Goal: Task Accomplishment & Management: Manage account settings

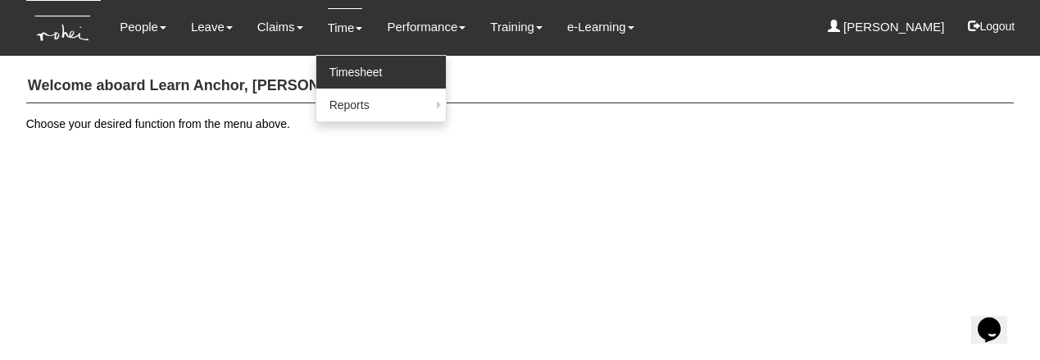
click at [322, 63] on link "Timesheet" at bounding box center [380, 72] width 129 height 33
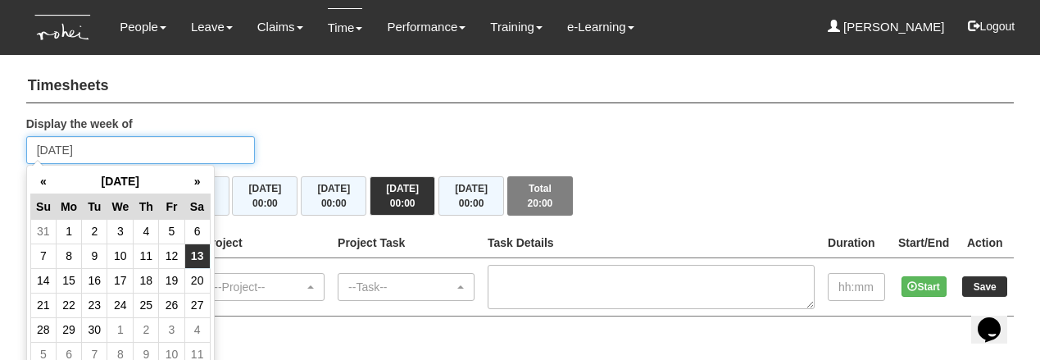
click at [171, 139] on input "Saturday 13 September 2025" at bounding box center [140, 150] width 229 height 28
click at [60, 280] on td "15" at bounding box center [68, 280] width 25 height 25
type input "Monday 15 September 2025"
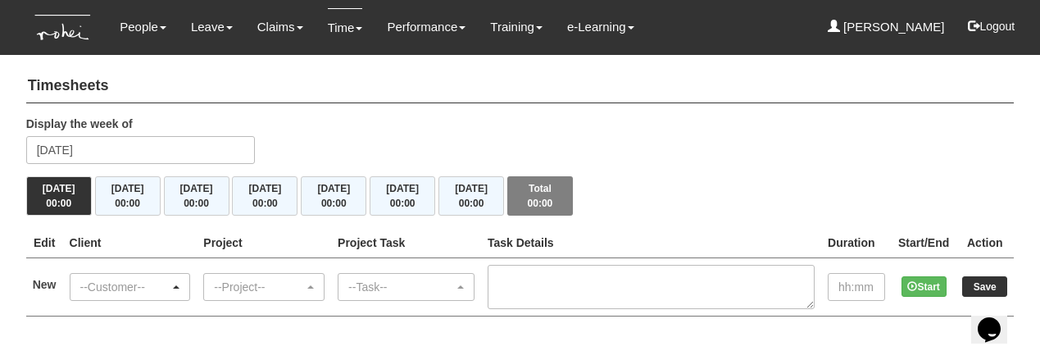
click at [167, 279] on div "--Customer--" at bounding box center [125, 287] width 90 height 16
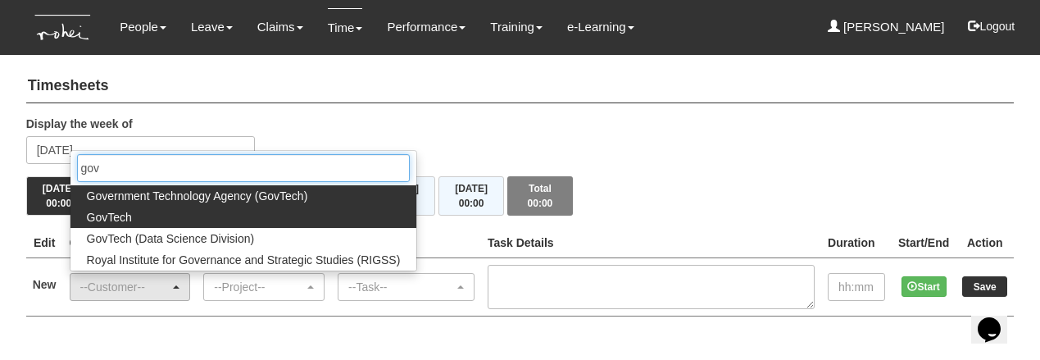
type input "gov"
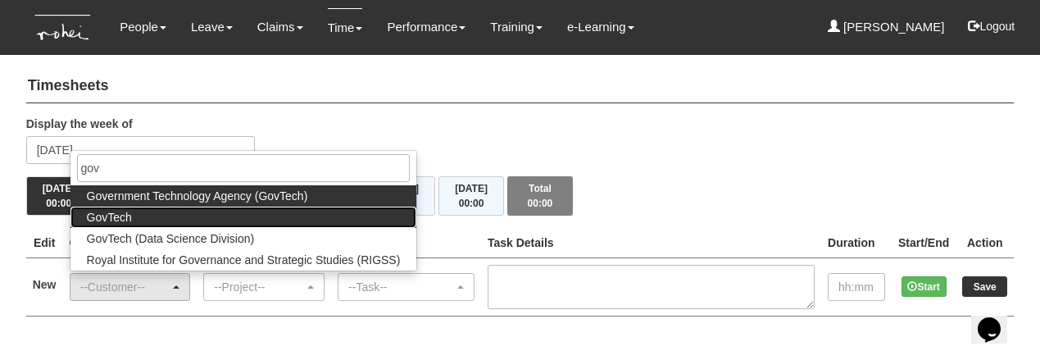
click at [157, 216] on link "GovTech" at bounding box center [243, 217] width 347 height 21
select select "427"
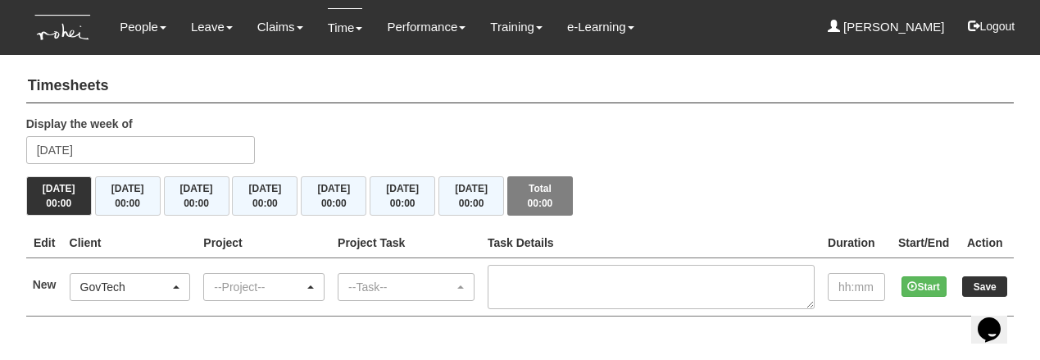
click at [261, 275] on div "--Project--" at bounding box center [264, 287] width 120 height 26
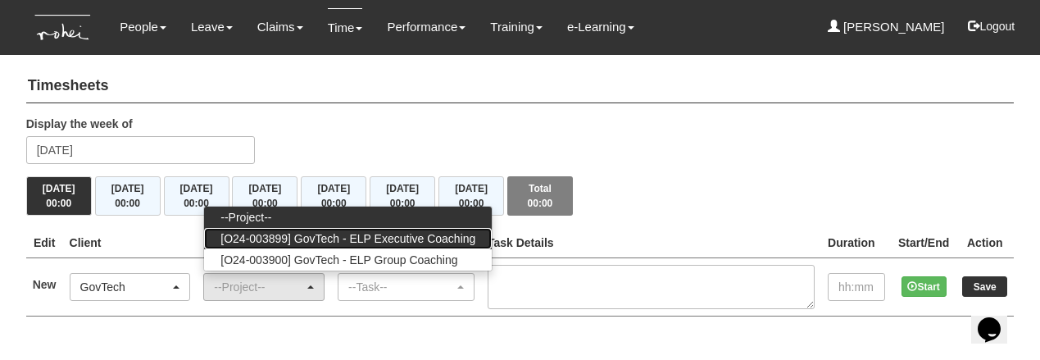
click at [316, 232] on span "[O24-003899] GovTech - ELP Executive Coaching" at bounding box center [347, 238] width 255 height 16
select select "2540"
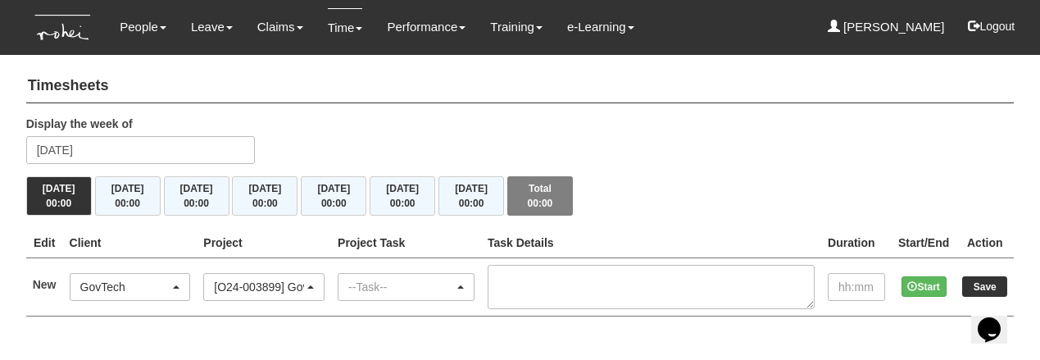
click at [394, 279] on div "--Task--" at bounding box center [401, 287] width 106 height 16
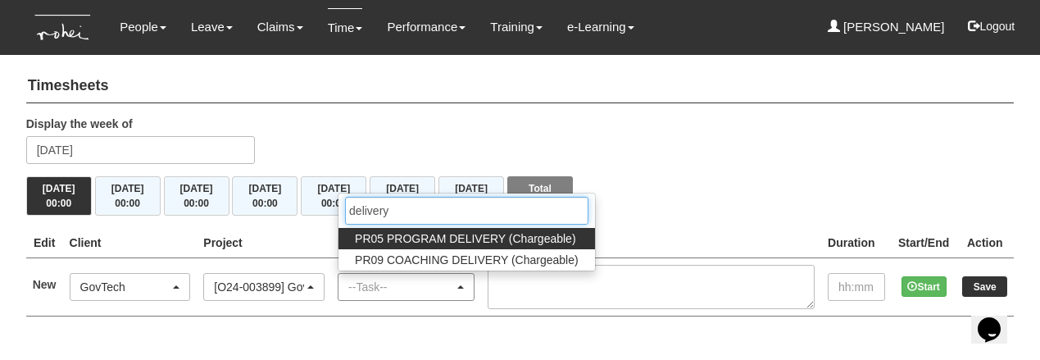
type input "delivery"
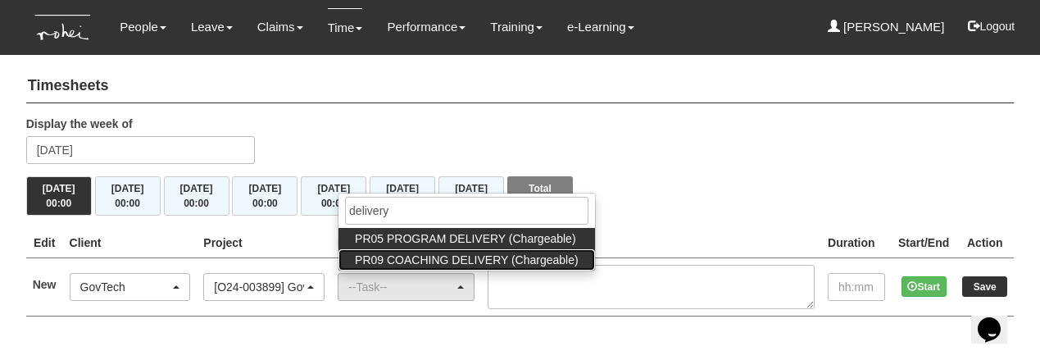
drag, startPoint x: 394, startPoint y: 279, endPoint x: 425, endPoint y: 257, distance: 38.2
click at [425, 257] on span "PR09 COACHING DELIVERY (Chargeable)" at bounding box center [467, 260] width 224 height 16
select select "150"
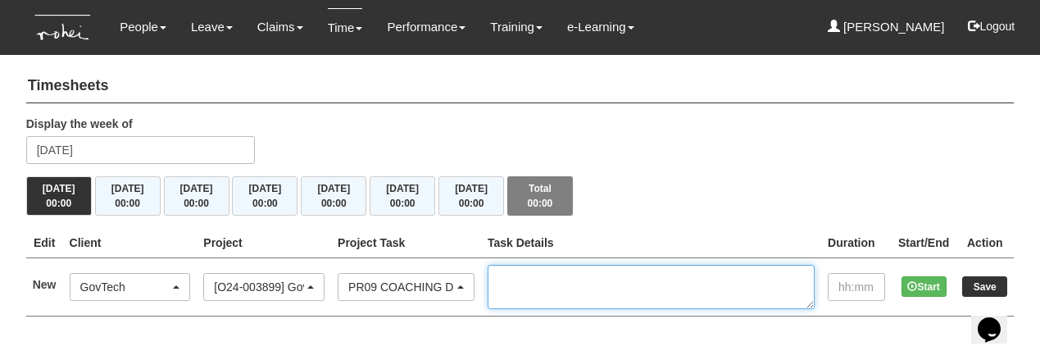
click at [576, 279] on textarea at bounding box center [651, 287] width 327 height 44
click at [722, 274] on textarea "Cohort 9, Johnson Zhou," at bounding box center [651, 287] width 327 height 44
type textarea "Cohort 9, Johnson Zhou, 10-11am"
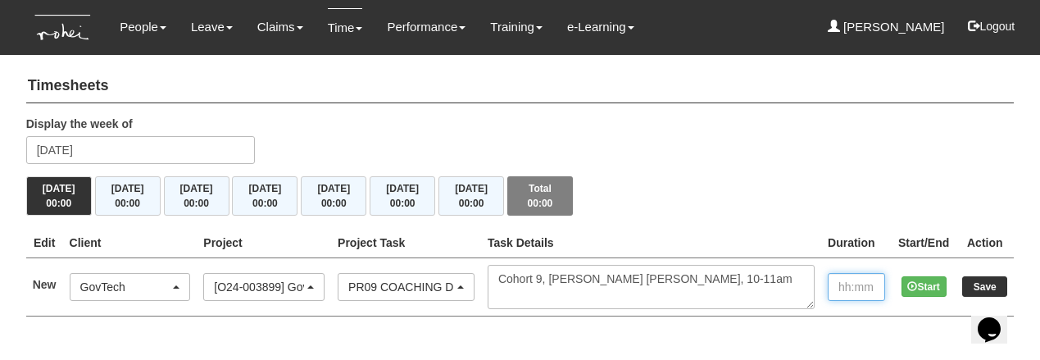
click at [852, 278] on input "text" at bounding box center [856, 287] width 57 height 28
type input "01:00"
click at [978, 280] on input "Save" at bounding box center [984, 286] width 45 height 20
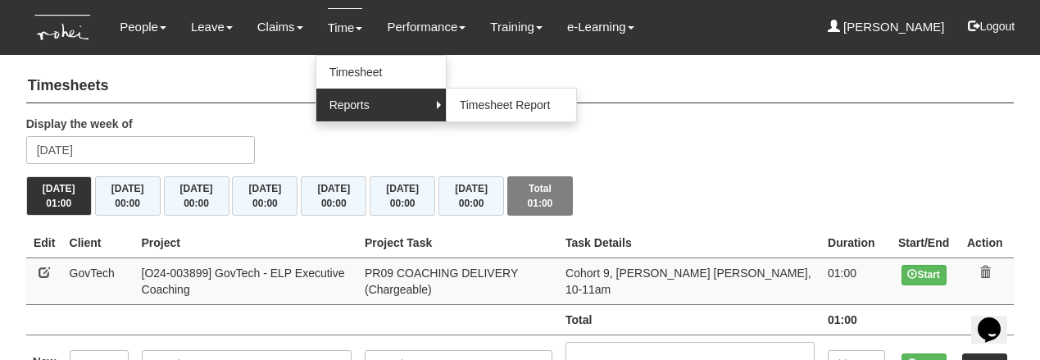
click at [341, 99] on link "Reports" at bounding box center [380, 105] width 129 height 33
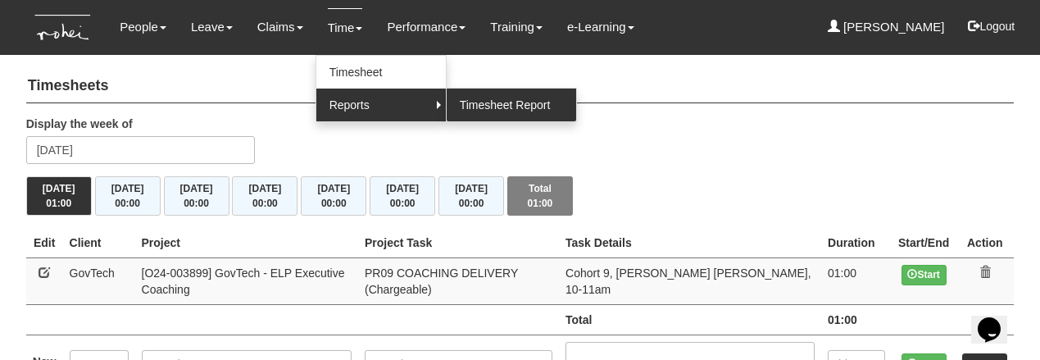
click at [453, 107] on link "Timesheet Report" at bounding box center [511, 105] width 129 height 33
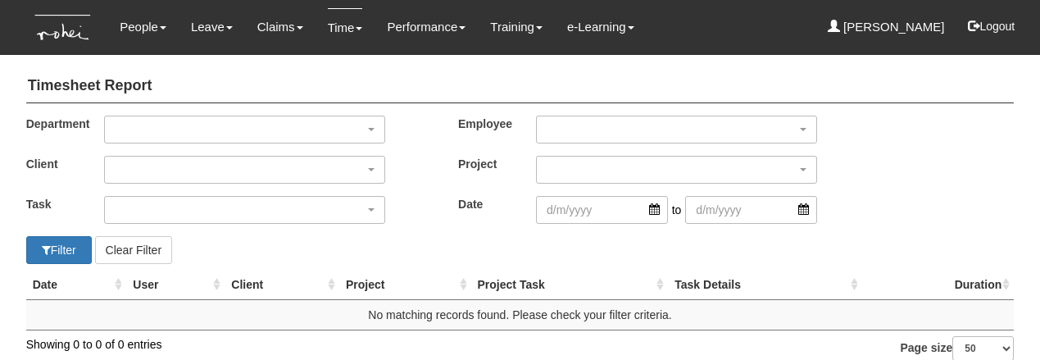
select select "50"
click at [216, 127] on div "button" at bounding box center [244, 129] width 279 height 26
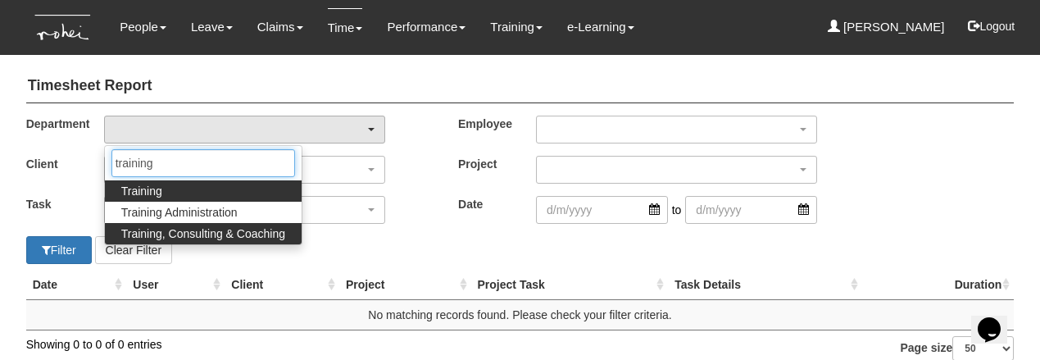
type input "training"
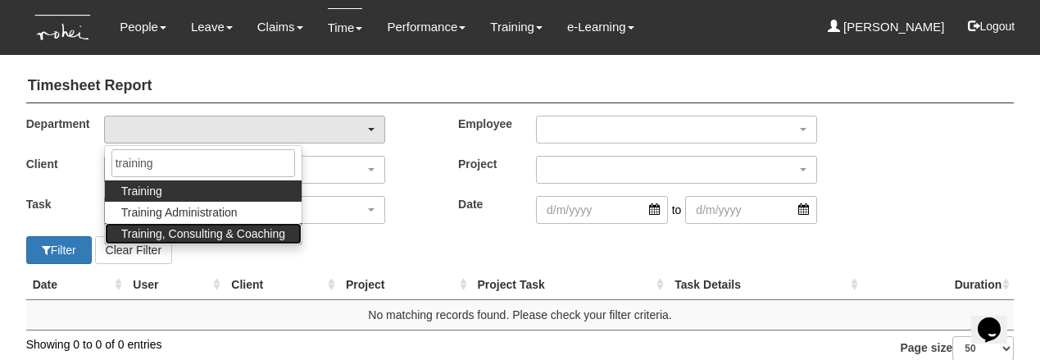
click at [177, 229] on span "Training, Consulting & Coaching" at bounding box center [203, 233] width 164 height 16
select select "140"
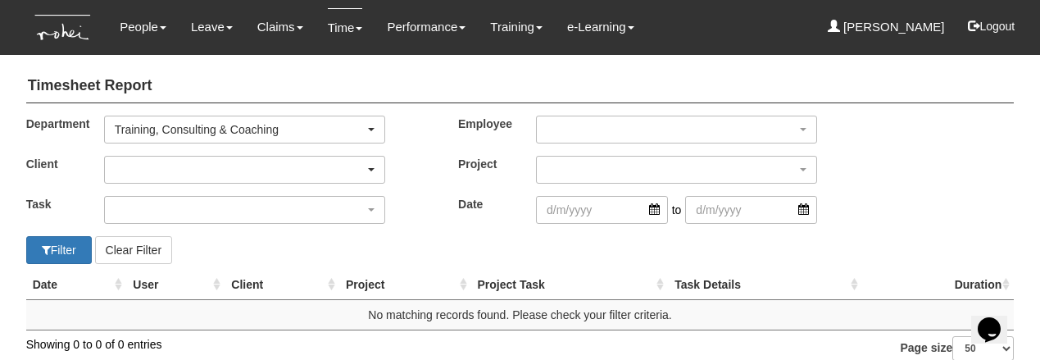
click at [179, 166] on div "button" at bounding box center [244, 170] width 279 height 26
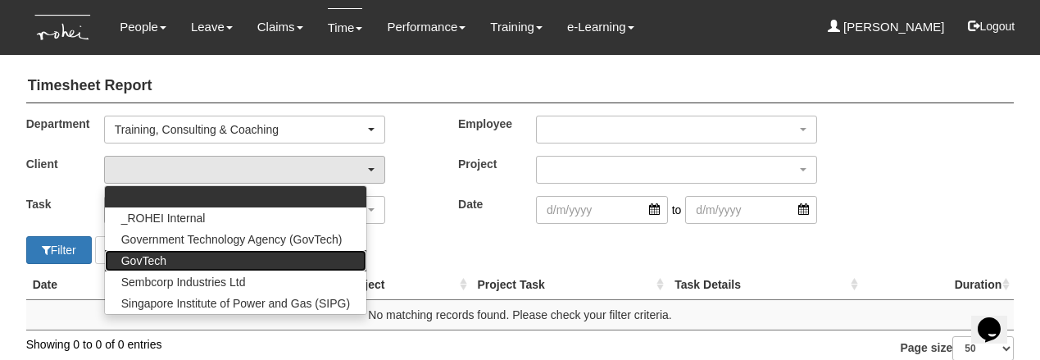
click at [166, 257] on link "GovTech" at bounding box center [235, 260] width 261 height 21
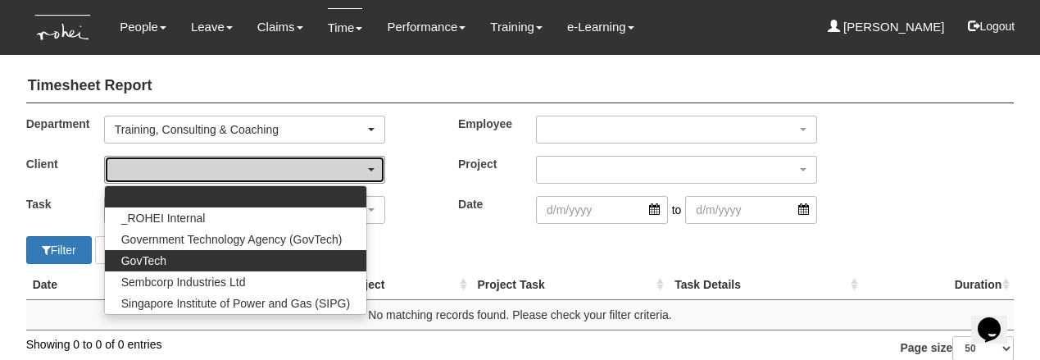
select select "427"
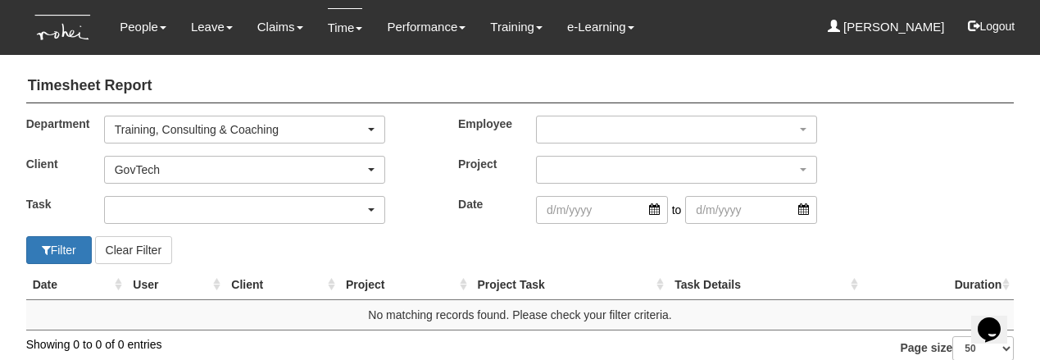
click at [154, 207] on div "button" at bounding box center [244, 210] width 279 height 26
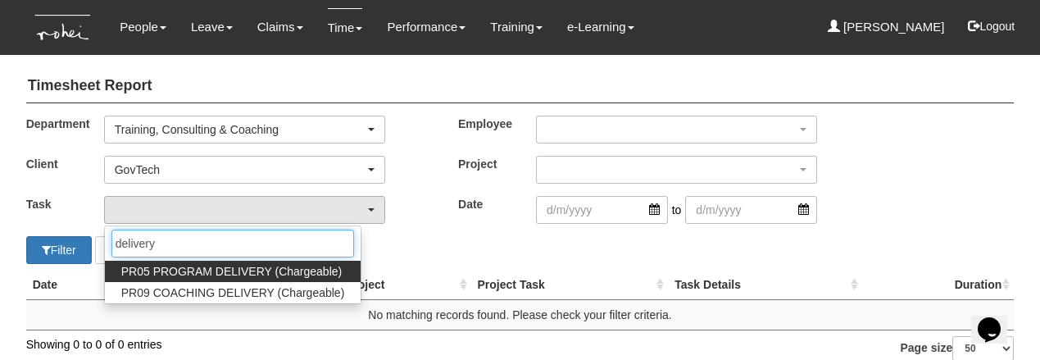
type input "delivery"
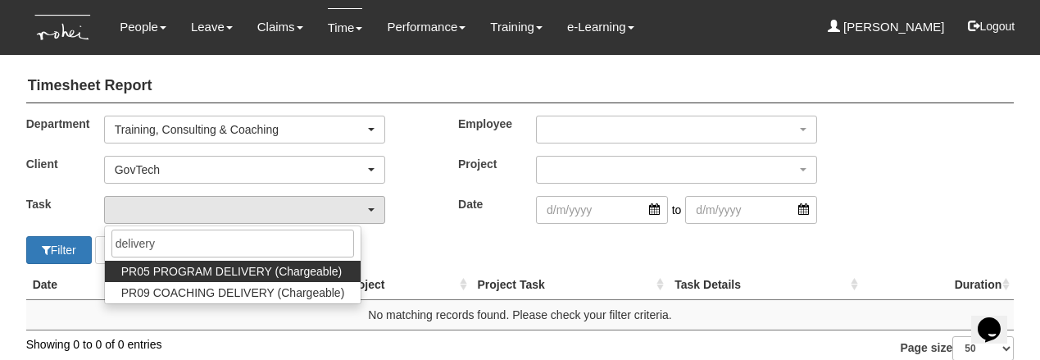
click at [156, 270] on span "PR05 PROGRAM DELIVERY (Chargeable)" at bounding box center [231, 271] width 220 height 16
select select "89"
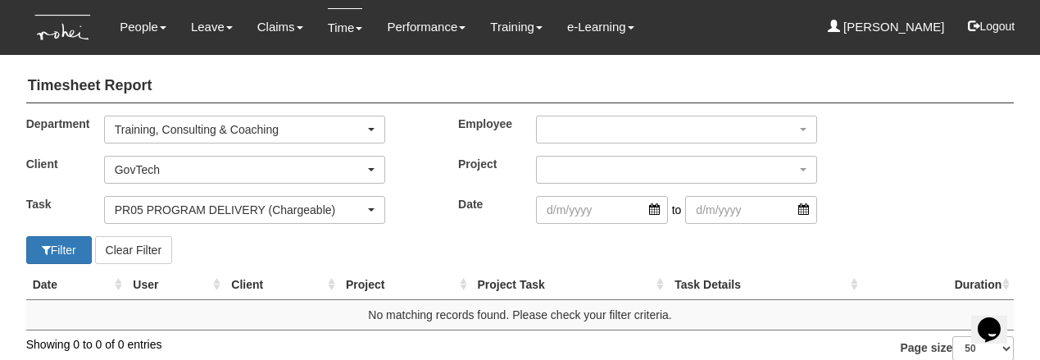
click at [174, 211] on div "PR05 PROGRAM DELIVERY (Chargeable)" at bounding box center [240, 210] width 250 height 16
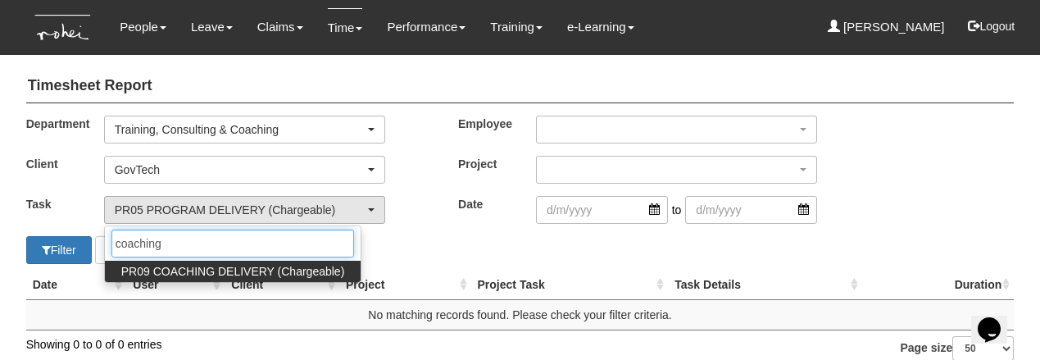
type input "coaching"
click at [232, 274] on span "PR09 COACHING DELIVERY (Chargeable)" at bounding box center [233, 271] width 224 height 16
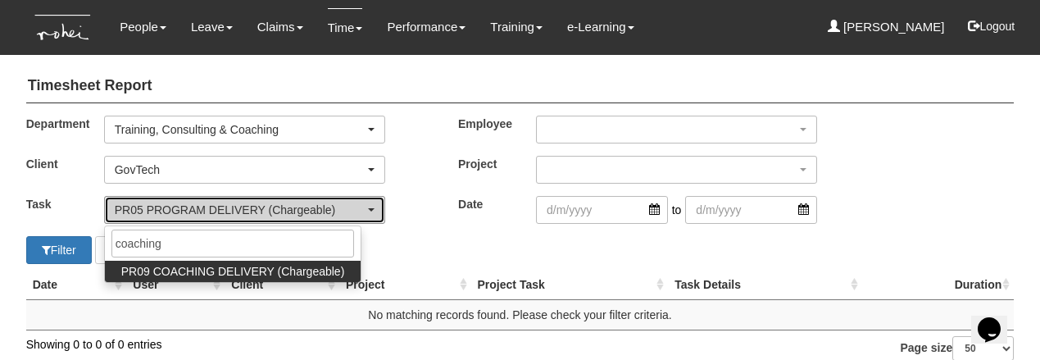
select select "150"
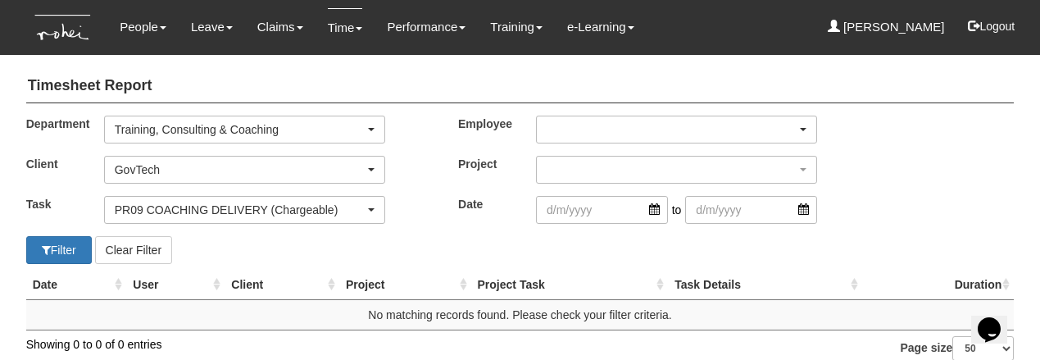
click at [582, 134] on div "button" at bounding box center [676, 129] width 279 height 26
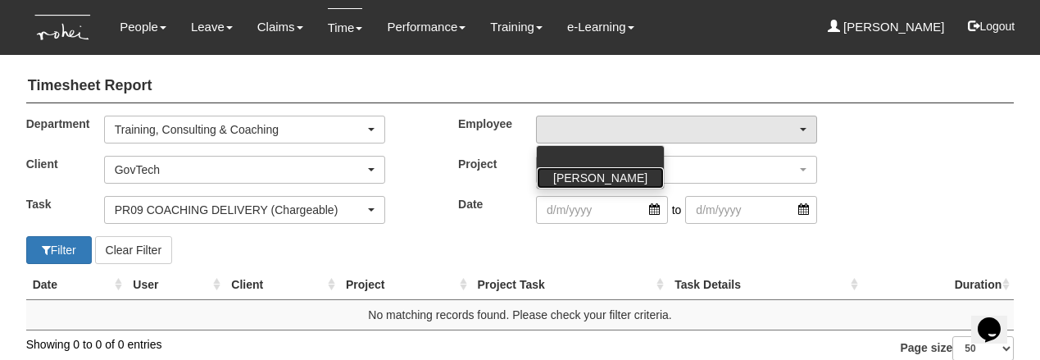
click at [580, 177] on span "[PERSON_NAME]" at bounding box center [600, 178] width 94 height 16
select select "aa784c27-0d82-452d-9457-5ba1e098b6bb"
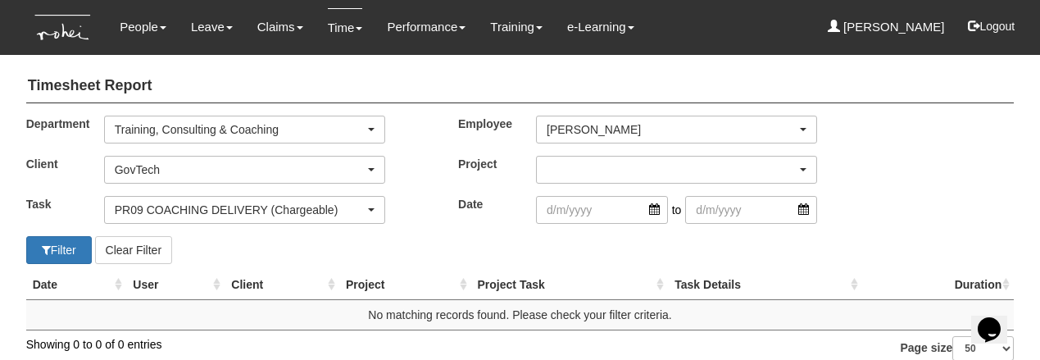
click at [581, 162] on div "button" at bounding box center [676, 170] width 279 height 26
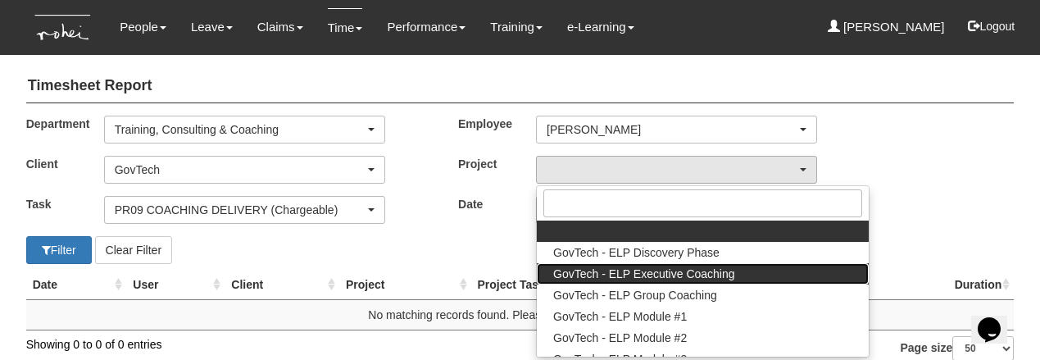
click at [588, 273] on span "GovTech - ELP Executive Coaching" at bounding box center [644, 274] width 182 height 16
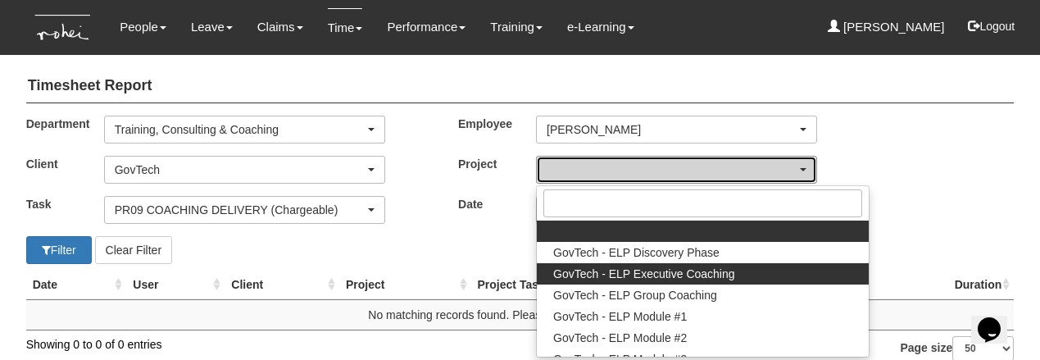
select select "2540"
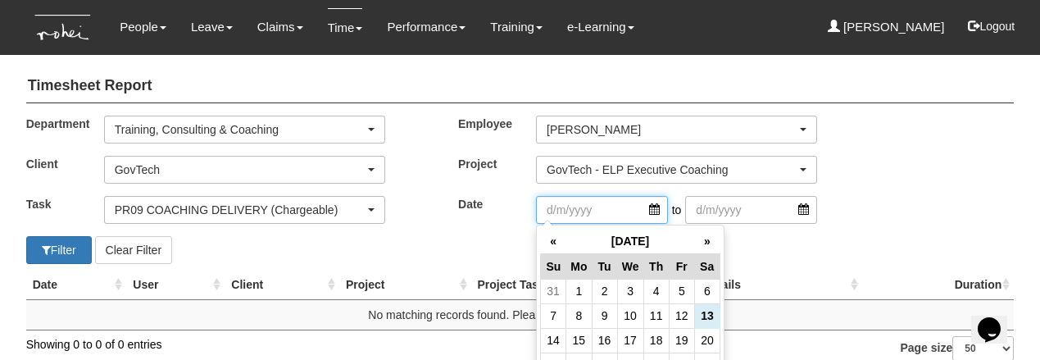
click at [656, 212] on input "search" at bounding box center [602, 210] width 132 height 28
click at [551, 236] on th "«" at bounding box center [553, 241] width 25 height 25
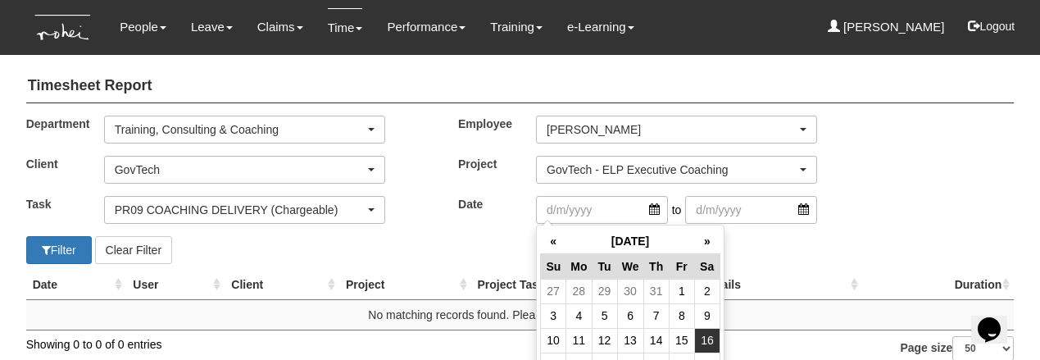
click at [702, 341] on td "16" at bounding box center [706, 340] width 25 height 25
type input "[DATE]"
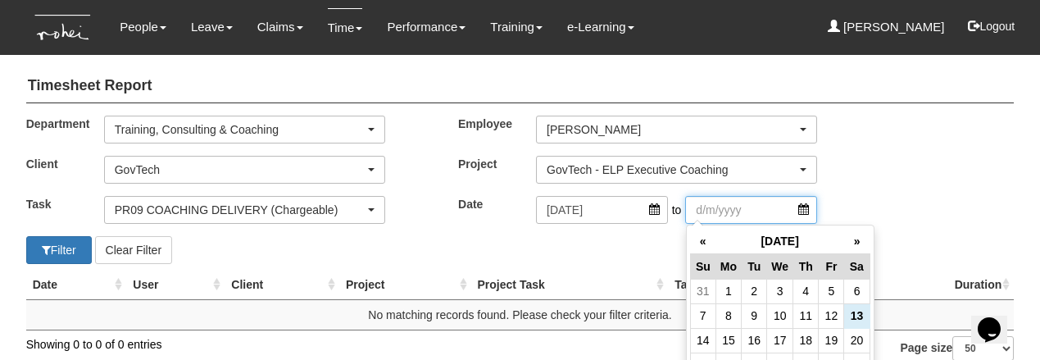
click at [801, 207] on input "search" at bounding box center [751, 210] width 132 height 28
click at [724, 338] on td "15" at bounding box center [727, 340] width 25 height 25
type input "[DATE]"
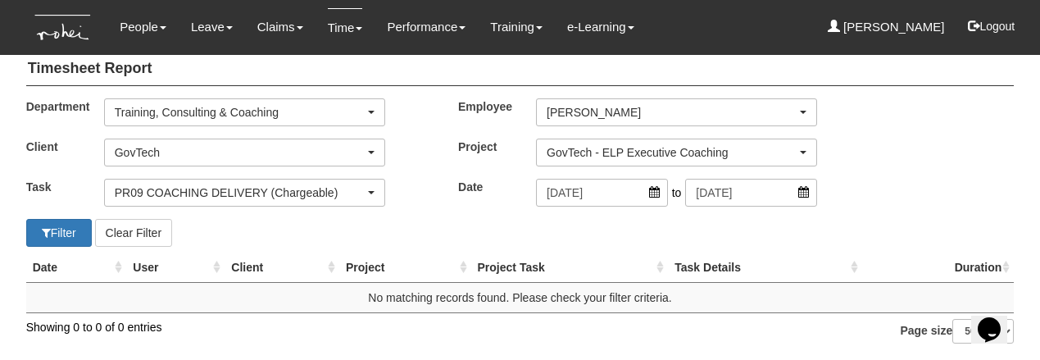
scroll to position [32, 0]
click at [77, 219] on button "Filter" at bounding box center [59, 233] width 66 height 28
select select "50"
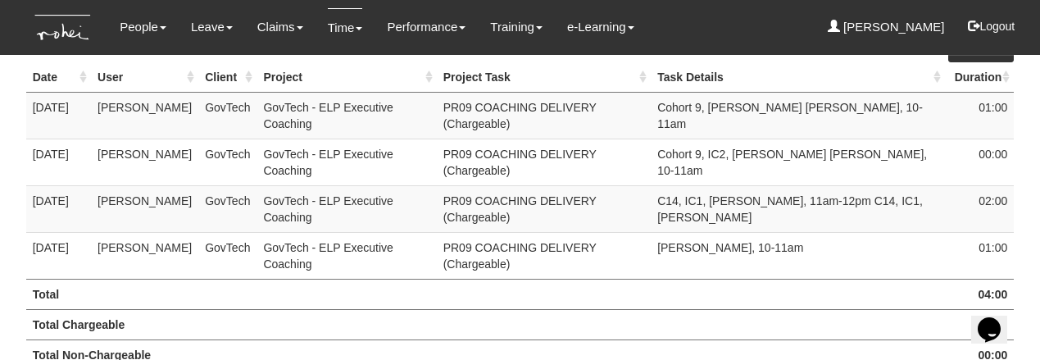
scroll to position [239, 0]
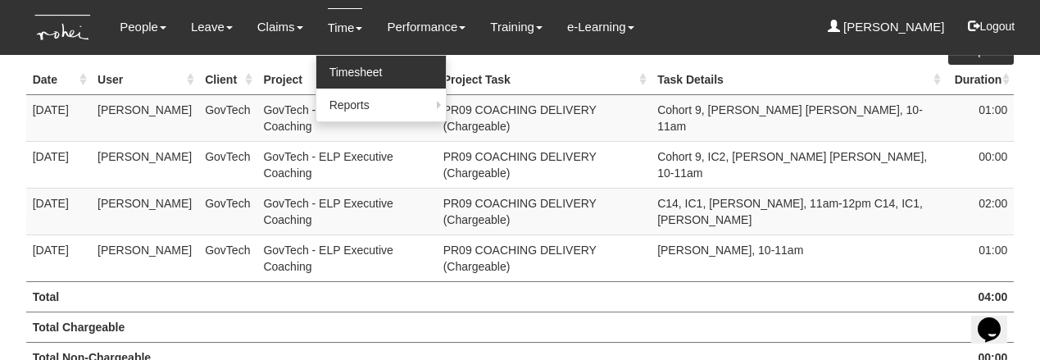
click at [348, 69] on link "Timesheet" at bounding box center [380, 72] width 129 height 33
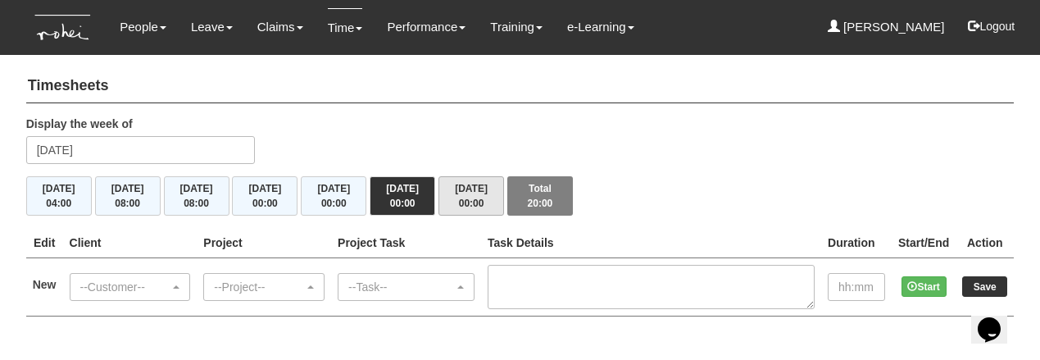
click at [466, 199] on span "00:00" at bounding box center [471, 203] width 25 height 11
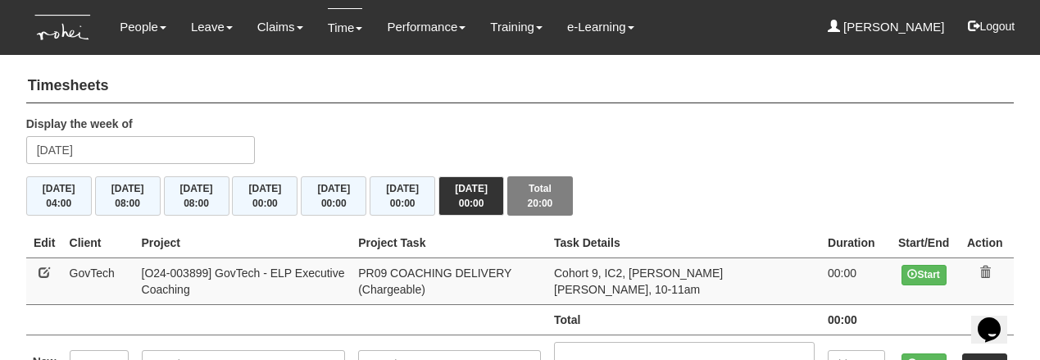
click at [985, 269] on icon at bounding box center [984, 271] width 11 height 11
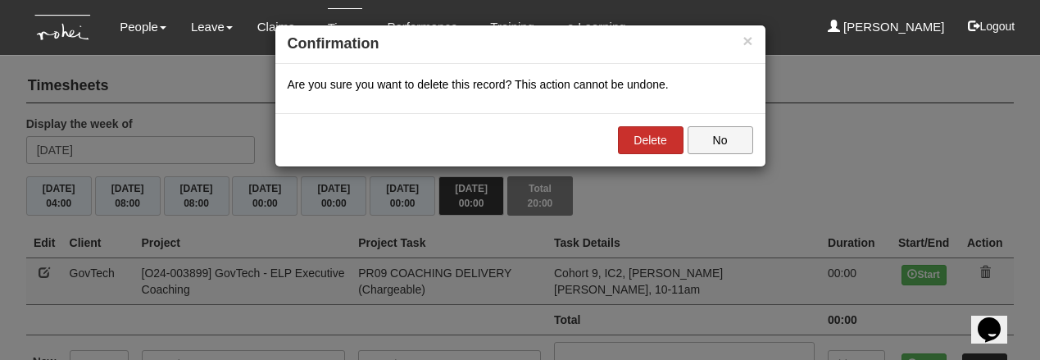
click at [663, 136] on link "Delete" at bounding box center [651, 140] width 66 height 28
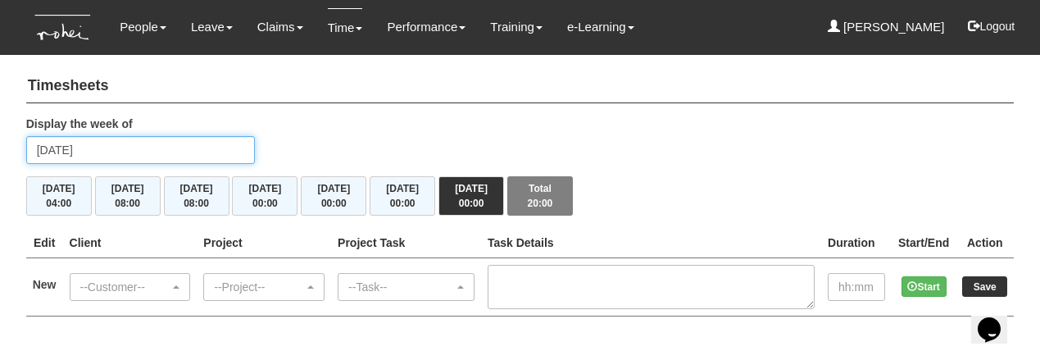
click at [181, 152] on input "[DATE]" at bounding box center [140, 150] width 229 height 28
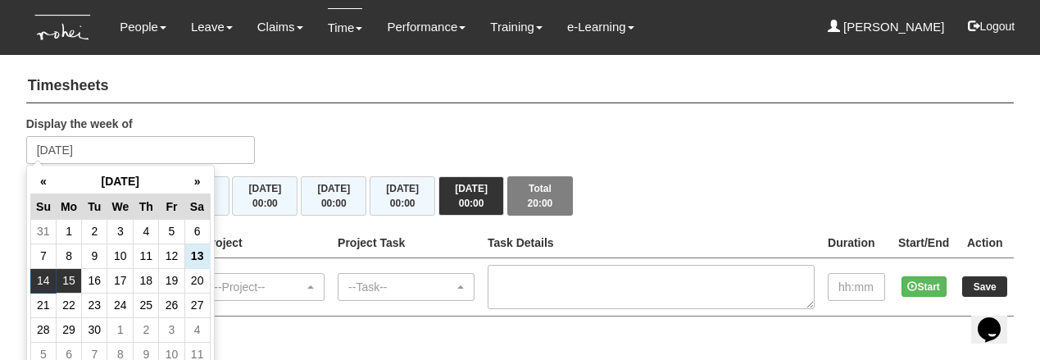
click at [66, 278] on td "15" at bounding box center [68, 280] width 25 height 25
type input "[DATE]"
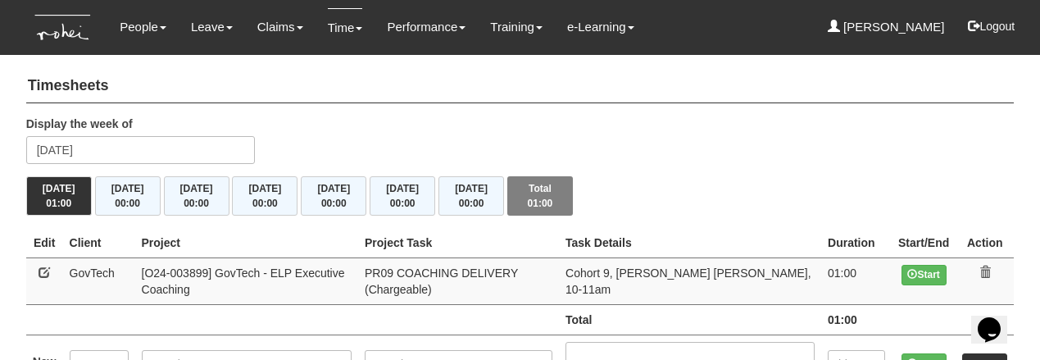
click at [657, 129] on div "Display the week of Monday 15 September 2025" at bounding box center [520, 146] width 1013 height 61
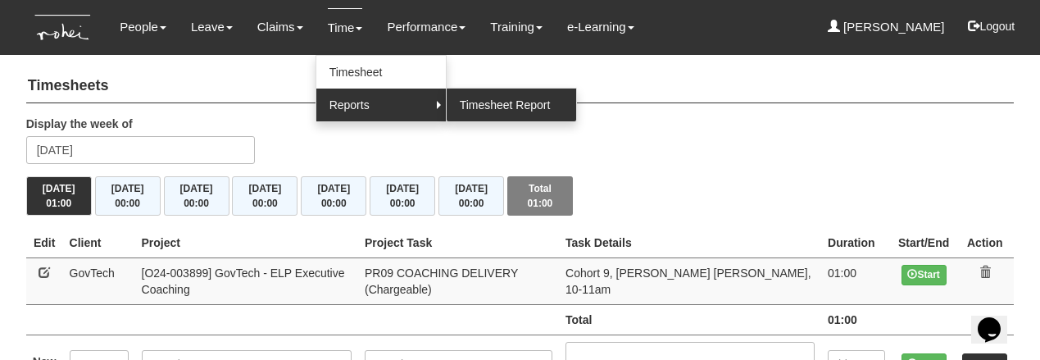
click at [506, 104] on link "Timesheet Report" at bounding box center [511, 105] width 129 height 33
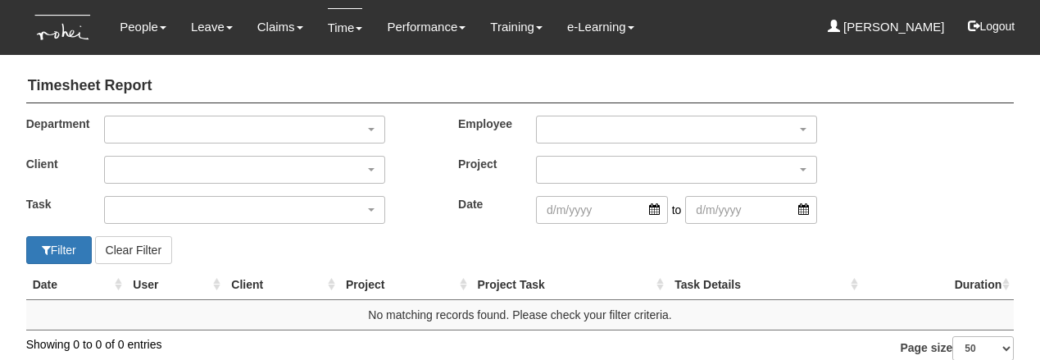
select select "50"
click at [248, 128] on div "button" at bounding box center [244, 129] width 279 height 26
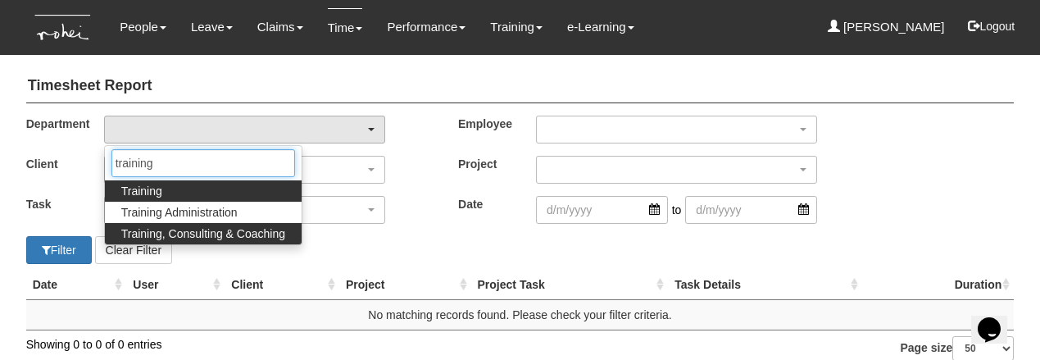
type input "training"
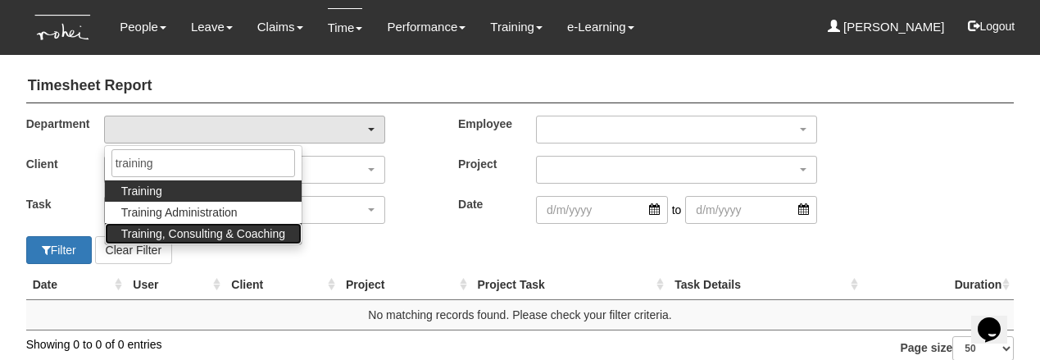
click at [222, 234] on span "Training, Consulting & Coaching" at bounding box center [203, 233] width 164 height 16
select select "140"
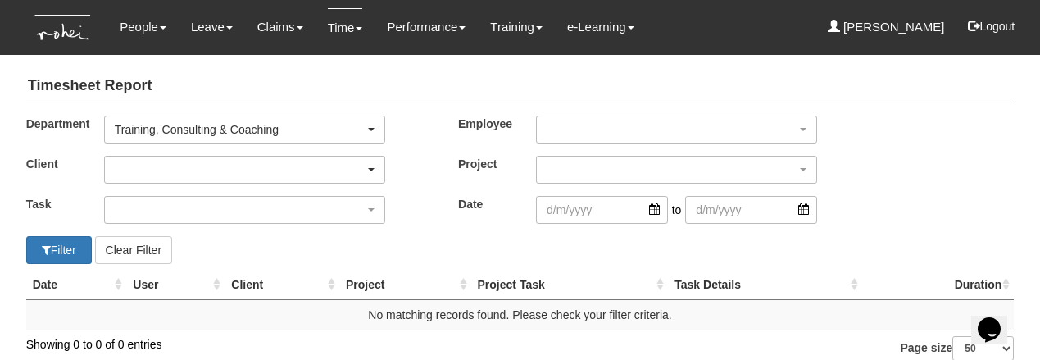
click at [198, 167] on div "button" at bounding box center [244, 170] width 279 height 26
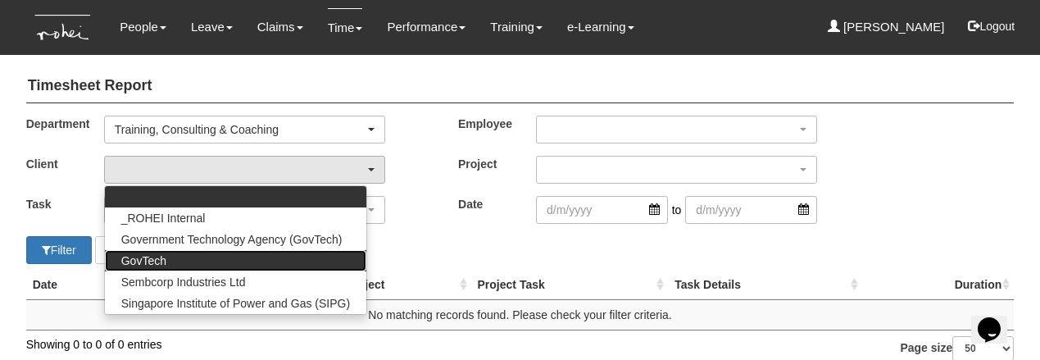
click at [179, 258] on link "GovTech" at bounding box center [235, 260] width 261 height 21
select select "427"
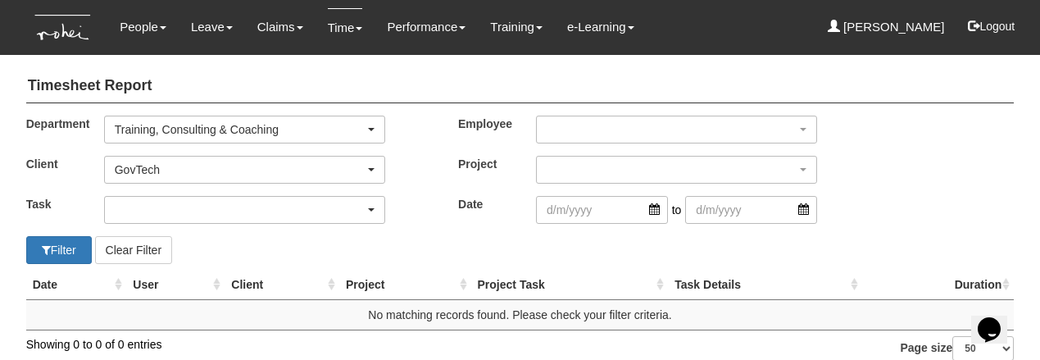
click at [181, 204] on div "button" at bounding box center [244, 210] width 279 height 26
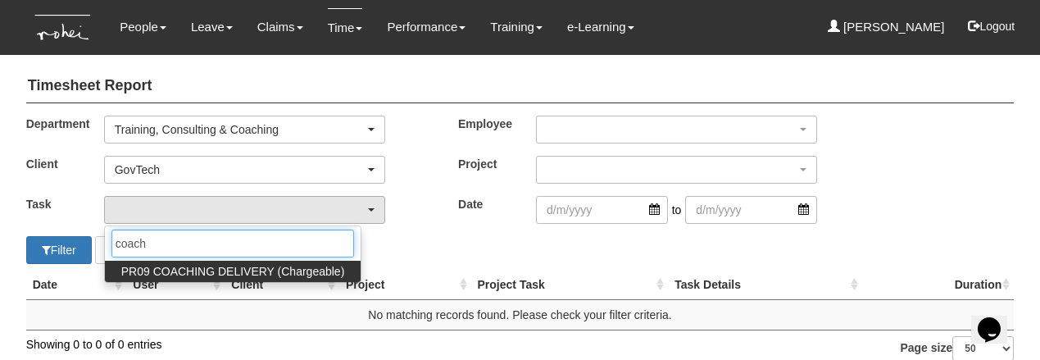
type input "coach"
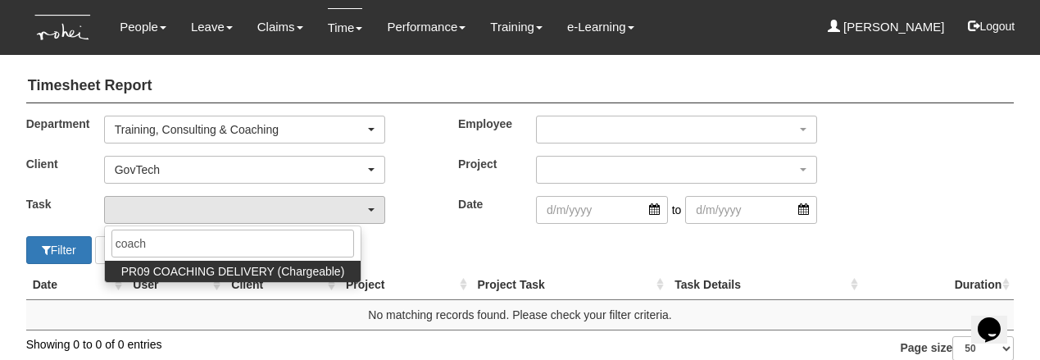
click at [184, 270] on span "PR09 COACHING DELIVERY (Chargeable)" at bounding box center [233, 271] width 224 height 16
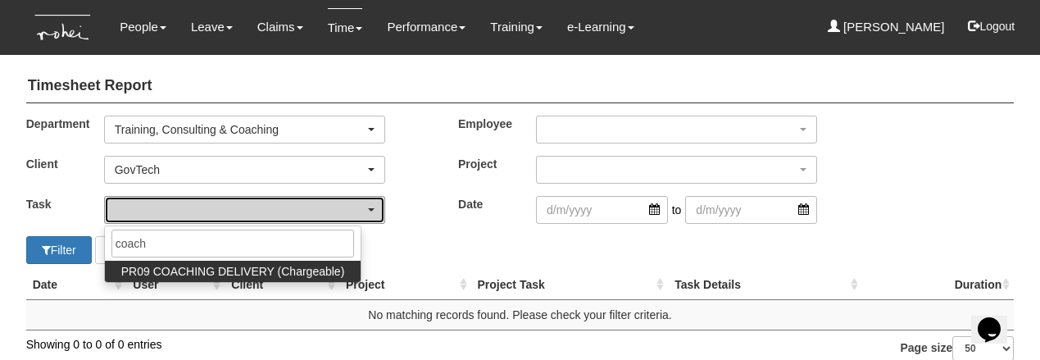
select select "150"
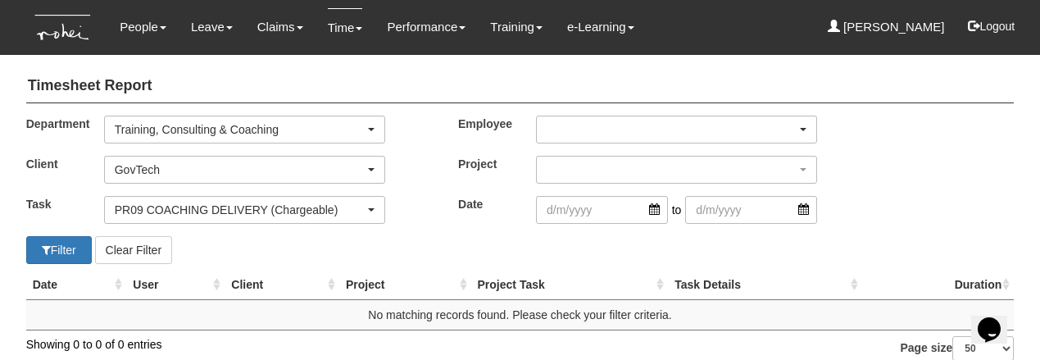
click at [598, 126] on div "button" at bounding box center [676, 129] width 279 height 26
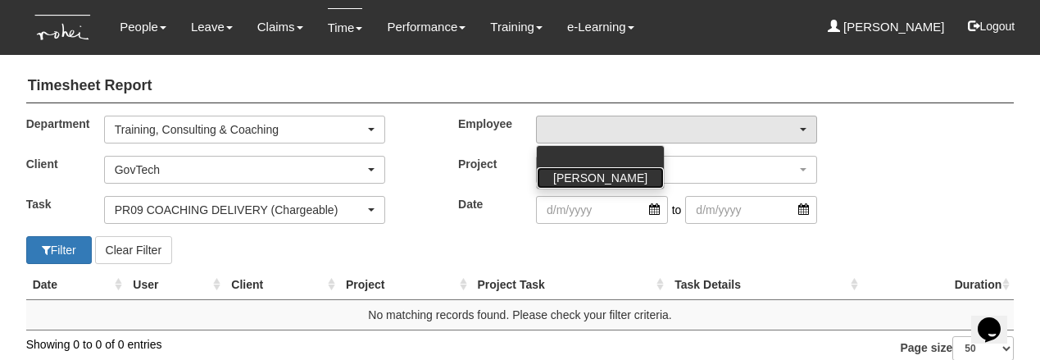
click at [593, 175] on span "[PERSON_NAME]" at bounding box center [600, 178] width 94 height 16
select select "aa784c27-0d82-452d-9457-5ba1e098b6bb"
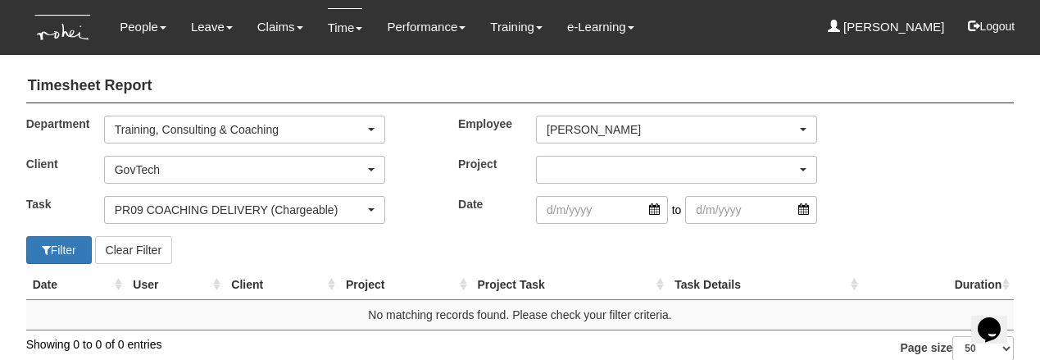
click at [592, 166] on div "button" at bounding box center [676, 170] width 279 height 26
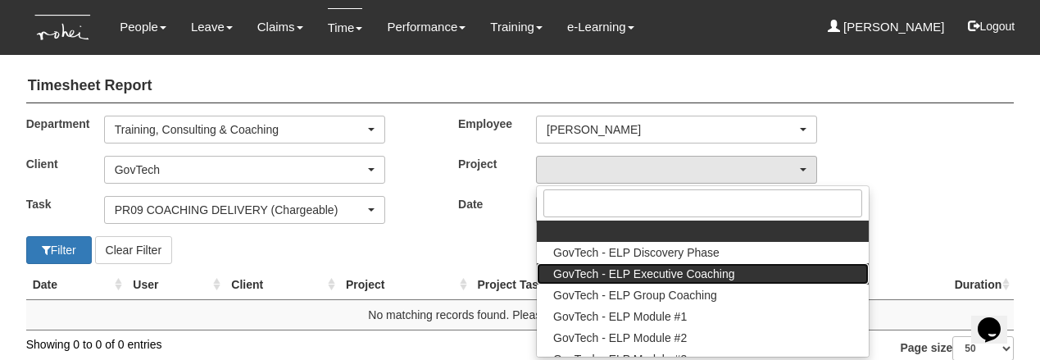
click at [597, 275] on span "GovTech - ELP Executive Coaching" at bounding box center [644, 274] width 182 height 16
select select "2540"
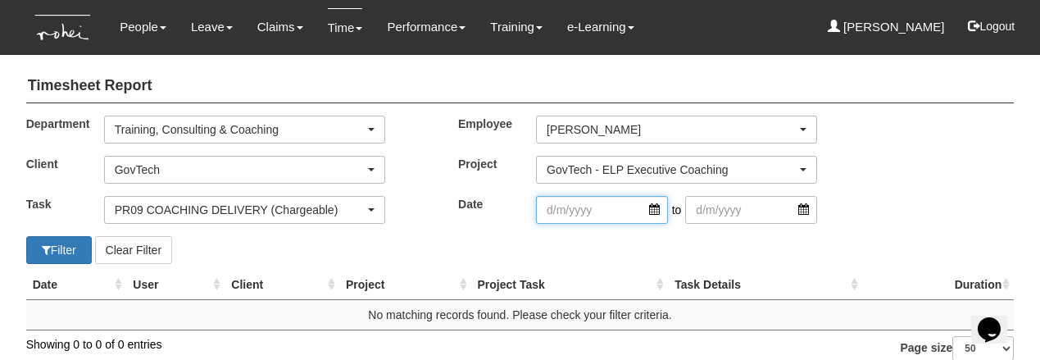
click at [592, 207] on input "search" at bounding box center [602, 210] width 132 height 28
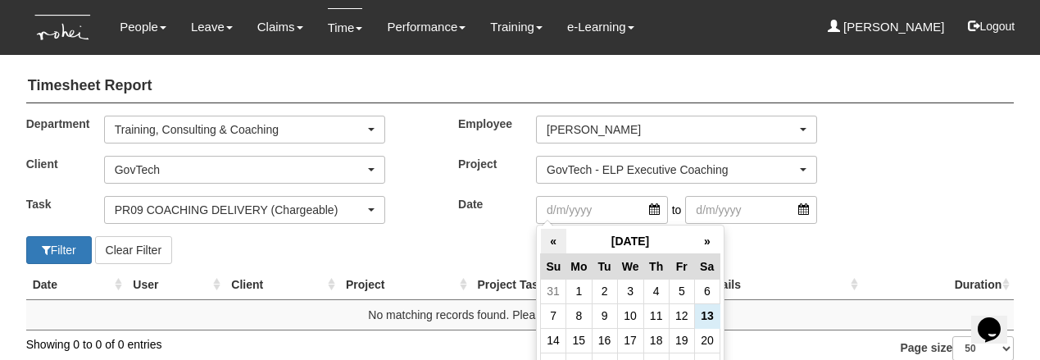
click at [556, 240] on th "«" at bounding box center [553, 241] width 25 height 25
click at [705, 339] on td "16" at bounding box center [706, 340] width 25 height 25
type input "16/8/2025"
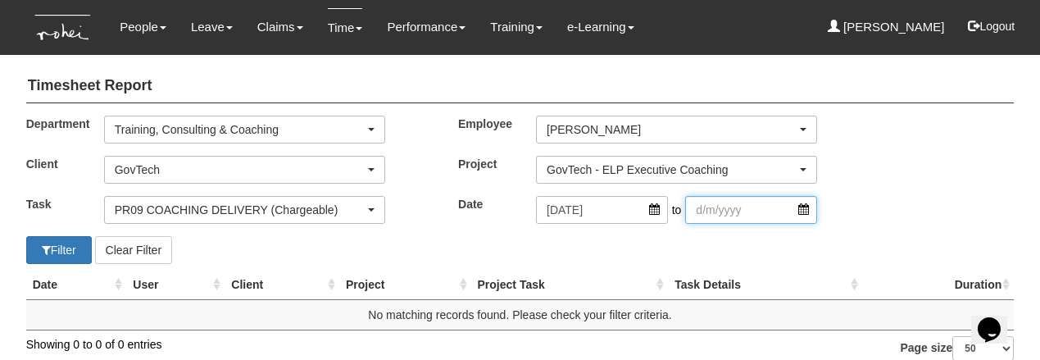
click at [717, 210] on input "search" at bounding box center [751, 210] width 132 height 28
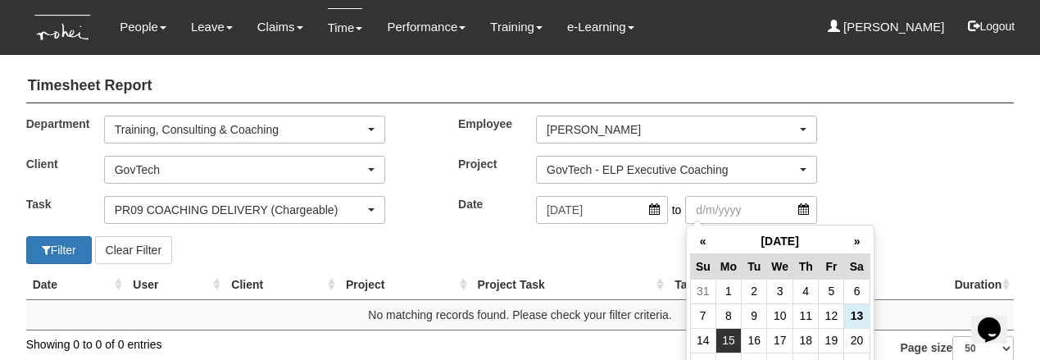
click at [728, 334] on td "15" at bounding box center [727, 340] width 25 height 25
type input "15/9/2025"
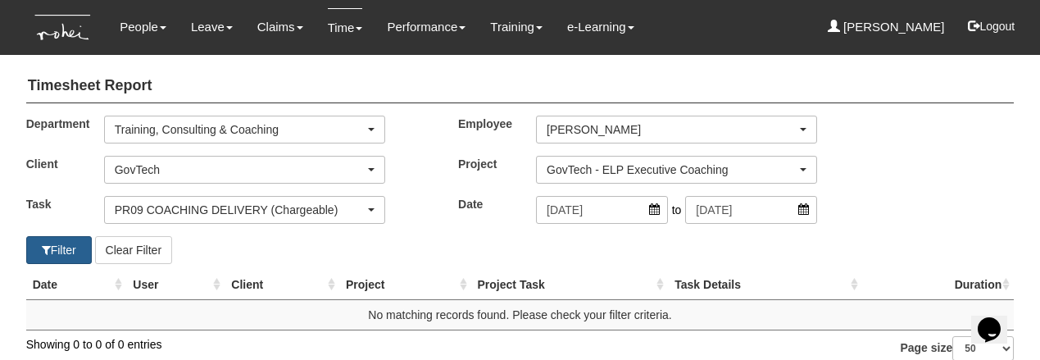
click at [61, 252] on button "Filter" at bounding box center [59, 250] width 66 height 28
select select "50"
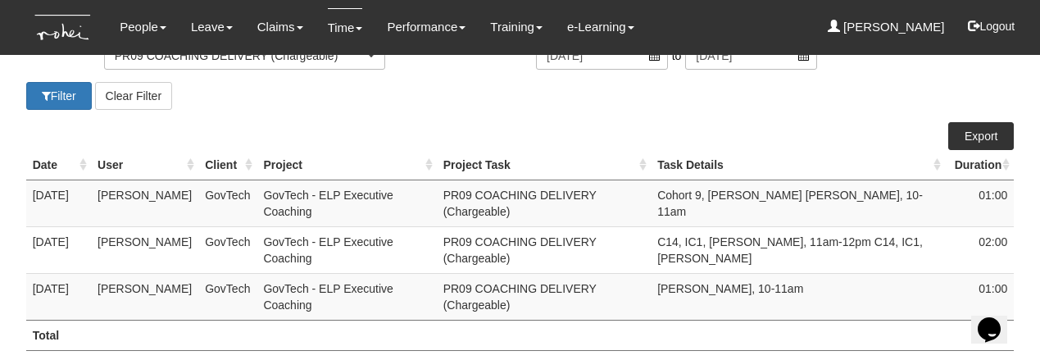
scroll to position [155, 0]
click at [320, 33] on li "Time Timesheet Reports Timesheet Report" at bounding box center [346, 27] width 60 height 55
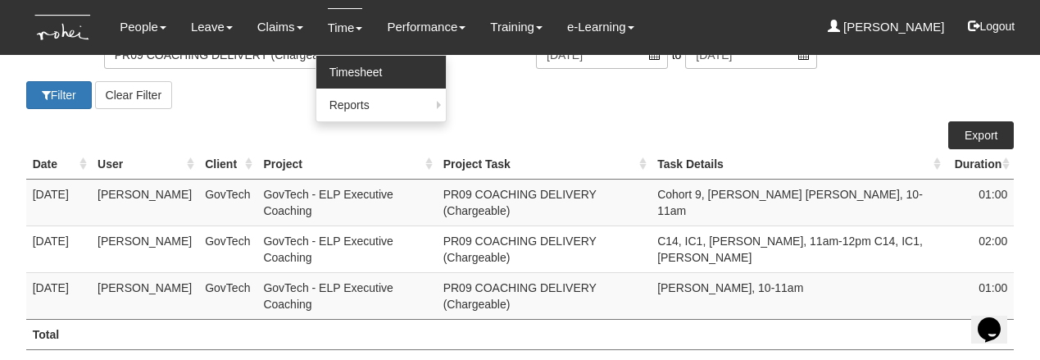
click at [331, 72] on link "Timesheet" at bounding box center [380, 72] width 129 height 33
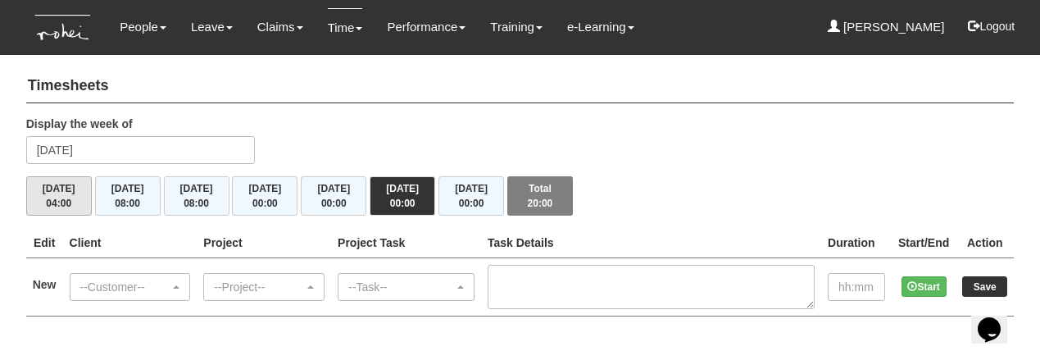
click at [61, 185] on button "Mon 8/9 04:00" at bounding box center [59, 195] width 66 height 39
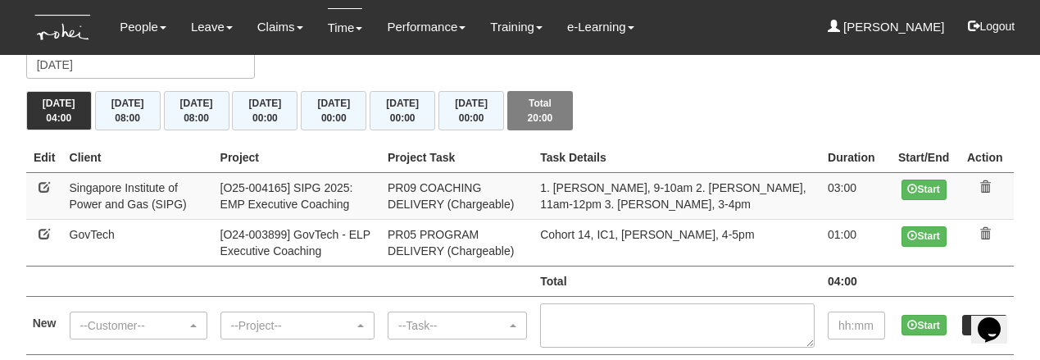
scroll to position [93, 0]
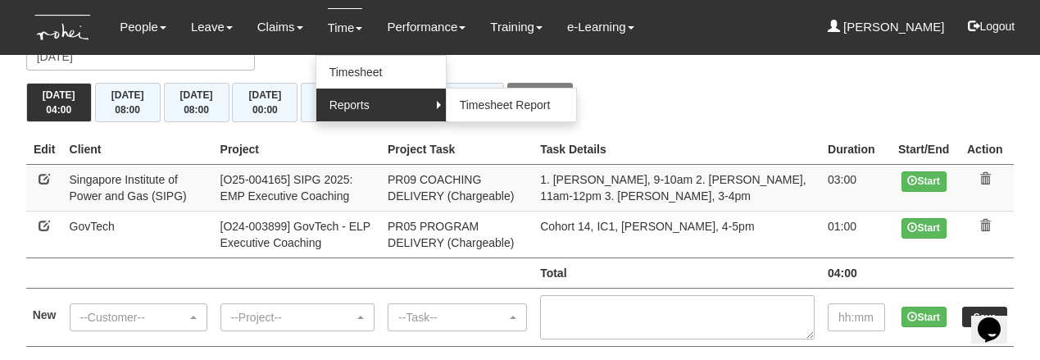
click at [340, 104] on link "Reports" at bounding box center [380, 105] width 129 height 33
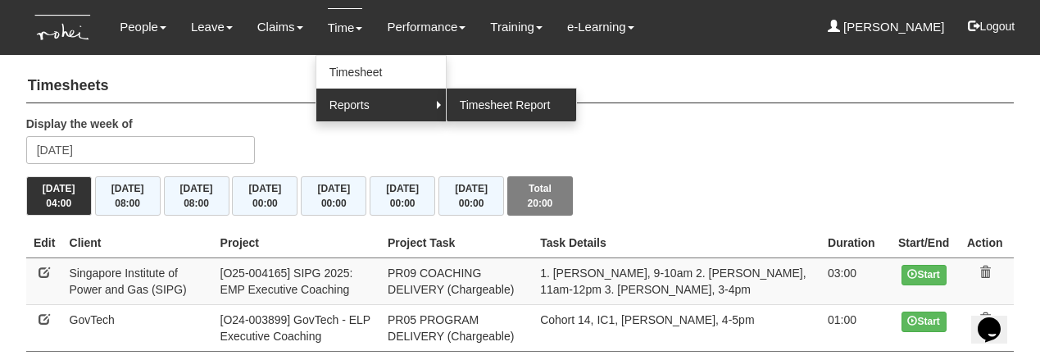
click at [473, 107] on link "Timesheet Report" at bounding box center [511, 105] width 129 height 33
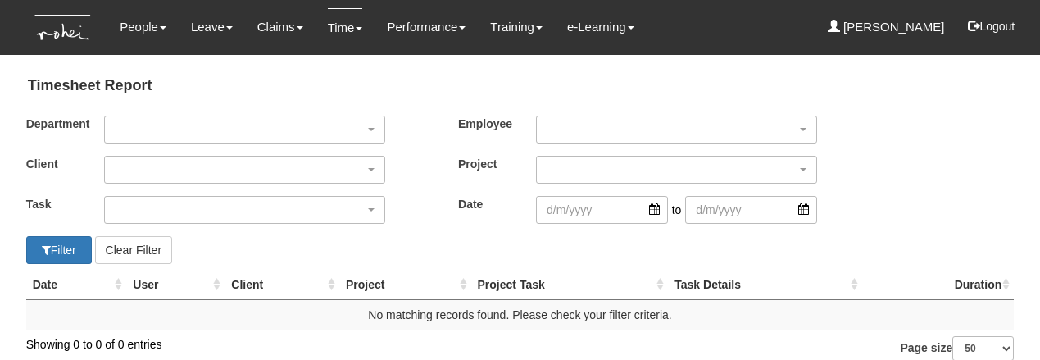
select select "50"
click at [236, 129] on div "button" at bounding box center [244, 129] width 279 height 26
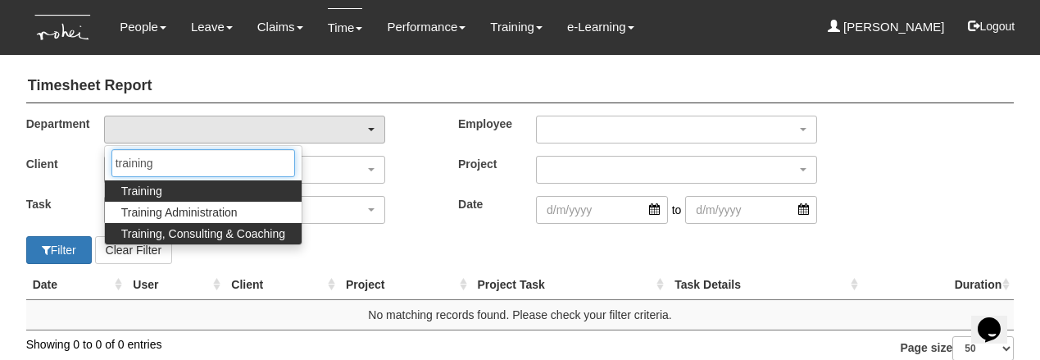
type input "training"
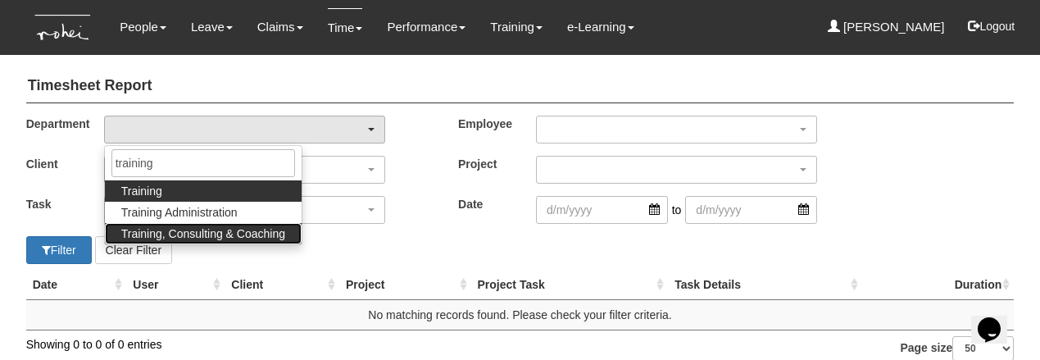
click at [227, 234] on span "Training, Consulting & Coaching" at bounding box center [203, 233] width 164 height 16
select select "140"
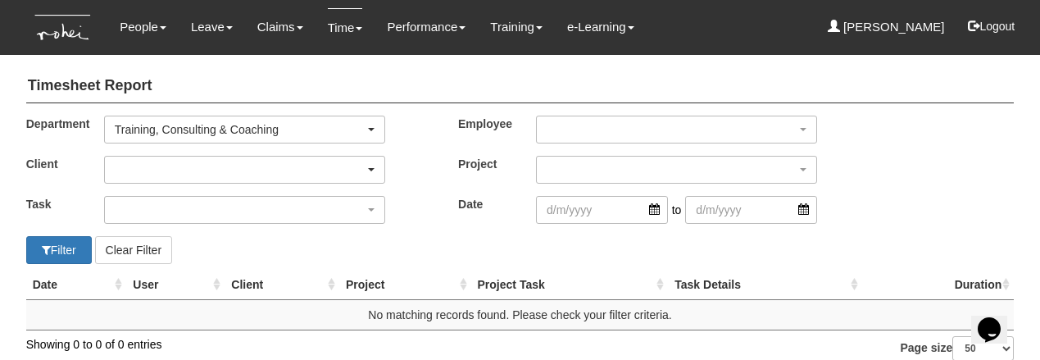
click at [198, 161] on div "button" at bounding box center [244, 170] width 279 height 26
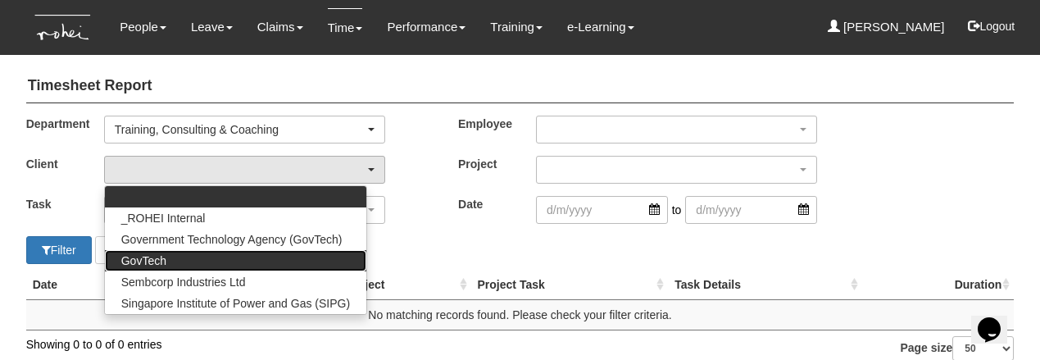
click at [170, 257] on link "GovTech" at bounding box center [235, 260] width 261 height 21
select select "427"
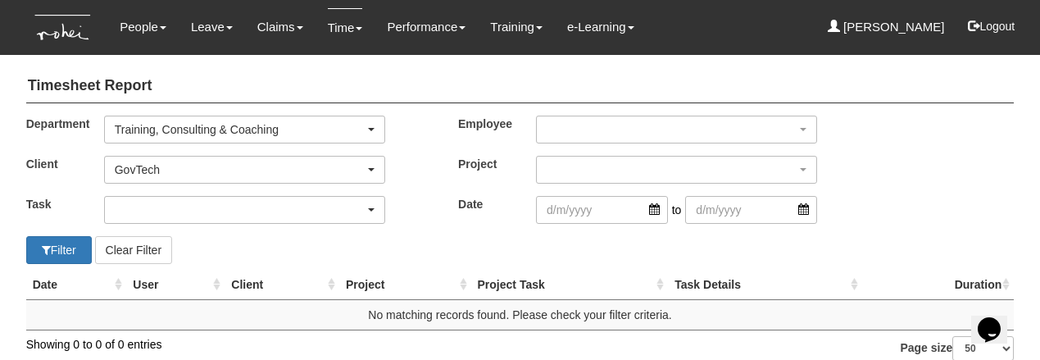
click at [173, 222] on button "button" at bounding box center [244, 210] width 281 height 28
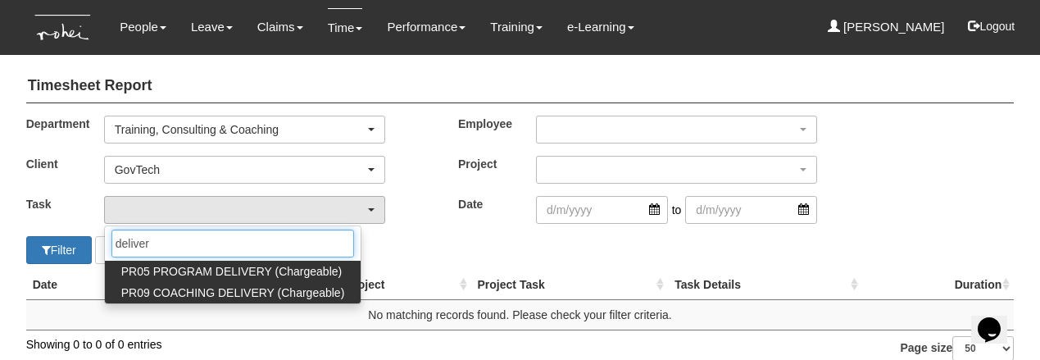
type input "deliver"
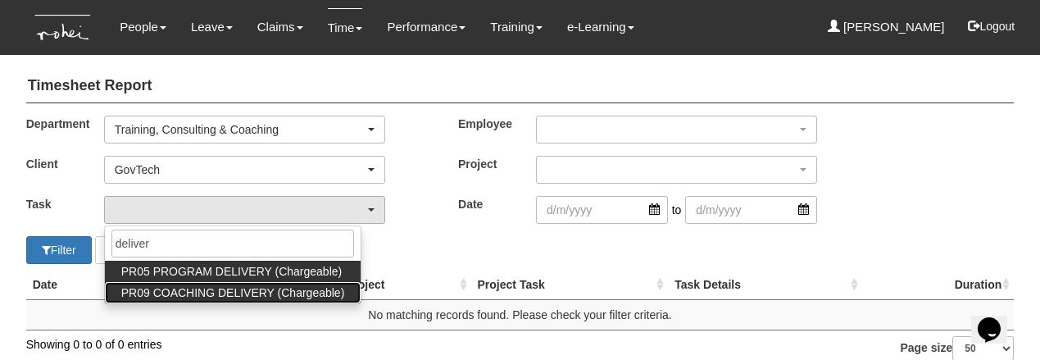
click at [166, 290] on span "PR09 COACHING DELIVERY (Chargeable)" at bounding box center [233, 292] width 224 height 16
select select "150"
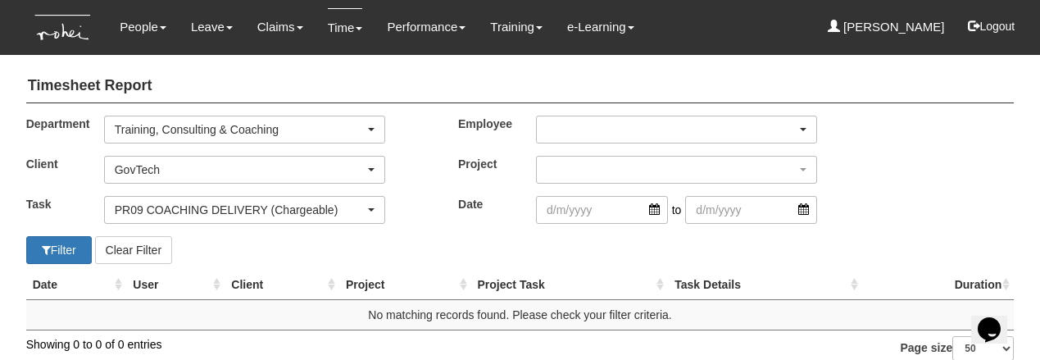
click at [597, 128] on div "button" at bounding box center [676, 129] width 279 height 26
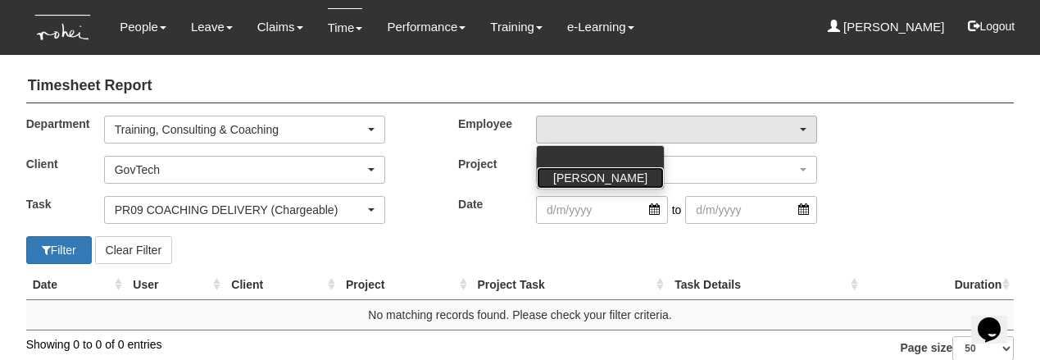
click at [597, 170] on span "[PERSON_NAME]" at bounding box center [600, 178] width 94 height 16
select select "aa784c27-0d82-452d-9457-5ba1e098b6bb"
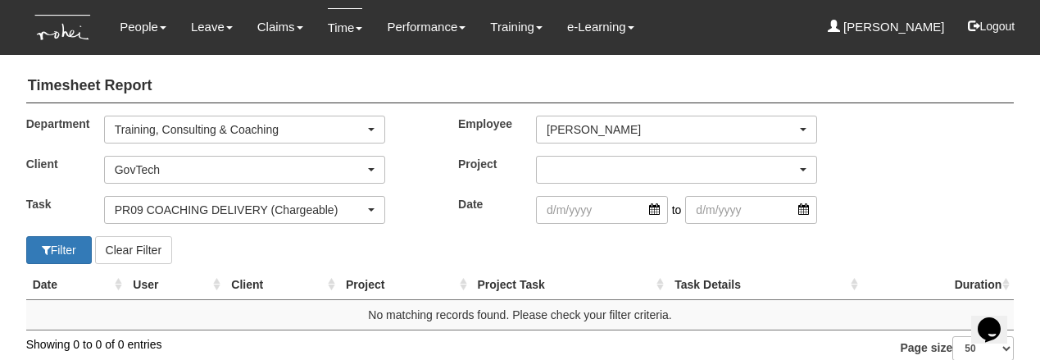
click at [595, 161] on div "button" at bounding box center [676, 170] width 279 height 26
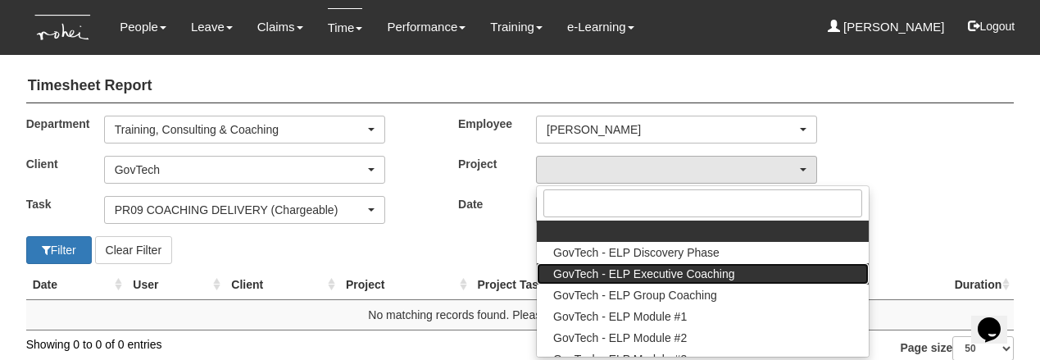
click at [614, 273] on span "GovTech - ELP Executive Coaching" at bounding box center [644, 274] width 182 height 16
select select "2540"
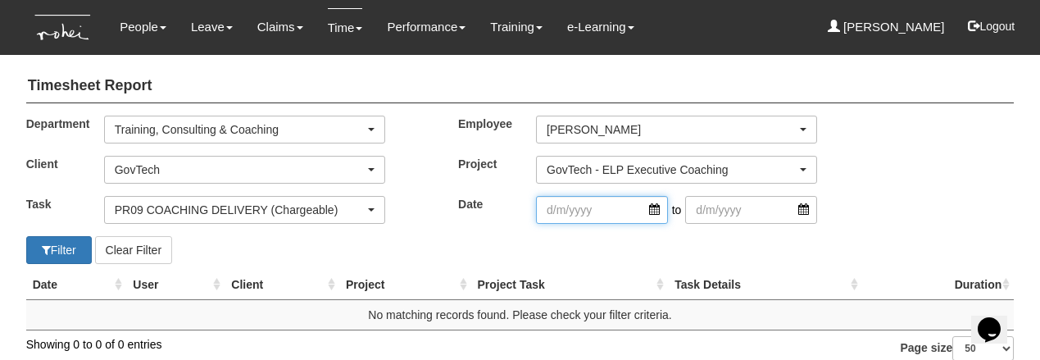
click at [652, 211] on input "search" at bounding box center [602, 210] width 132 height 28
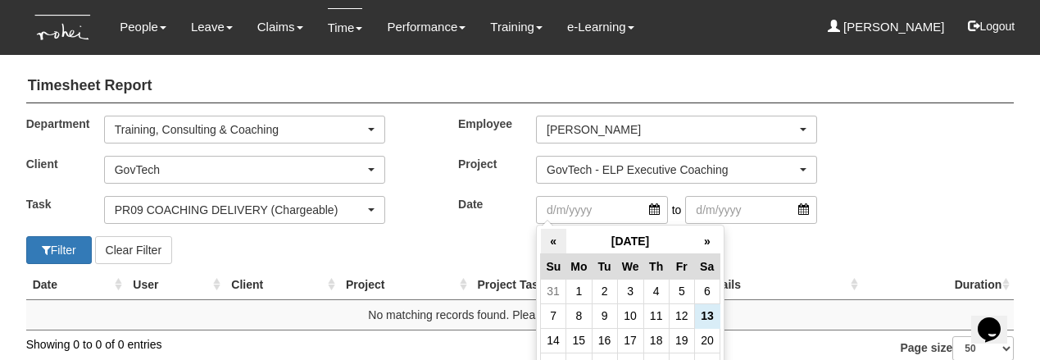
click at [551, 237] on th "«" at bounding box center [553, 241] width 25 height 25
click at [706, 338] on td "16" at bounding box center [706, 340] width 25 height 25
type input "16/8/2025"
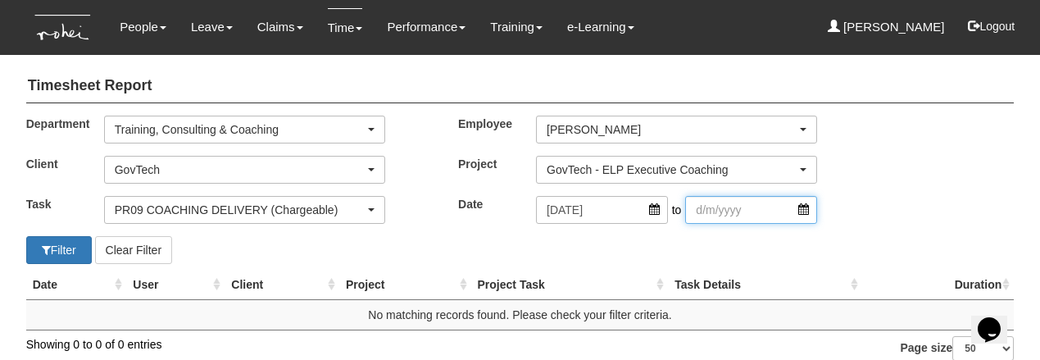
click at [737, 214] on input "search" at bounding box center [751, 210] width 132 height 28
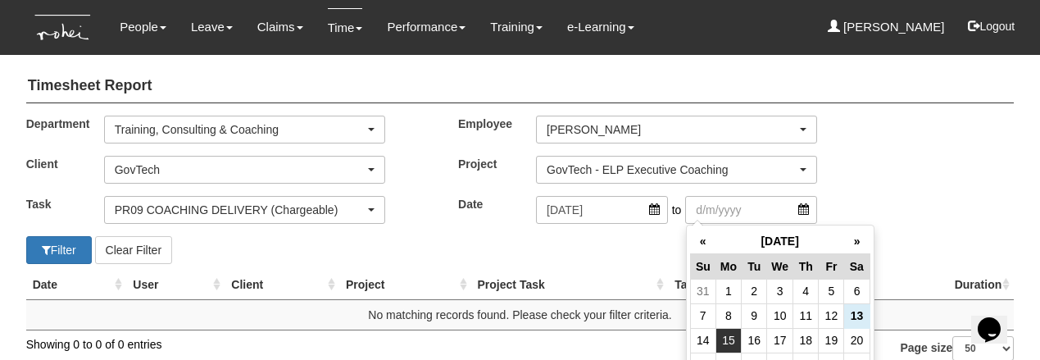
click at [729, 337] on td "15" at bounding box center [727, 340] width 25 height 25
type input "15/9/2025"
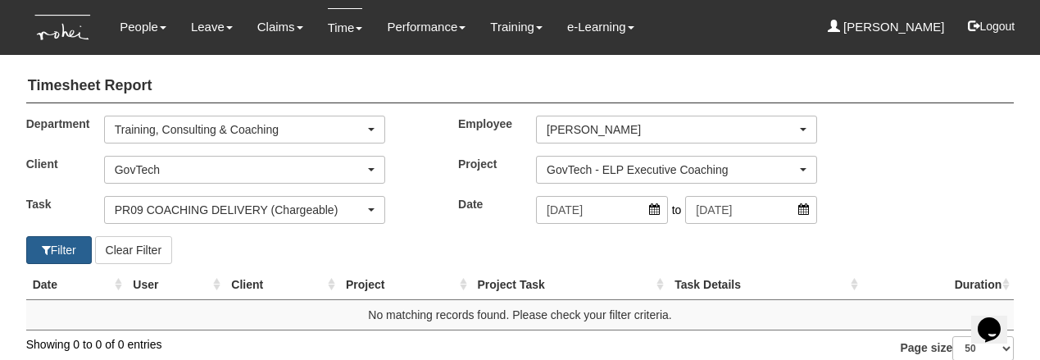
click at [65, 252] on button "Filter" at bounding box center [59, 250] width 66 height 28
select select "50"
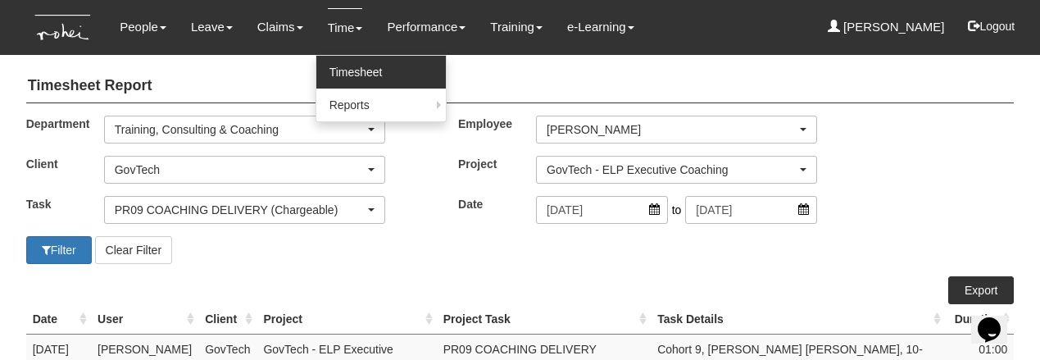
click at [333, 63] on link "Timesheet" at bounding box center [380, 72] width 129 height 33
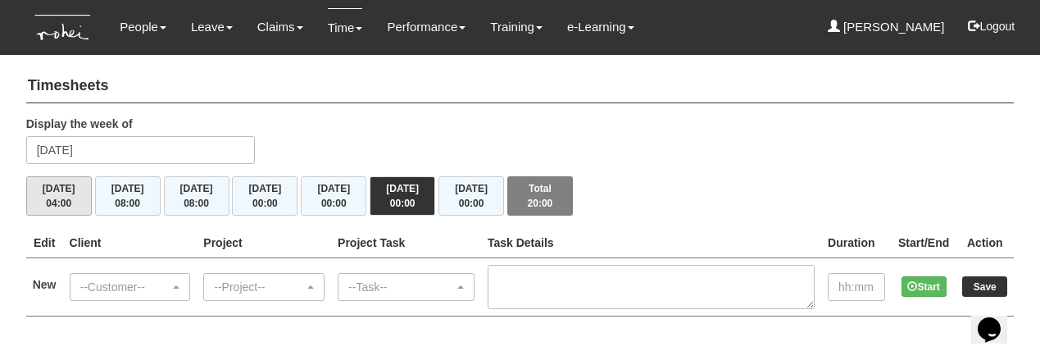
click at [55, 193] on button "Mon 8/9 04:00" at bounding box center [59, 195] width 66 height 39
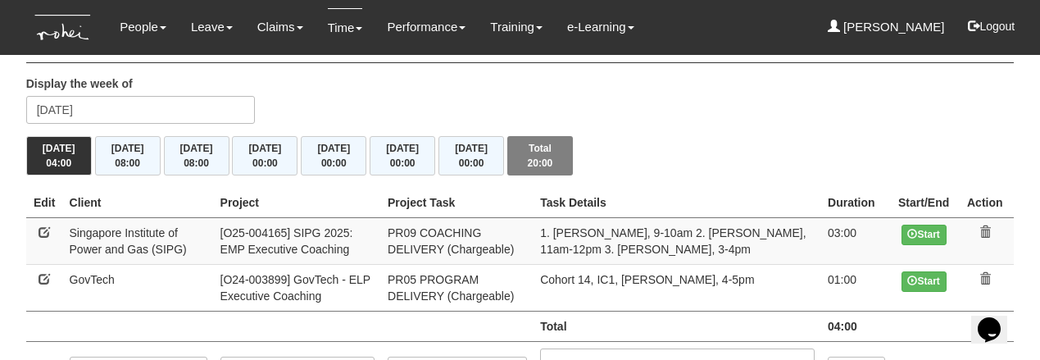
scroll to position [66, 0]
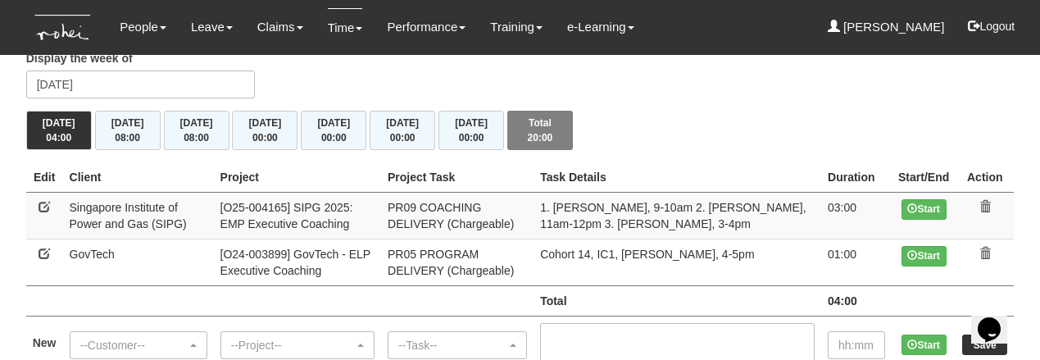
click at [40, 248] on link at bounding box center [44, 253] width 11 height 11
select select "427"
select select "89"
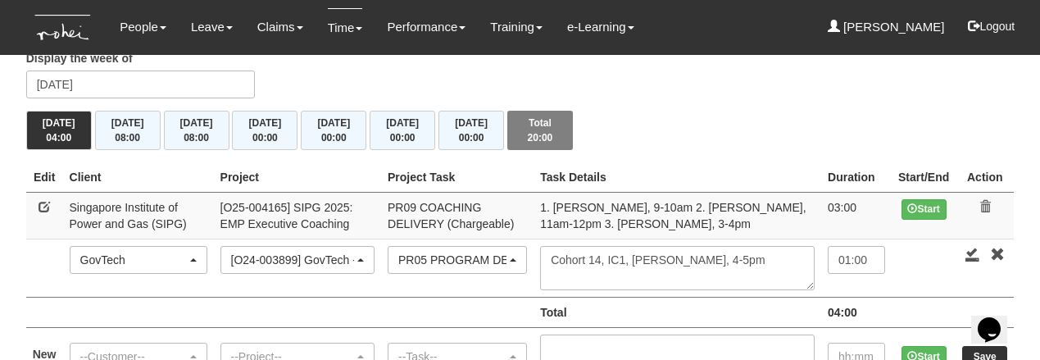
click at [181, 258] on div "GovTech" at bounding box center [133, 260] width 107 height 16
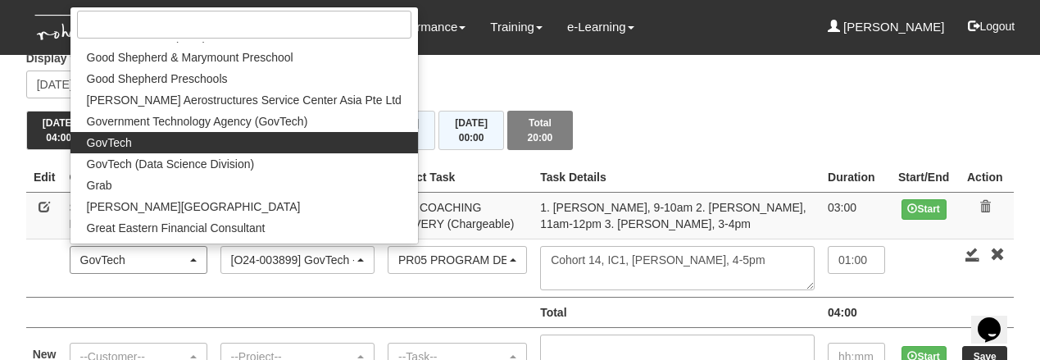
click at [181, 259] on div "GovTech" at bounding box center [133, 260] width 107 height 16
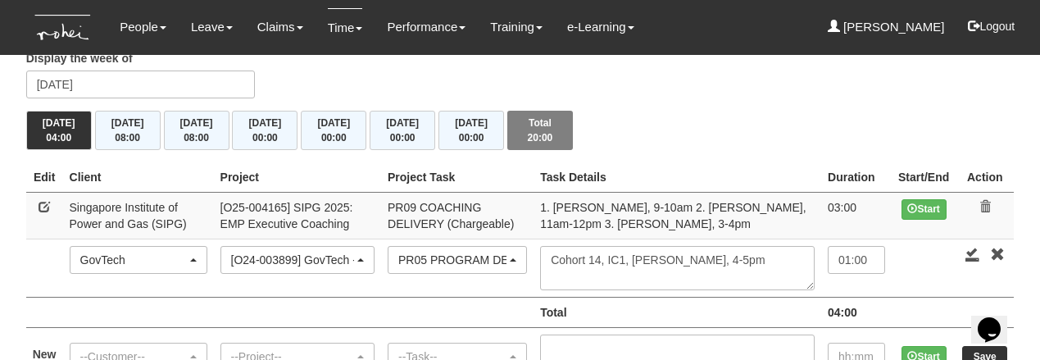
scroll to position [0, 0]
click at [334, 255] on div "[O24-003899] GovTech - ELP Executive Coaching" at bounding box center [292, 260] width 123 height 16
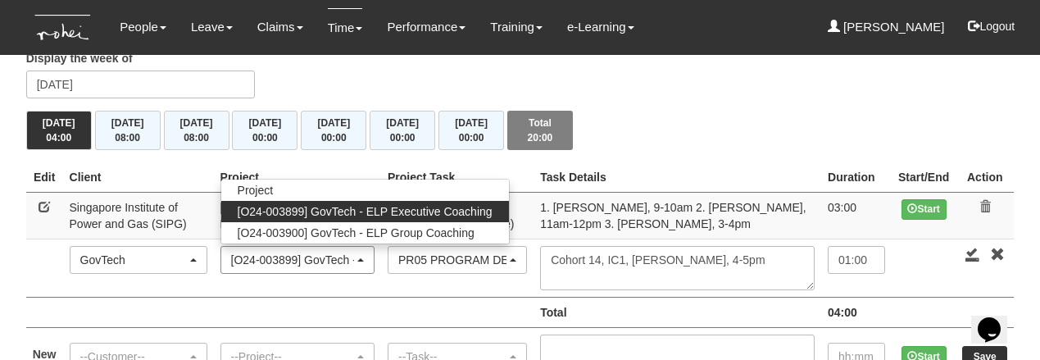
click at [334, 255] on div "[O24-003899] GovTech - ELP Executive Coaching" at bounding box center [292, 260] width 123 height 16
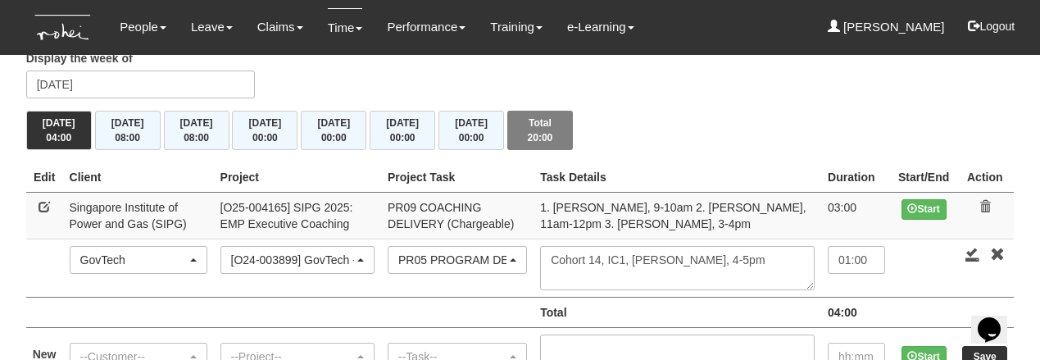
click at [496, 252] on div "PR05 PROGRAM DELIVERY (Chargeable)" at bounding box center [452, 260] width 108 height 16
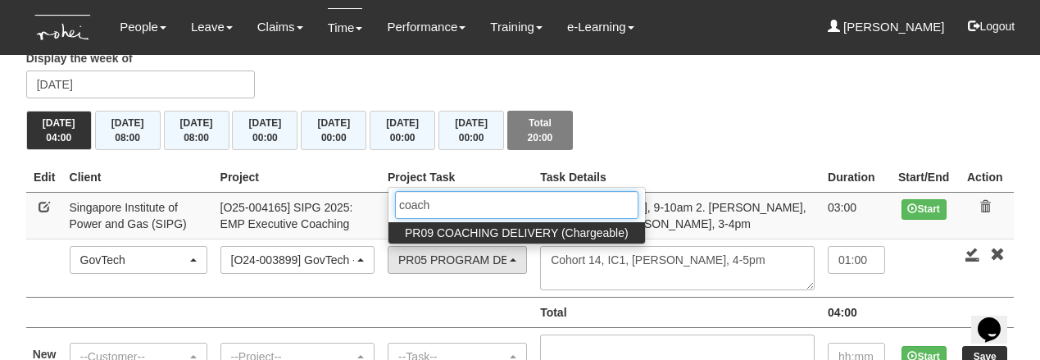
type input "coach"
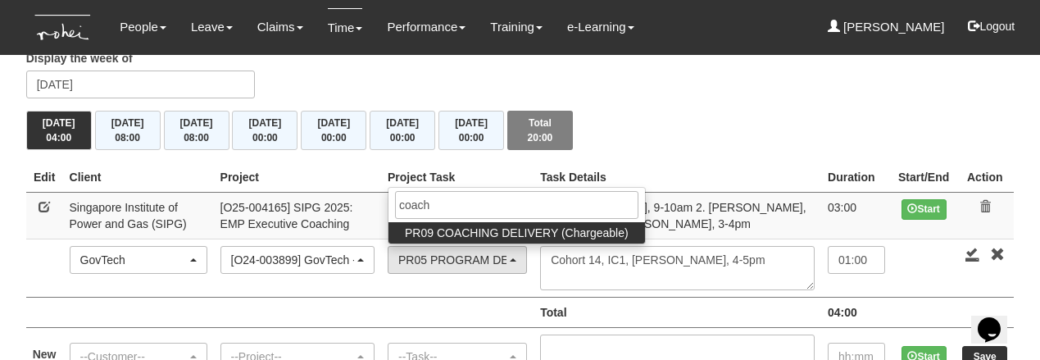
click at [511, 229] on span "PR09 COACHING DELIVERY (Chargeable)" at bounding box center [517, 233] width 224 height 16
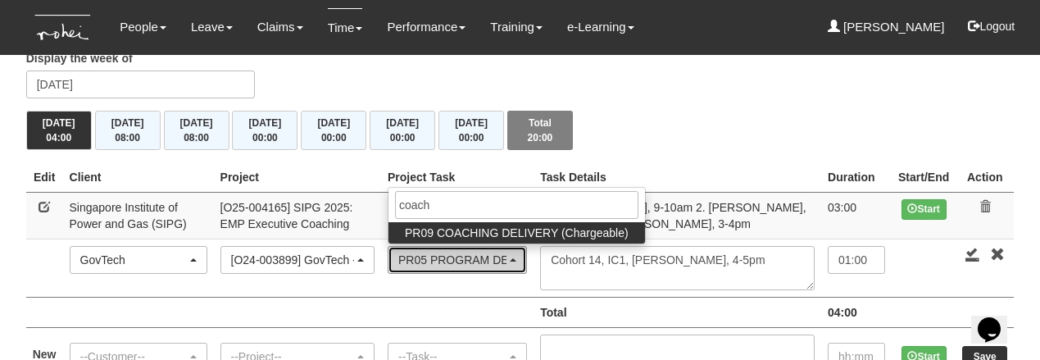
select select "150"
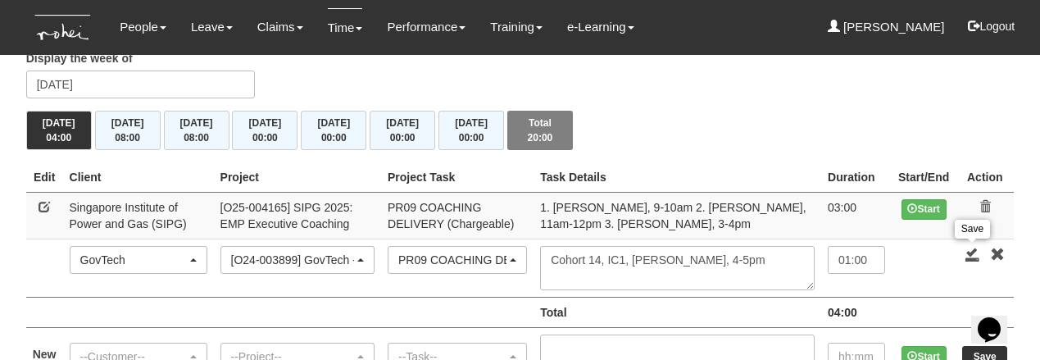
click at [974, 248] on link at bounding box center [972, 254] width 15 height 15
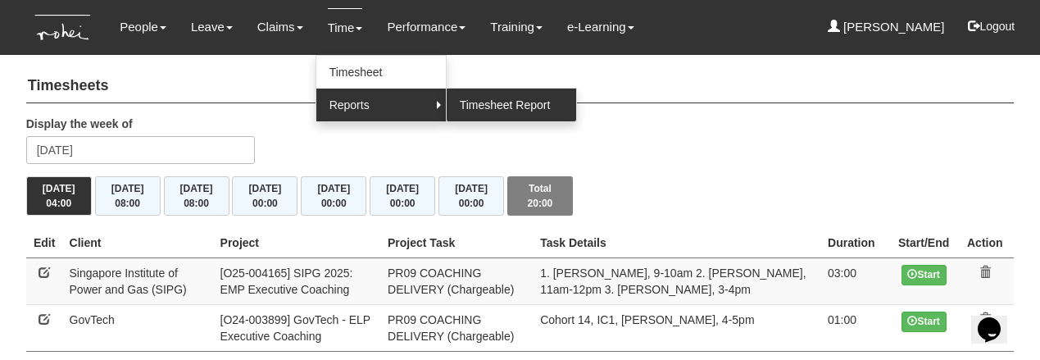
click at [524, 100] on link "Timesheet Report" at bounding box center [511, 105] width 129 height 33
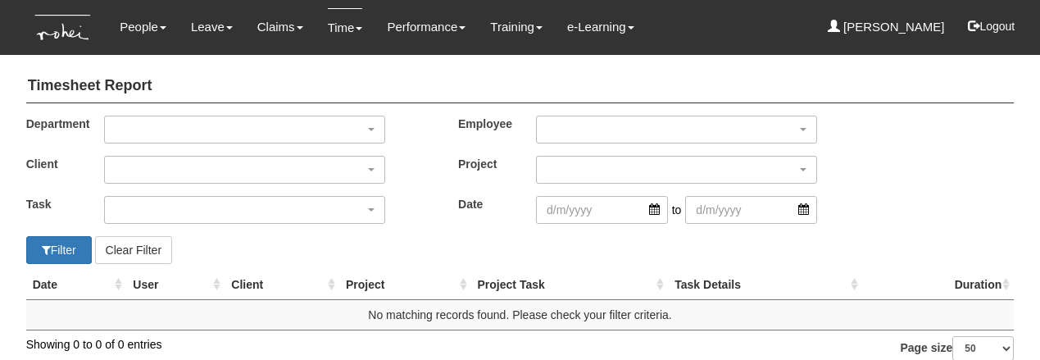
select select "50"
click at [238, 128] on div "button" at bounding box center [244, 129] width 279 height 26
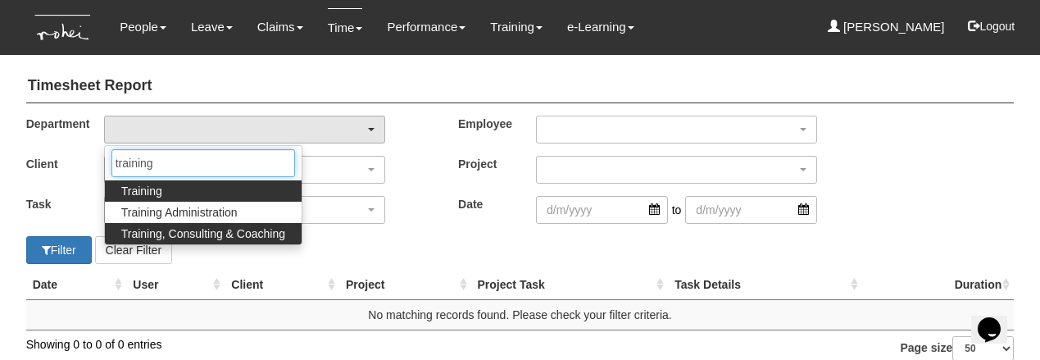
type input "training"
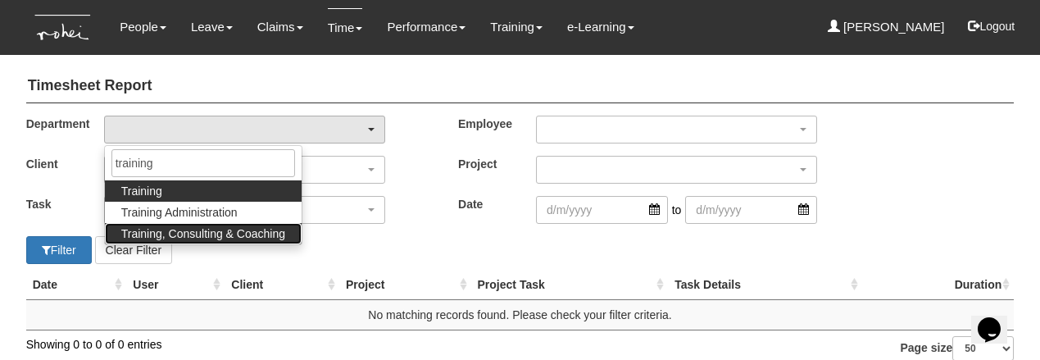
click at [238, 233] on span "Training, Consulting & Coaching" at bounding box center [203, 233] width 164 height 16
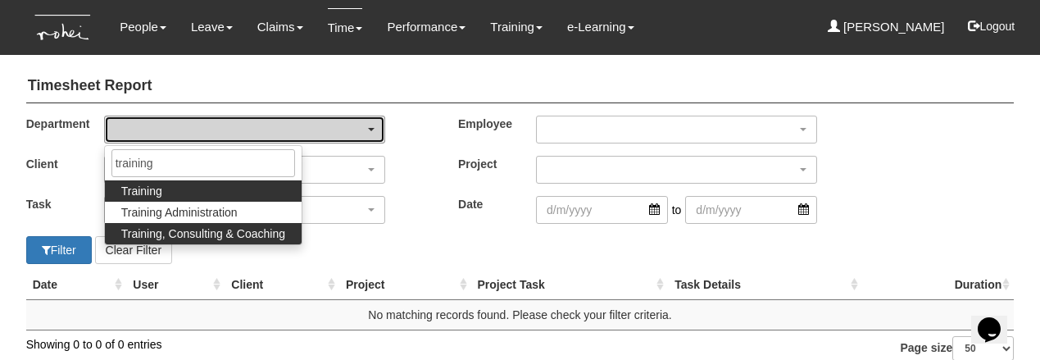
select select "140"
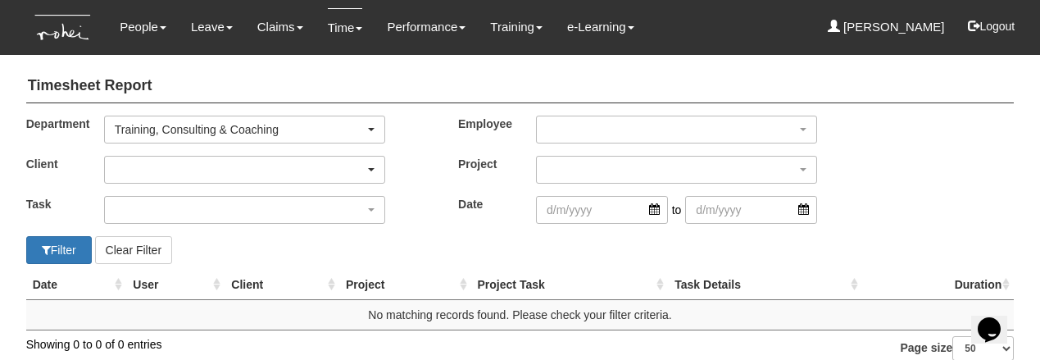
click at [195, 162] on div "button" at bounding box center [244, 170] width 279 height 26
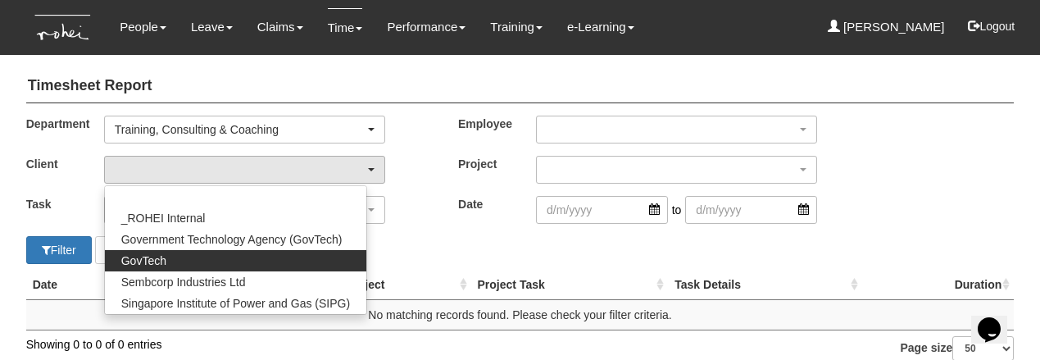
click at [128, 255] on span "GovTech" at bounding box center [143, 260] width 45 height 16
select select "427"
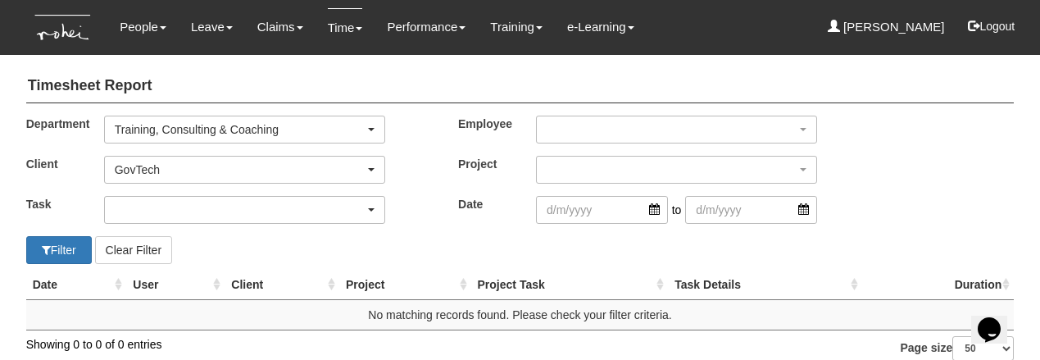
click at [132, 208] on div "button" at bounding box center [244, 210] width 279 height 26
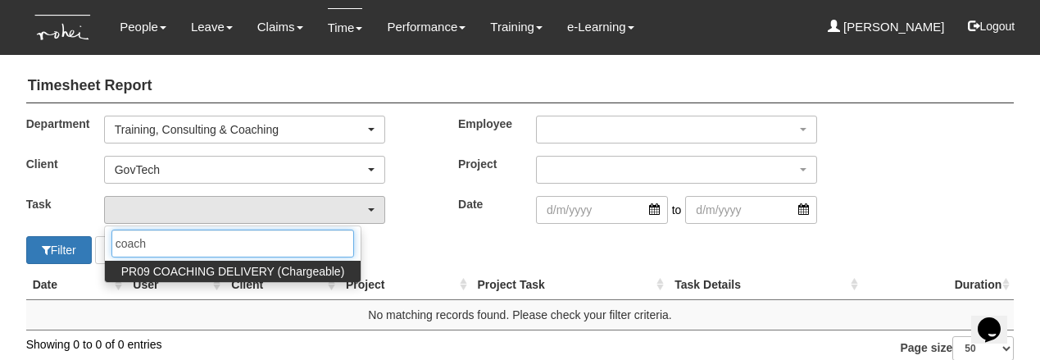
type input "coach"
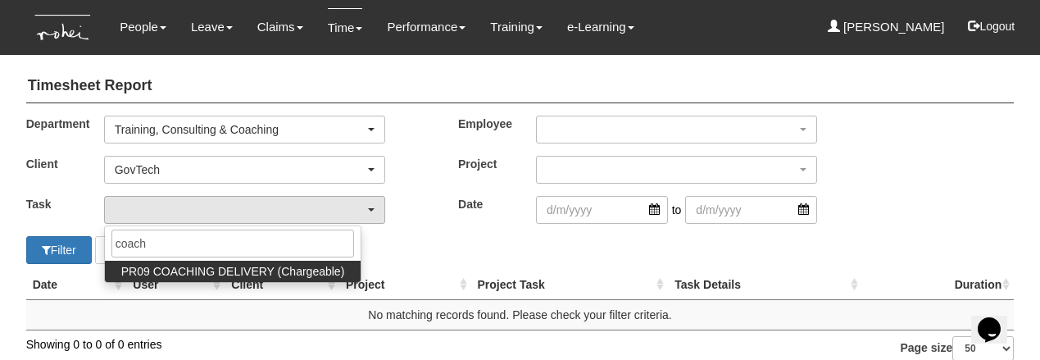
click at [164, 269] on span "PR09 COACHING DELIVERY (Chargeable)" at bounding box center [233, 271] width 224 height 16
select select "150"
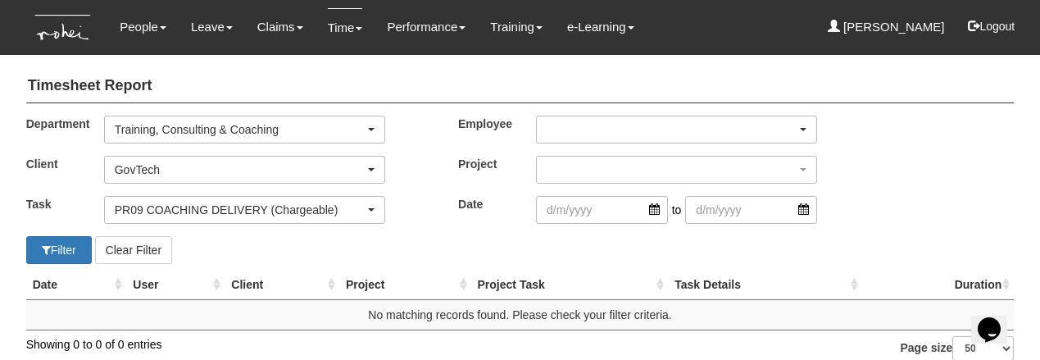
click at [596, 118] on div "button" at bounding box center [676, 129] width 279 height 26
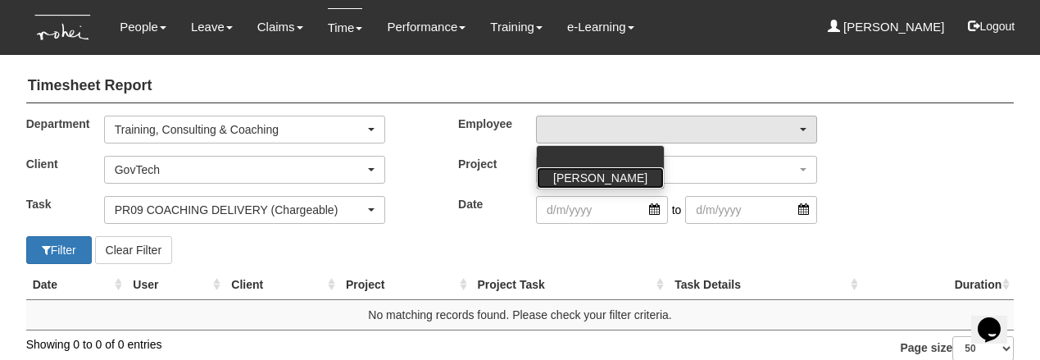
click at [590, 171] on span "[PERSON_NAME]" at bounding box center [600, 178] width 94 height 16
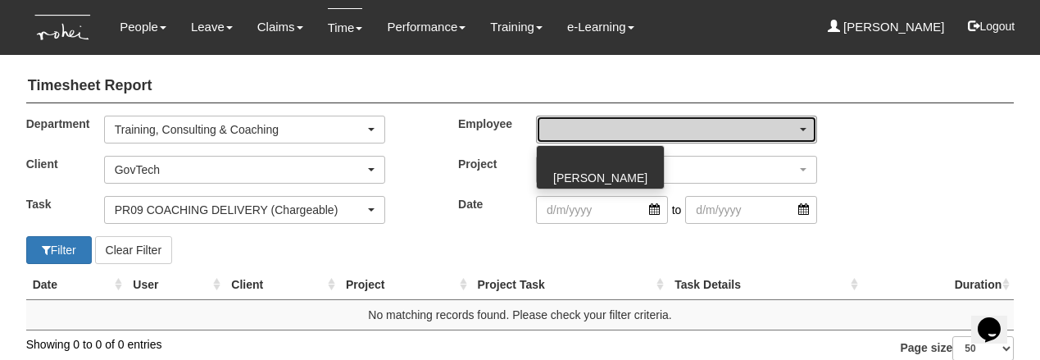
select select "aa784c27-0d82-452d-9457-5ba1e098b6bb"
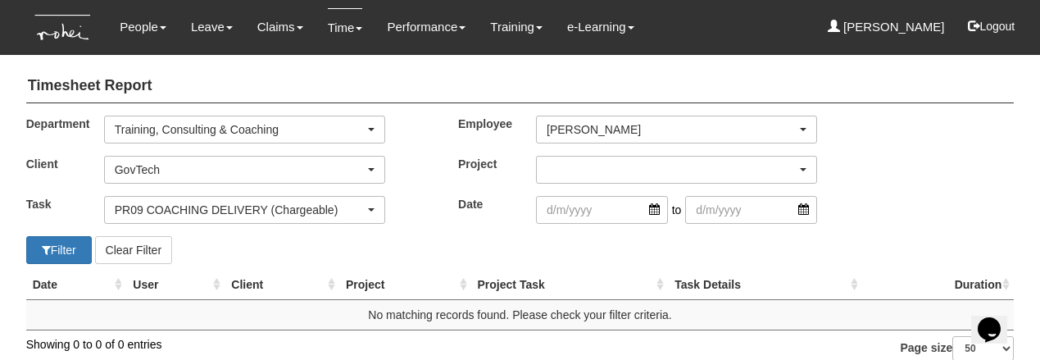
click at [586, 165] on div "button" at bounding box center [676, 170] width 279 height 26
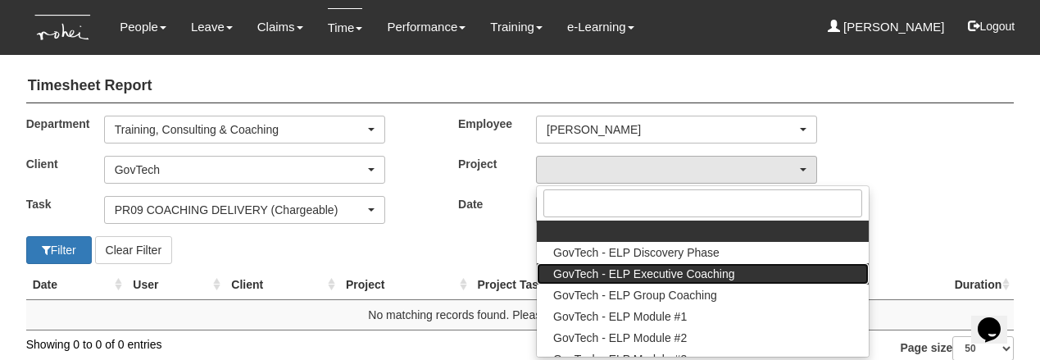
click at [611, 266] on span "GovTech - ELP Executive Coaching" at bounding box center [644, 274] width 182 height 16
select select "2540"
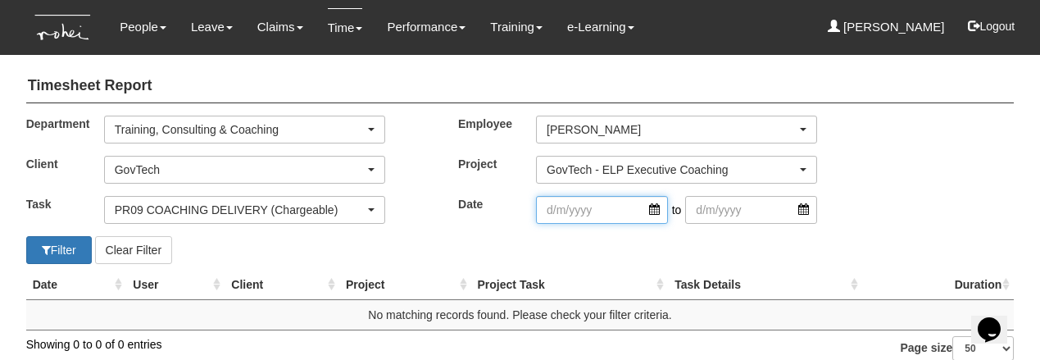
click at [601, 216] on input "search" at bounding box center [602, 210] width 132 height 28
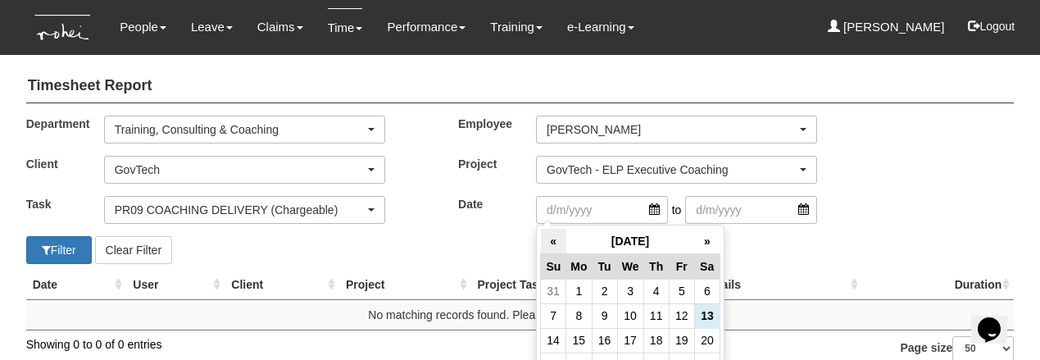
click at [553, 235] on th "«" at bounding box center [553, 241] width 25 height 25
click at [676, 334] on td "15" at bounding box center [681, 340] width 25 height 25
type input "15/8/2025"
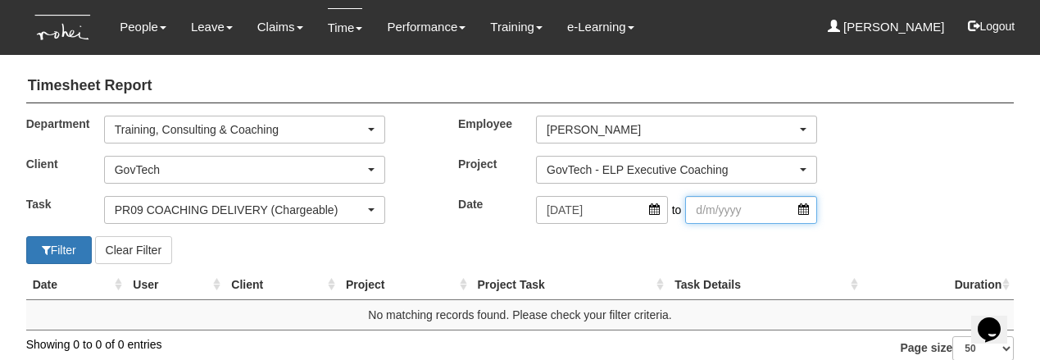
click at [710, 211] on input "search" at bounding box center [751, 210] width 132 height 28
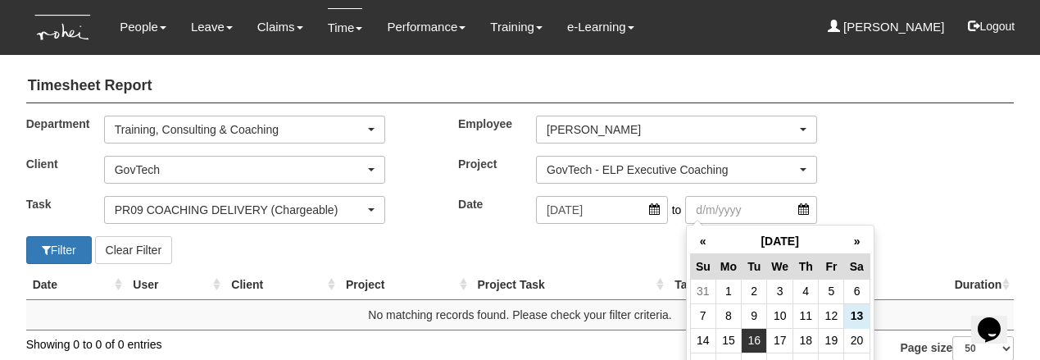
click at [756, 340] on td "16" at bounding box center [754, 340] width 25 height 25
type input "16/9/2025"
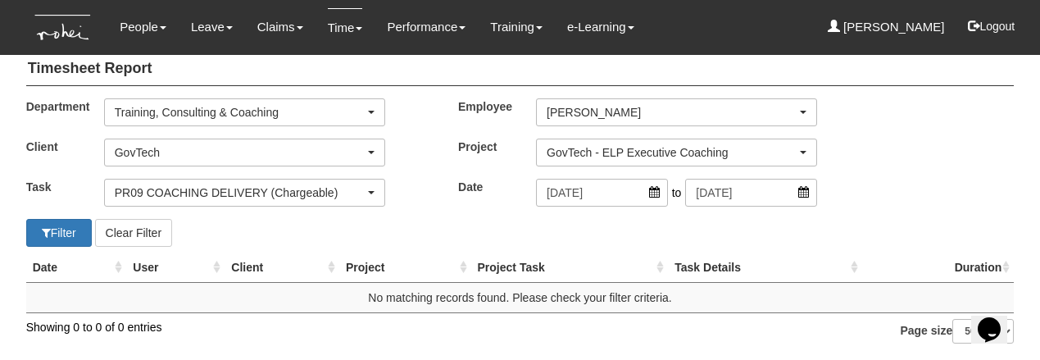
scroll to position [32, 0]
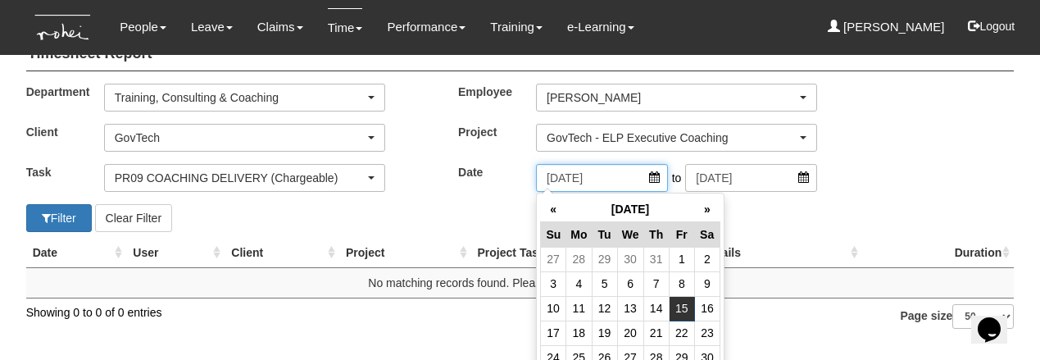
click at [584, 175] on input "15/8/2025" at bounding box center [602, 178] width 132 height 28
click at [700, 307] on td "16" at bounding box center [706, 308] width 25 height 25
type input "16/8/2025"
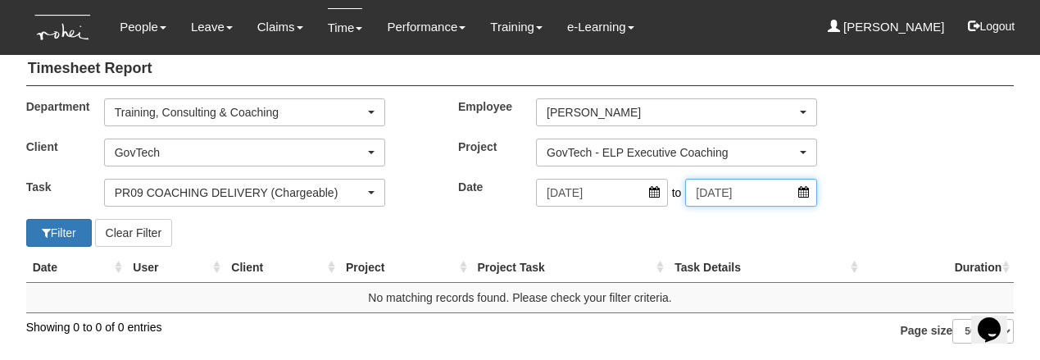
click at [726, 179] on input "16/9/2025" at bounding box center [751, 193] width 132 height 28
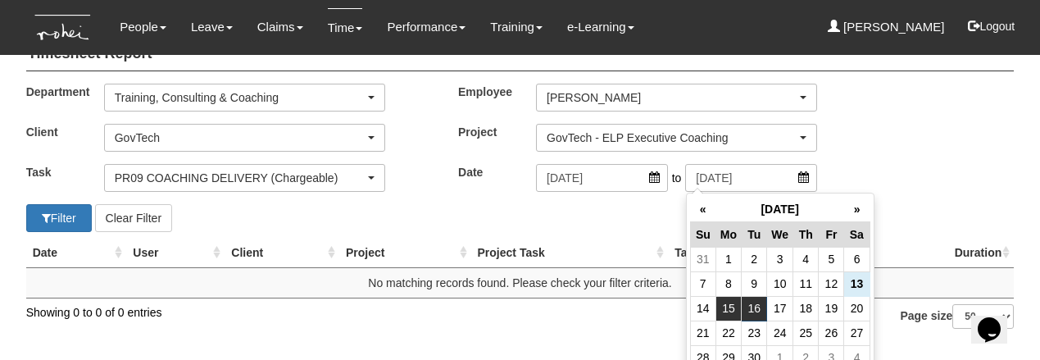
click at [730, 307] on td "15" at bounding box center [727, 308] width 25 height 25
type input "15/9/2025"
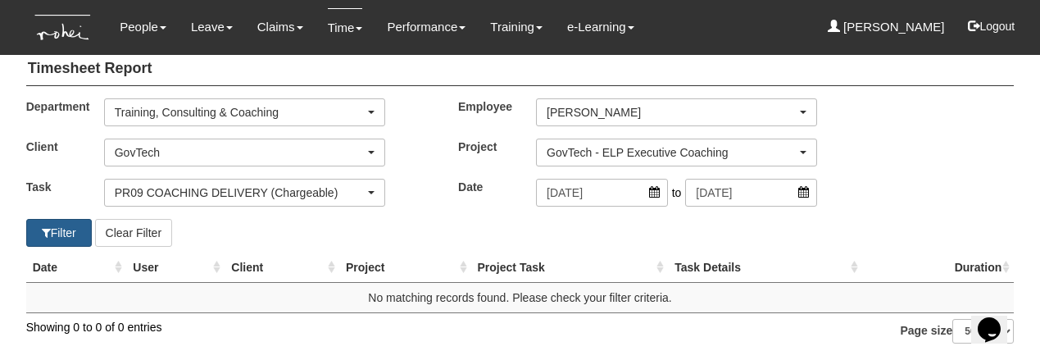
click at [75, 219] on button "Filter" at bounding box center [59, 233] width 66 height 28
select select "50"
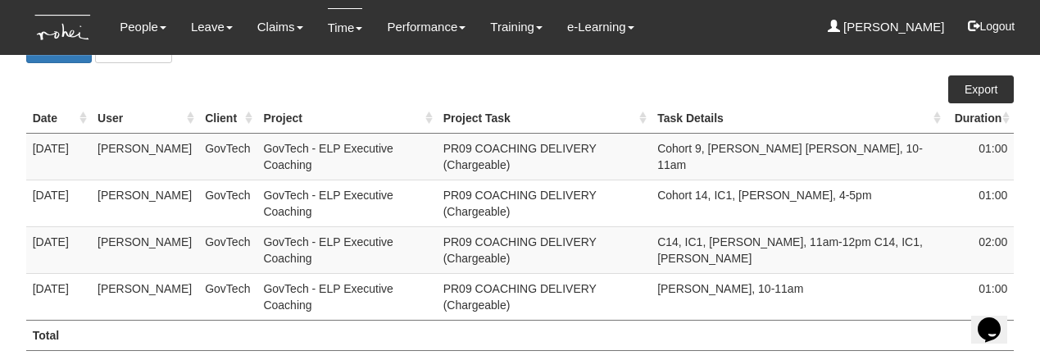
scroll to position [204, 0]
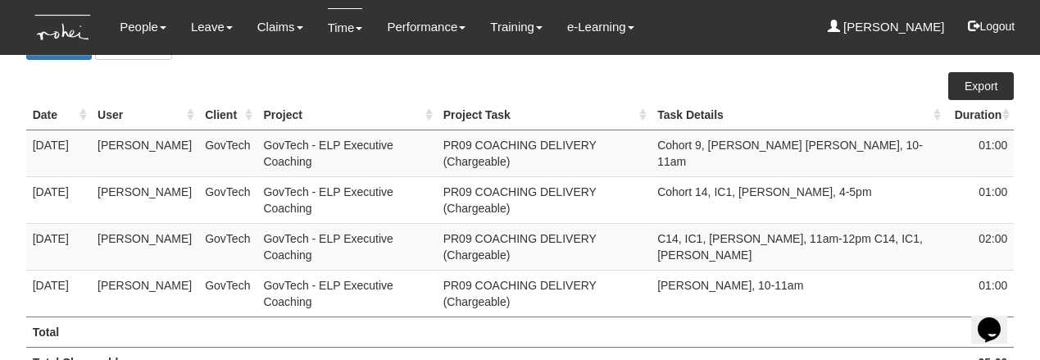
click at [966, 84] on link "Export" at bounding box center [981, 86] width 66 height 28
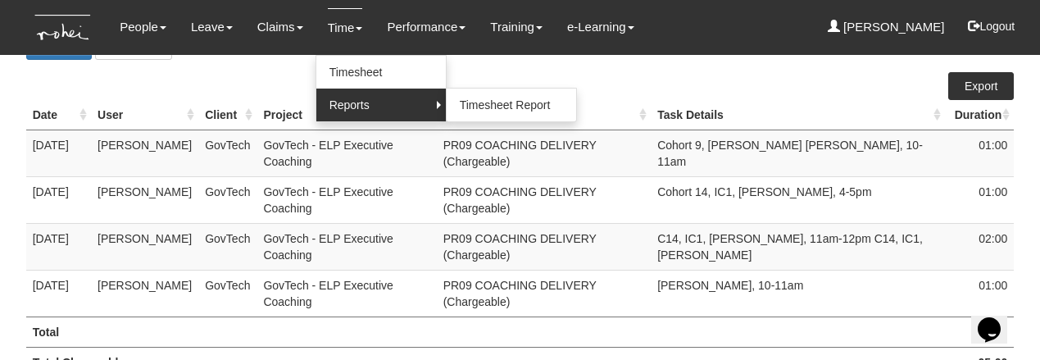
click at [352, 102] on link "Reports" at bounding box center [380, 105] width 129 height 33
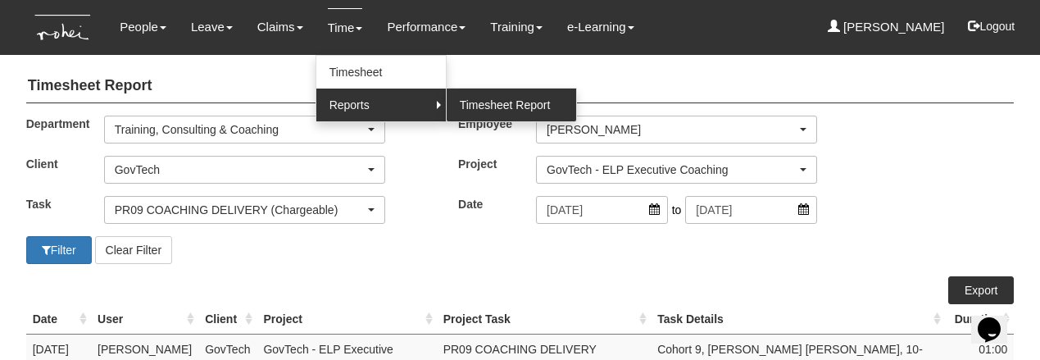
click at [480, 107] on link "Timesheet Report" at bounding box center [511, 105] width 129 height 33
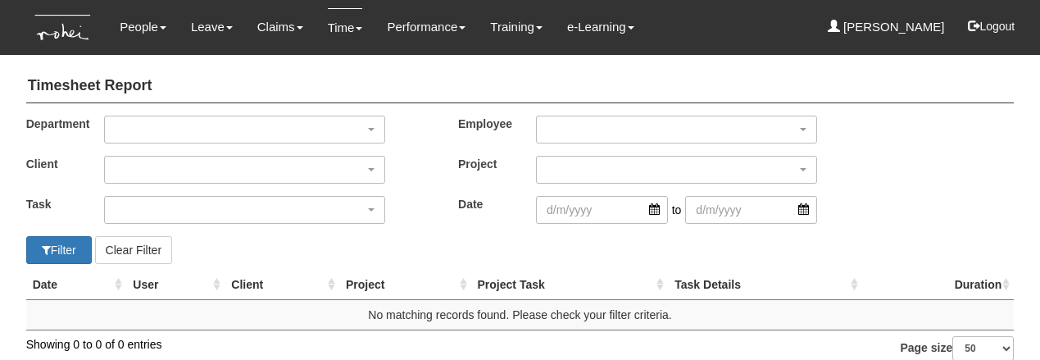
select select "50"
click at [257, 132] on div "button" at bounding box center [244, 129] width 279 height 26
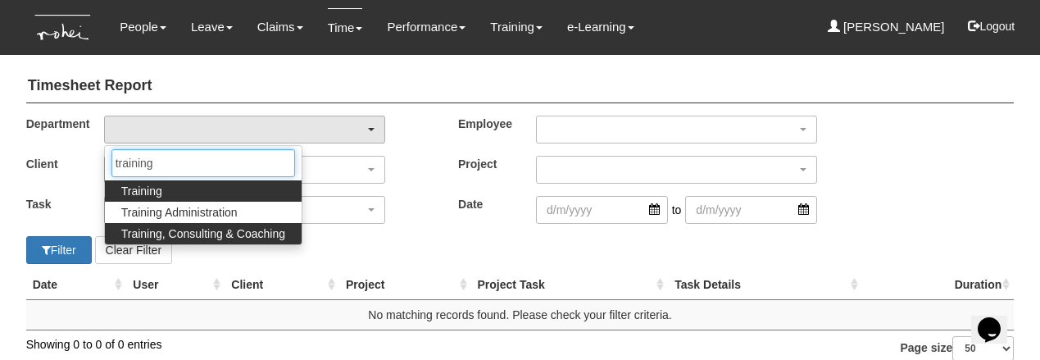
type input "training"
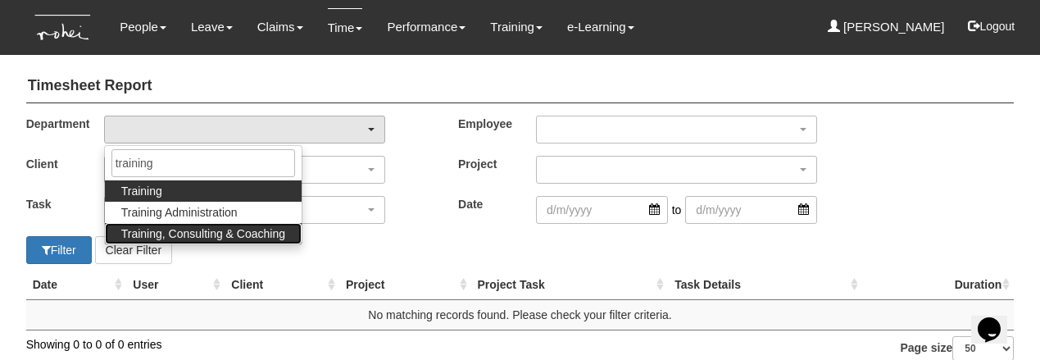
click at [229, 240] on span "Training, Consulting & Coaching" at bounding box center [203, 233] width 164 height 16
select select "140"
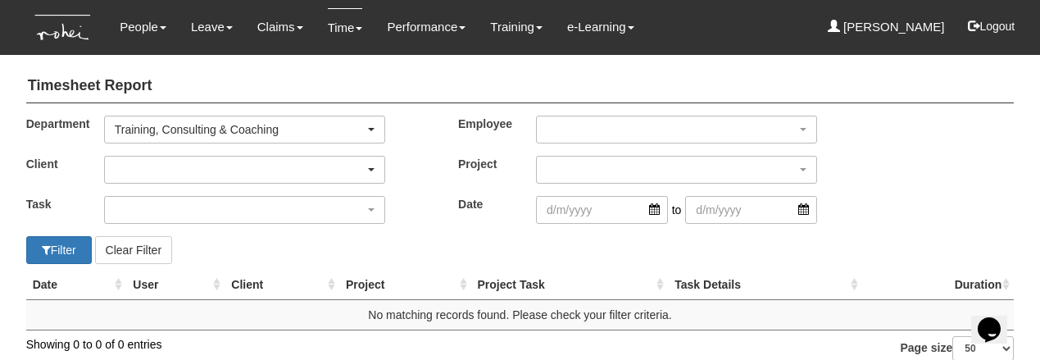
click at [202, 159] on div "button" at bounding box center [244, 170] width 279 height 26
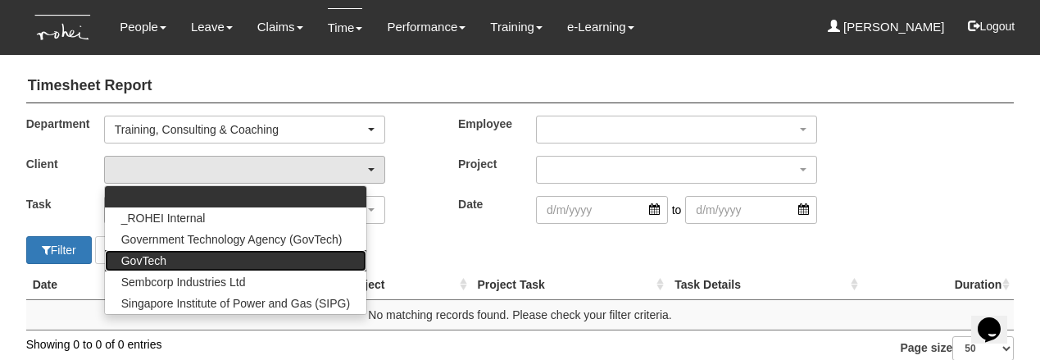
click at [160, 260] on span "GovTech" at bounding box center [143, 260] width 45 height 16
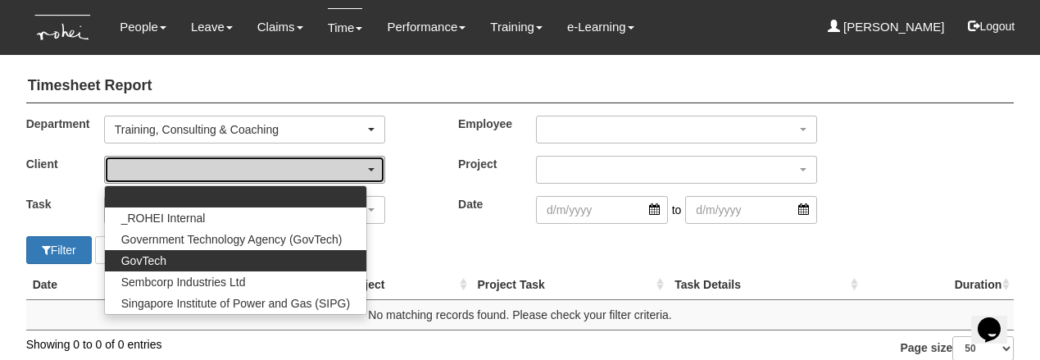
select select "427"
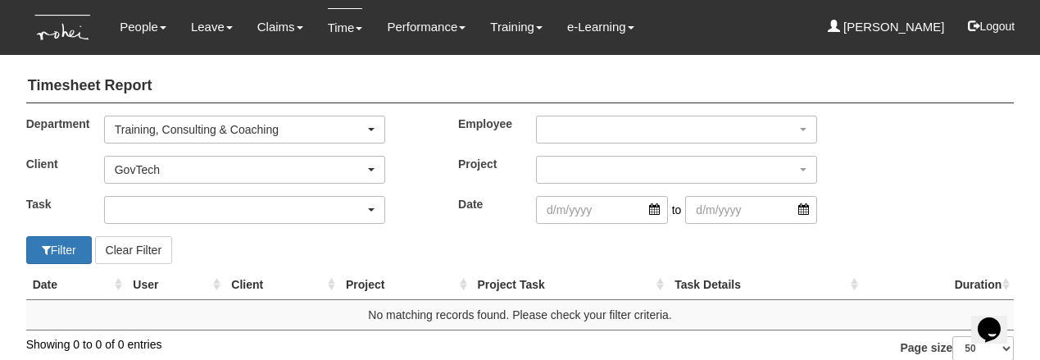
click at [161, 213] on div "button" at bounding box center [244, 210] width 279 height 26
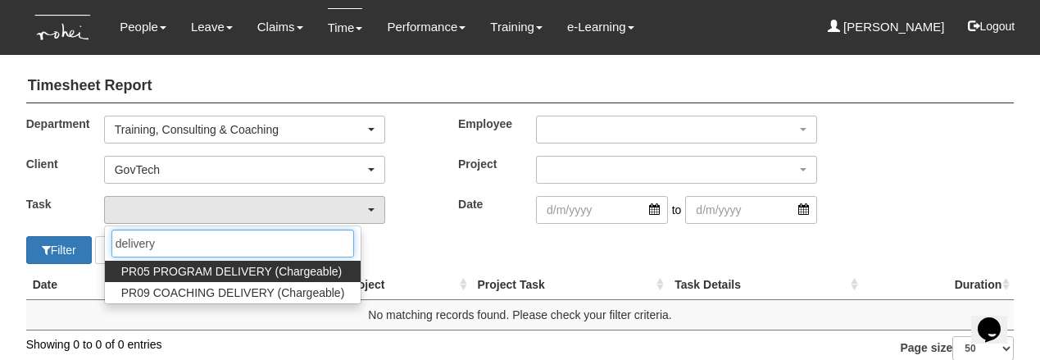
type input "delivery"
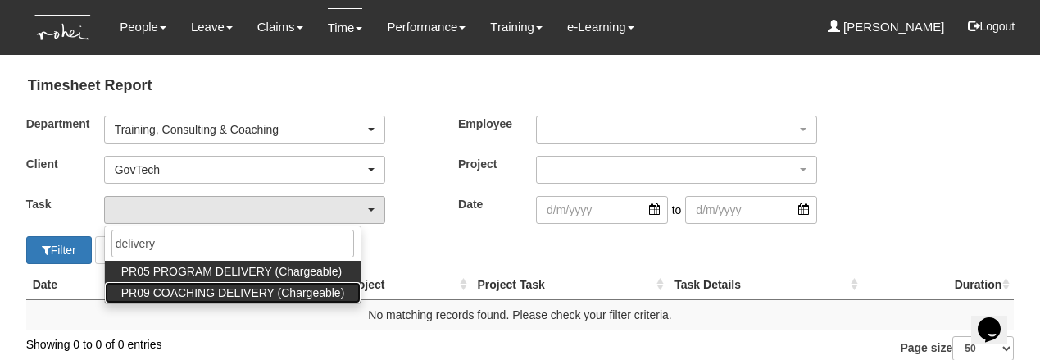
drag, startPoint x: 178, startPoint y: 263, endPoint x: 200, endPoint y: 293, distance: 37.5
click at [200, 293] on span "PR09 COACHING DELIVERY (Chargeable)" at bounding box center [233, 292] width 224 height 16
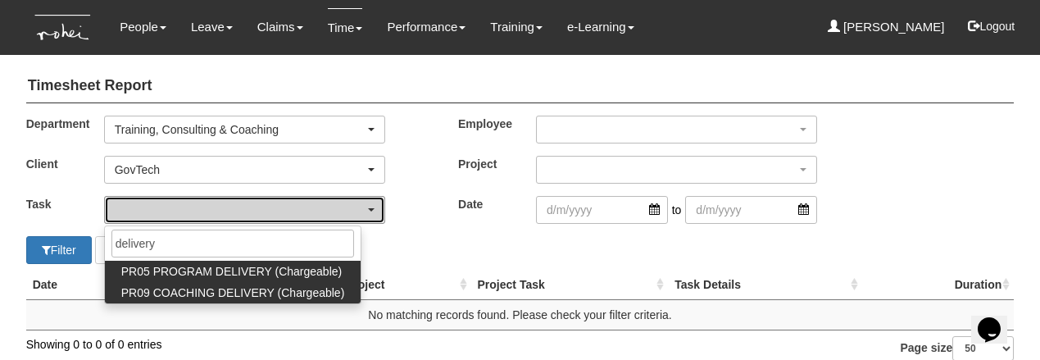
select select "150"
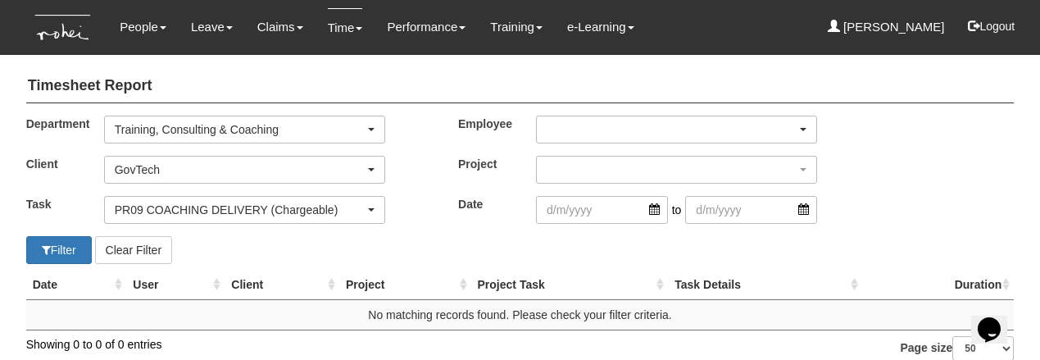
click at [575, 129] on div "button" at bounding box center [676, 129] width 279 height 26
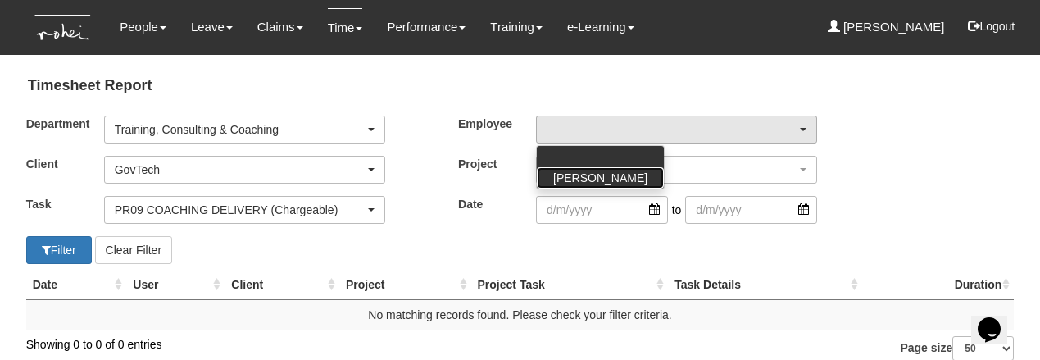
click at [577, 177] on span "[PERSON_NAME]" at bounding box center [600, 178] width 94 height 16
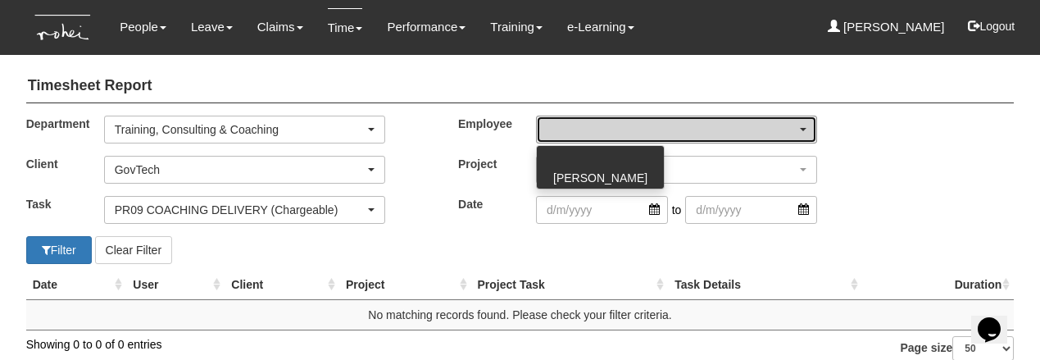
select select "aa784c27-0d82-452d-9457-5ba1e098b6bb"
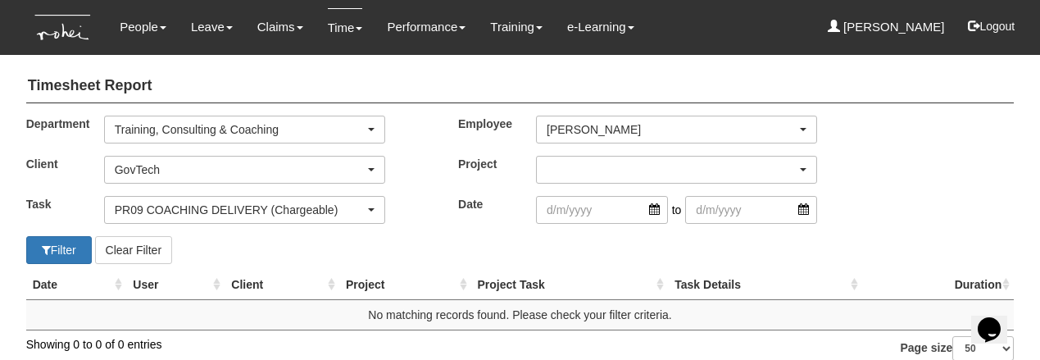
click at [577, 163] on div "button" at bounding box center [676, 170] width 279 height 26
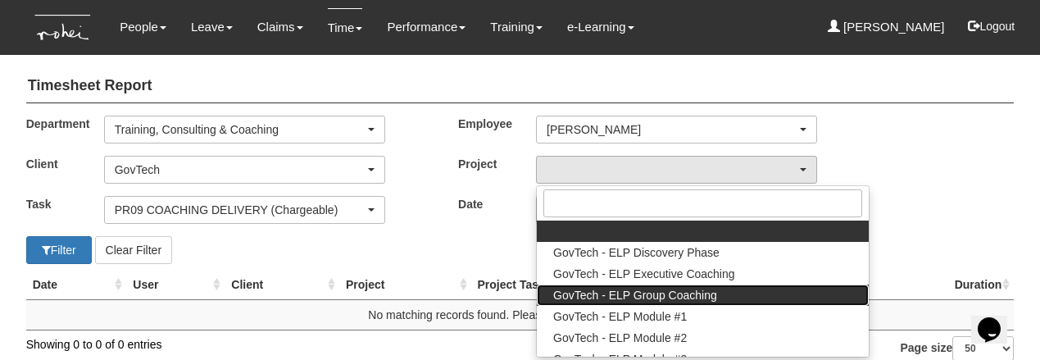
click at [610, 290] on span "GovTech - ELP Group Coaching" at bounding box center [635, 295] width 164 height 16
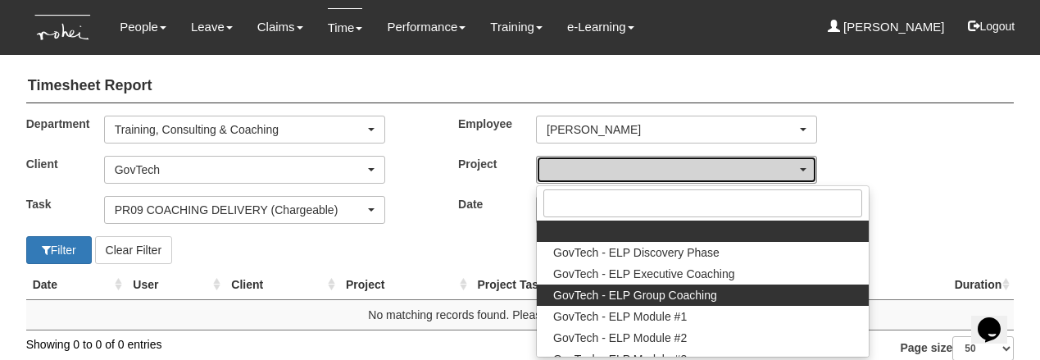
select select "2539"
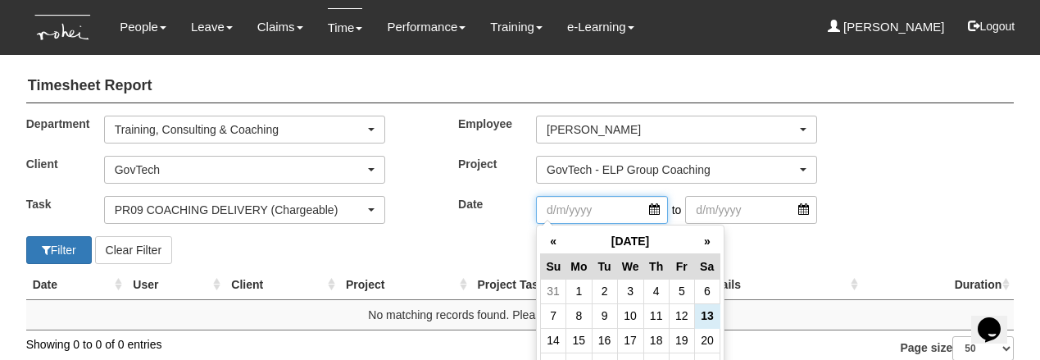
click at [649, 210] on input "search" at bounding box center [602, 210] width 132 height 28
click at [610, 338] on td "16" at bounding box center [604, 340] width 25 height 25
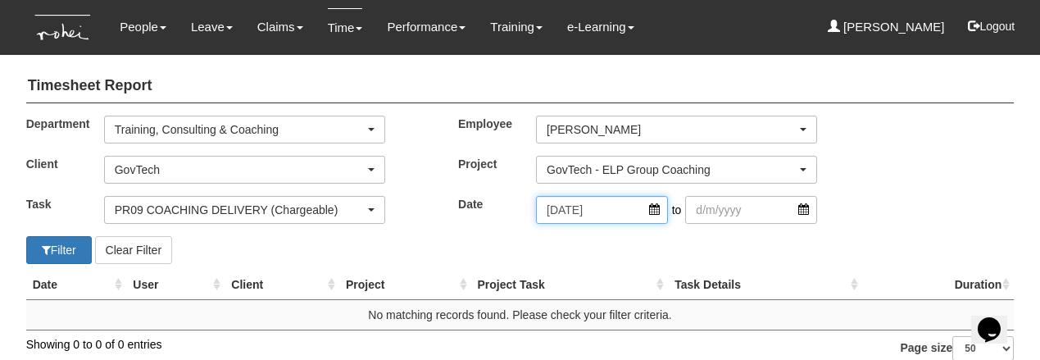
click at [649, 211] on input "16/9/2025" at bounding box center [602, 210] width 132 height 28
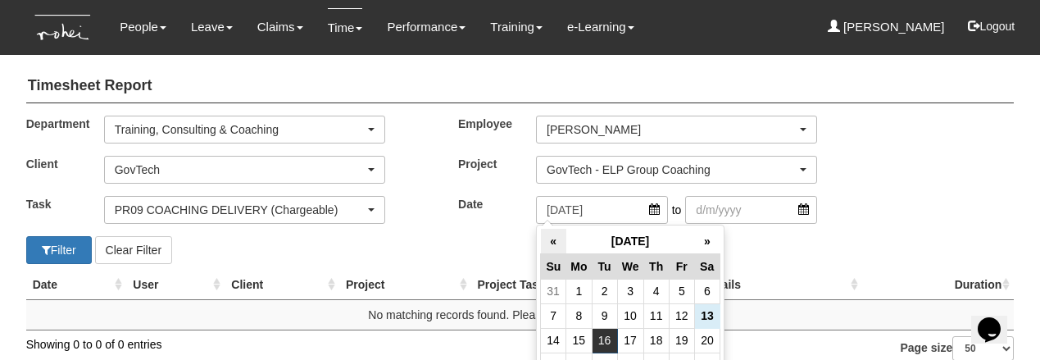
click at [553, 238] on th "«" at bounding box center [553, 241] width 25 height 25
click at [701, 334] on td "16" at bounding box center [706, 340] width 25 height 25
type input "16/8/2025"
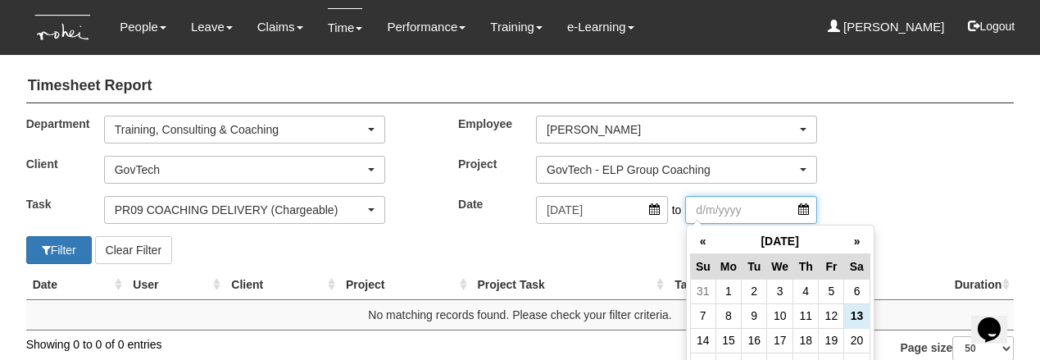
click at [718, 207] on input "search" at bounding box center [751, 210] width 132 height 28
click at [724, 339] on td "15" at bounding box center [727, 340] width 25 height 25
type input "15/9/2025"
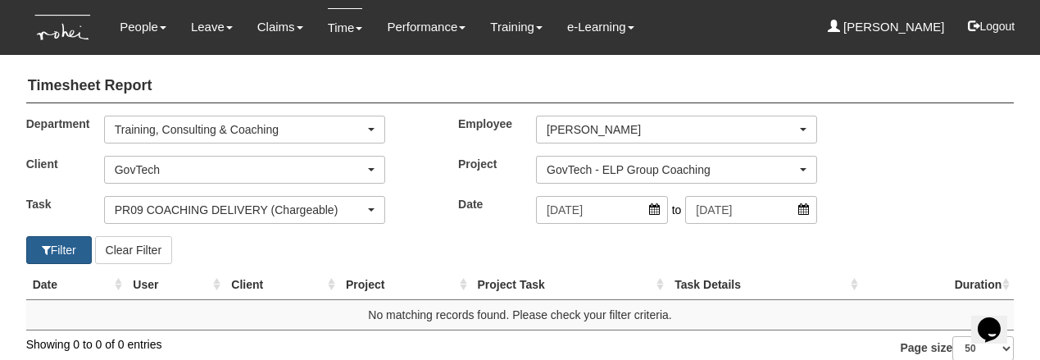
click at [52, 246] on button "Filter" at bounding box center [59, 250] width 66 height 28
select select "50"
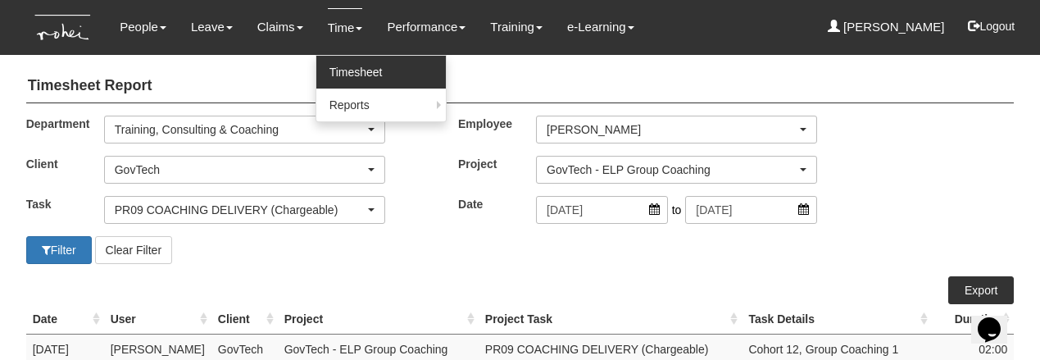
click at [345, 62] on link "Timesheet" at bounding box center [380, 72] width 129 height 33
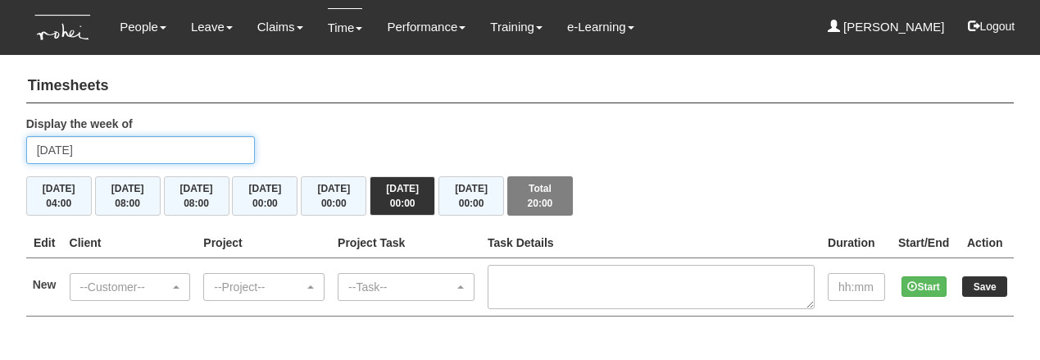
click at [132, 146] on input "[DATE]" at bounding box center [140, 150] width 229 height 28
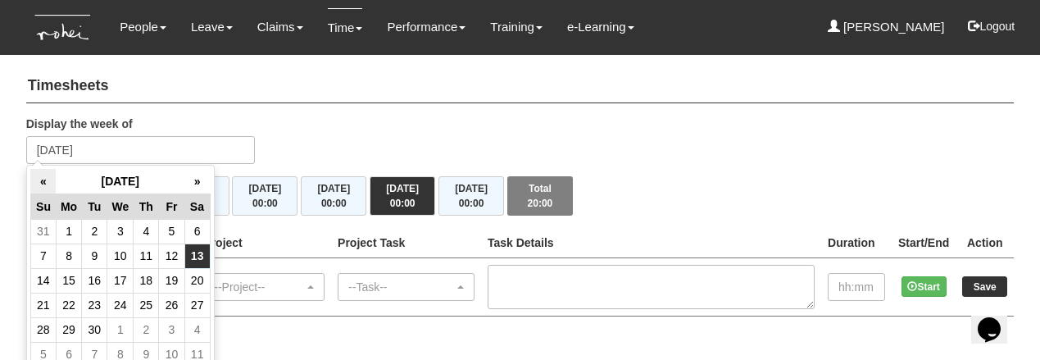
click at [42, 176] on th "«" at bounding box center [42, 181] width 25 height 25
click at [145, 325] on td "28" at bounding box center [146, 329] width 25 height 25
type input "[DATE]"
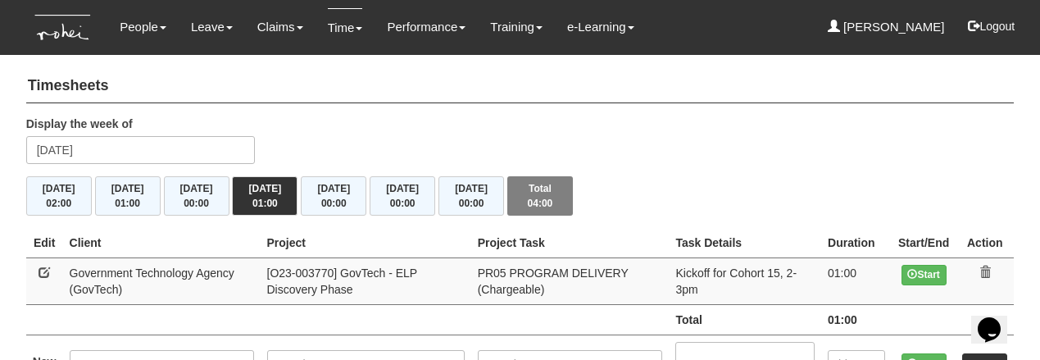
click at [43, 268] on link at bounding box center [44, 271] width 11 height 11
select select "900"
select select "89"
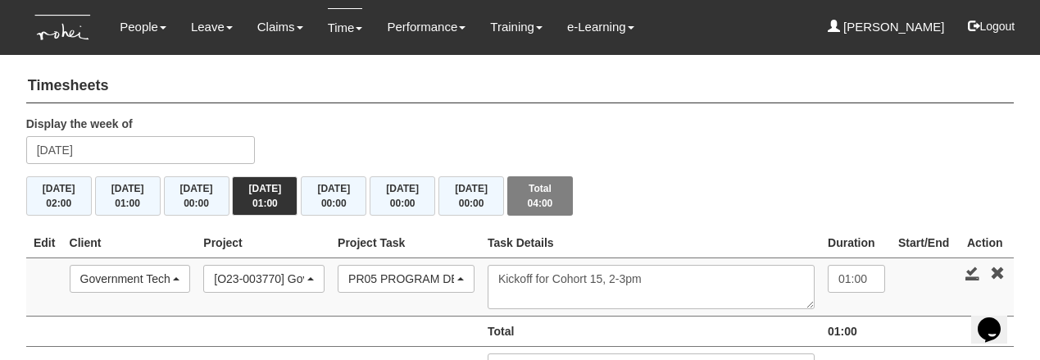
click at [279, 276] on div "[O23-003770] GovTech - ELP Discovery Phase" at bounding box center [259, 278] width 90 height 16
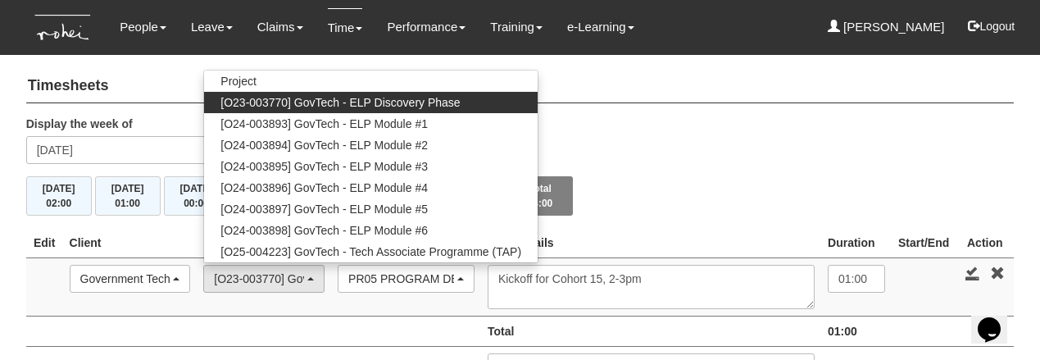
click at [187, 320] on td at bounding box center [130, 331] width 134 height 30
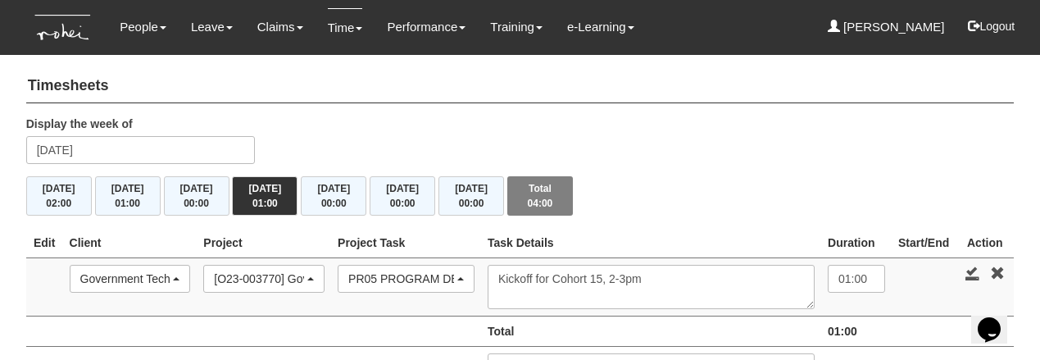
click at [170, 276] on div "Government Technology Agency (GovTech)" at bounding box center [125, 278] width 90 height 16
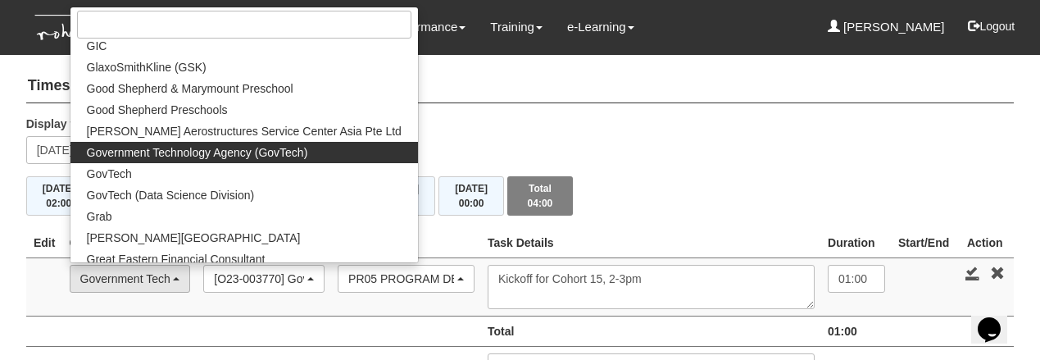
click at [205, 149] on span "Government Technology Agency (GovTech)" at bounding box center [197, 152] width 221 height 16
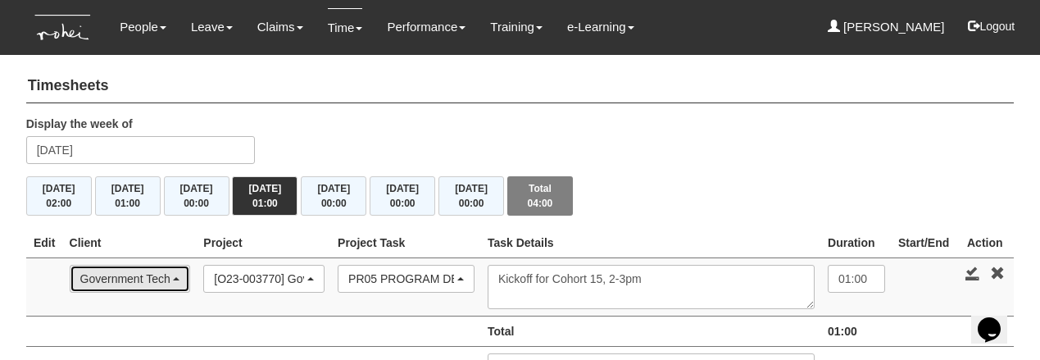
scroll to position [0, 0]
click at [270, 270] on div "[O23-003770] GovTech - ELP Discovery Phase" at bounding box center [259, 278] width 90 height 16
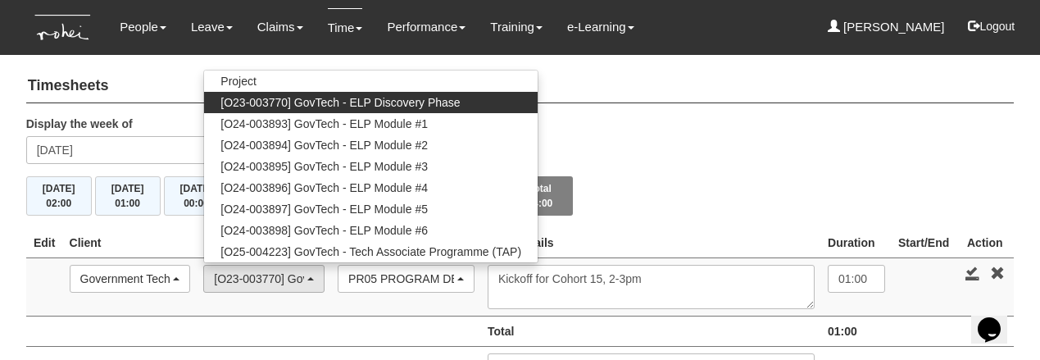
click at [125, 280] on div "Government Technology Agency (GovTech)" at bounding box center [125, 278] width 90 height 16
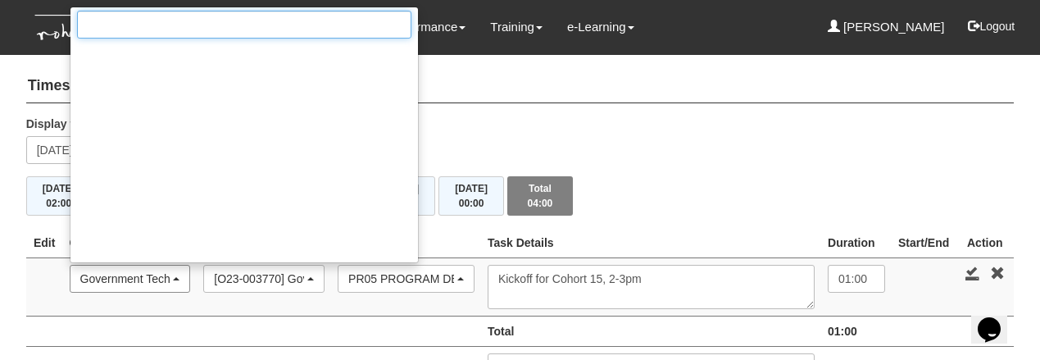
scroll to position [5057, 0]
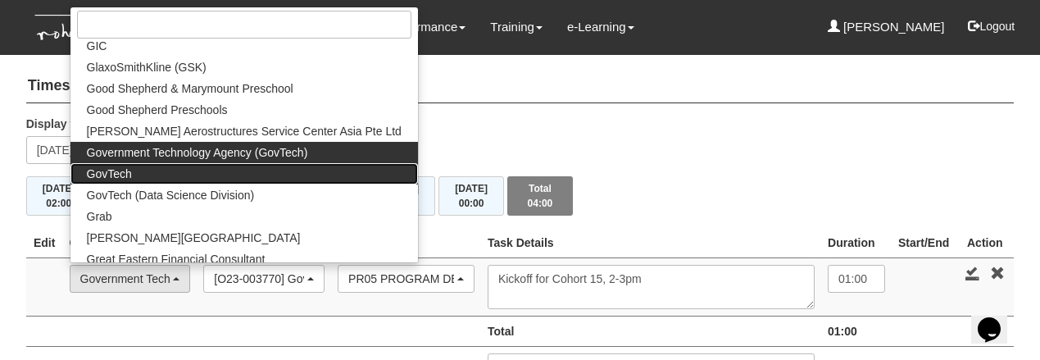
click at [127, 170] on span "GovTech" at bounding box center [109, 174] width 45 height 16
select select "427"
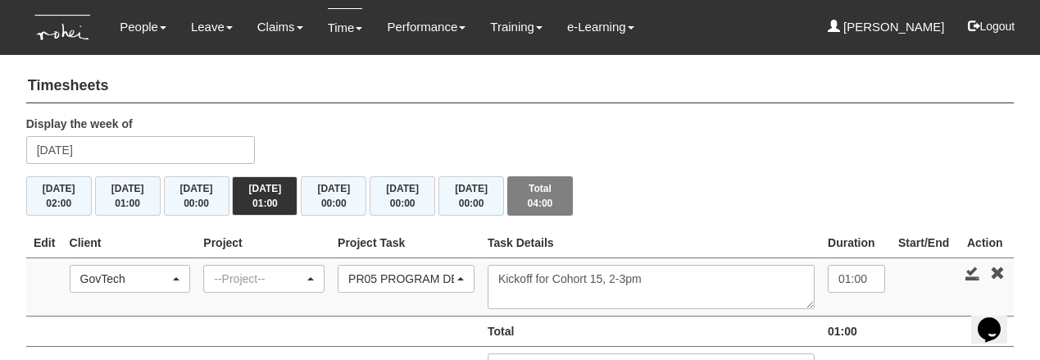
click at [290, 276] on div "--Project--" at bounding box center [259, 278] width 90 height 16
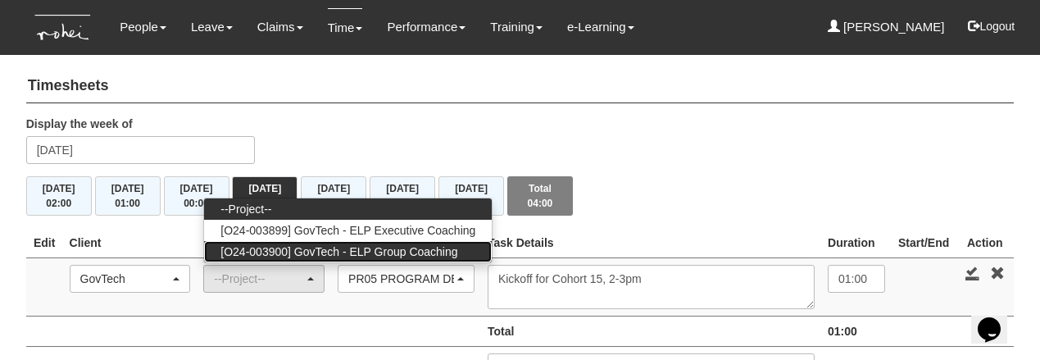
click at [305, 244] on span "[O24-003900] GovTech - ELP Group Coaching" at bounding box center [338, 251] width 237 height 16
select select "2539"
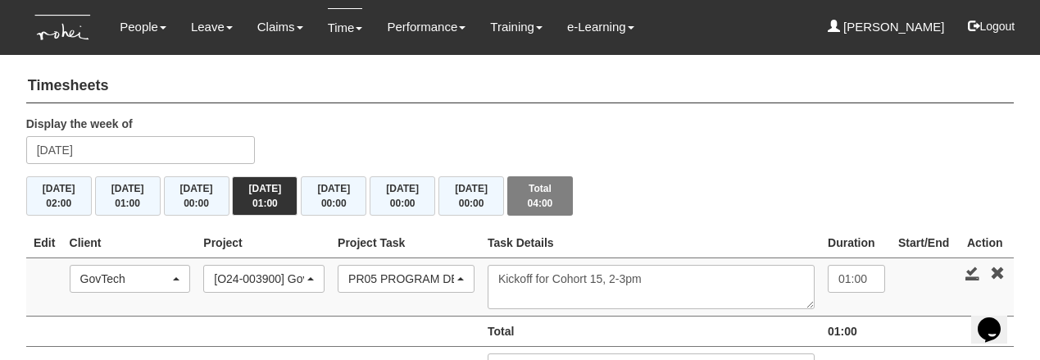
click at [422, 275] on div "PR05 PROGRAM DELIVERY (Chargeable)" at bounding box center [401, 278] width 106 height 16
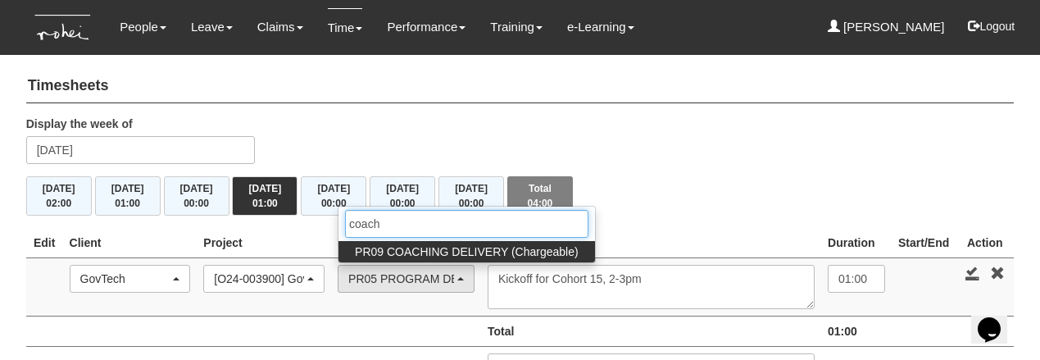
type input "coach"
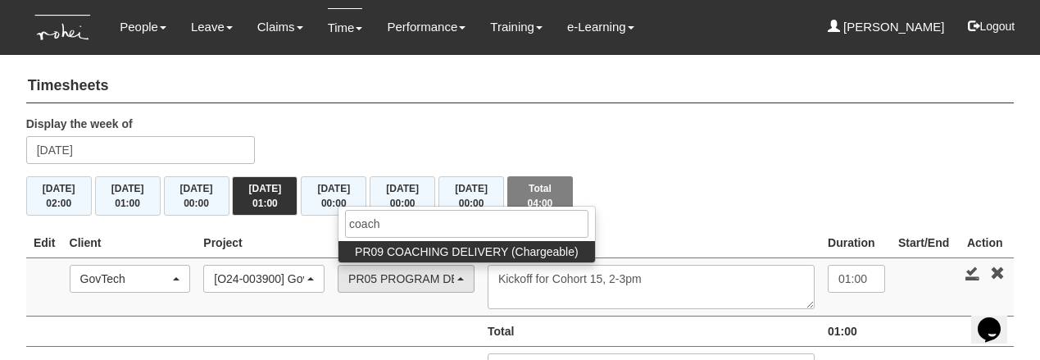
click at [452, 248] on span "PR09 COACHING DELIVERY (Chargeable)" at bounding box center [467, 251] width 224 height 16
select select "150"
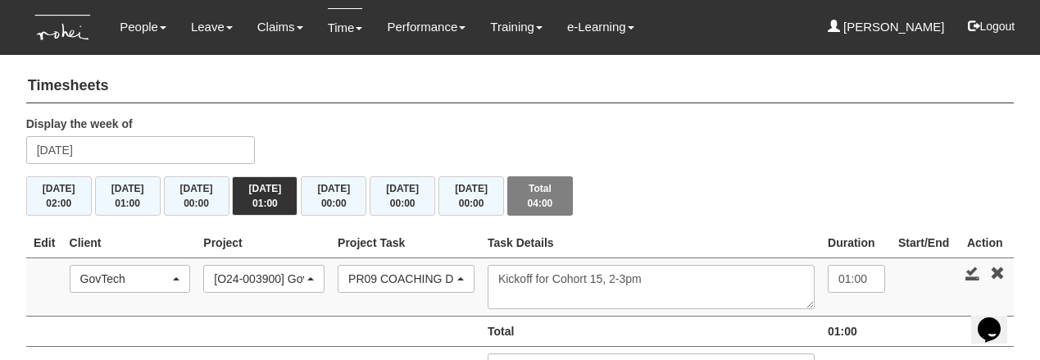
click at [304, 273] on div "[O24-003900] GovTech - ELP Group Coaching" at bounding box center [259, 278] width 90 height 16
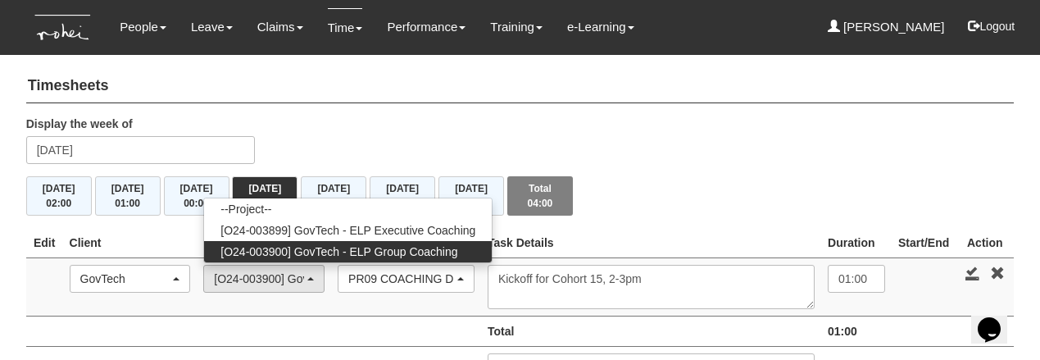
click at [442, 279] on div "PR09 COACHING DELIVERY (Chargeable)" at bounding box center [401, 278] width 106 height 16
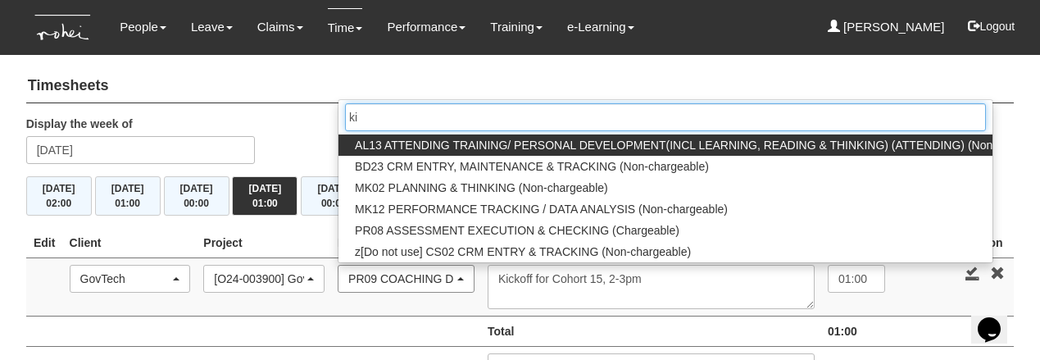
type input "k"
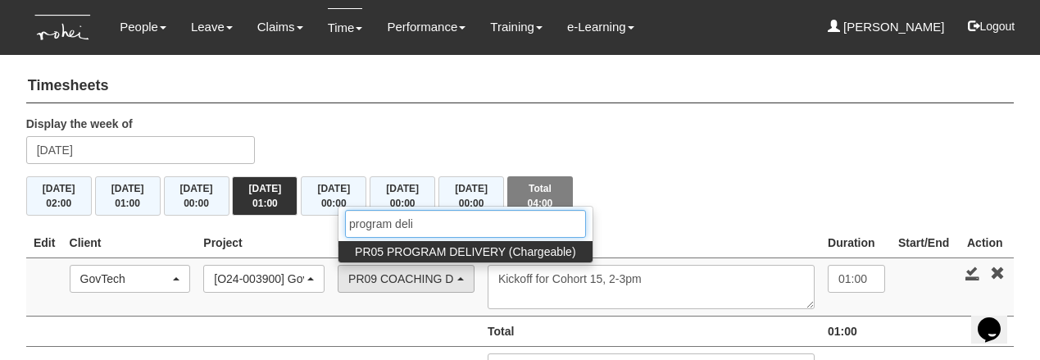
type input "program deli"
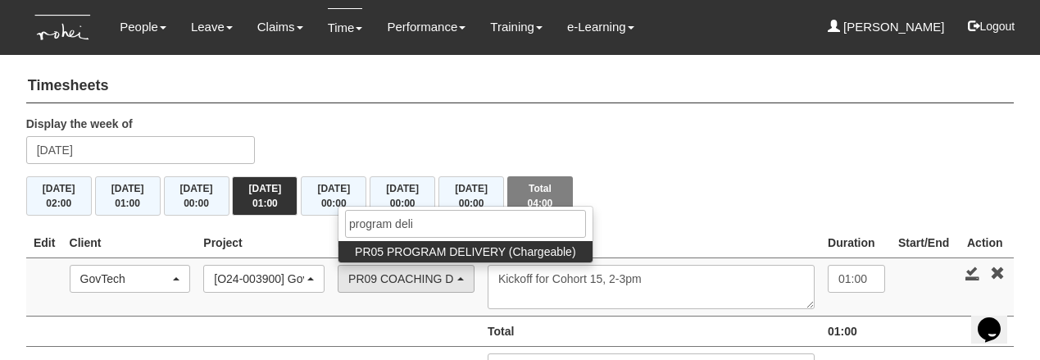
click at [452, 241] on link "PR05 PROGRAM DELIVERY (Chargeable)" at bounding box center [464, 251] width 253 height 21
select select "89"
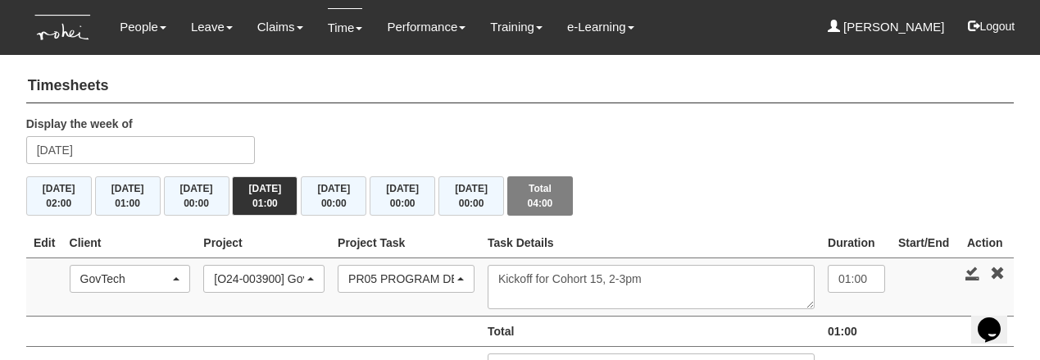
click at [272, 275] on div "[O24-003900] GovTech - ELP Group Coaching" at bounding box center [259, 278] width 90 height 16
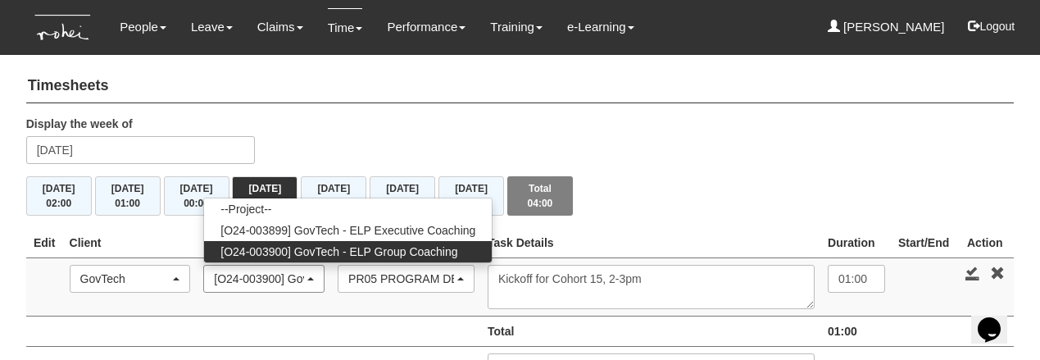
click at [272, 276] on div "[O24-003900] GovTech - ELP Group Coaching" at bounding box center [259, 278] width 90 height 16
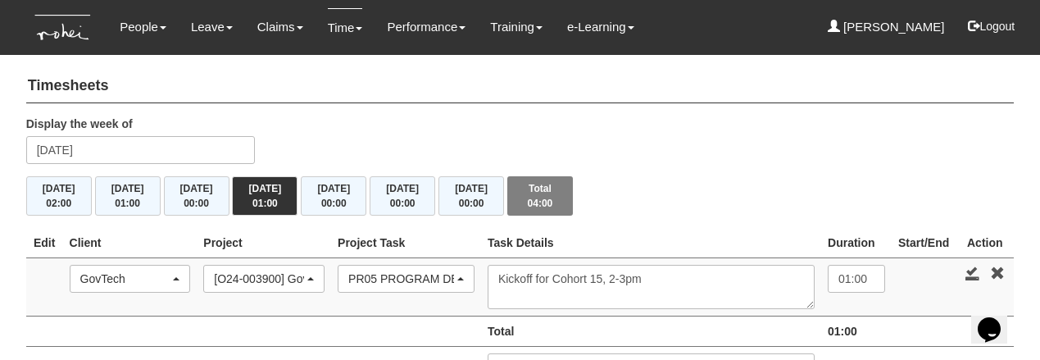
click at [169, 281] on div "GovTech" at bounding box center [125, 278] width 90 height 16
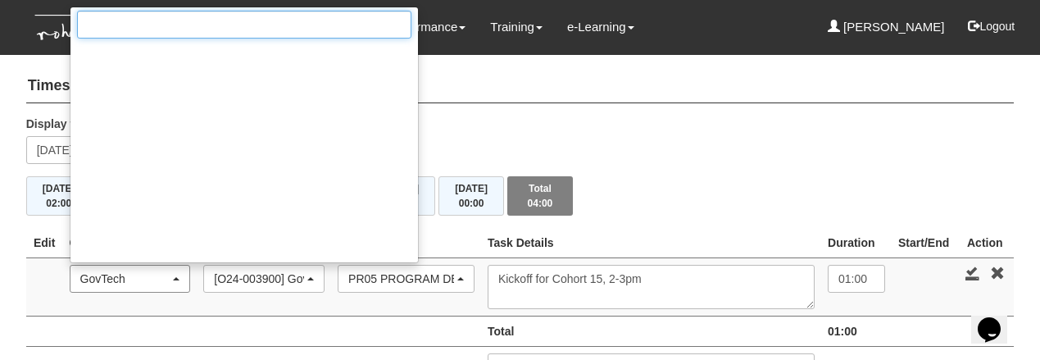
scroll to position [5078, 0]
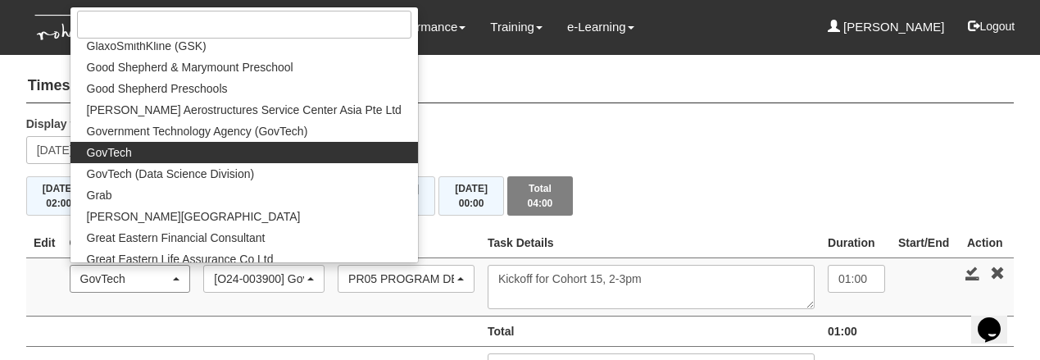
click at [168, 274] on div "GovTech" at bounding box center [125, 278] width 90 height 16
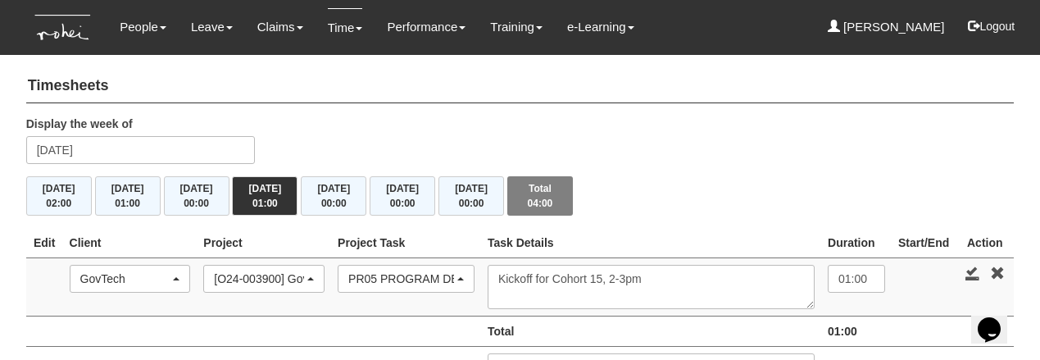
scroll to position [0, 0]
click at [970, 271] on link at bounding box center [972, 273] width 15 height 15
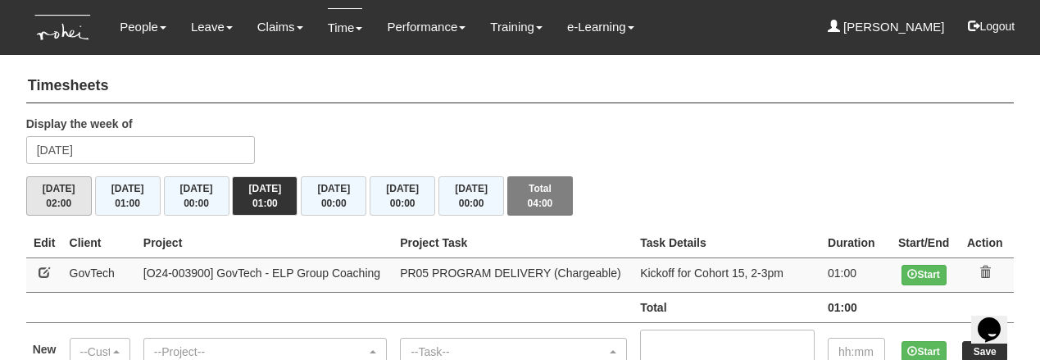
click at [61, 198] on span "02:00" at bounding box center [58, 203] width 25 height 11
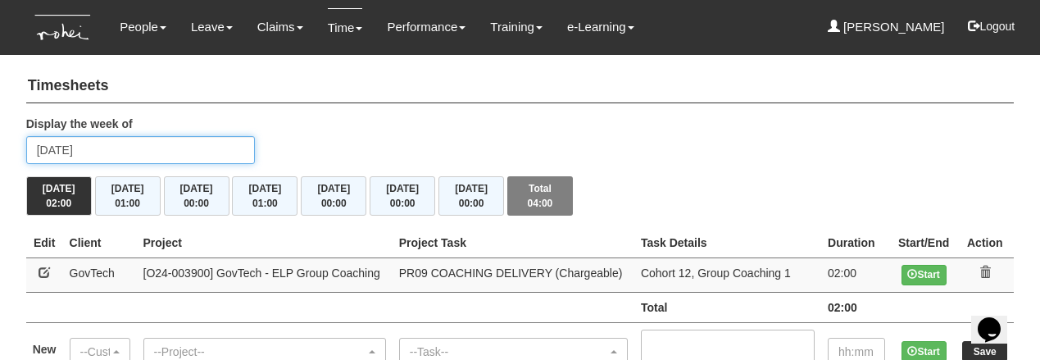
click at [113, 157] on input "Monday 25 August 2025" at bounding box center [140, 150] width 229 height 28
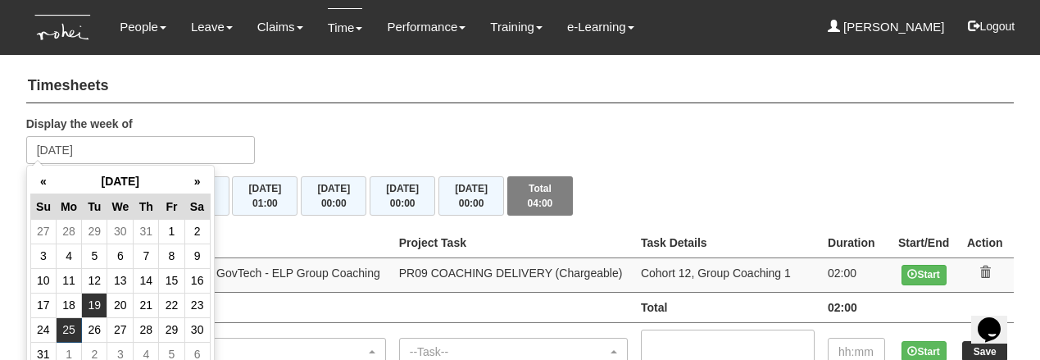
click at [95, 302] on td "19" at bounding box center [94, 305] width 25 height 25
type input "Tuesday 19 August 2025"
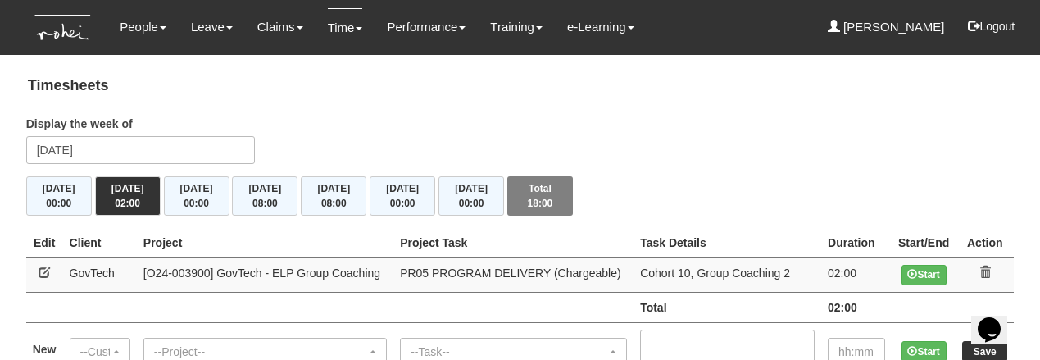
click at [40, 269] on link at bounding box center [44, 271] width 11 height 11
select select "427"
select select "89"
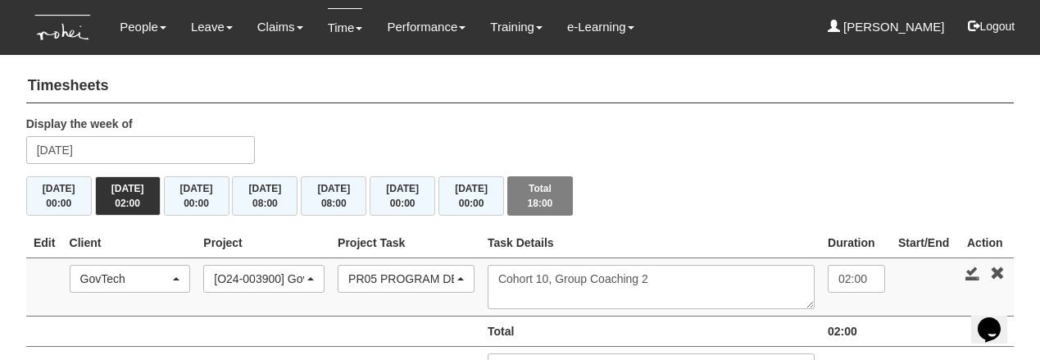
click at [419, 278] on div "PR05 PROGRAM DELIVERY (Chargeable)" at bounding box center [401, 278] width 106 height 16
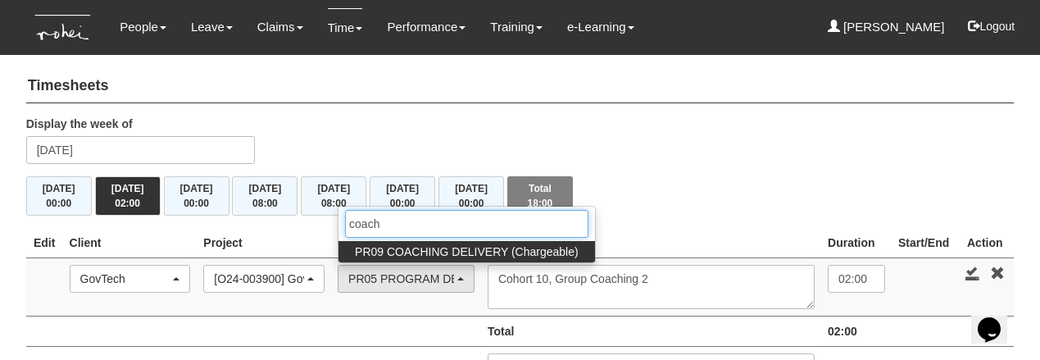
type input "coach"
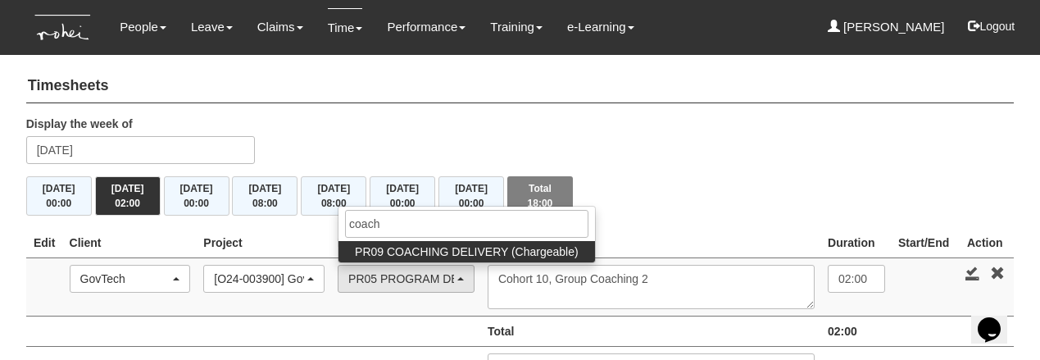
click at [485, 250] on span "PR09 COACHING DELIVERY (Chargeable)" at bounding box center [467, 251] width 224 height 16
select select "150"
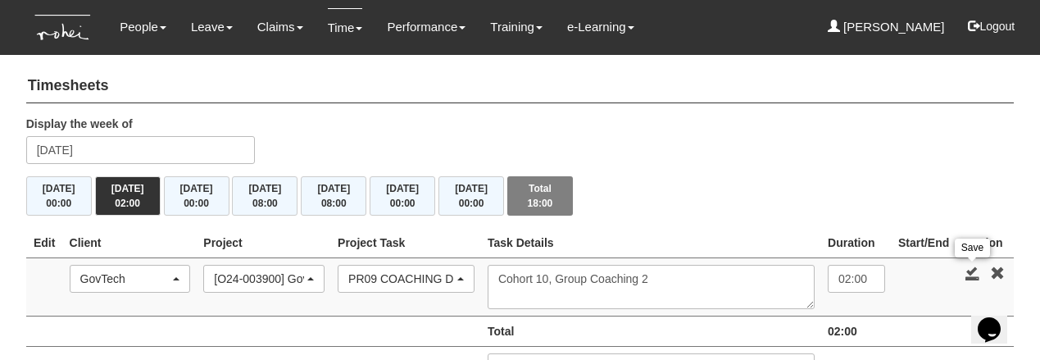
click at [972, 270] on link at bounding box center [972, 273] width 15 height 15
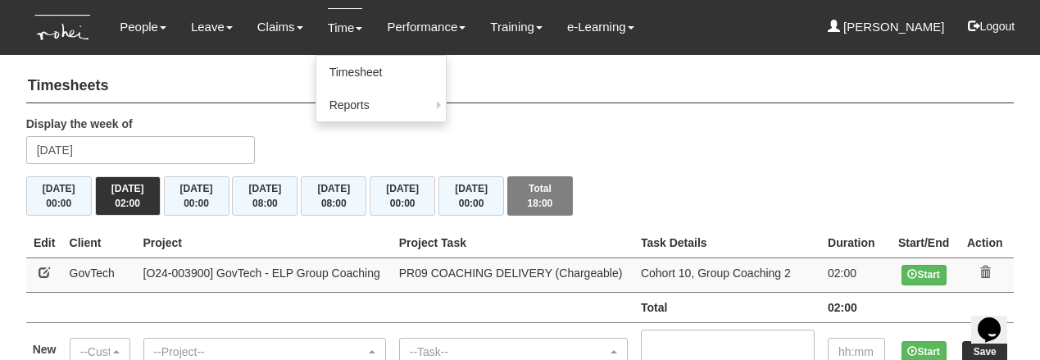
click at [342, 20] on link "Time" at bounding box center [345, 27] width 35 height 39
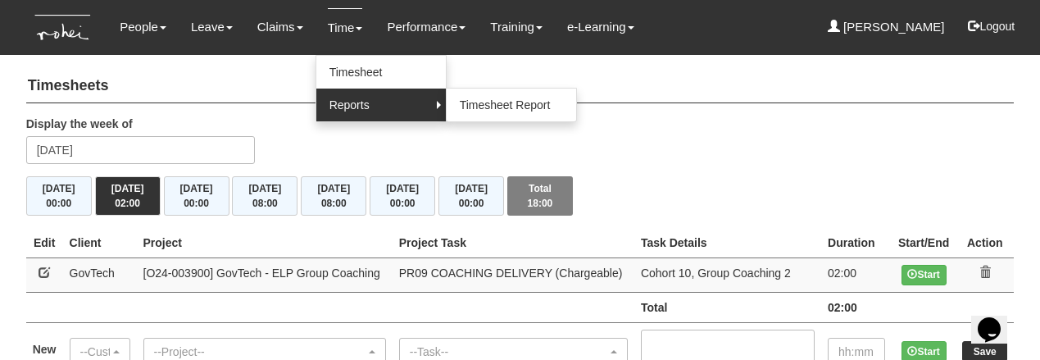
click at [352, 95] on link "Reports" at bounding box center [380, 105] width 129 height 33
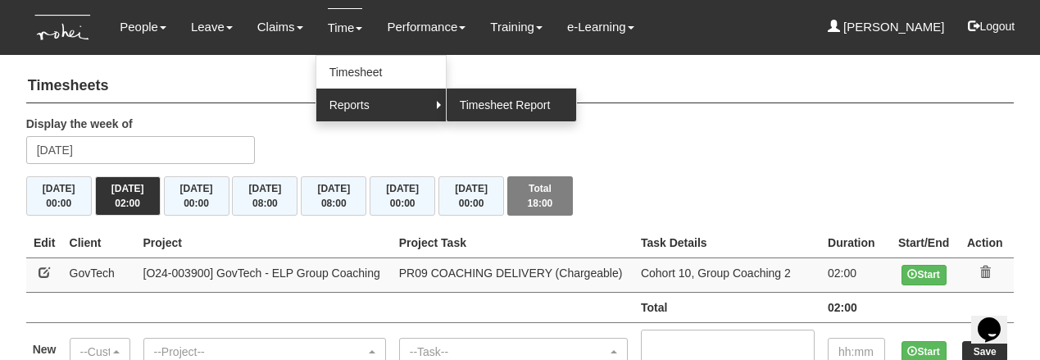
click at [483, 103] on link "Timesheet Report" at bounding box center [511, 105] width 129 height 33
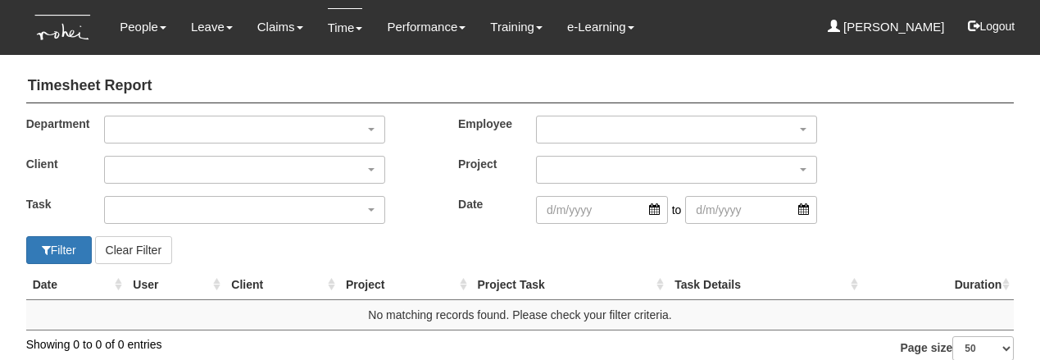
select select "50"
click at [281, 120] on div "button" at bounding box center [244, 129] width 279 height 26
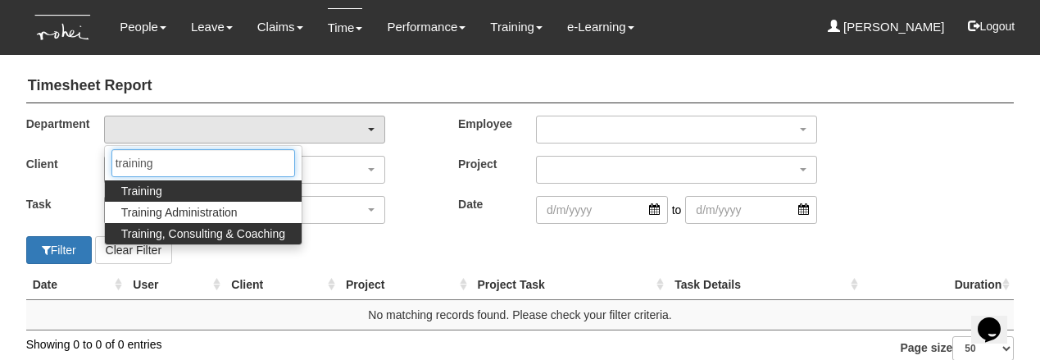
type input "training"
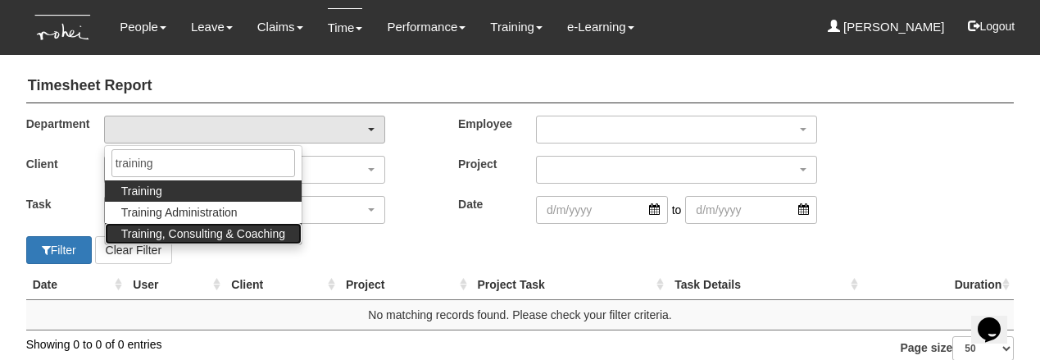
click at [235, 243] on link "Training, Consulting & Coaching" at bounding box center [203, 233] width 197 height 21
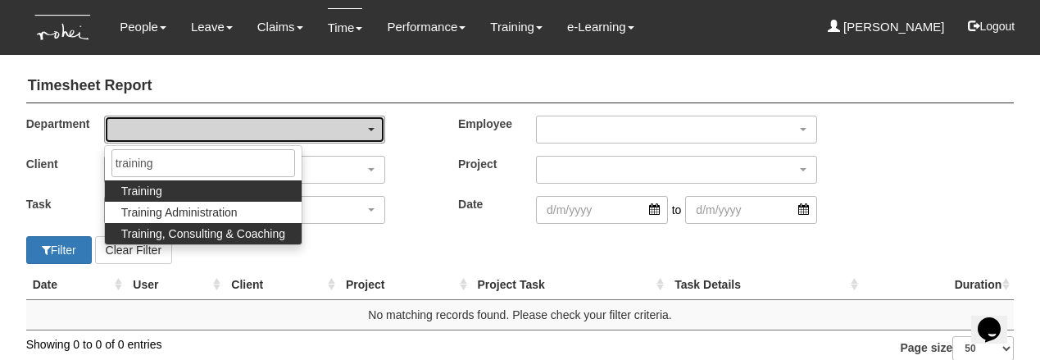
select select "140"
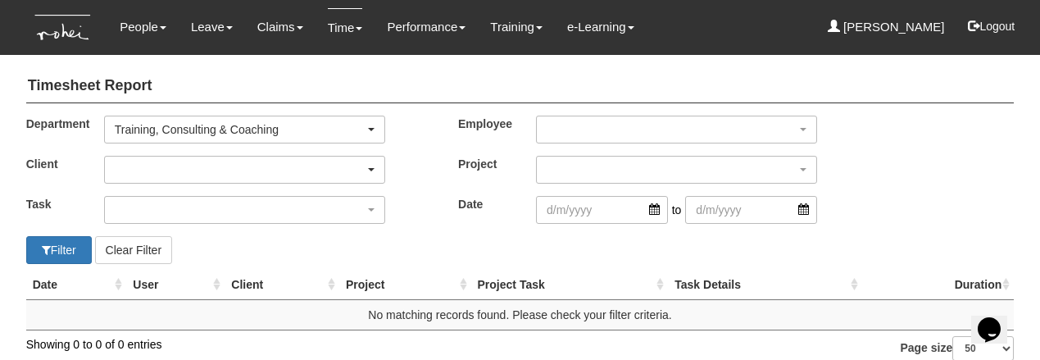
click at [205, 164] on div "button" at bounding box center [244, 170] width 279 height 26
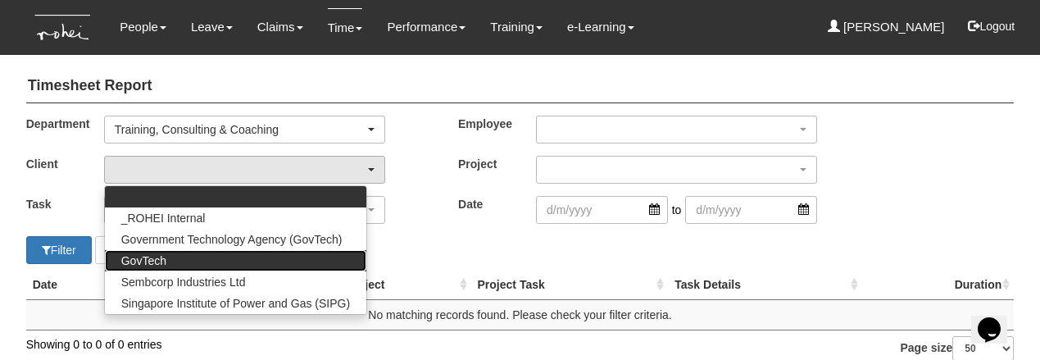
click at [197, 260] on link "GovTech" at bounding box center [235, 260] width 261 height 21
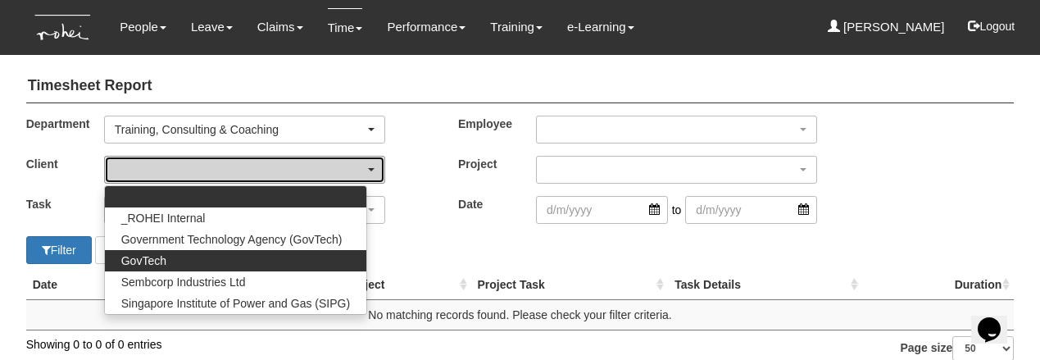
select select "427"
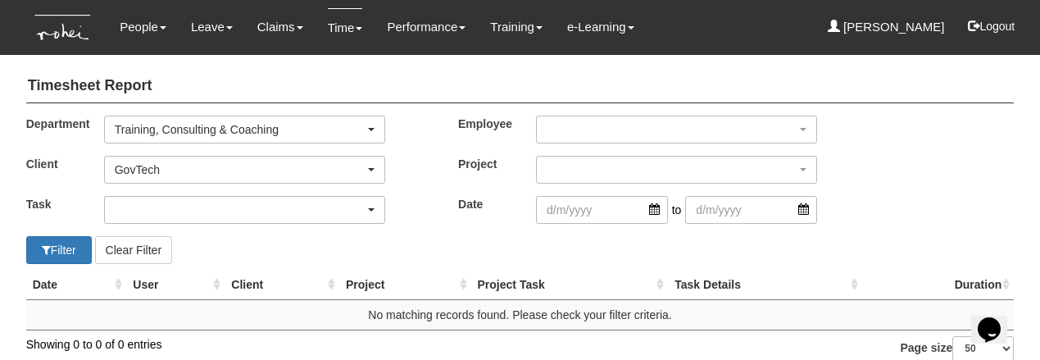
click at [178, 211] on div "button" at bounding box center [244, 210] width 279 height 26
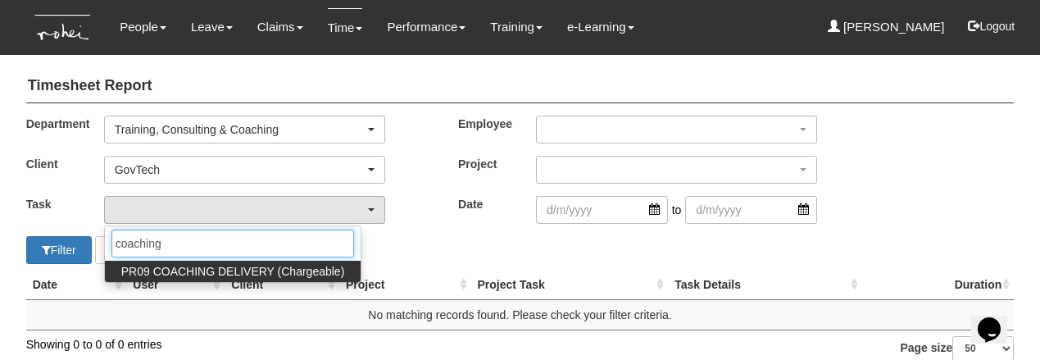
type input "coaching"
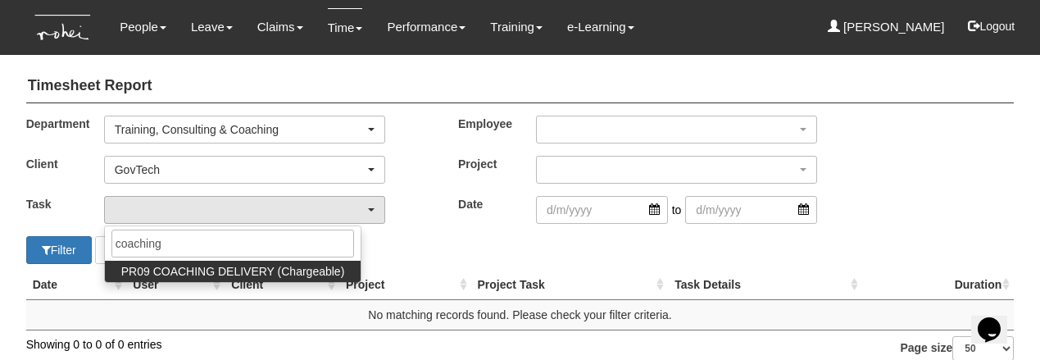
click at [182, 270] on span "PR09 COACHING DELIVERY (Chargeable)" at bounding box center [233, 271] width 224 height 16
select select "150"
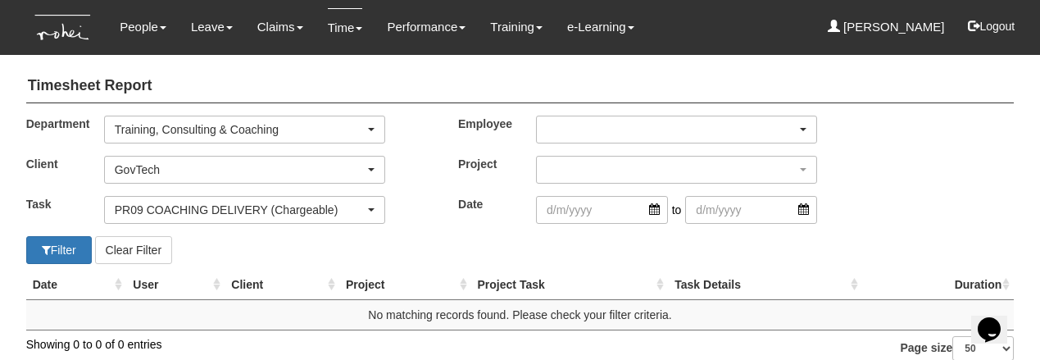
click at [605, 132] on div "button" at bounding box center [676, 129] width 279 height 26
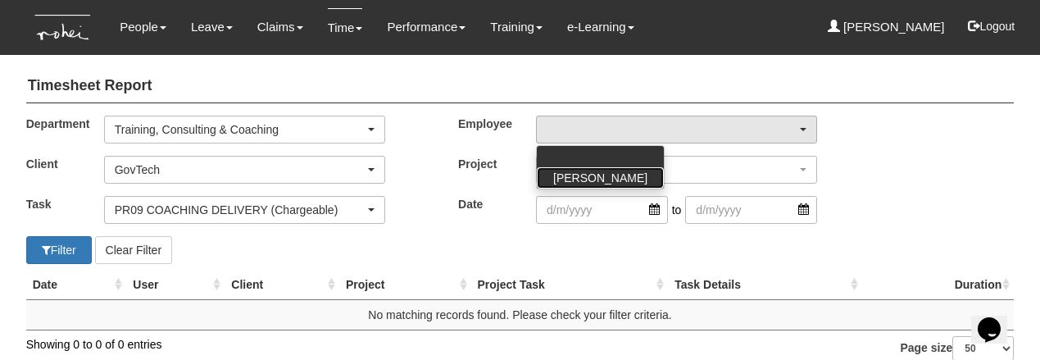
click at [603, 173] on span "[PERSON_NAME]" at bounding box center [600, 178] width 94 height 16
select select "aa784c27-0d82-452d-9457-5ba1e098b6bb"
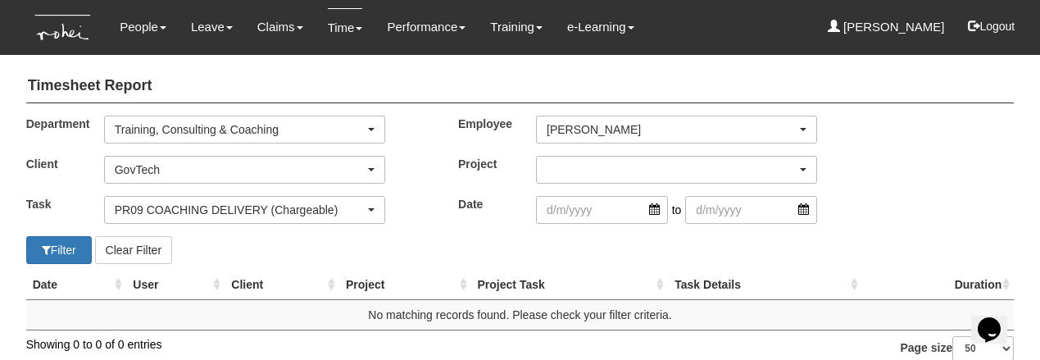
click at [601, 161] on div "button" at bounding box center [676, 170] width 279 height 26
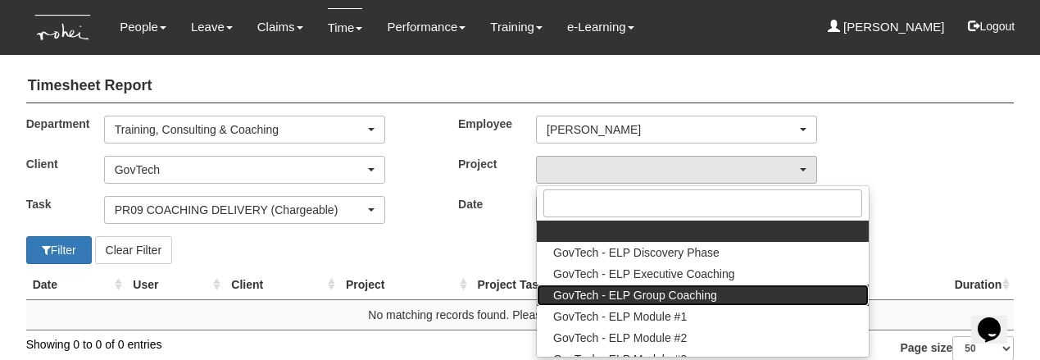
click at [616, 287] on span "GovTech - ELP Group Coaching" at bounding box center [635, 295] width 164 height 16
select select "2539"
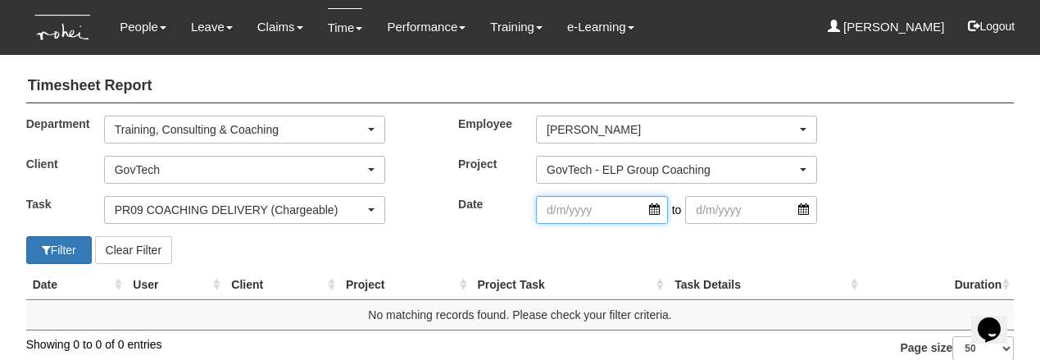
click at [589, 211] on input "search" at bounding box center [602, 210] width 132 height 28
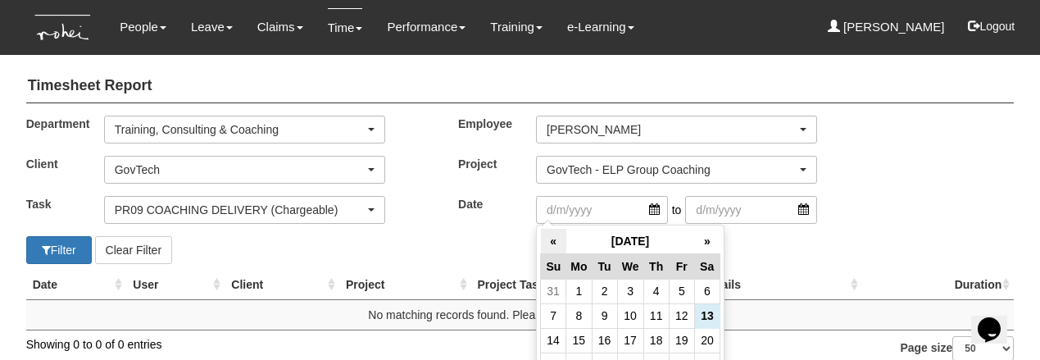
click at [550, 238] on th "«" at bounding box center [553, 241] width 25 height 25
click at [708, 339] on td "16" at bounding box center [706, 340] width 25 height 25
type input "[DATE]"
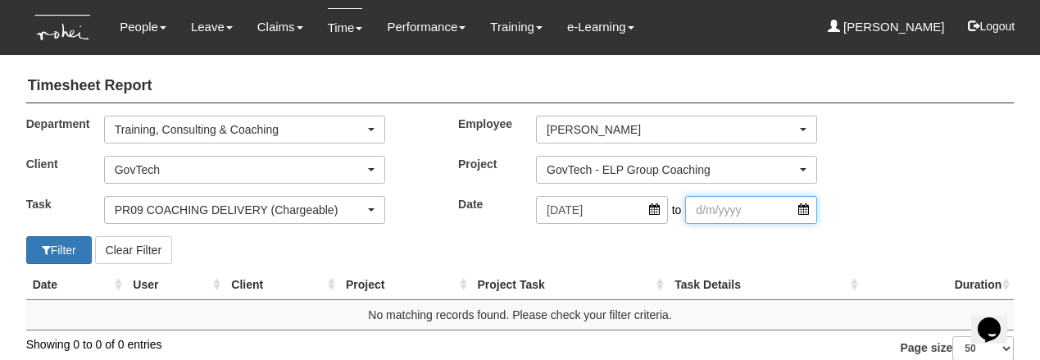
click at [748, 212] on input "search" at bounding box center [751, 210] width 132 height 28
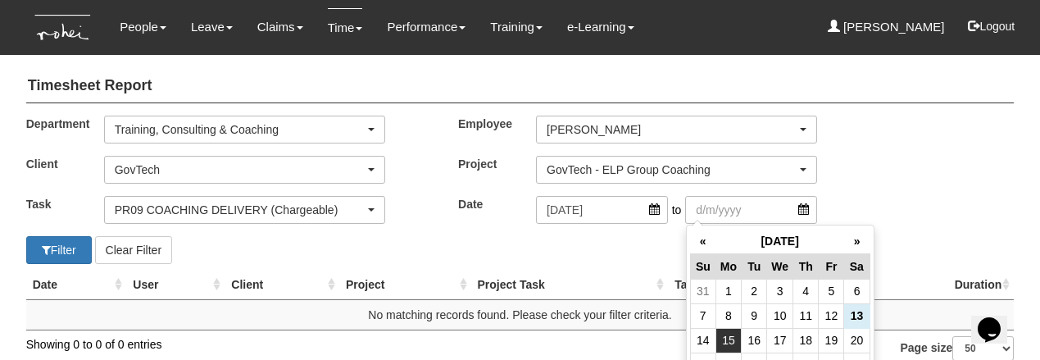
click at [731, 339] on td "15" at bounding box center [727, 340] width 25 height 25
type input "15/9/2025"
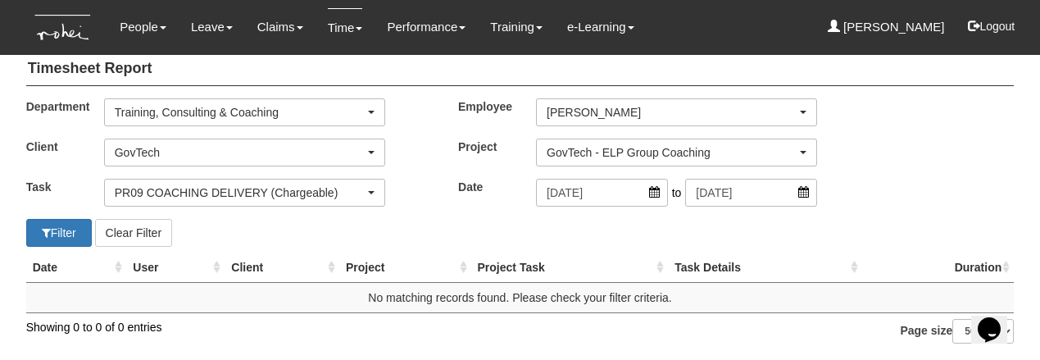
scroll to position [32, 0]
click at [59, 222] on button "Filter" at bounding box center [59, 233] width 66 height 28
select select "50"
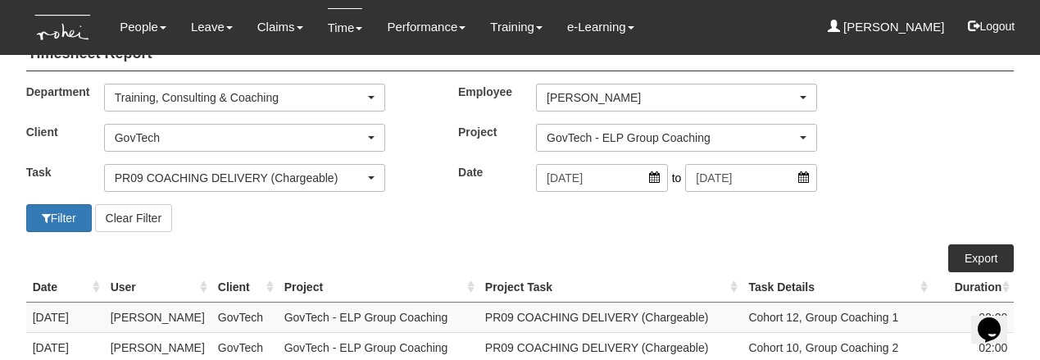
scroll to position [78, 0]
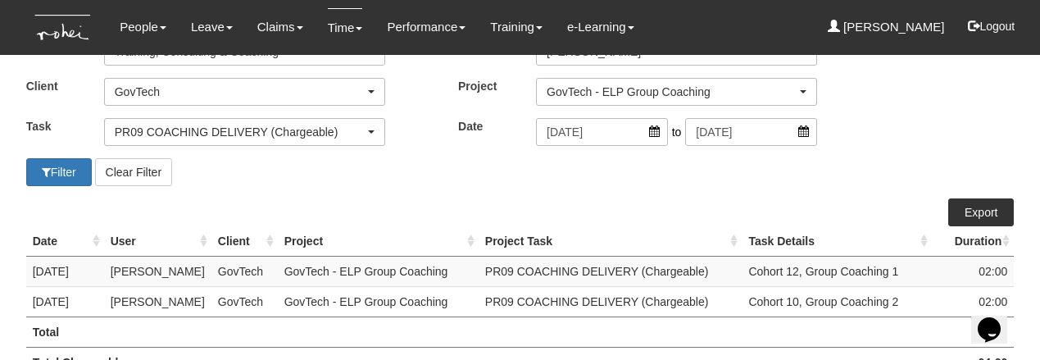
click at [983, 207] on link "Export" at bounding box center [981, 212] width 66 height 28
click at [343, 30] on link "Time" at bounding box center [345, 27] width 35 height 39
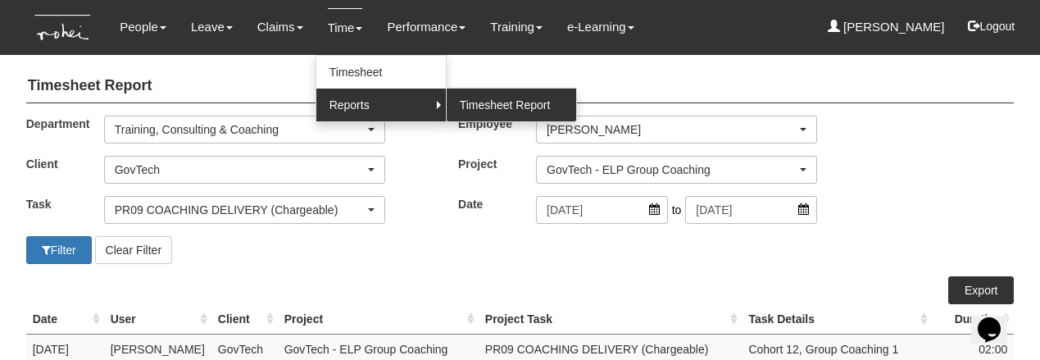
click at [458, 101] on link "Timesheet Report" at bounding box center [511, 105] width 129 height 33
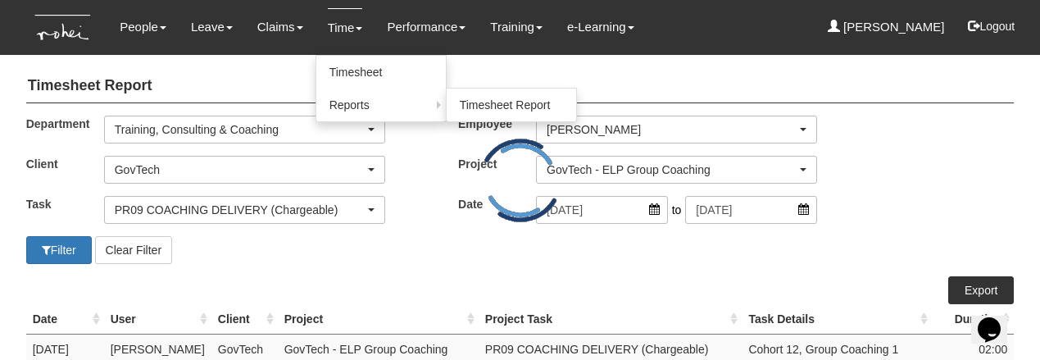
click at [301, 204] on div "PR09 COACHING DELIVERY (Chargeable)" at bounding box center [240, 210] width 250 height 16
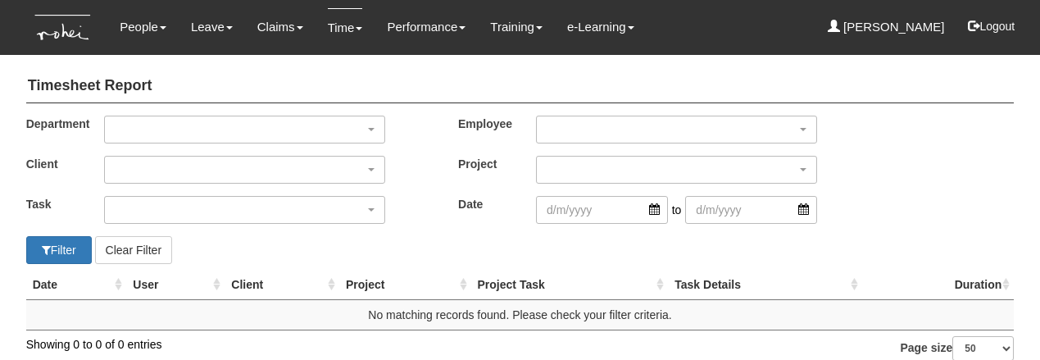
select select "50"
click at [250, 125] on div "button" at bounding box center [244, 129] width 279 height 26
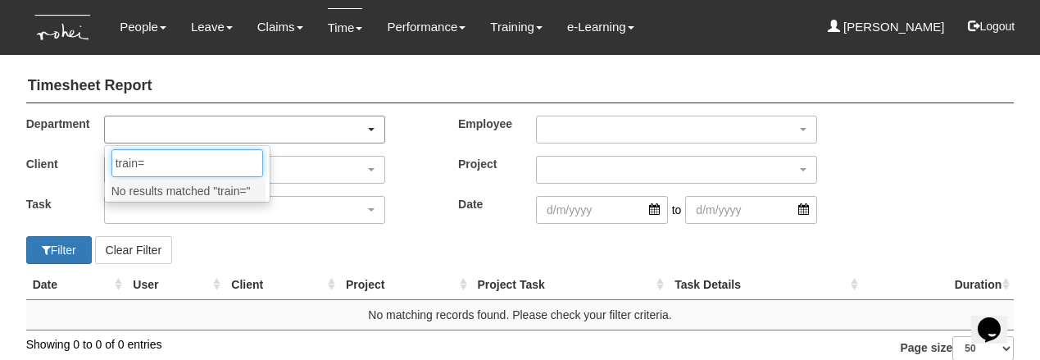
type input "train"
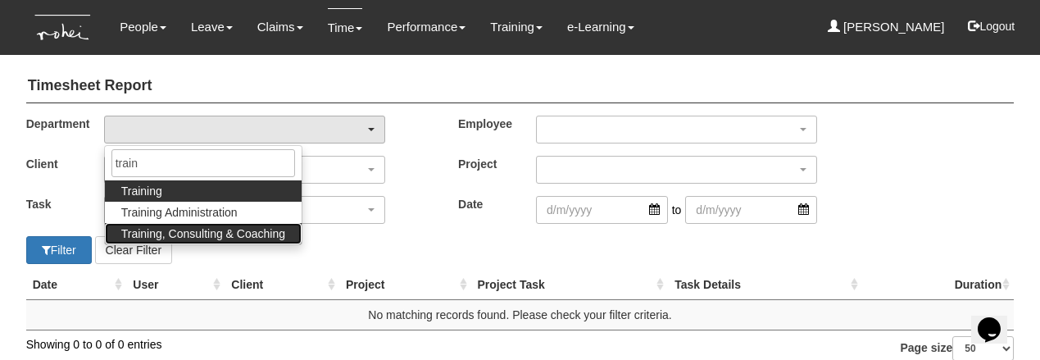
click at [220, 234] on span "Training, Consulting & Coaching" at bounding box center [203, 233] width 164 height 16
select select "140"
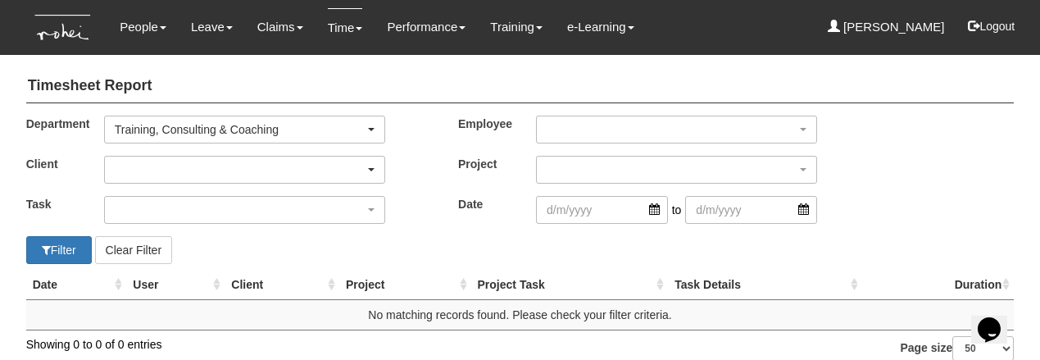
click at [191, 163] on div "button" at bounding box center [244, 170] width 279 height 26
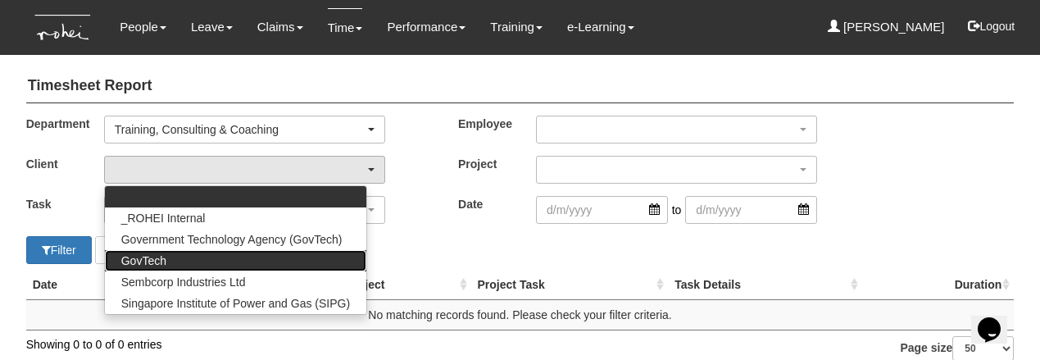
click at [164, 261] on link "GovTech" at bounding box center [235, 260] width 261 height 21
select select "427"
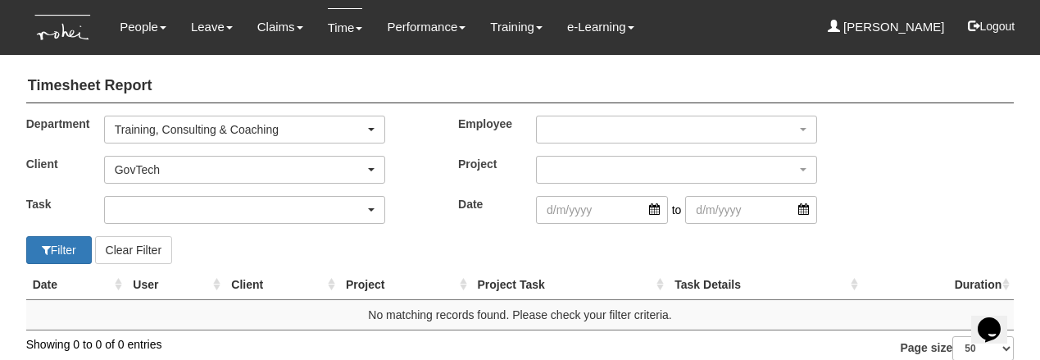
click at [163, 202] on div "button" at bounding box center [244, 210] width 279 height 26
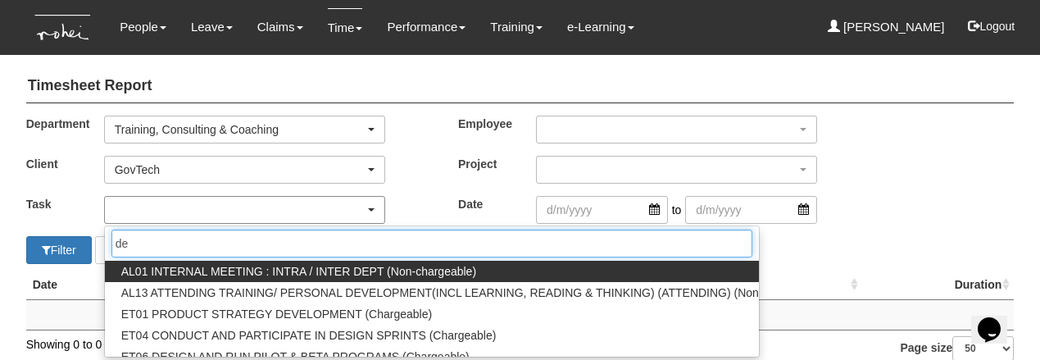
type input "d"
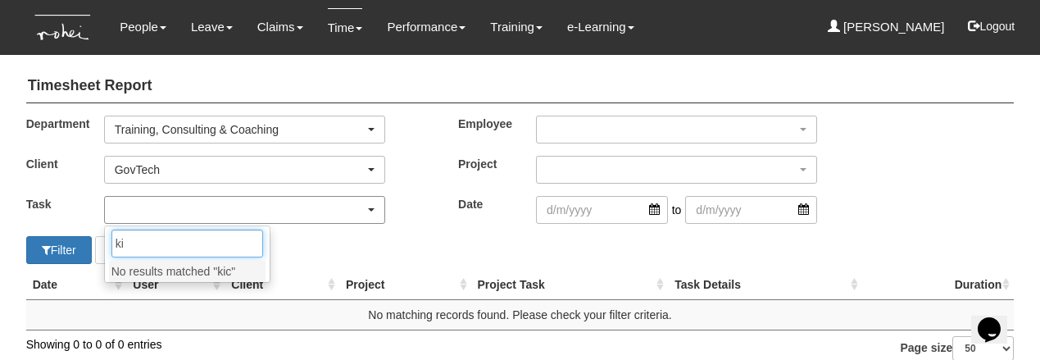
type input "k"
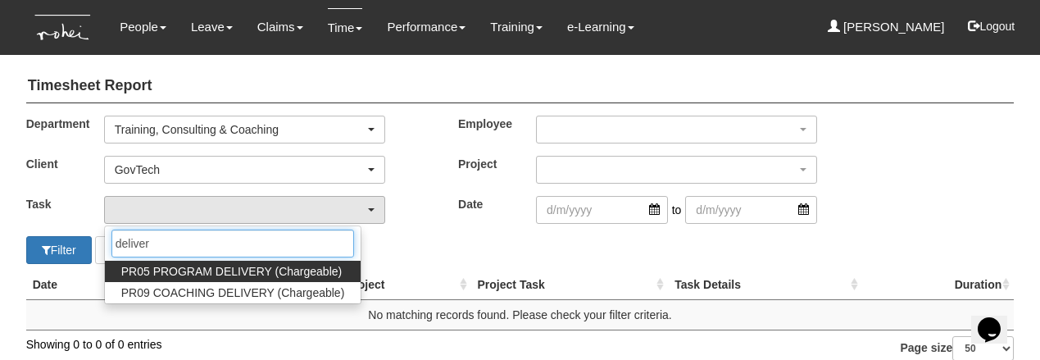
type input "deliver"
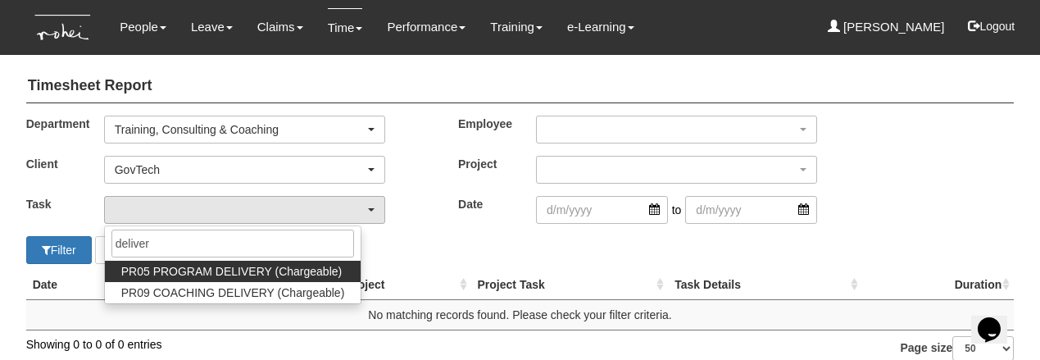
click at [150, 263] on span "PR05 PROGRAM DELIVERY (Chargeable)" at bounding box center [231, 271] width 220 height 16
select select "89"
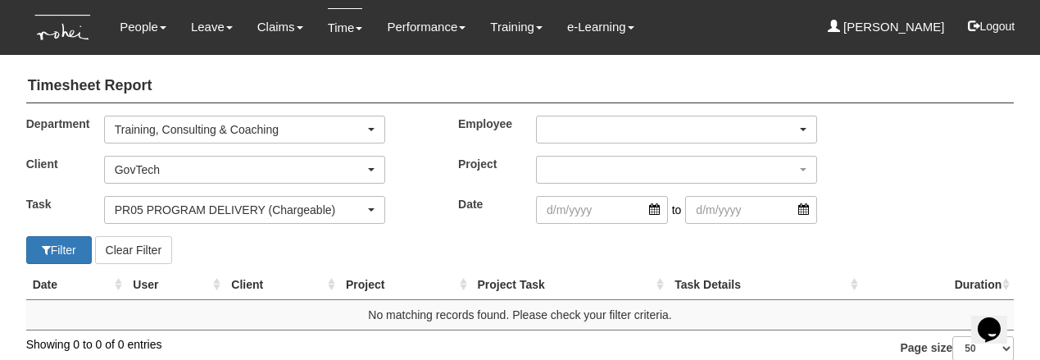
click at [585, 123] on div "button" at bounding box center [676, 129] width 279 height 26
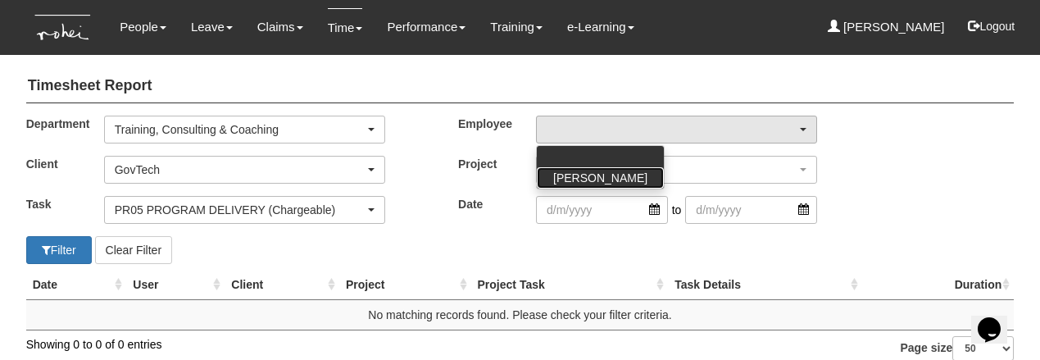
click at [588, 171] on span "[PERSON_NAME]" at bounding box center [600, 178] width 94 height 16
select select "aa784c27-0d82-452d-9457-5ba1e098b6bb"
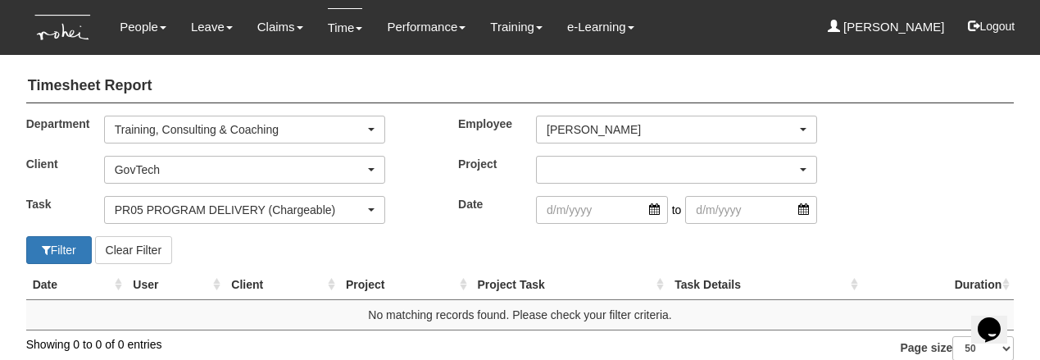
click at [584, 162] on div "button" at bounding box center [676, 170] width 279 height 26
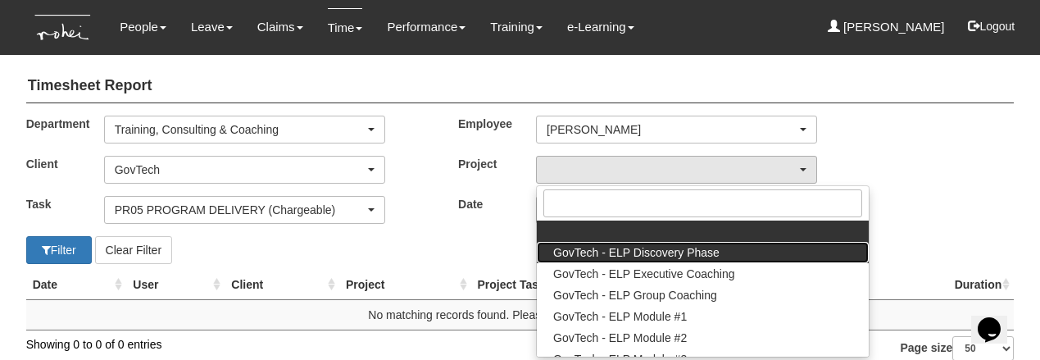
click at [604, 249] on span "GovTech - ELP Discovery Phase" at bounding box center [636, 252] width 166 height 16
select select "2439"
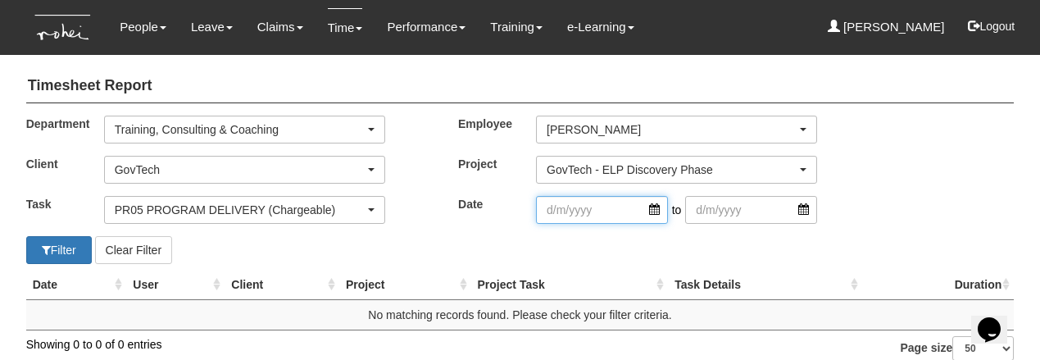
click at [651, 209] on input "search" at bounding box center [602, 210] width 132 height 28
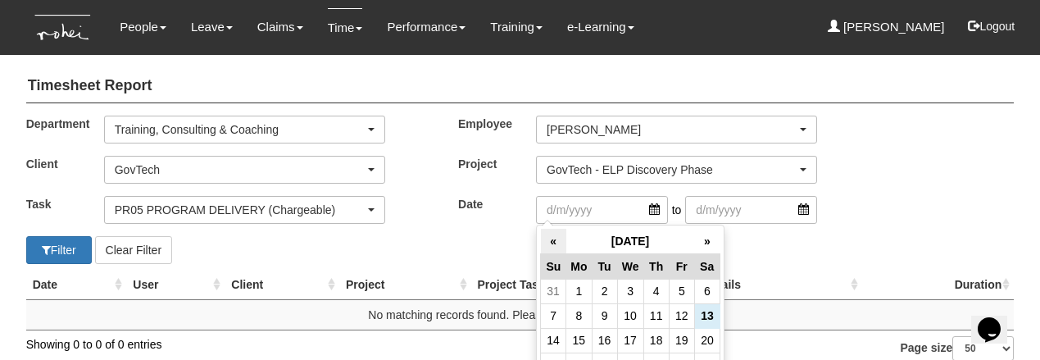
click at [552, 240] on th "«" at bounding box center [553, 241] width 25 height 25
click at [706, 334] on td "16" at bounding box center [706, 340] width 25 height 25
type input "[DATE]"
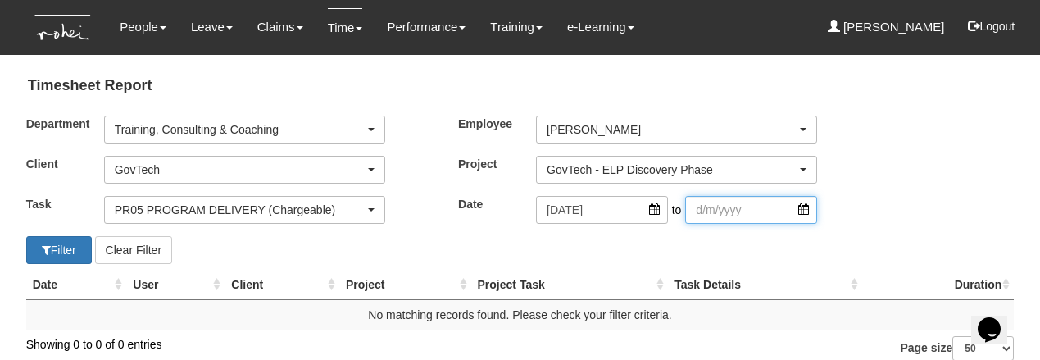
click at [748, 214] on input "search" at bounding box center [751, 210] width 132 height 28
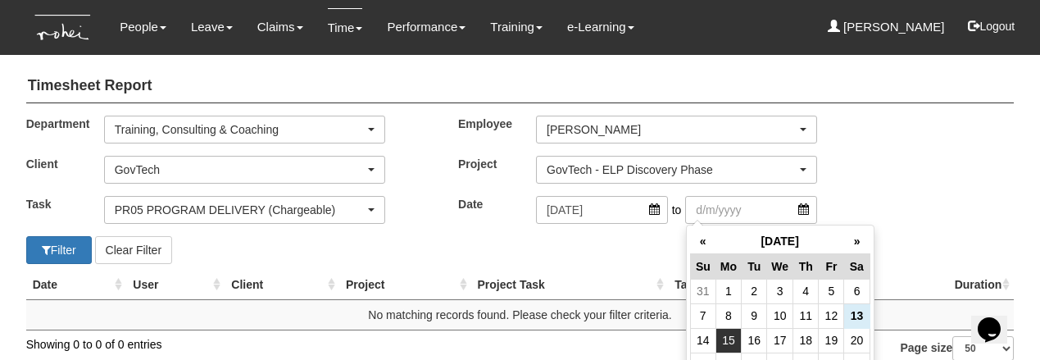
click at [720, 343] on td "15" at bounding box center [727, 340] width 25 height 25
type input "[DATE]"
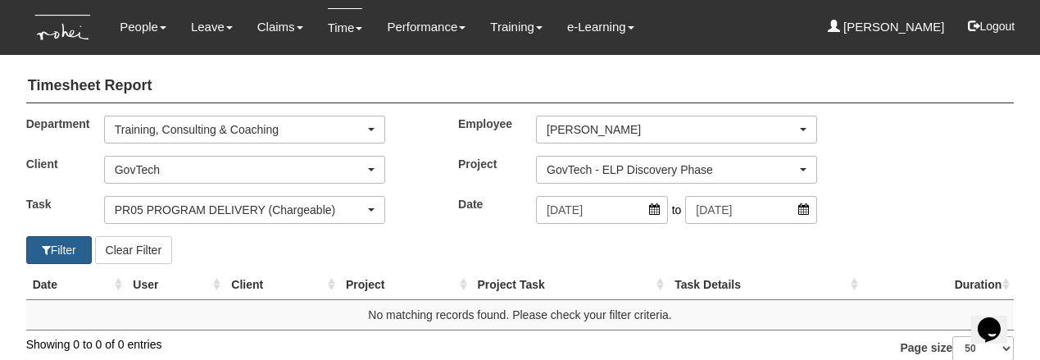
click at [57, 254] on button "Filter" at bounding box center [59, 250] width 66 height 28
select select "50"
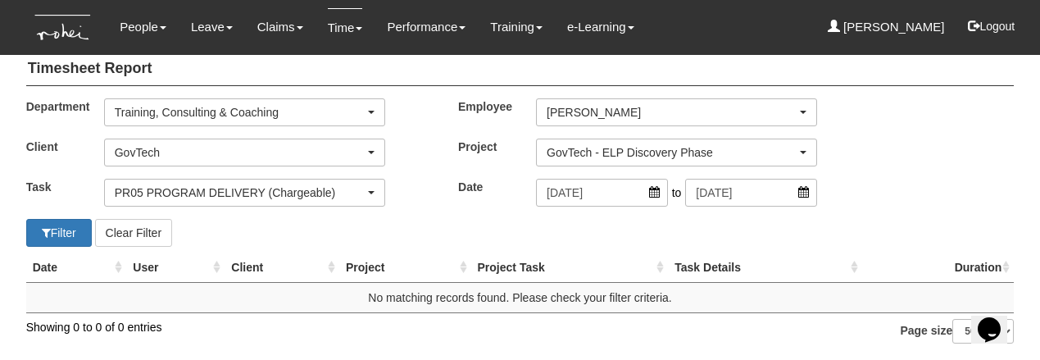
scroll to position [30, 0]
click at [596, 144] on div "GovTech - ELP Discovery Phase" at bounding box center [672, 152] width 250 height 16
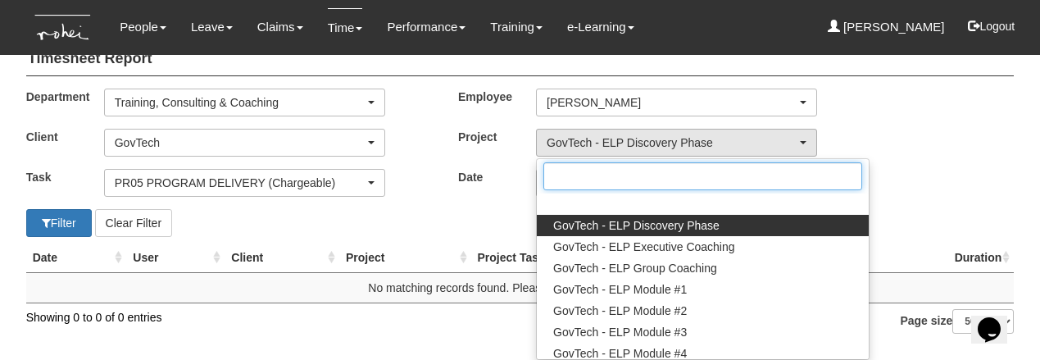
scroll to position [0, 0]
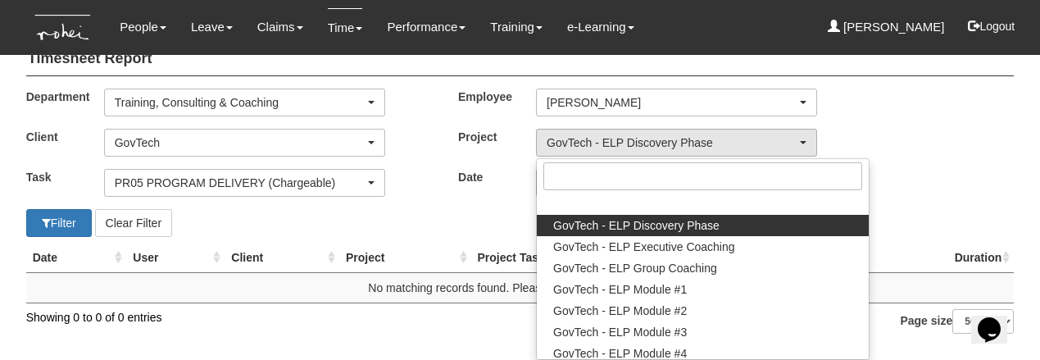
click at [260, 139] on div "GovTech" at bounding box center [240, 142] width 250 height 16
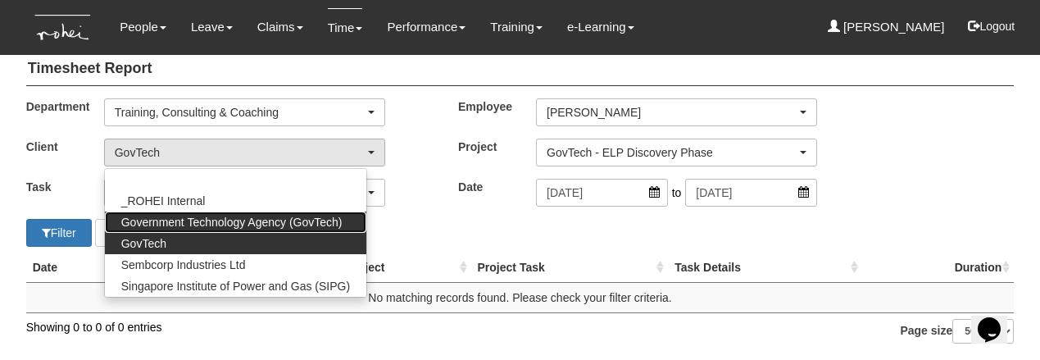
click at [248, 214] on span "Government Technology Agency (GovTech)" at bounding box center [231, 222] width 221 height 16
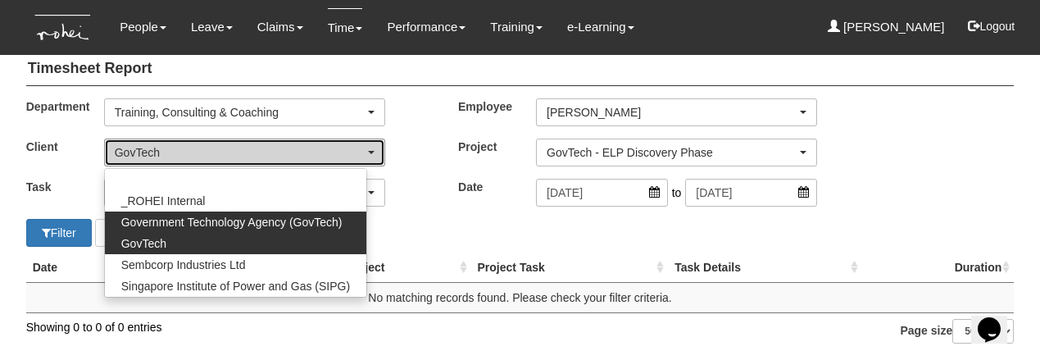
select select "900"
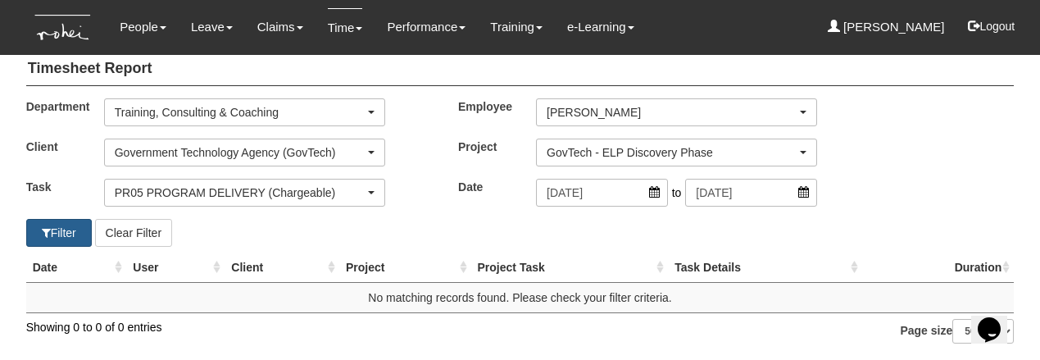
click at [71, 219] on button "Filter" at bounding box center [59, 233] width 66 height 28
select select "50"
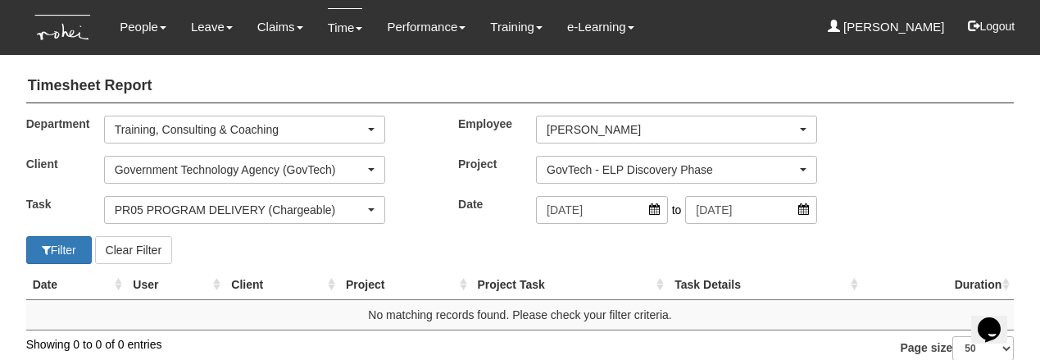
click at [302, 208] on div "PR05 PROGRAM DELIVERY (Chargeable)" at bounding box center [240, 210] width 250 height 16
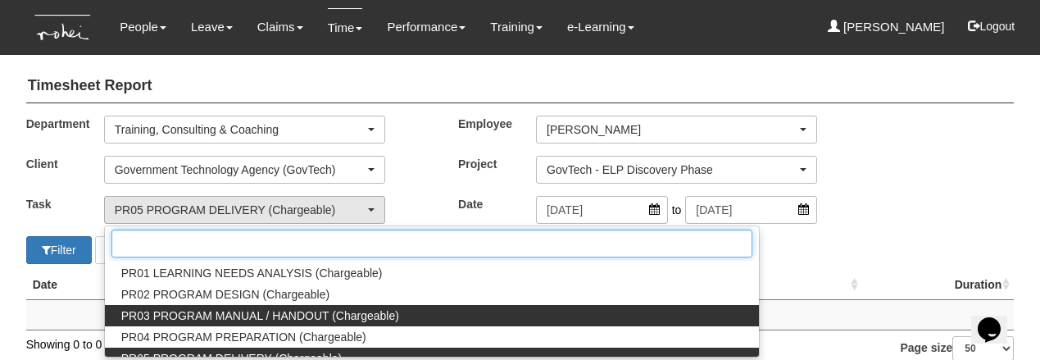
scroll to position [1726, 0]
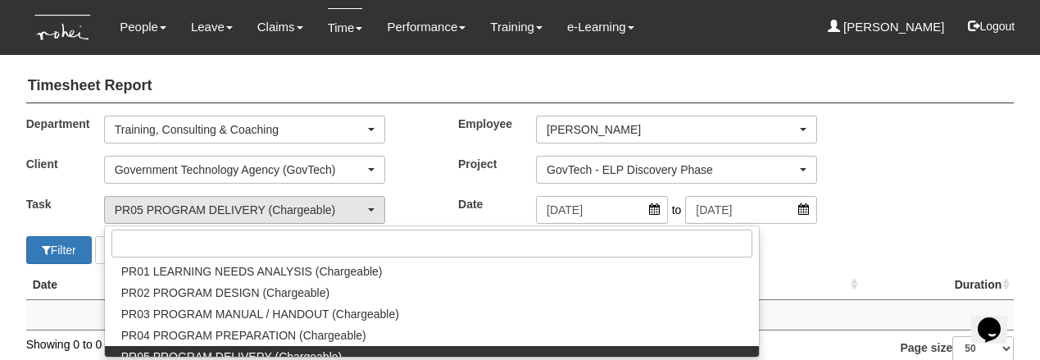
click at [412, 202] on div "Task AL01 INTERNAL MEETING : INTRA / INTER DEPT (Non-chargeable) AL02 INTERNAL …" at bounding box center [218, 210] width 432 height 28
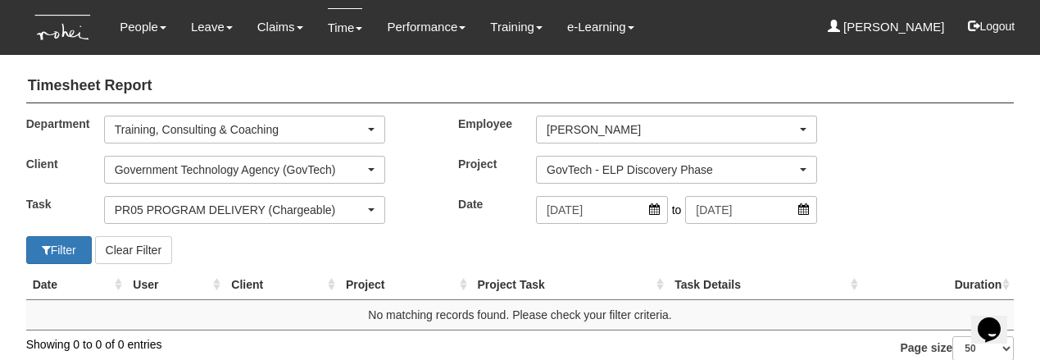
click at [220, 164] on div "Government Technology Agency (GovTech)" at bounding box center [240, 169] width 250 height 16
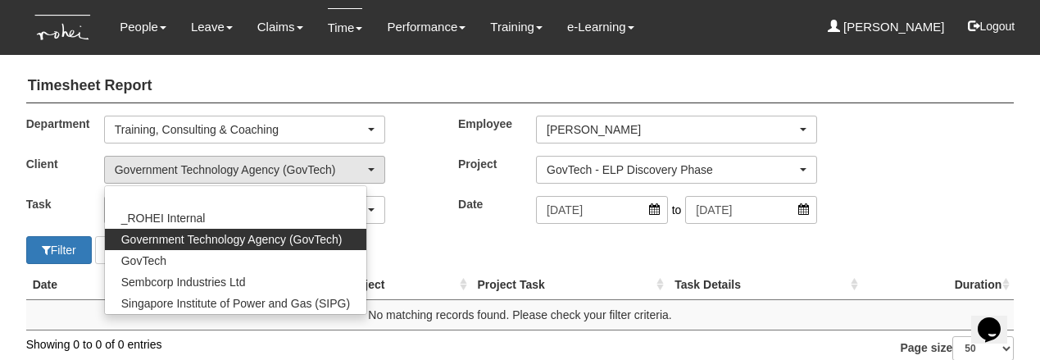
click at [414, 260] on div "Filter Clear Filter" at bounding box center [267, 250] width 506 height 28
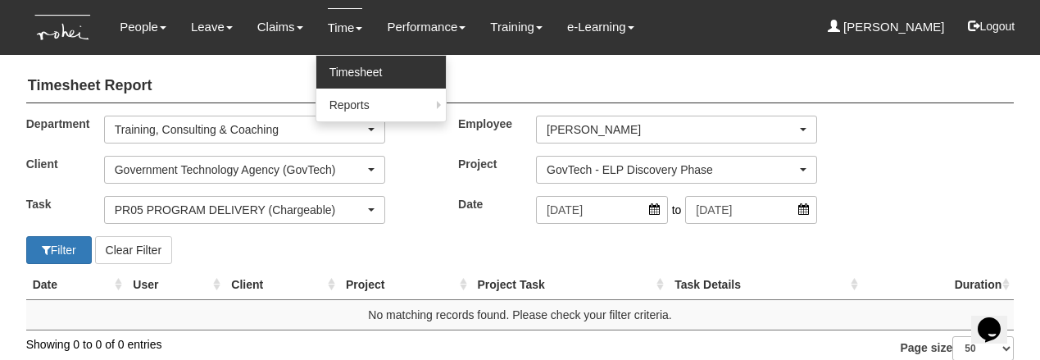
click at [340, 72] on link "Timesheet" at bounding box center [380, 72] width 129 height 33
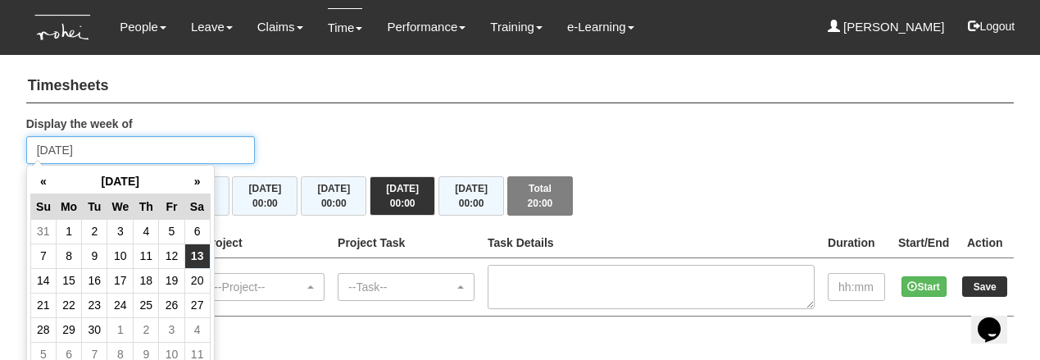
click at [182, 157] on input "[DATE]" at bounding box center [140, 150] width 229 height 28
click at [42, 185] on th "«" at bounding box center [42, 181] width 25 height 25
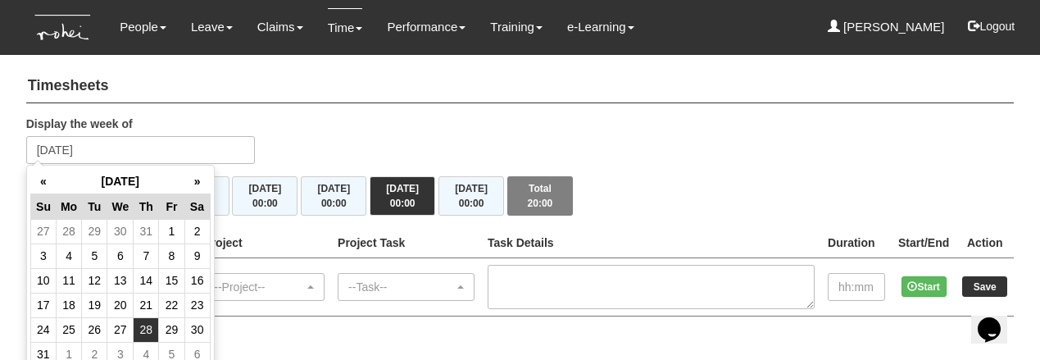
click at [143, 333] on td "28" at bounding box center [146, 329] width 25 height 25
type input "[DATE]"
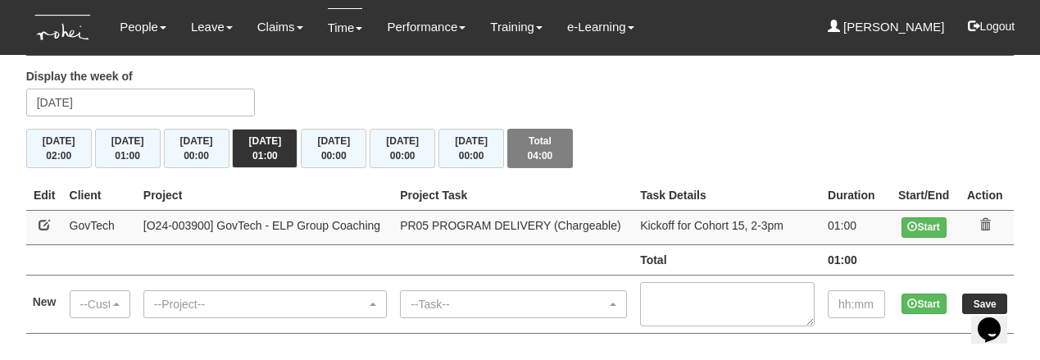
scroll to position [49, 0]
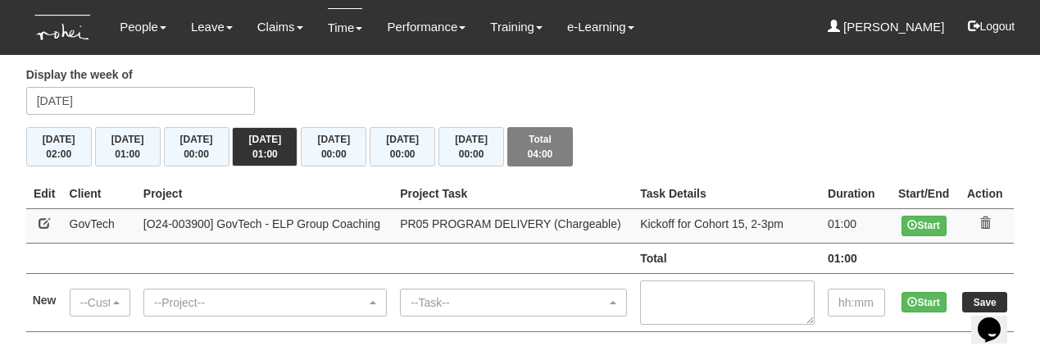
click at [43, 219] on link at bounding box center [44, 222] width 11 height 11
select select "427"
select select "89"
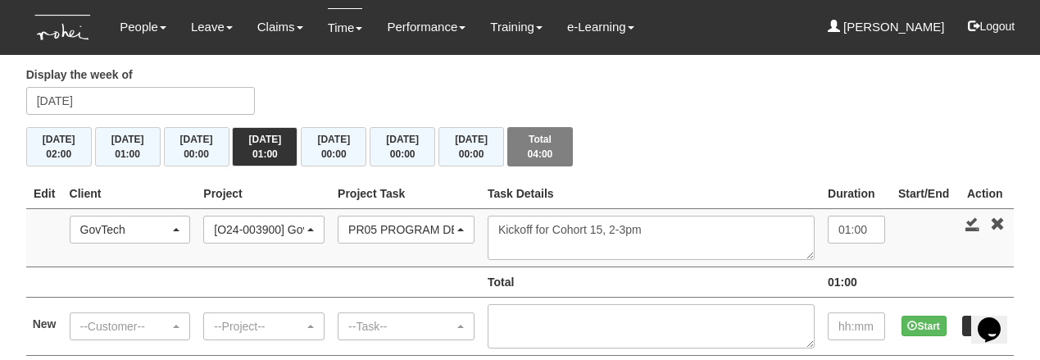
click at [134, 230] on div "GovTech" at bounding box center [125, 229] width 90 height 16
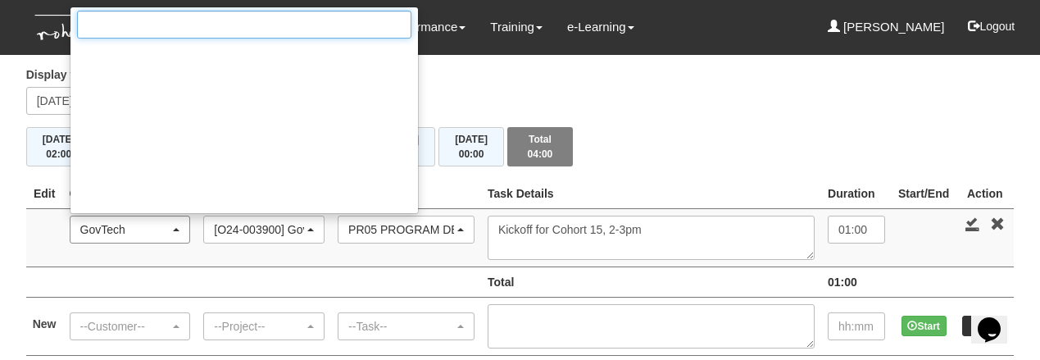
scroll to position [5103, 0]
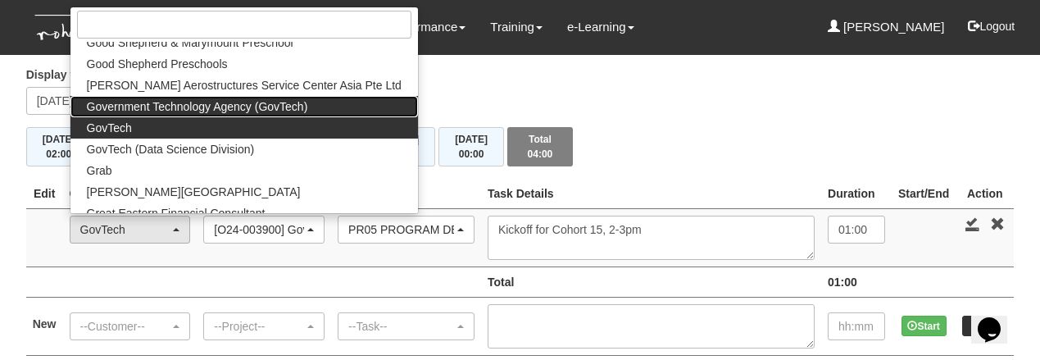
click at [167, 106] on span "Government Technology Agency (GovTech)" at bounding box center [197, 106] width 221 height 16
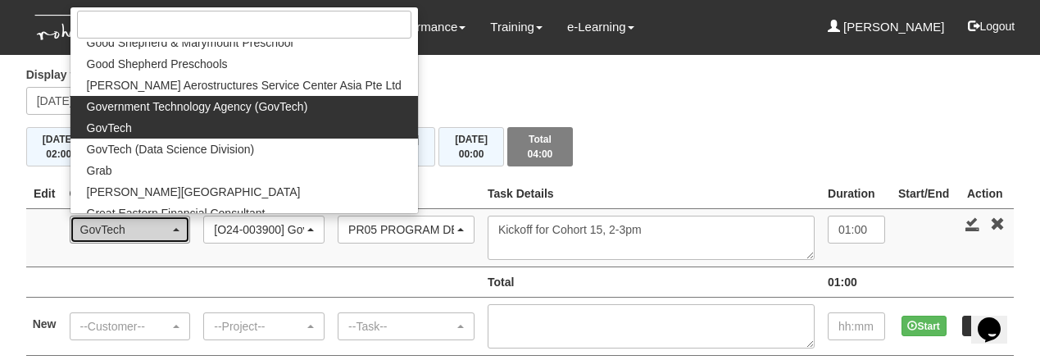
select select "900"
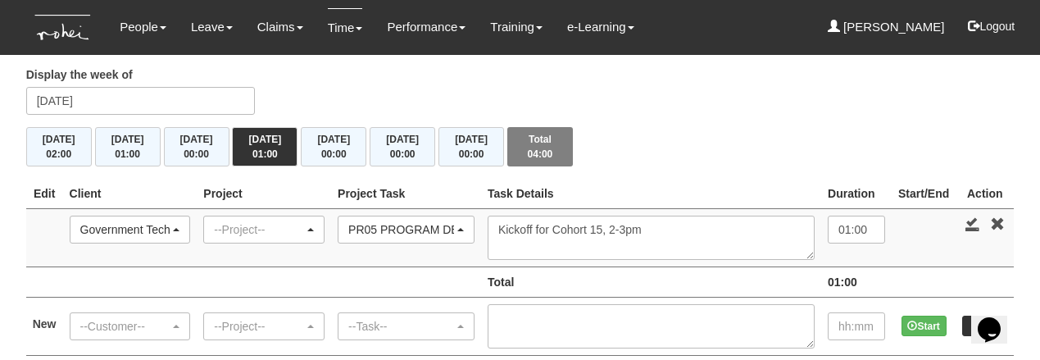
click at [257, 232] on div "--Project--" at bounding box center [259, 229] width 90 height 16
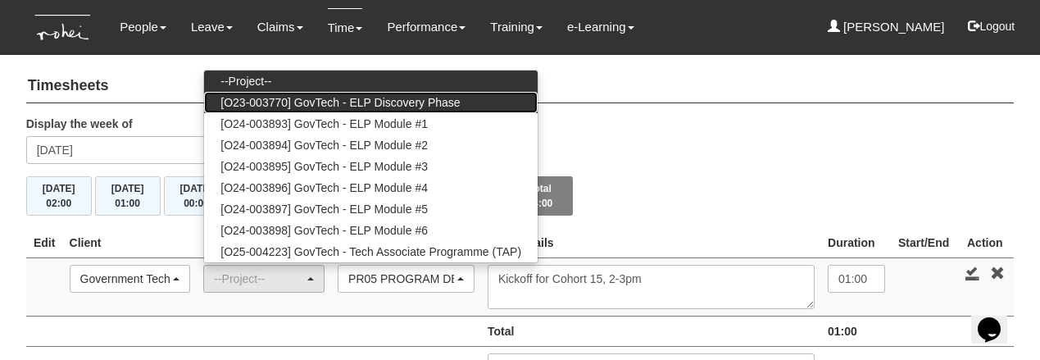
click at [292, 96] on span "[O23-003770] GovTech - ELP Discovery Phase" at bounding box center [339, 102] width 239 height 16
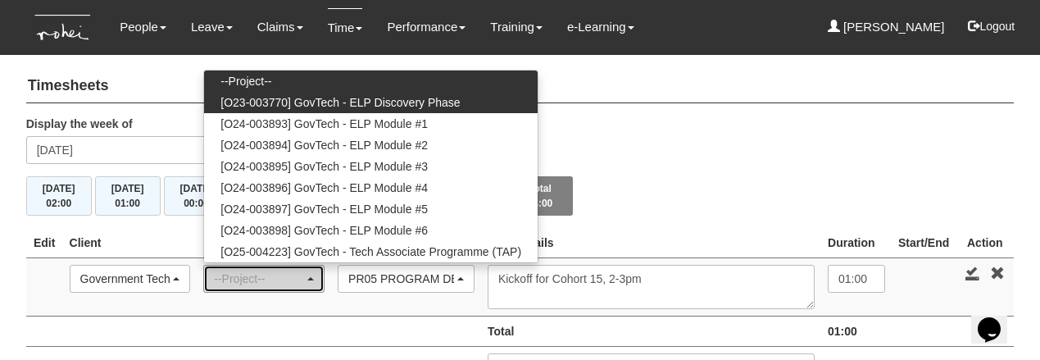
select select "2439"
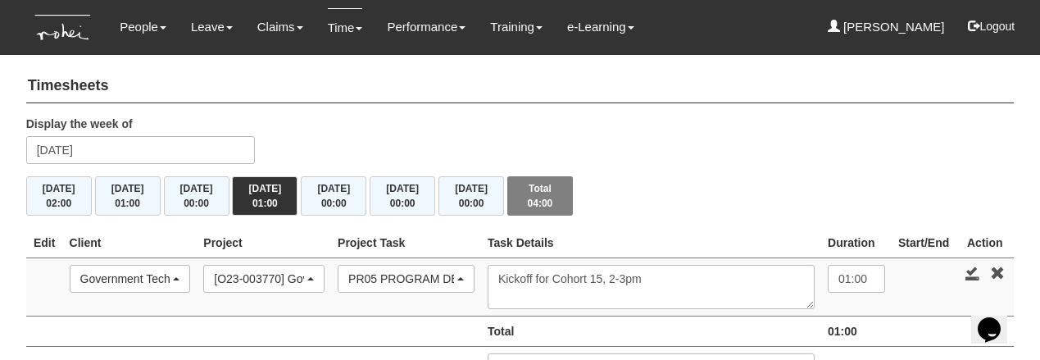
click at [406, 274] on div "PR05 PROGRAM DELIVERY (Chargeable)" at bounding box center [401, 278] width 106 height 16
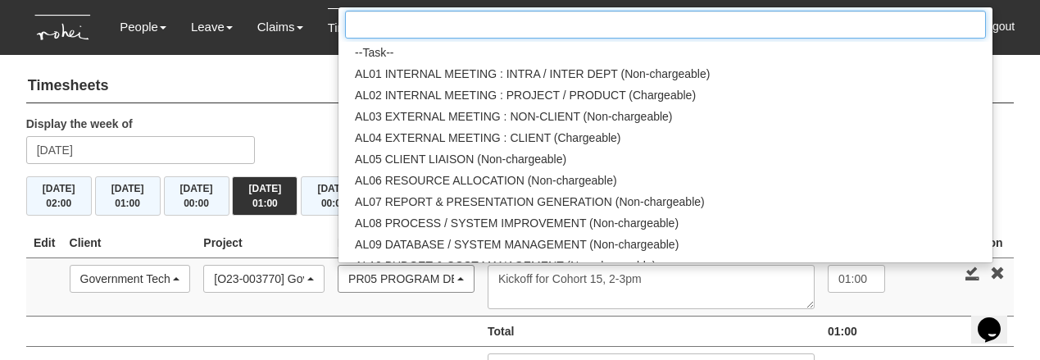
scroll to position [1711, 0]
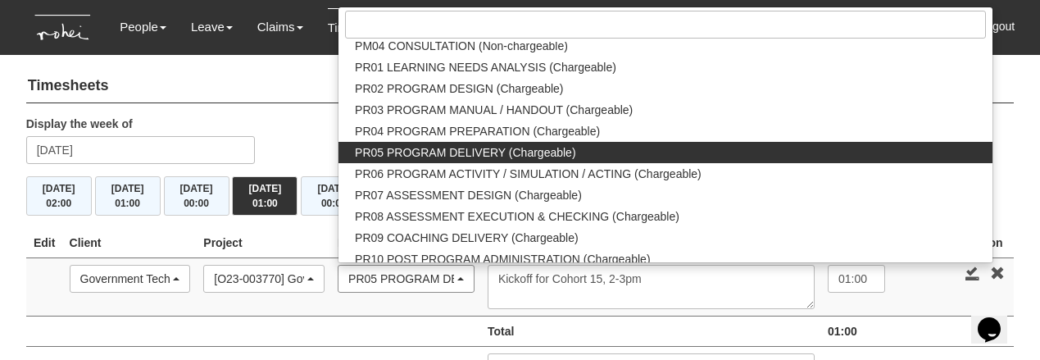
click at [406, 274] on div "PR05 PROGRAM DELIVERY (Chargeable)" at bounding box center [401, 278] width 106 height 16
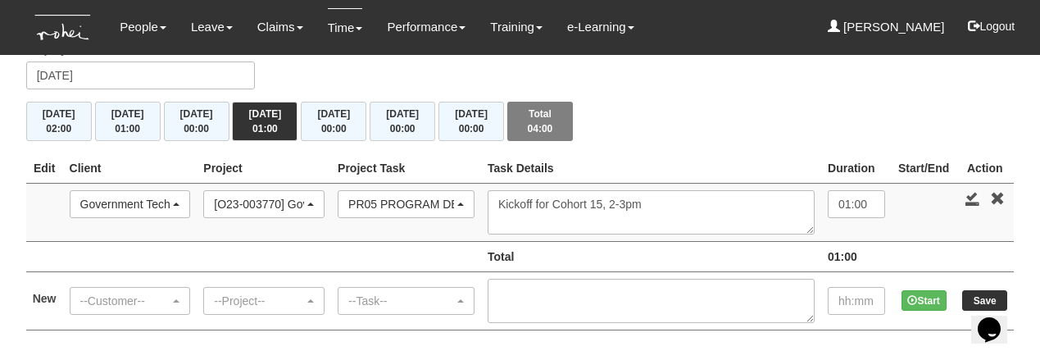
scroll to position [74, 0]
click at [972, 199] on link at bounding box center [972, 199] width 15 height 15
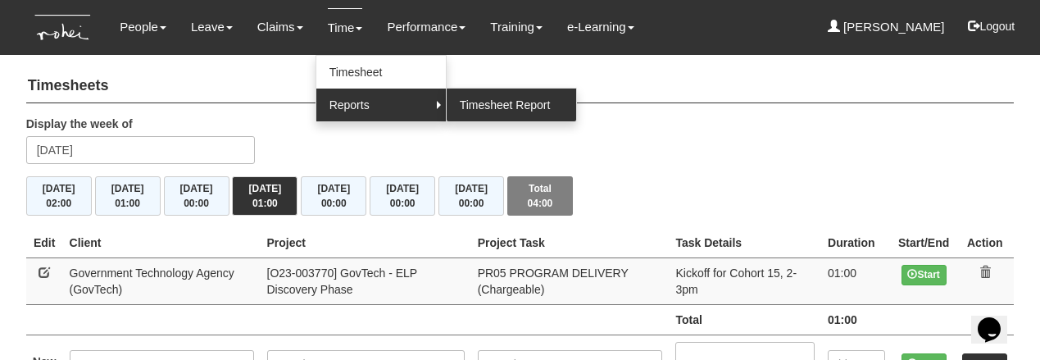
click at [489, 96] on link "Timesheet Report" at bounding box center [511, 105] width 129 height 33
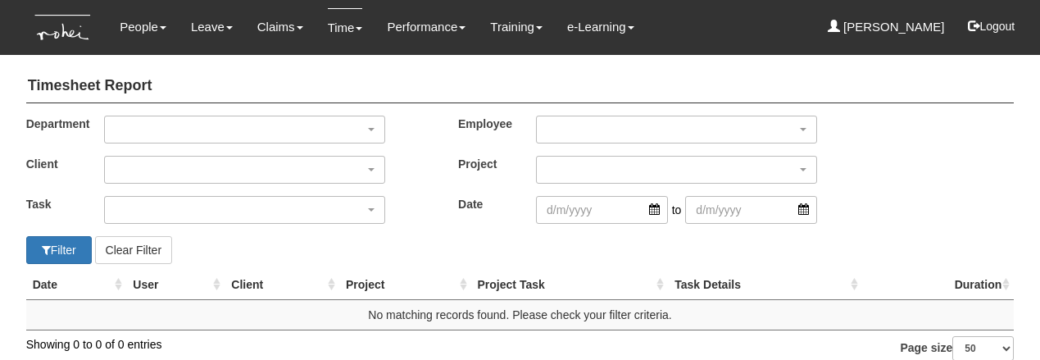
select select "50"
click at [210, 125] on div "button" at bounding box center [244, 129] width 279 height 26
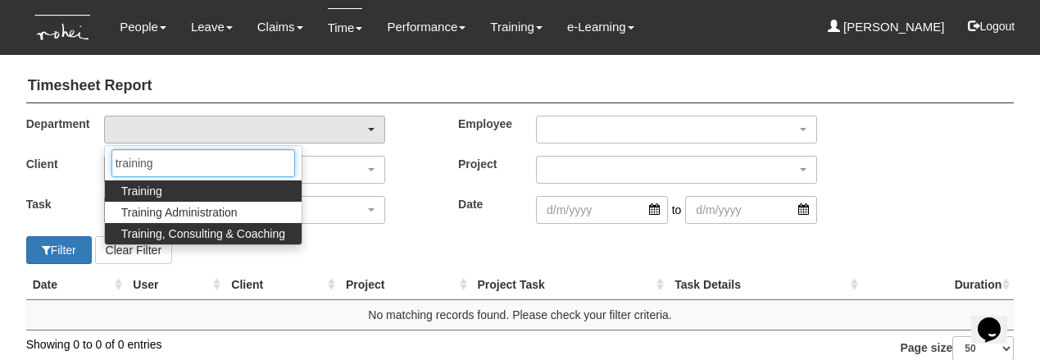
type input "training"
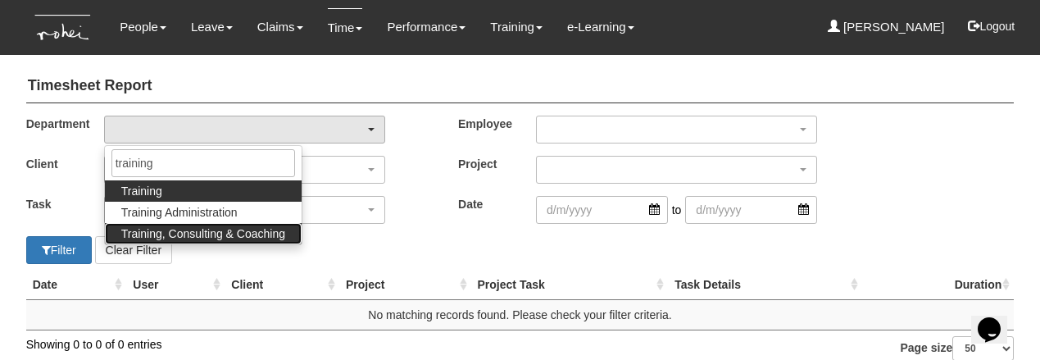
click at [195, 230] on span "Training, Consulting & Coaching" at bounding box center [203, 233] width 164 height 16
select select "140"
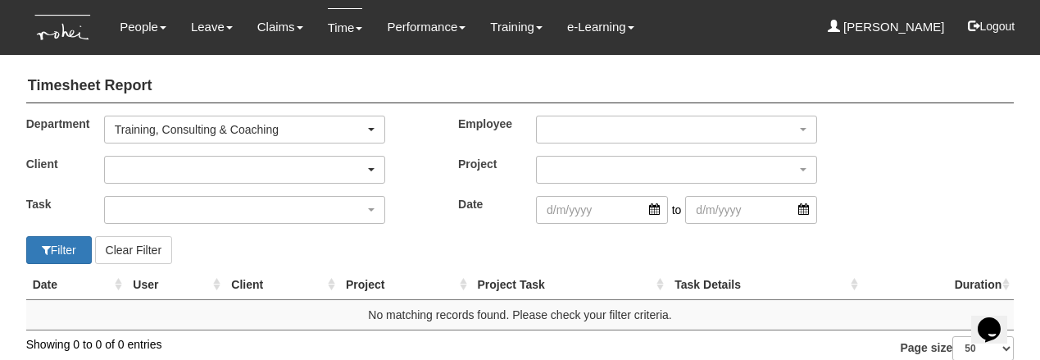
click at [174, 170] on div "button" at bounding box center [244, 170] width 279 height 26
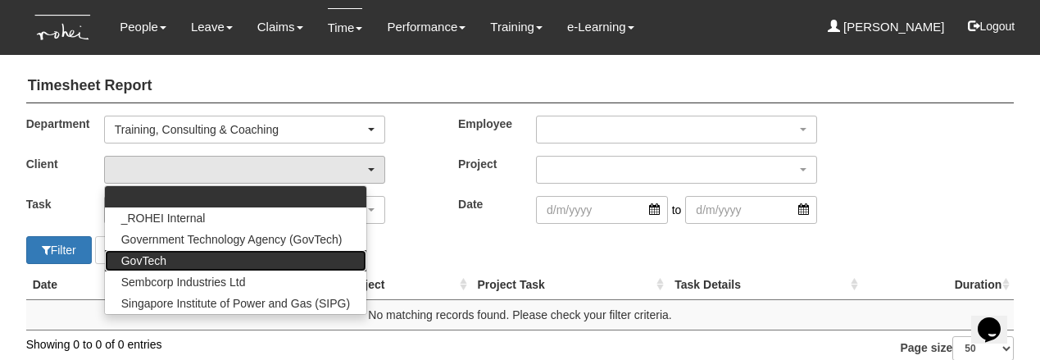
click at [175, 252] on link "GovTech" at bounding box center [235, 260] width 261 height 21
select select "427"
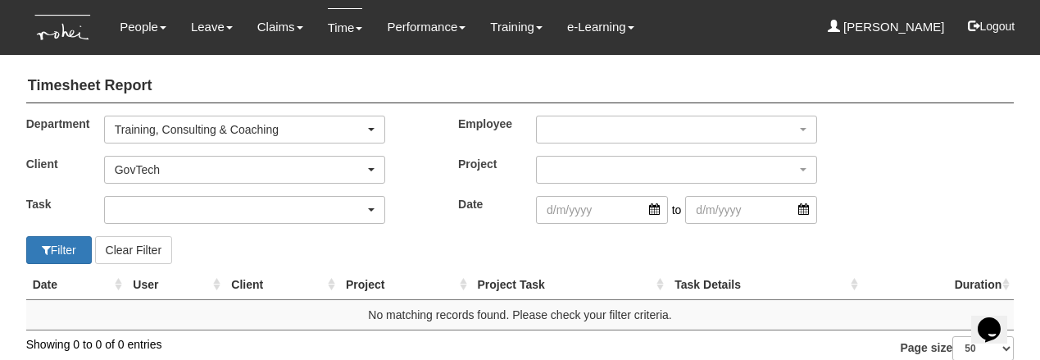
click at [163, 205] on div "button" at bounding box center [244, 210] width 279 height 26
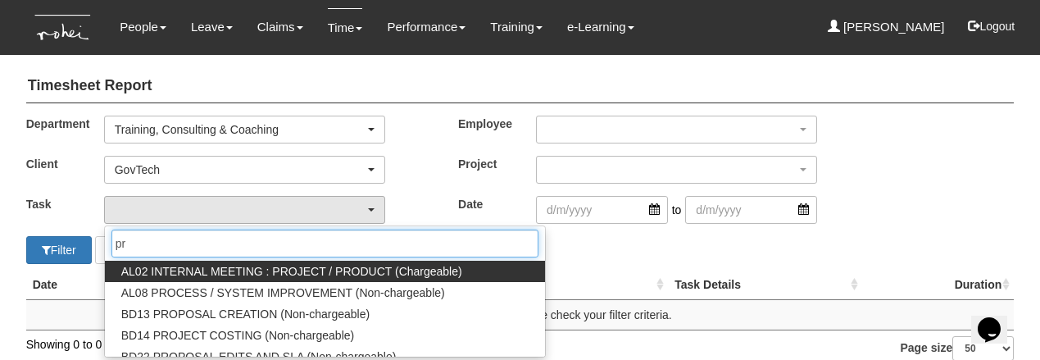
type input "p"
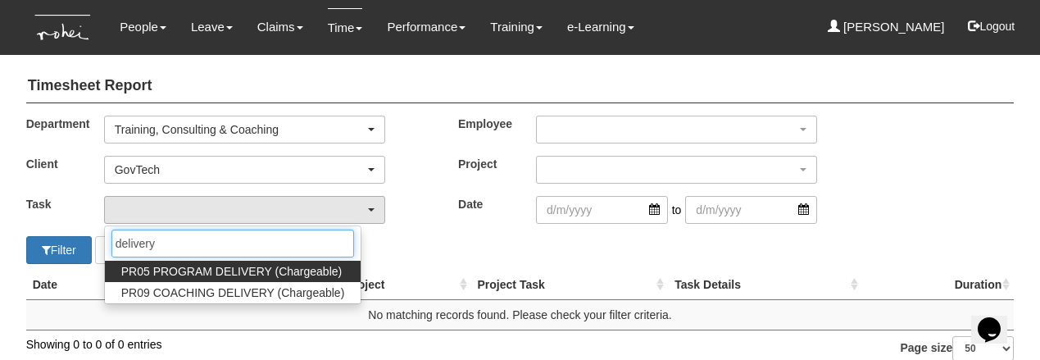
type input "delivery"
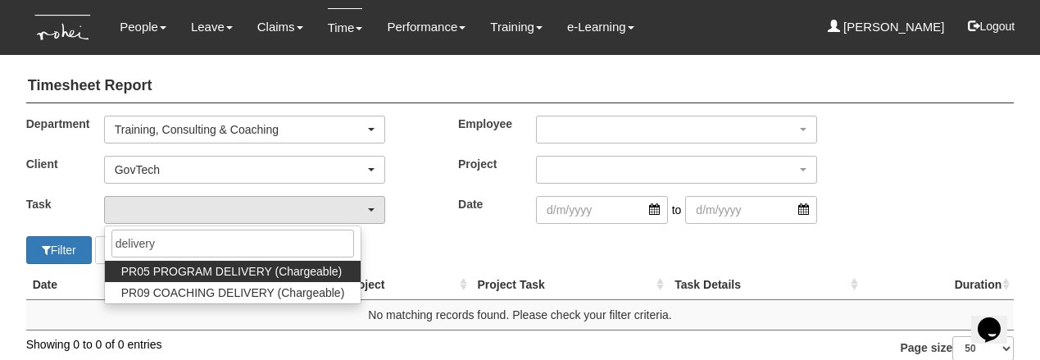
drag, startPoint x: 157, startPoint y: 270, endPoint x: 205, endPoint y: 271, distance: 47.5
click at [205, 271] on span "PR05 PROGRAM DELIVERY (Chargeable)" at bounding box center [231, 271] width 220 height 16
select select "89"
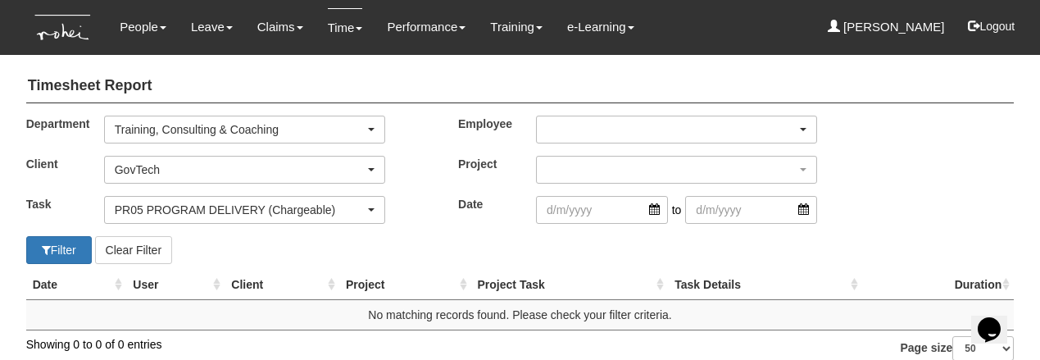
click at [566, 119] on div "button" at bounding box center [676, 129] width 279 height 26
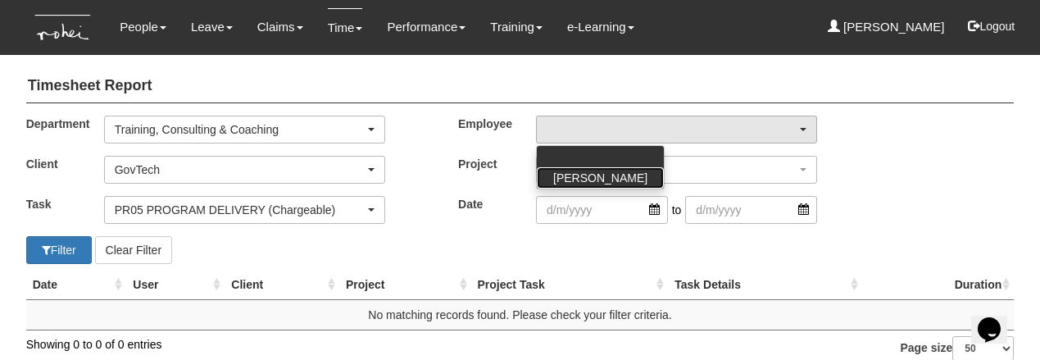
click at [575, 170] on span "[PERSON_NAME]" at bounding box center [600, 178] width 94 height 16
select select "aa784c27-0d82-452d-9457-5ba1e098b6bb"
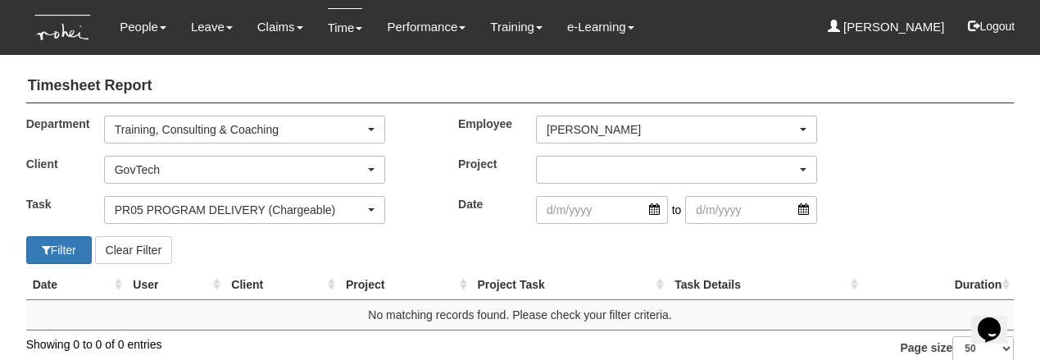
click at [575, 158] on div "button" at bounding box center [676, 170] width 279 height 26
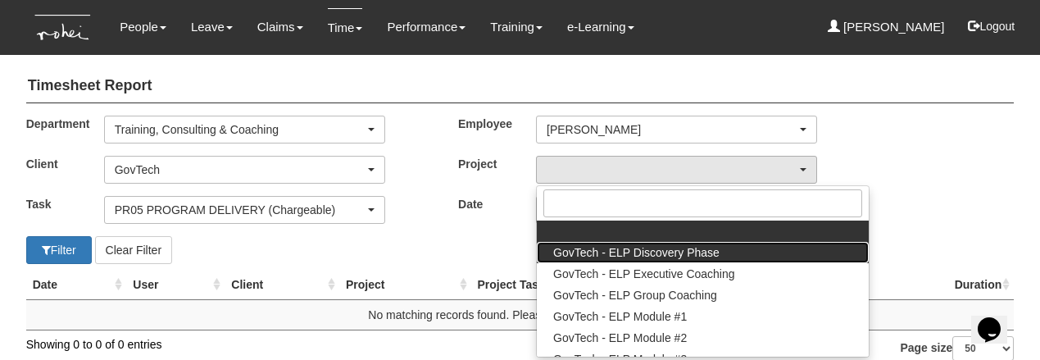
click at [591, 242] on link "GovTech - ELP Discovery Phase" at bounding box center [703, 252] width 332 height 21
select select "2439"
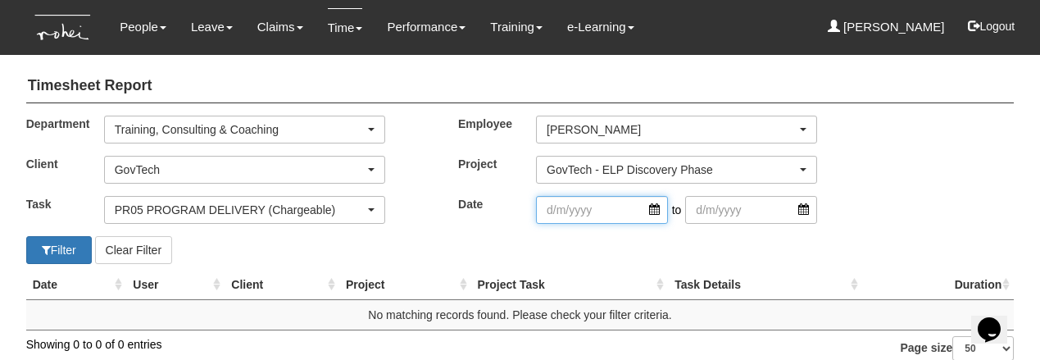
click at [589, 212] on input "search" at bounding box center [602, 210] width 132 height 28
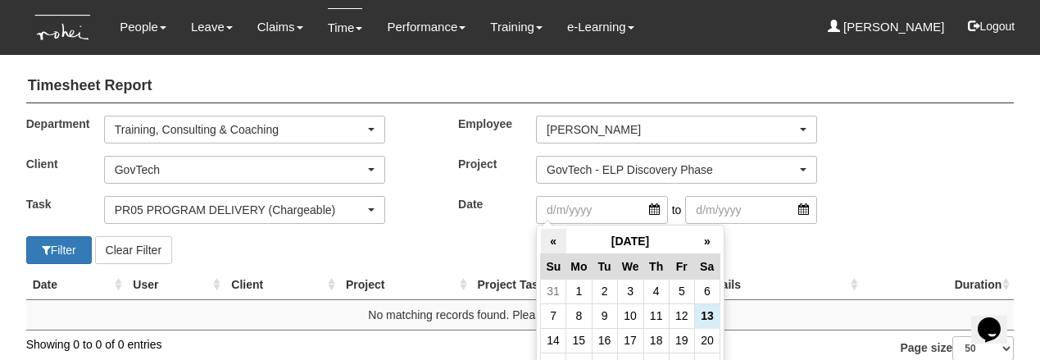
click at [546, 243] on th "«" at bounding box center [553, 241] width 25 height 25
click at [707, 336] on td "16" at bounding box center [706, 340] width 25 height 25
type input "[DATE]"
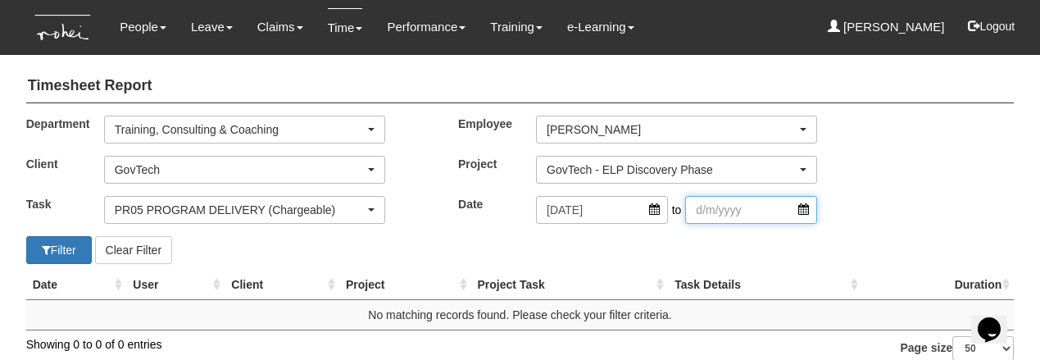
click at [723, 211] on input "search" at bounding box center [751, 210] width 132 height 28
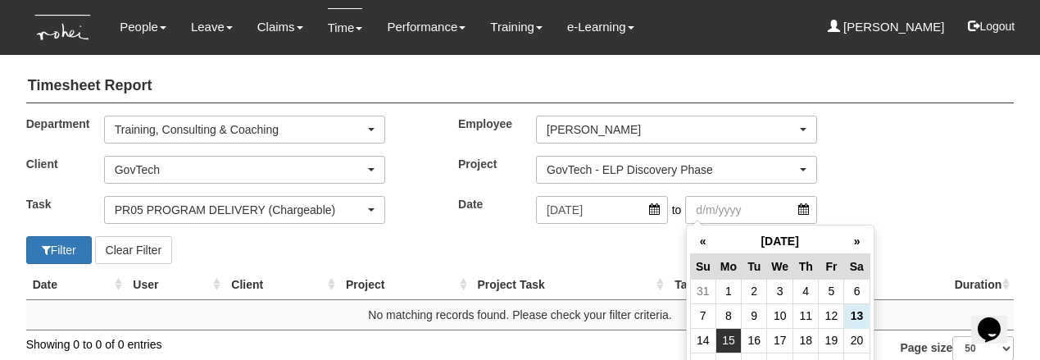
click at [723, 336] on td "15" at bounding box center [727, 340] width 25 height 25
type input "[DATE]"
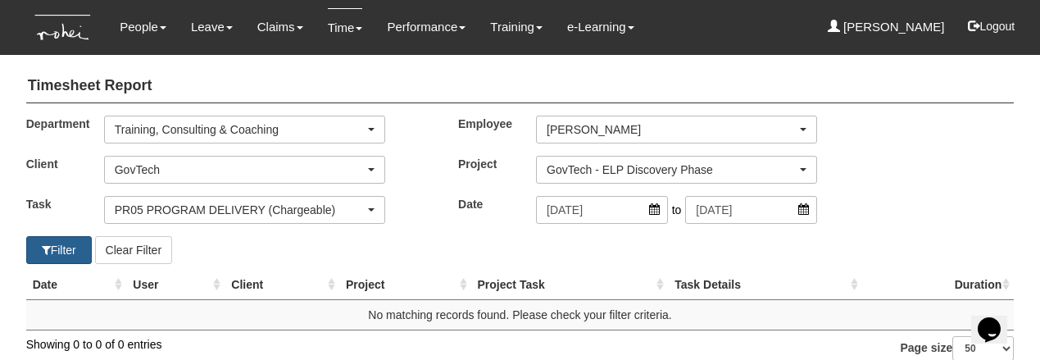
click at [74, 243] on button "Filter" at bounding box center [59, 250] width 66 height 28
select select "50"
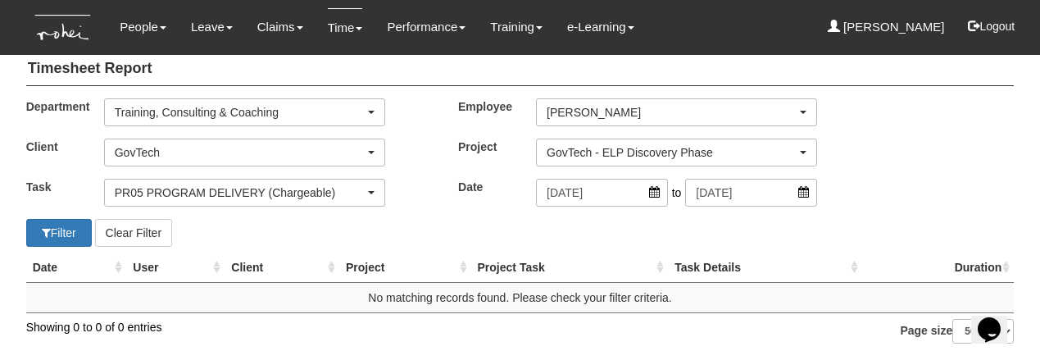
scroll to position [18, 0]
click at [339, 152] on div "GovTech" at bounding box center [240, 152] width 250 height 16
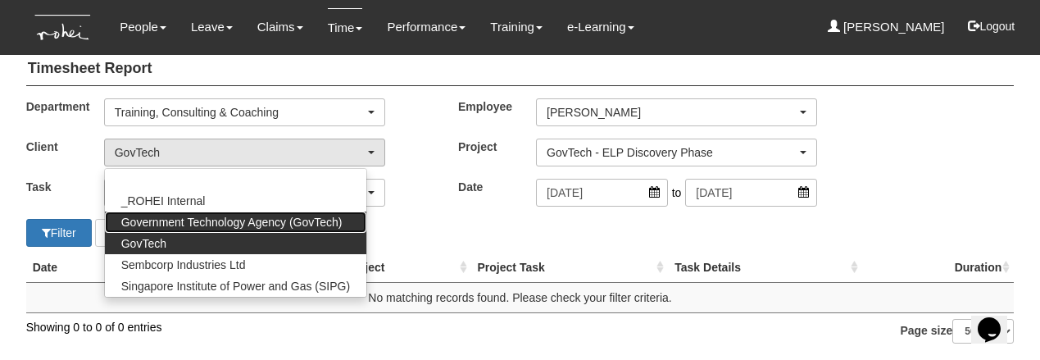
click at [279, 216] on span "Government Technology Agency (GovTech)" at bounding box center [231, 222] width 221 height 16
select select "900"
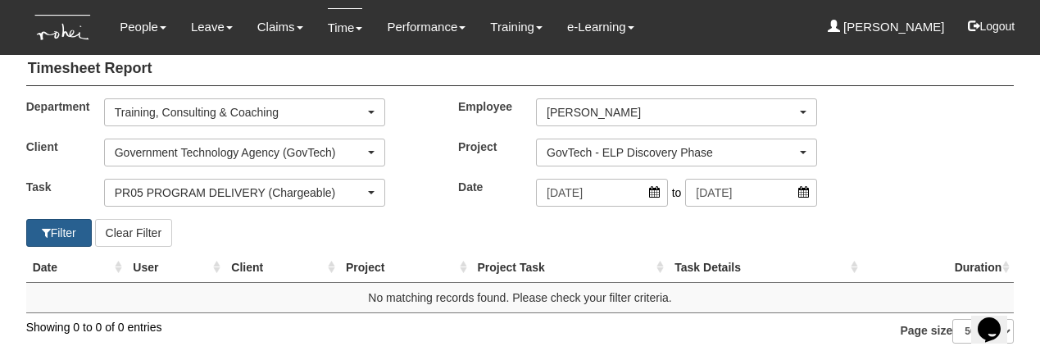
click at [70, 233] on button "Filter" at bounding box center [59, 233] width 66 height 28
select select "50"
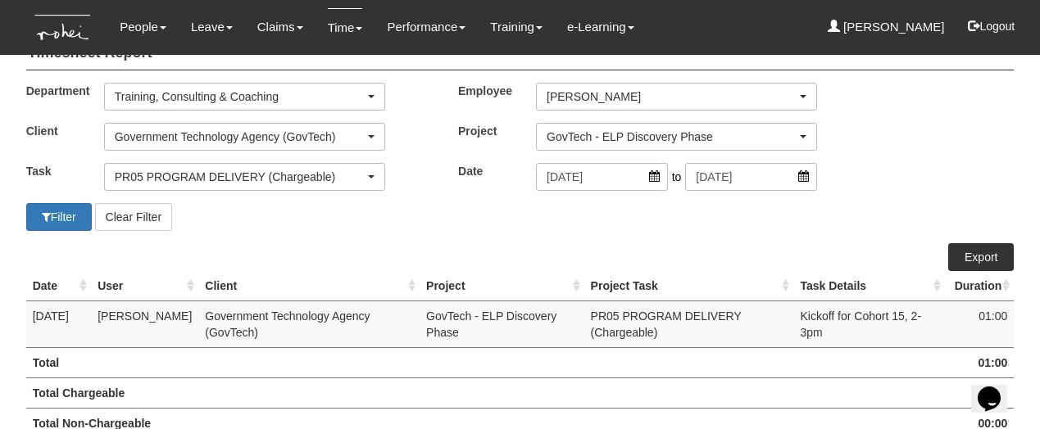
scroll to position [0, 0]
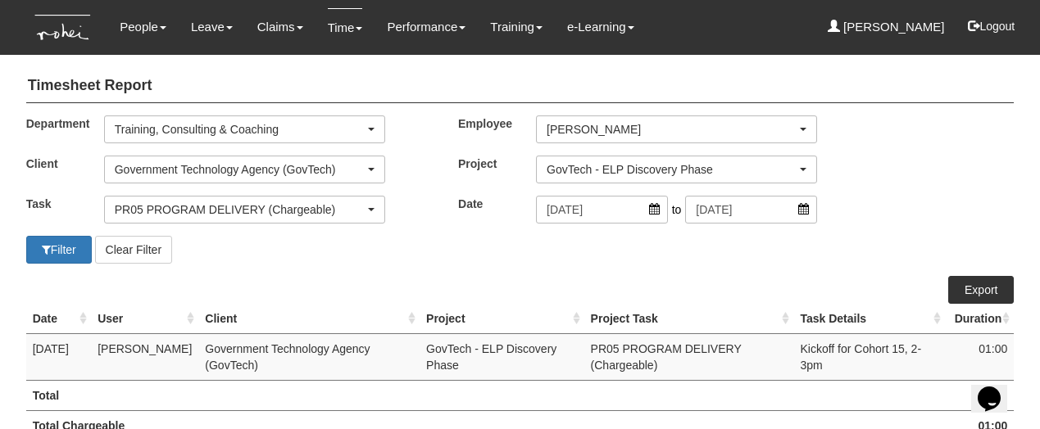
click at [965, 290] on link "Export" at bounding box center [981, 290] width 66 height 28
click at [669, 170] on div "GovTech - ELP Discovery Phase" at bounding box center [672, 169] width 250 height 16
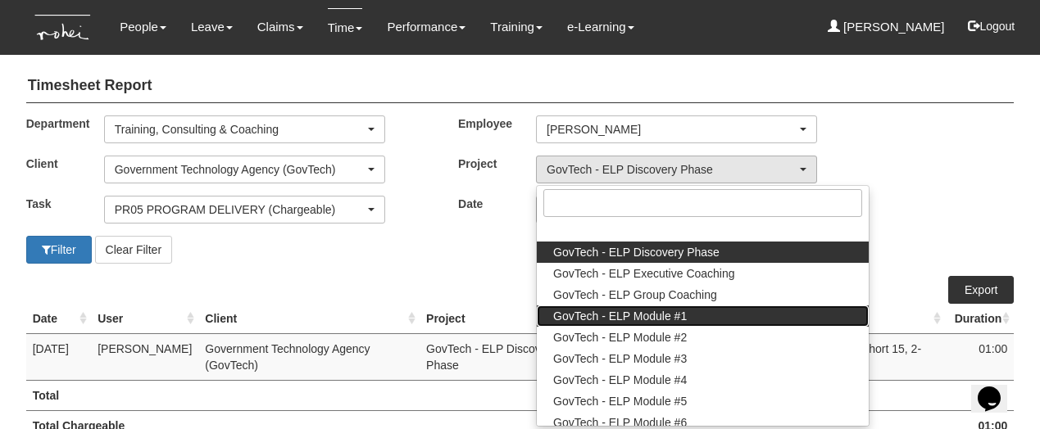
click at [661, 313] on span "GovTech - ELP Module #1" at bounding box center [620, 316] width 134 height 16
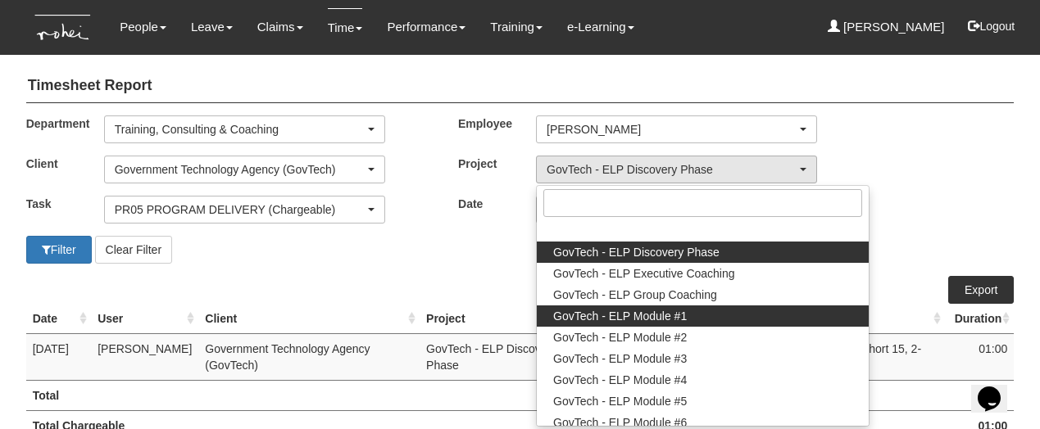
select select "2507"
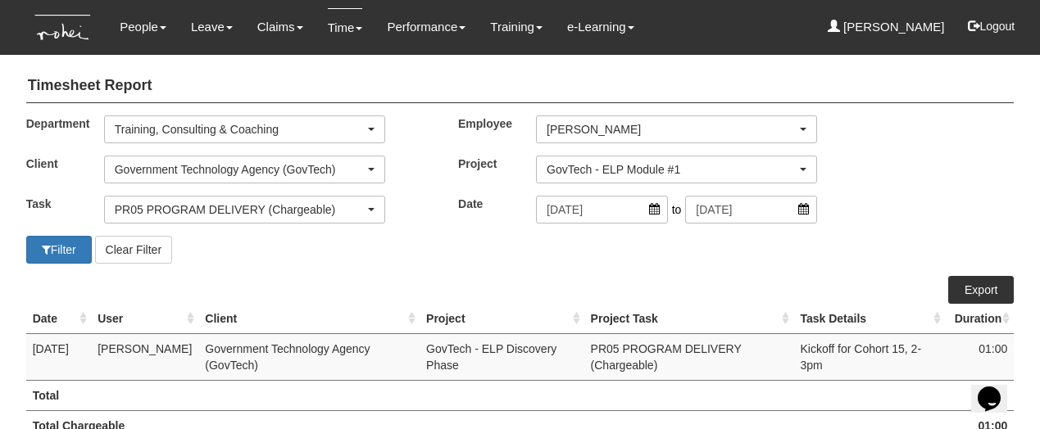
click at [971, 286] on link "Export" at bounding box center [981, 290] width 66 height 28
click at [58, 254] on button "Filter" at bounding box center [59, 250] width 66 height 28
select select "50"
click at [978, 288] on link "Export" at bounding box center [981, 290] width 66 height 28
click at [656, 168] on div "GovTech - ELP Module #1" at bounding box center [672, 169] width 250 height 16
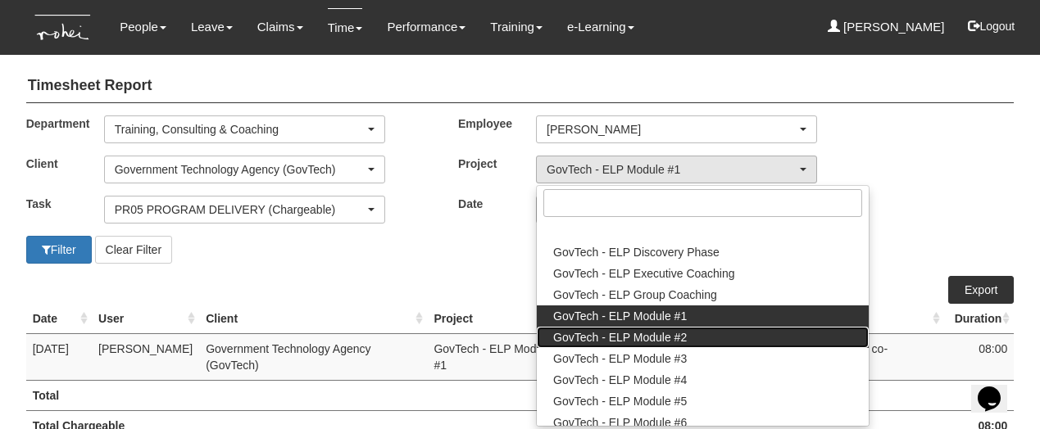
click at [664, 332] on span "GovTech - ELP Module #2" at bounding box center [620, 337] width 134 height 16
select select "2506"
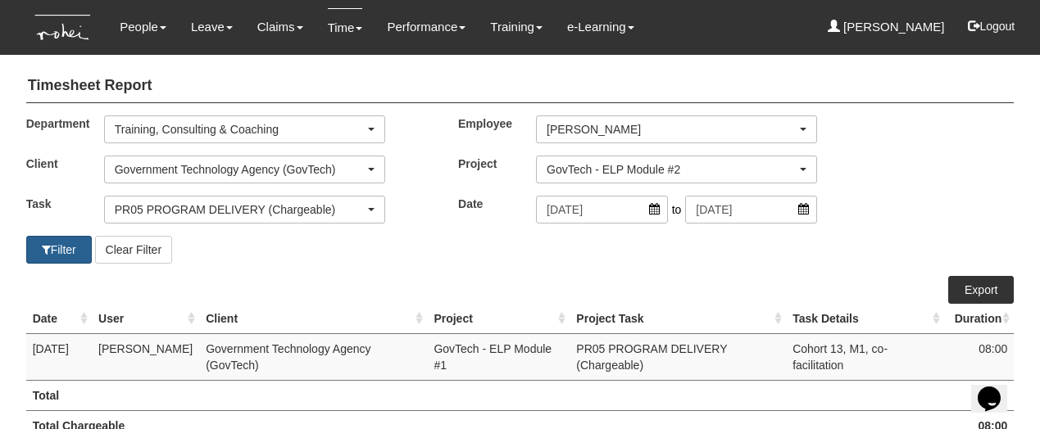
click at [70, 244] on button "Filter" at bounding box center [59, 250] width 66 height 28
select select "50"
click at [965, 289] on link "Export" at bounding box center [981, 290] width 66 height 28
click at [609, 172] on div "GovTech - ELP Module #2" at bounding box center [672, 169] width 250 height 16
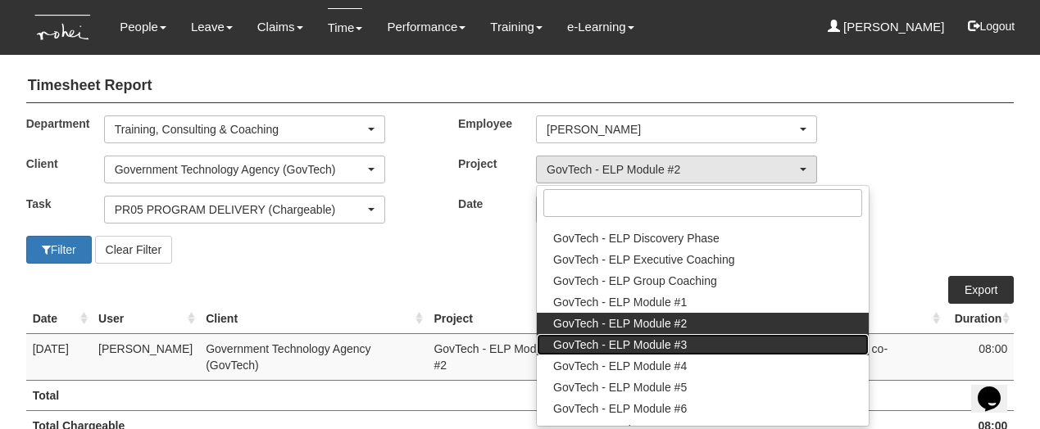
click at [631, 343] on span "GovTech - ELP Module #3" at bounding box center [620, 345] width 134 height 16
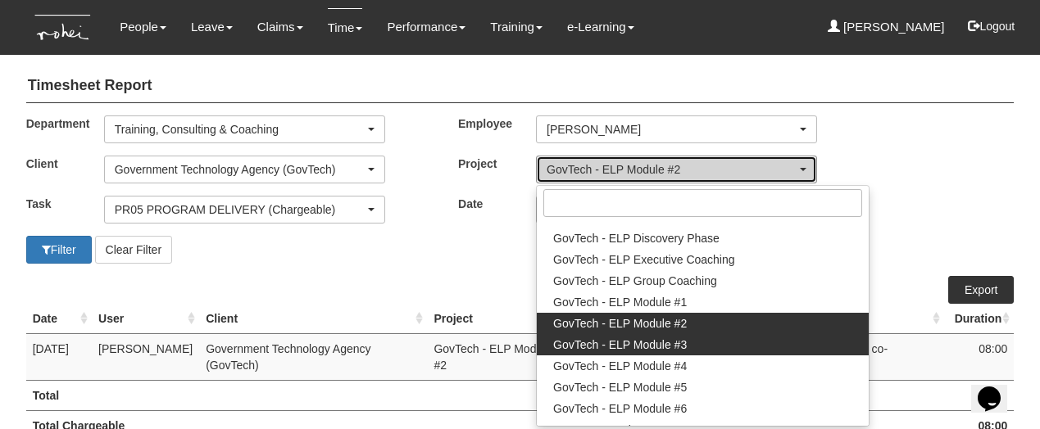
select select "2505"
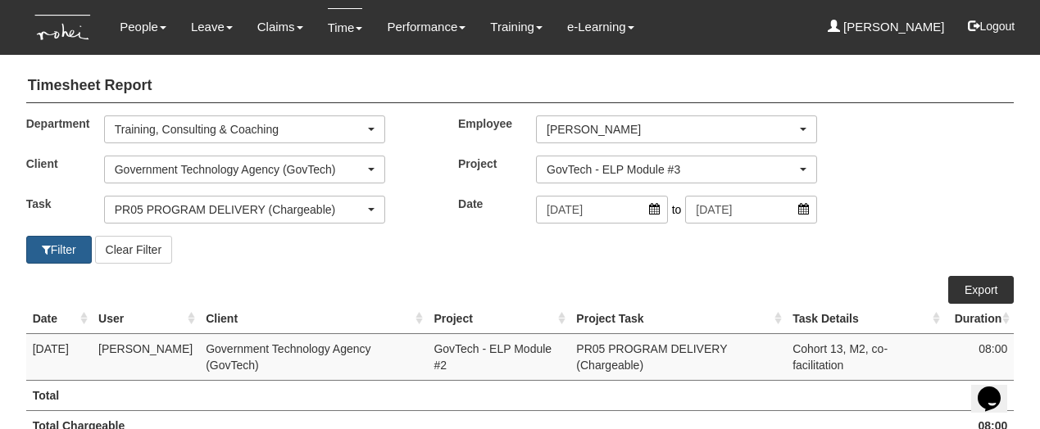
click at [72, 245] on button "Filter" at bounding box center [59, 250] width 66 height 28
select select "50"
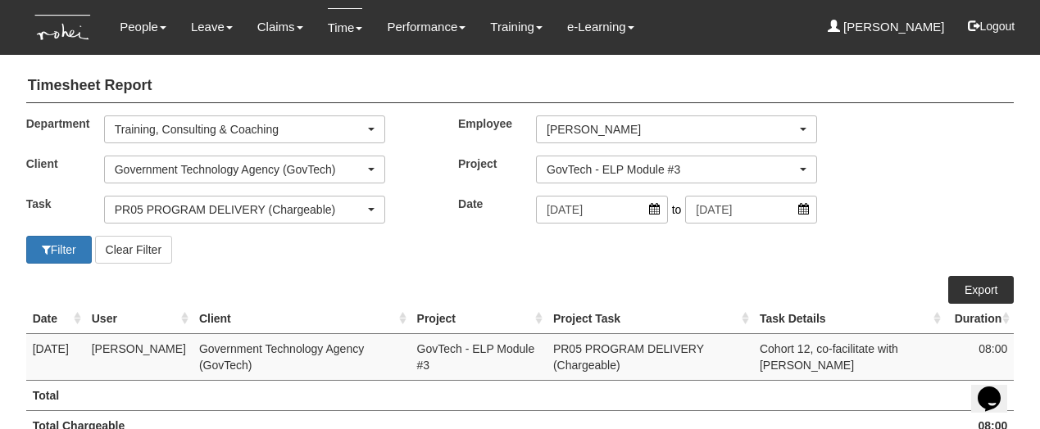
click at [970, 292] on link "Export" at bounding box center [981, 290] width 66 height 28
click at [639, 164] on div "GovTech - ELP Module #3" at bounding box center [672, 169] width 250 height 16
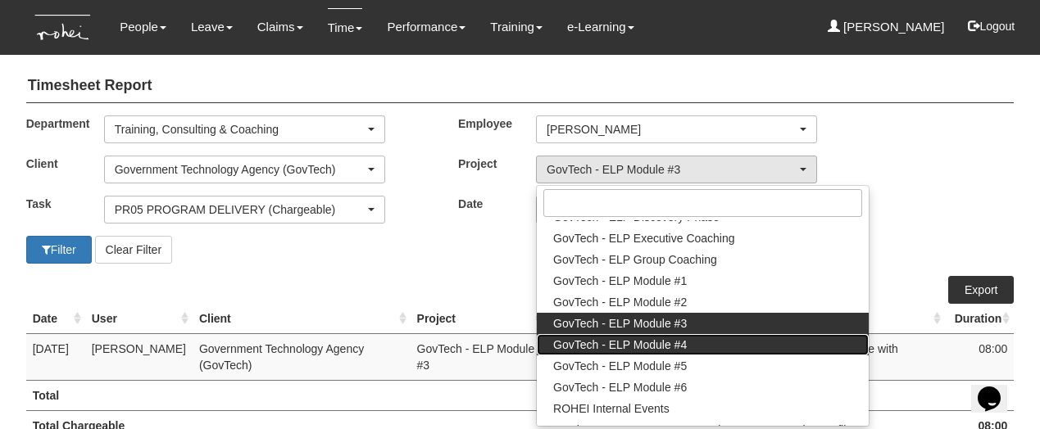
click at [635, 347] on span "GovTech - ELP Module #4" at bounding box center [620, 345] width 134 height 16
select select "2504"
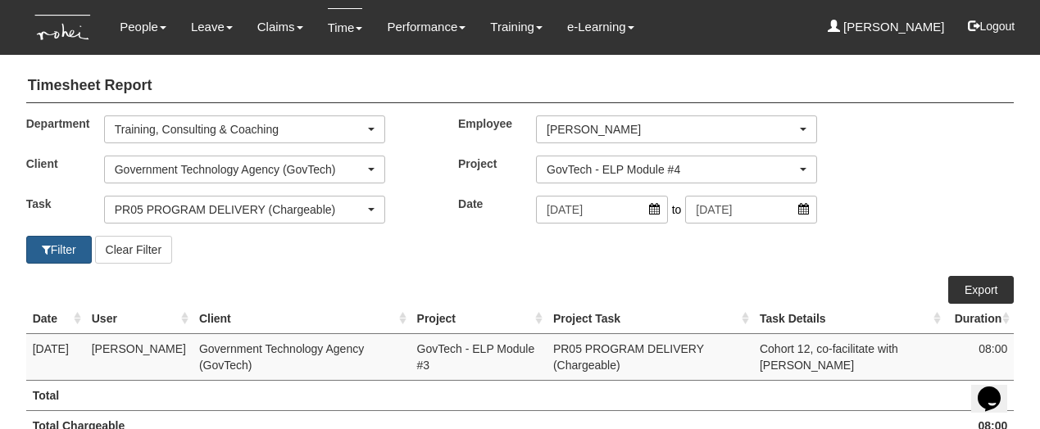
click at [65, 252] on button "Filter" at bounding box center [59, 250] width 66 height 28
select select "50"
click at [967, 284] on link "Export" at bounding box center [981, 290] width 66 height 28
click at [634, 157] on div "GovTech - ELP Module #4" at bounding box center [676, 170] width 279 height 26
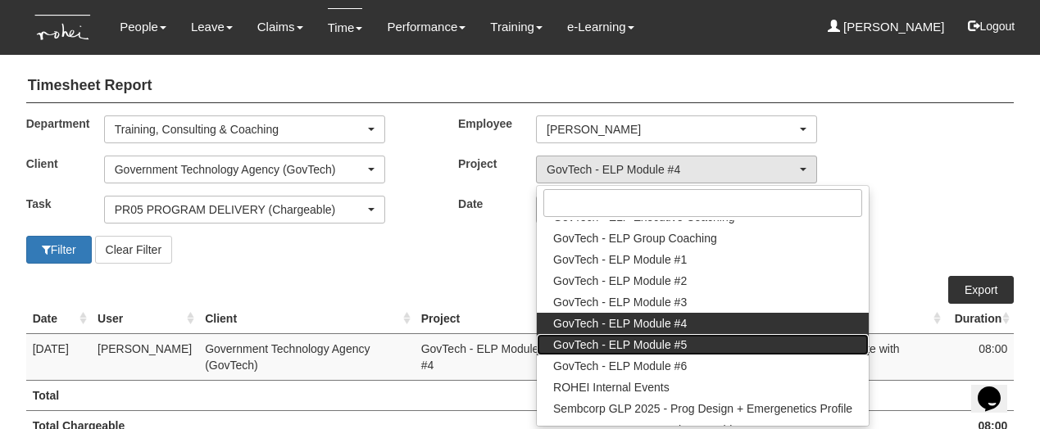
click at [646, 343] on span "GovTech - ELP Module #5" at bounding box center [620, 345] width 134 height 16
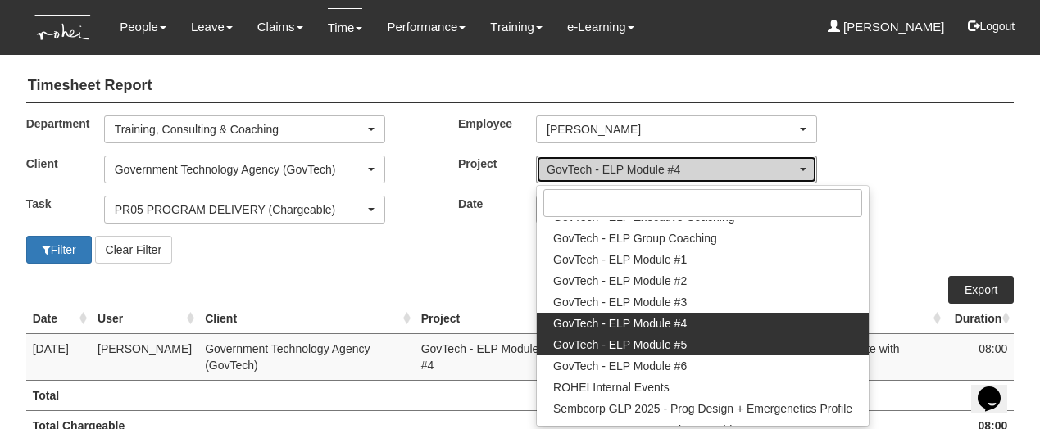
select select "2503"
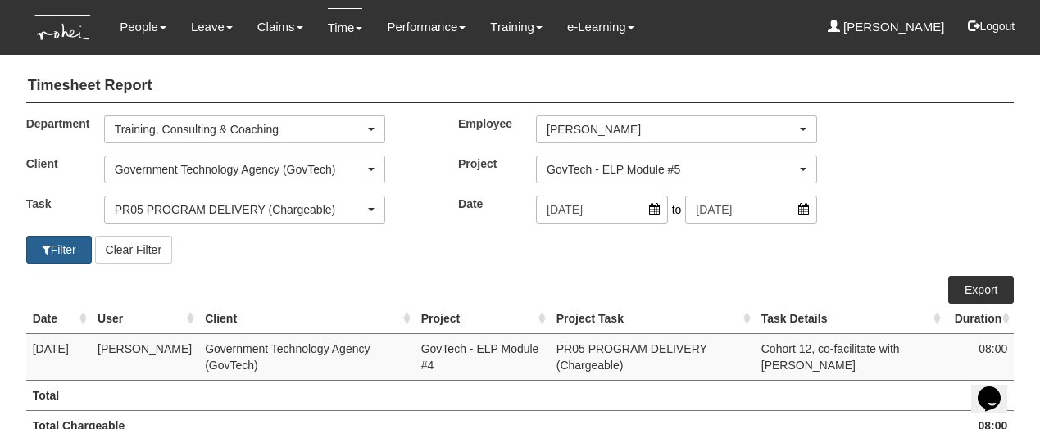
click at [65, 243] on button "Filter" at bounding box center [59, 250] width 66 height 28
select select "50"
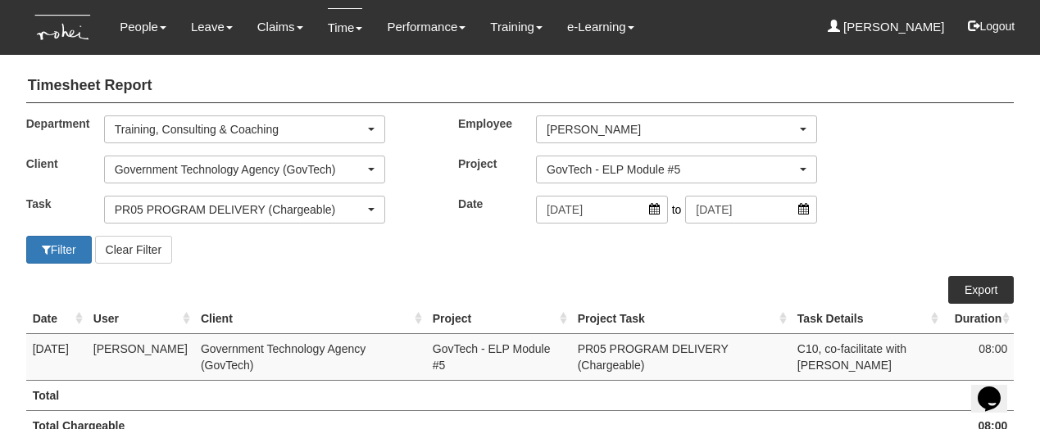
click at [969, 280] on link "Export" at bounding box center [981, 290] width 66 height 28
click at [625, 163] on div "GovTech - ELP Module #5" at bounding box center [672, 169] width 250 height 16
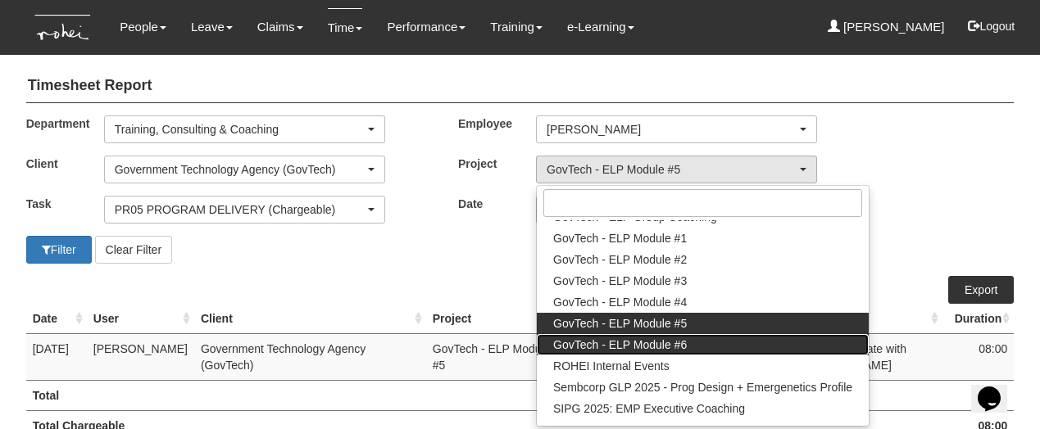
click at [647, 349] on span "GovTech - ELP Module #6" at bounding box center [620, 345] width 134 height 16
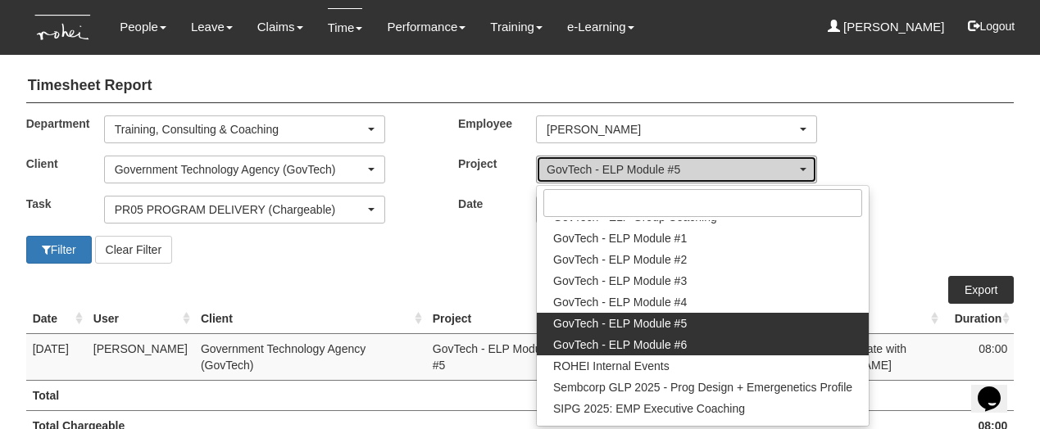
select select "2502"
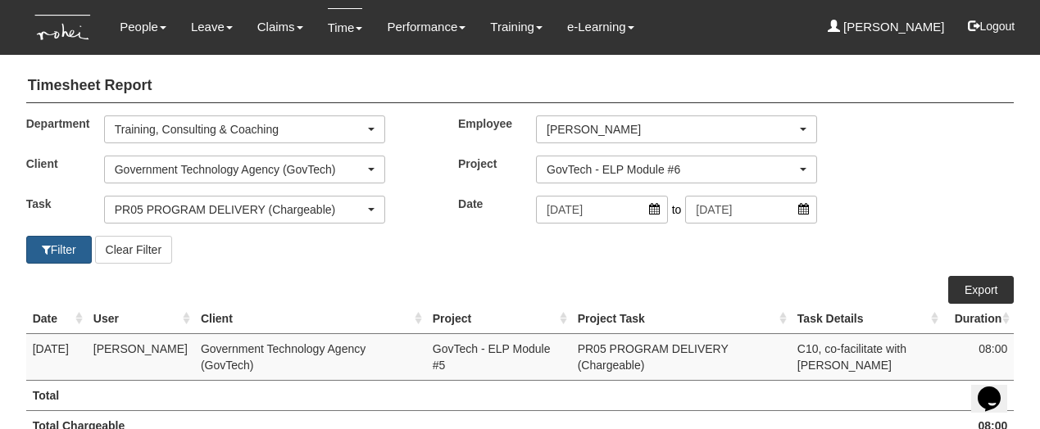
click at [72, 251] on button "Filter" at bounding box center [59, 250] width 66 height 28
select select "50"
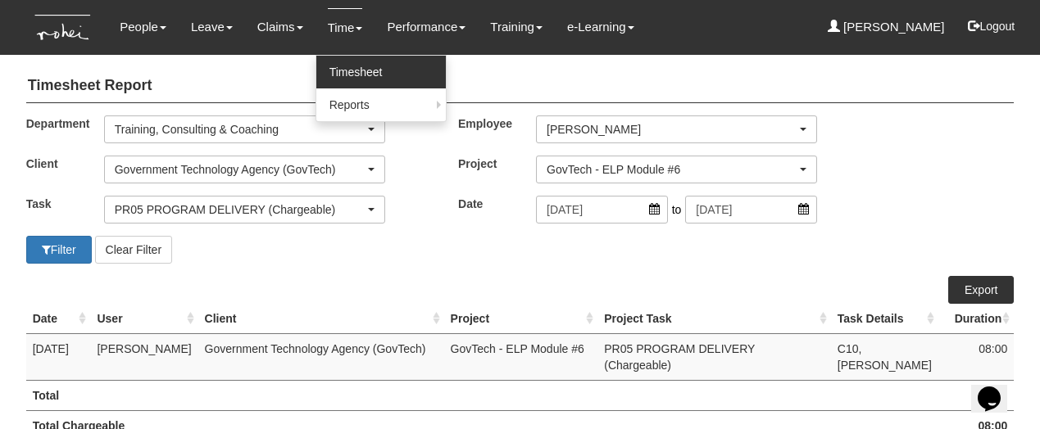
click at [351, 75] on link "Timesheet" at bounding box center [380, 72] width 129 height 33
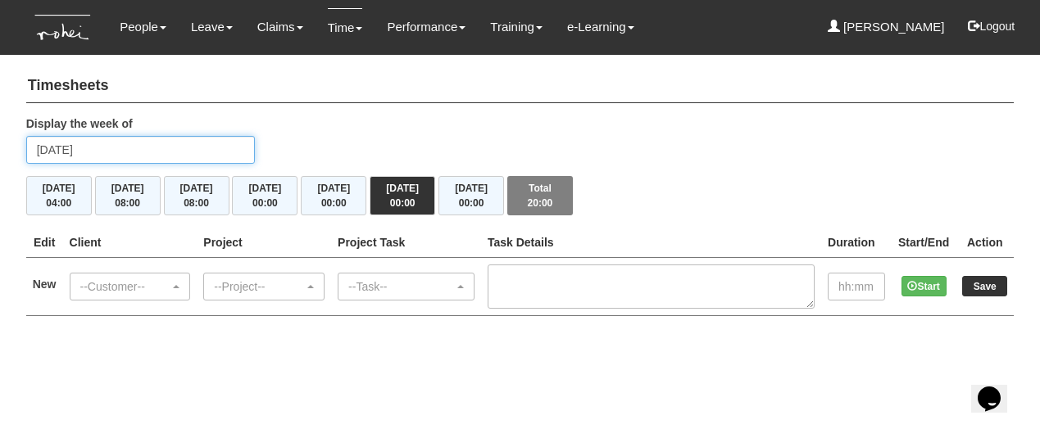
click at [109, 153] on input "[DATE]" at bounding box center [140, 150] width 229 height 28
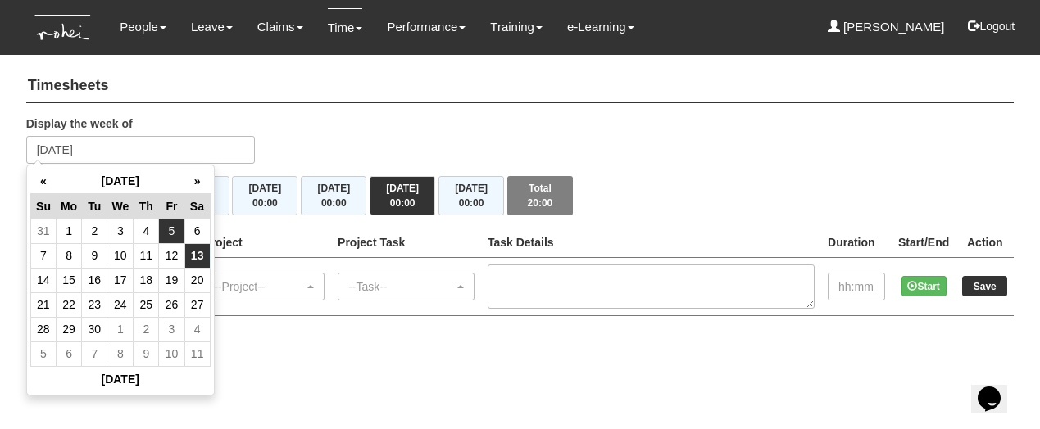
click at [170, 229] on td "5" at bounding box center [171, 231] width 25 height 25
type input "[DATE]"
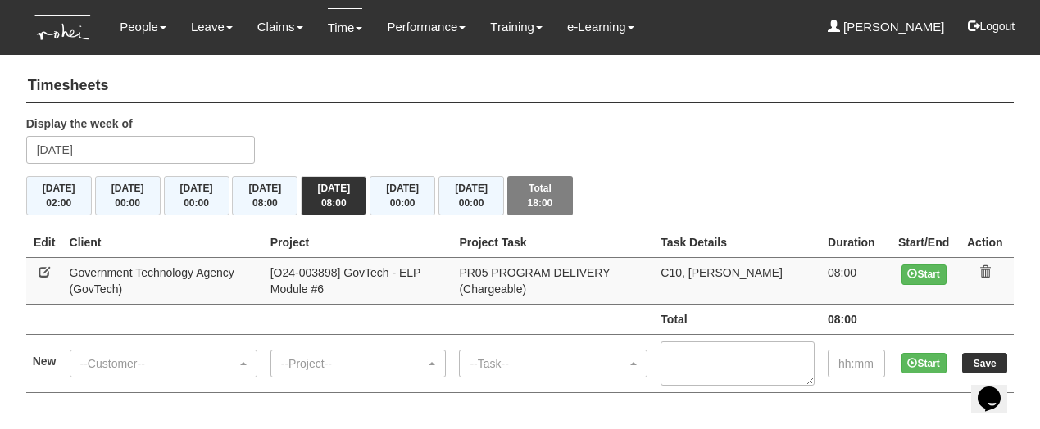
click at [50, 270] on link at bounding box center [44, 271] width 11 height 11
select select "900"
select select "89"
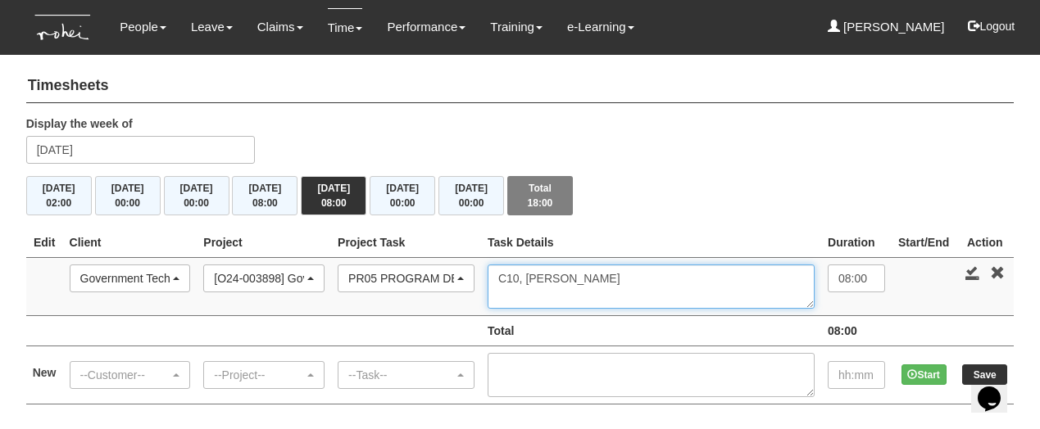
click at [579, 279] on textarea "C10, [PERSON_NAME]" at bounding box center [651, 287] width 327 height 44
type textarea "C10, co-facilitate with [PERSON_NAME]"
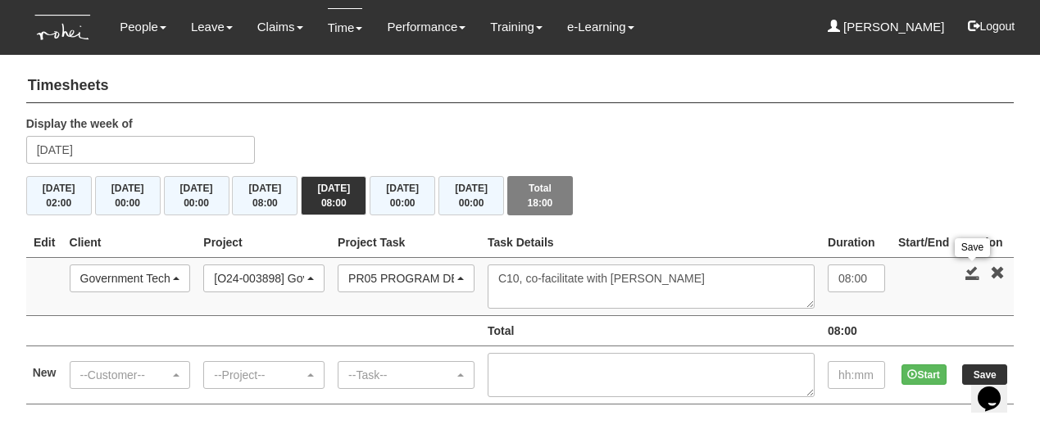
click at [968, 270] on link at bounding box center [972, 273] width 15 height 15
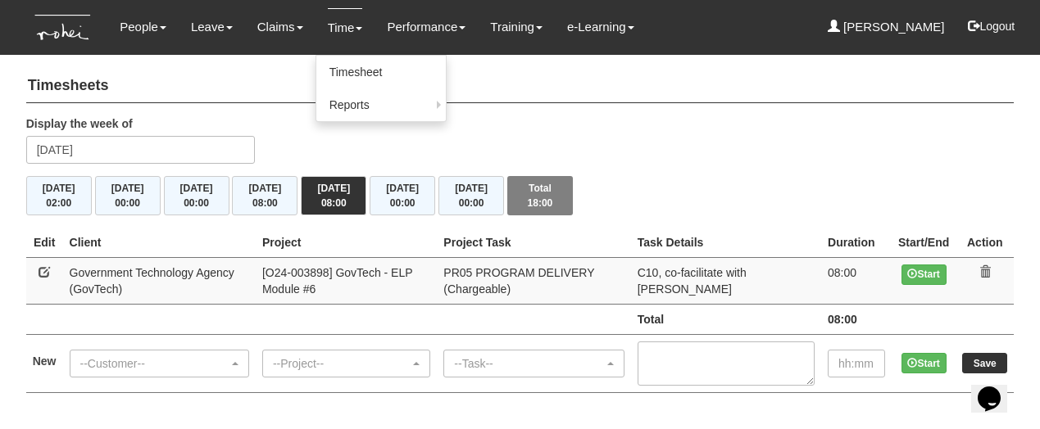
click at [338, 27] on link "Time" at bounding box center [345, 27] width 35 height 39
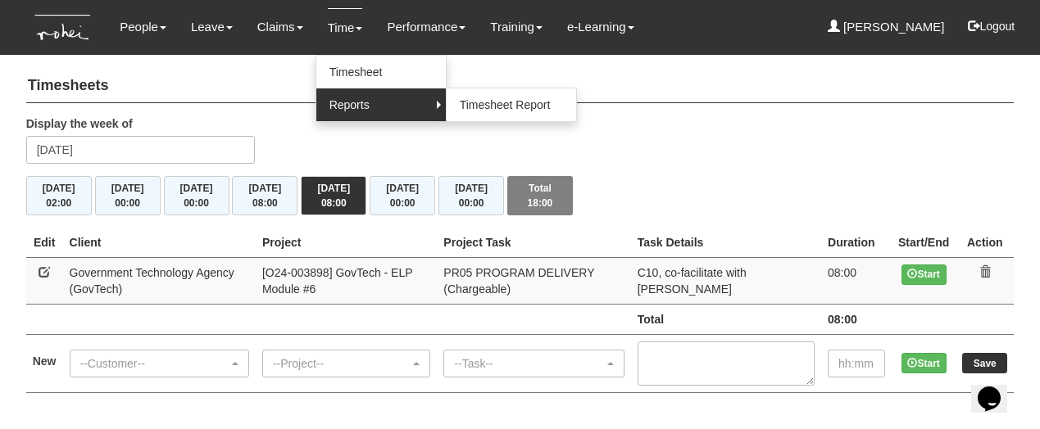
click at [338, 100] on link "Reports" at bounding box center [380, 105] width 129 height 33
click at [469, 100] on link "Timesheet Report" at bounding box center [511, 105] width 129 height 33
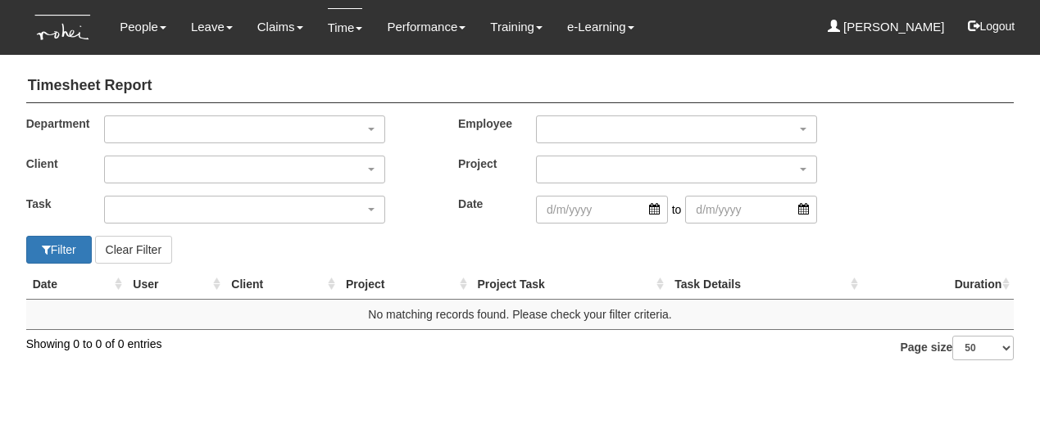
select select "50"
click at [300, 131] on div "button" at bounding box center [244, 129] width 279 height 26
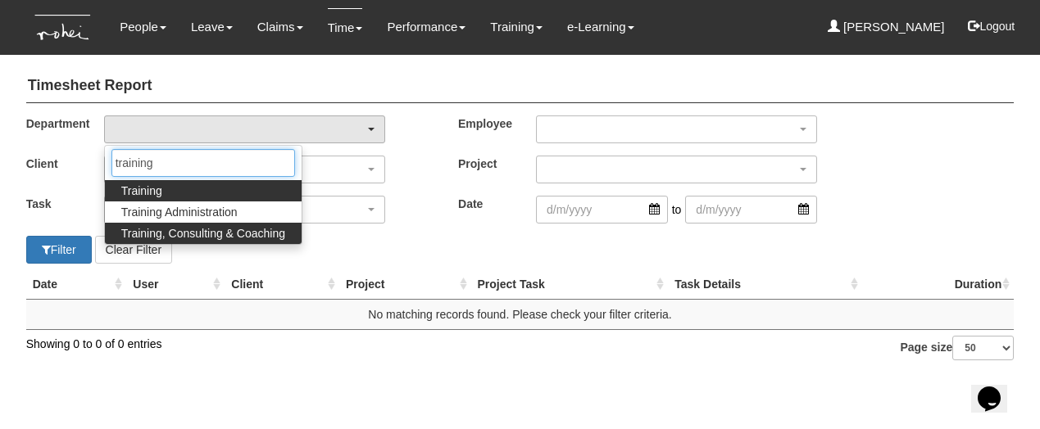
type input "training"
click at [267, 234] on span "Training, Consulting & Coaching" at bounding box center [203, 233] width 164 height 16
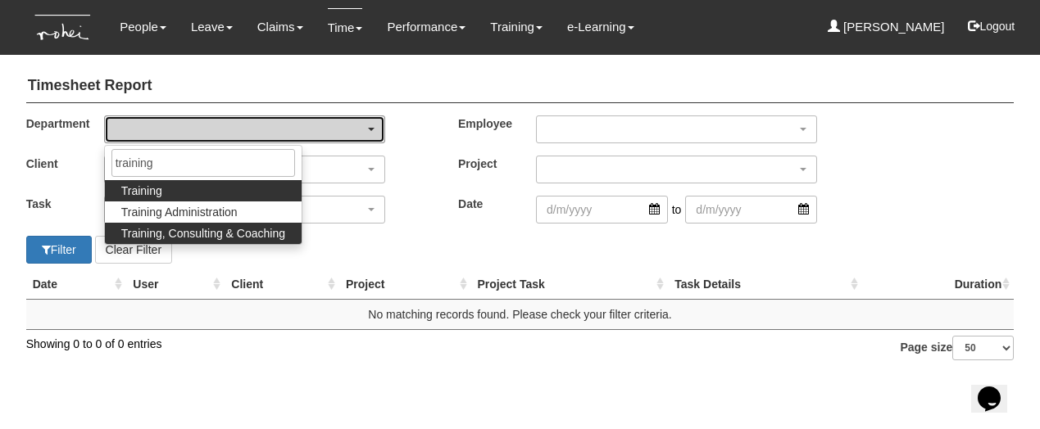
select select "140"
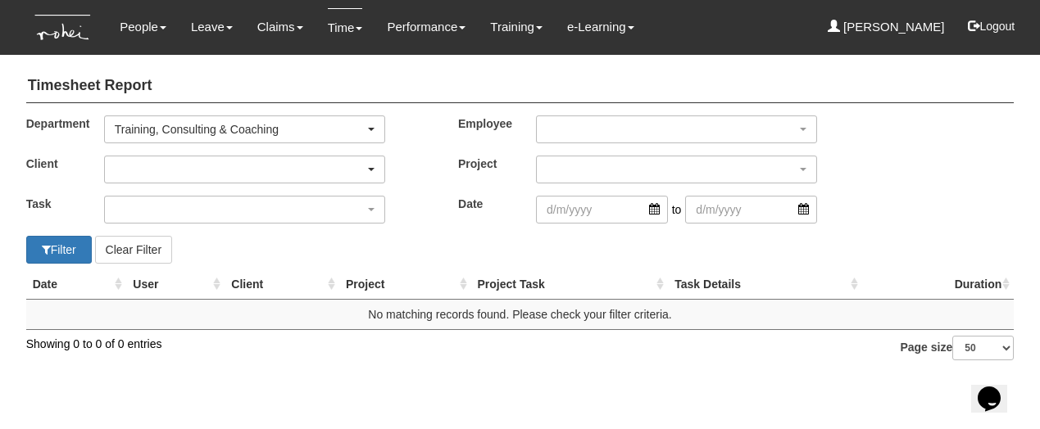
click at [246, 161] on div "button" at bounding box center [244, 170] width 279 height 26
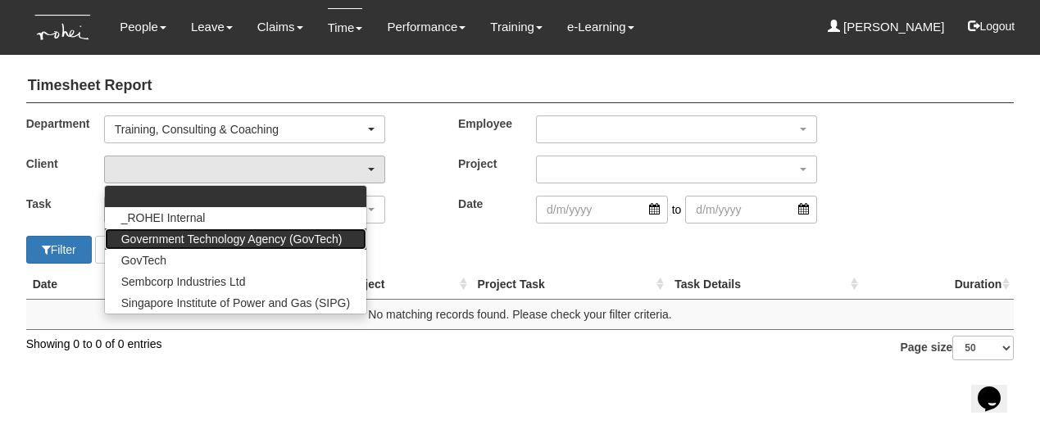
click at [219, 240] on span "Government Technology Agency (GovTech)" at bounding box center [231, 239] width 221 height 16
select select "900"
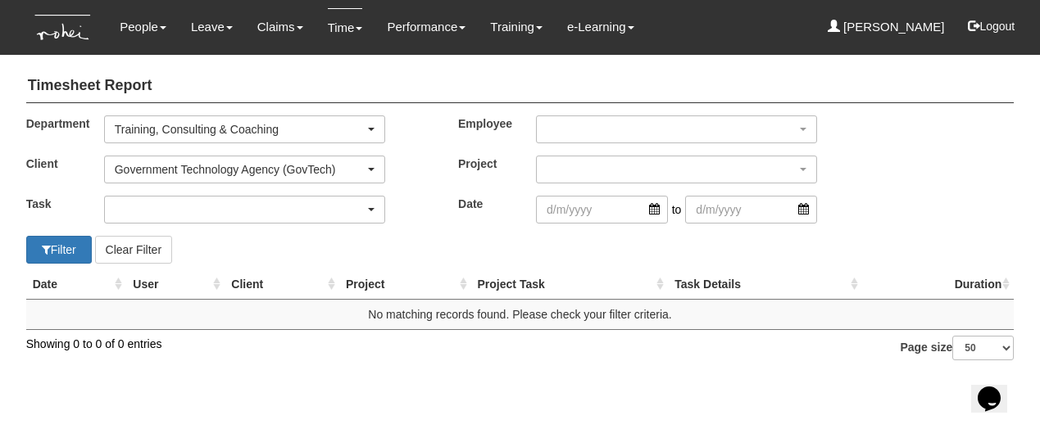
click at [186, 209] on div "button" at bounding box center [244, 210] width 279 height 26
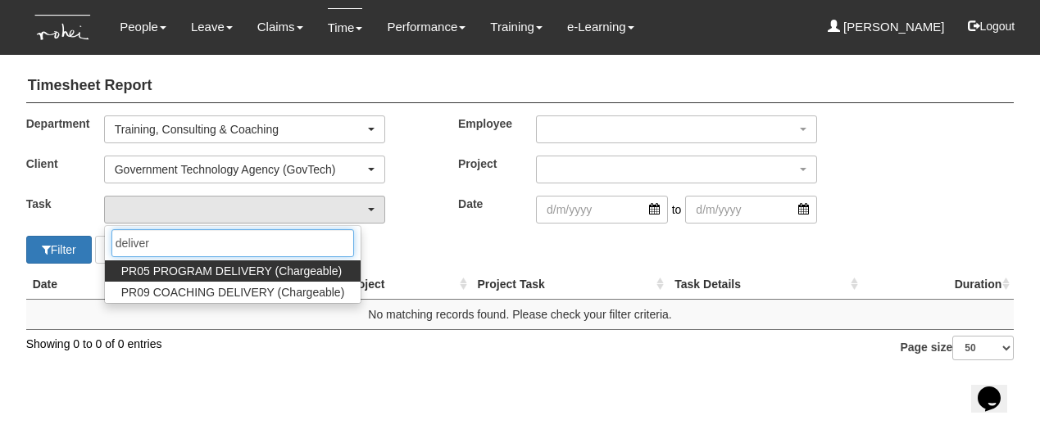
type input "deliver"
click at [189, 268] on span "PR05 PROGRAM DELIVERY (Chargeable)" at bounding box center [231, 271] width 220 height 16
select select "89"
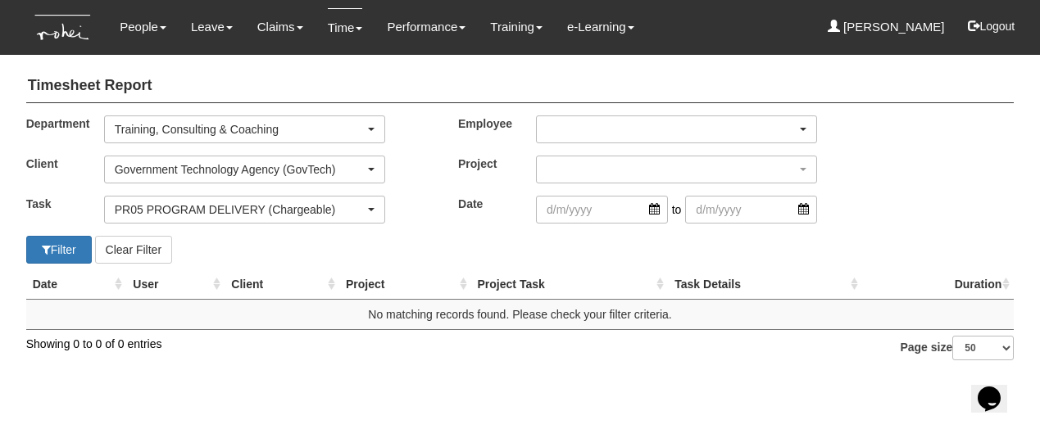
click at [621, 125] on div "button" at bounding box center [676, 129] width 279 height 26
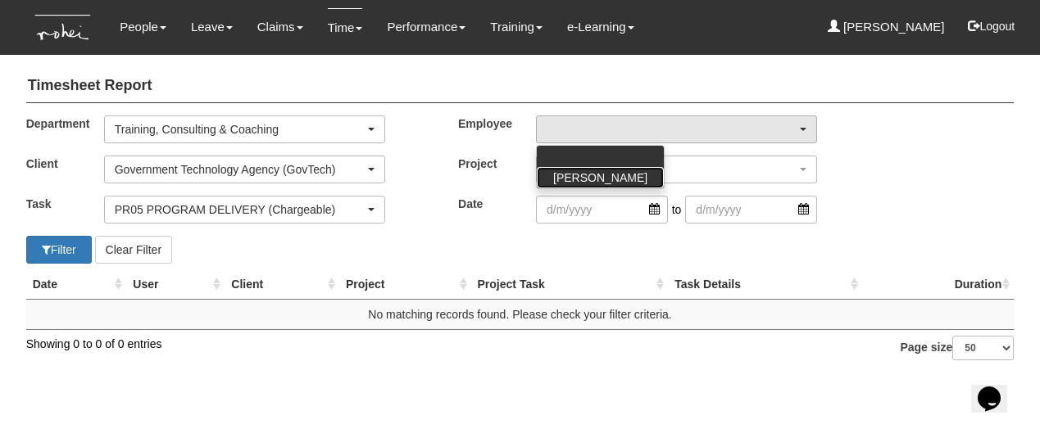
click at [606, 170] on span "[PERSON_NAME]" at bounding box center [600, 178] width 94 height 16
select select "aa784c27-0d82-452d-9457-5ba1e098b6bb"
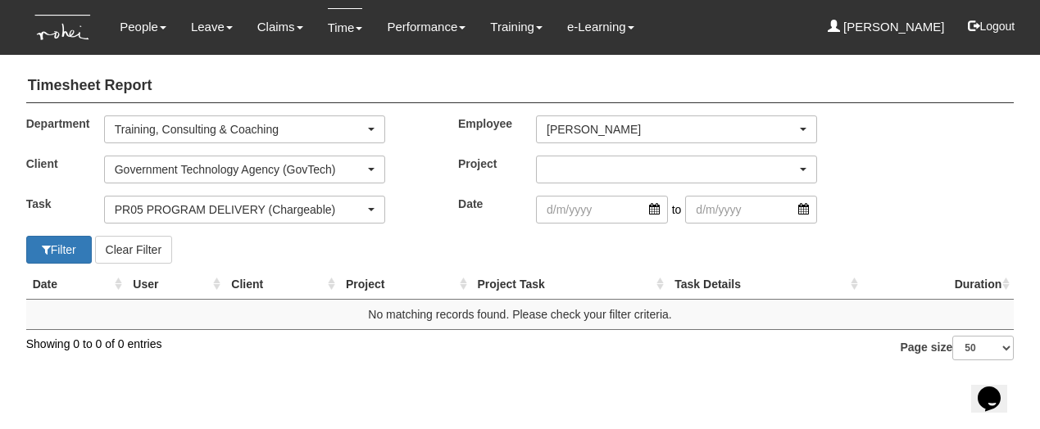
click at [606, 157] on div "button" at bounding box center [676, 170] width 279 height 26
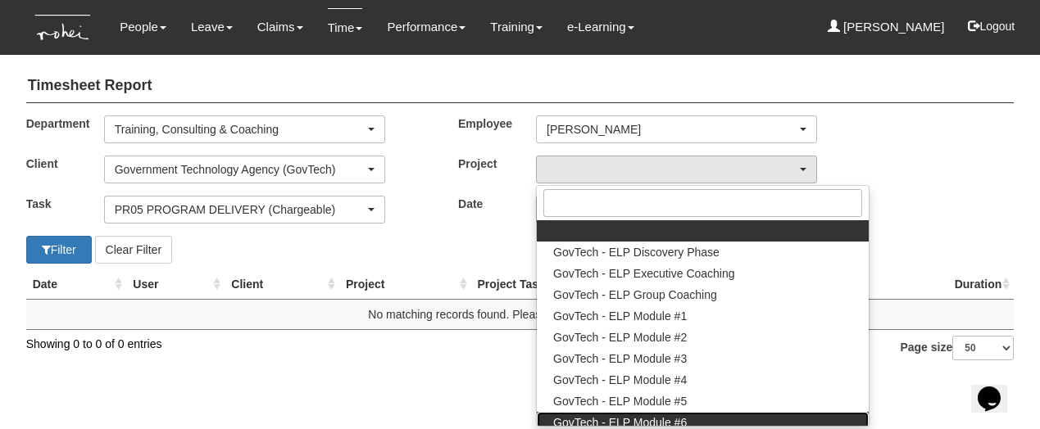
click at [625, 420] on span "GovTech - ELP Module #6" at bounding box center [620, 423] width 134 height 16
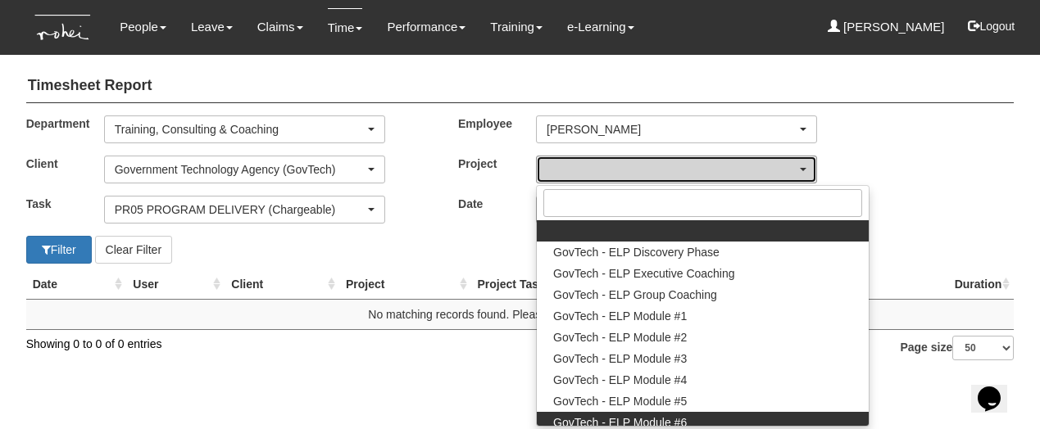
select select "2502"
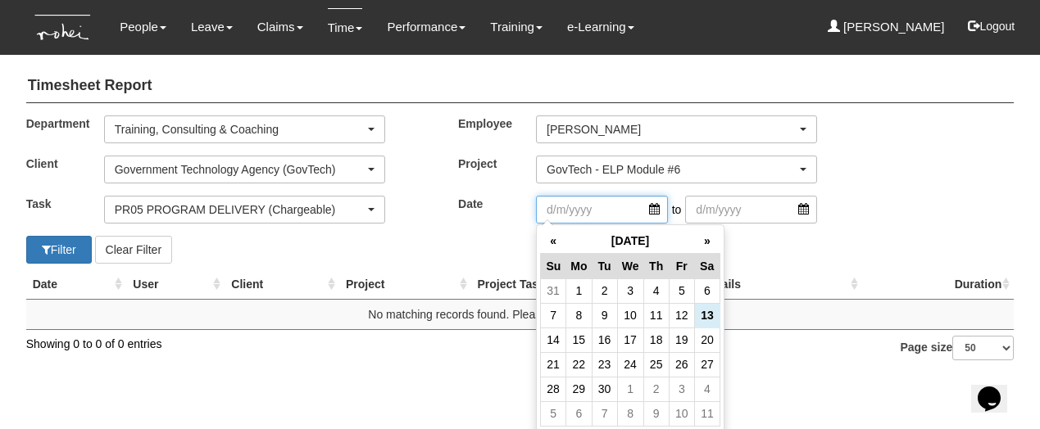
click at [606, 216] on input "search" at bounding box center [602, 210] width 132 height 28
click at [547, 242] on th "«" at bounding box center [553, 241] width 25 height 25
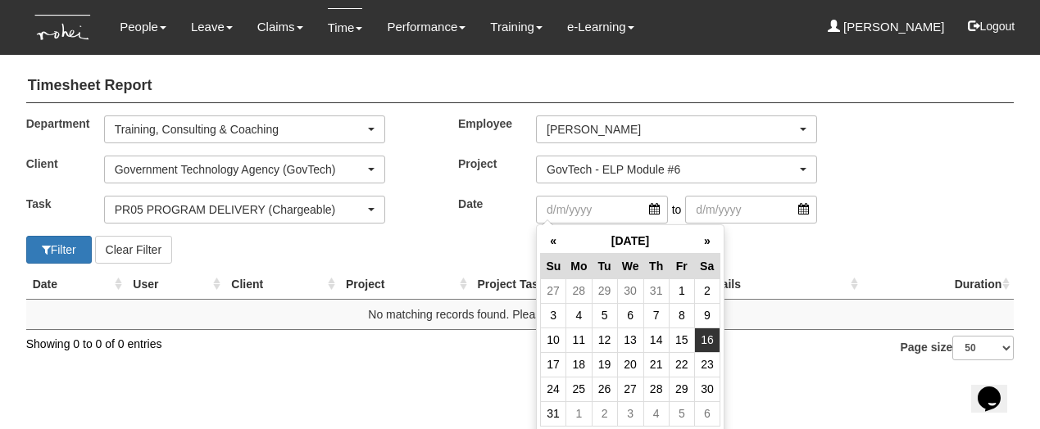
click at [699, 341] on td "16" at bounding box center [706, 340] width 25 height 25
type input "16/8/2025"
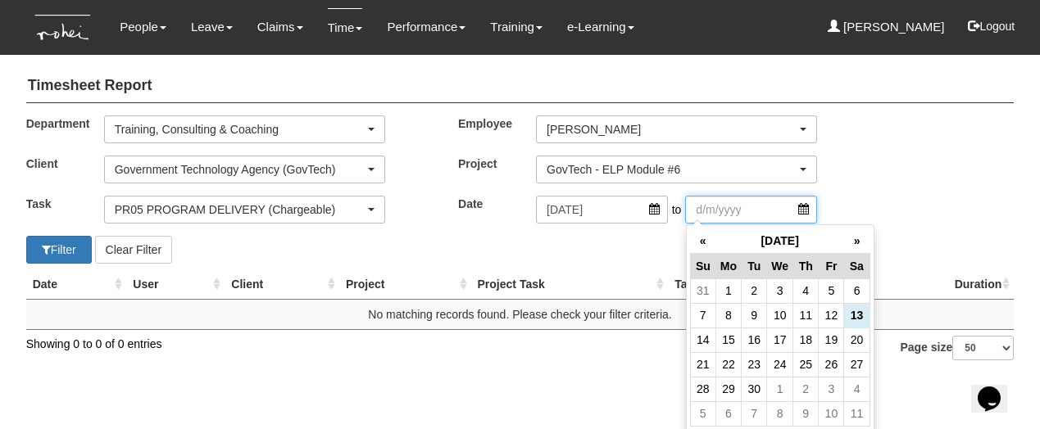
click at [714, 214] on input "search" at bounding box center [751, 210] width 132 height 28
click at [720, 336] on td "15" at bounding box center [727, 340] width 25 height 25
type input "15/9/2025"
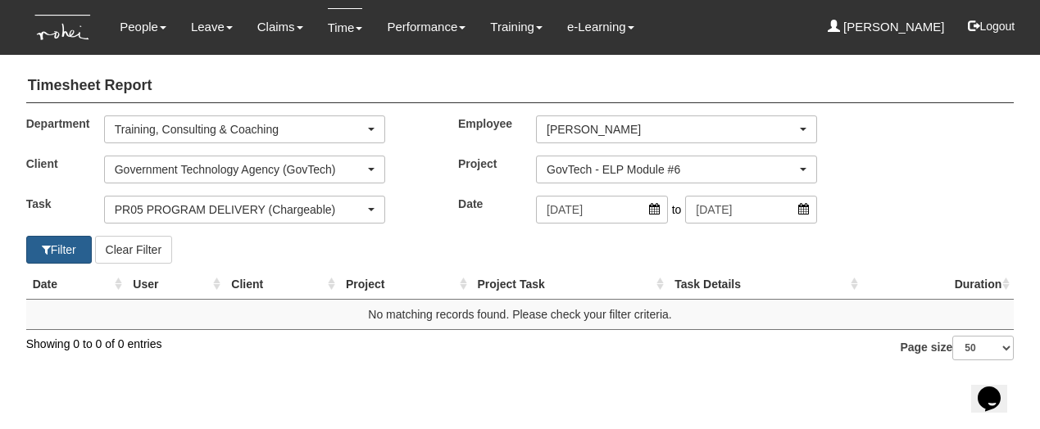
click at [49, 250] on button "Filter" at bounding box center [59, 250] width 66 height 28
select select "50"
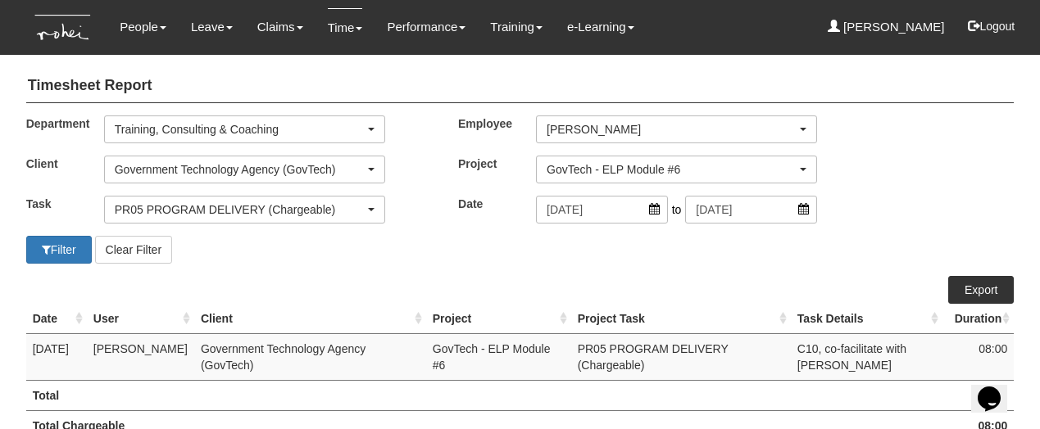
click at [966, 293] on link "Export" at bounding box center [981, 290] width 66 height 28
click at [286, 171] on div "Government Technology Agency (GovTech)" at bounding box center [240, 169] width 250 height 16
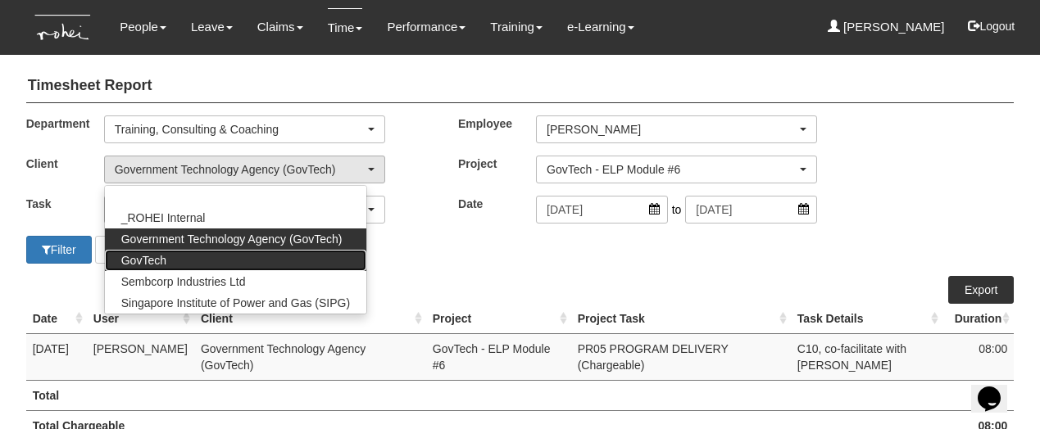
click at [307, 257] on link "GovTech" at bounding box center [235, 260] width 261 height 21
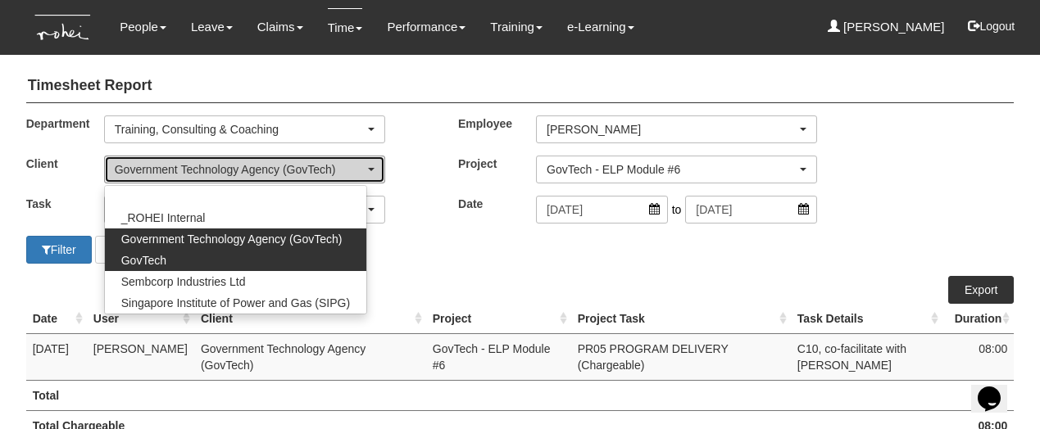
select select "427"
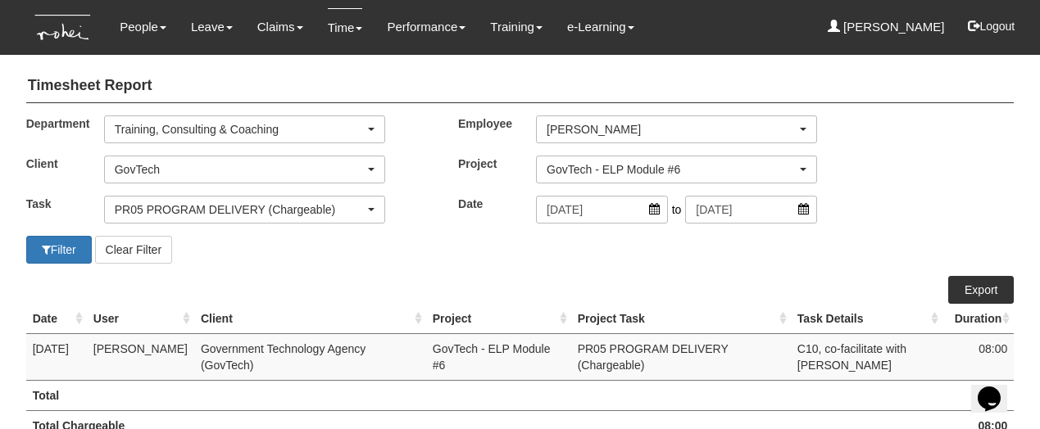
click at [316, 211] on div "PR05 PROGRAM DELIVERY (Chargeable)" at bounding box center [240, 210] width 250 height 16
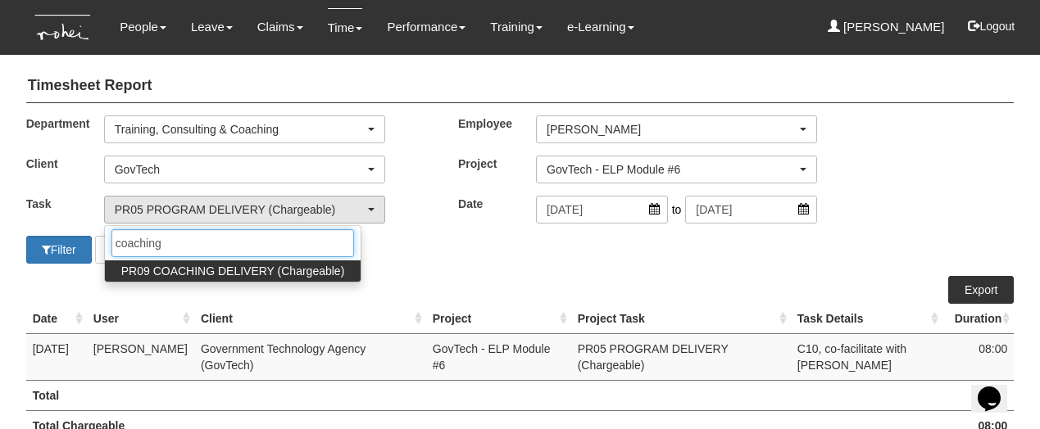
type input "coaching"
click at [268, 274] on span "PR09 COACHING DELIVERY (Chargeable)" at bounding box center [233, 271] width 224 height 16
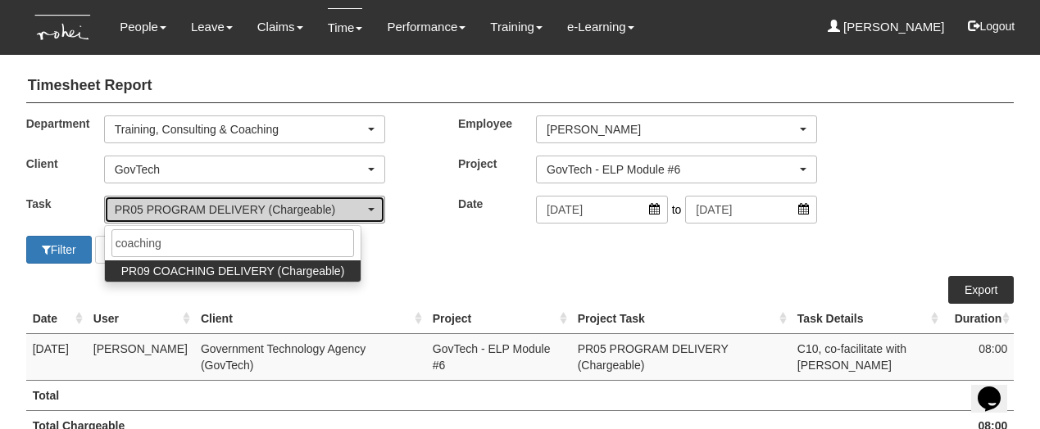
select select "150"
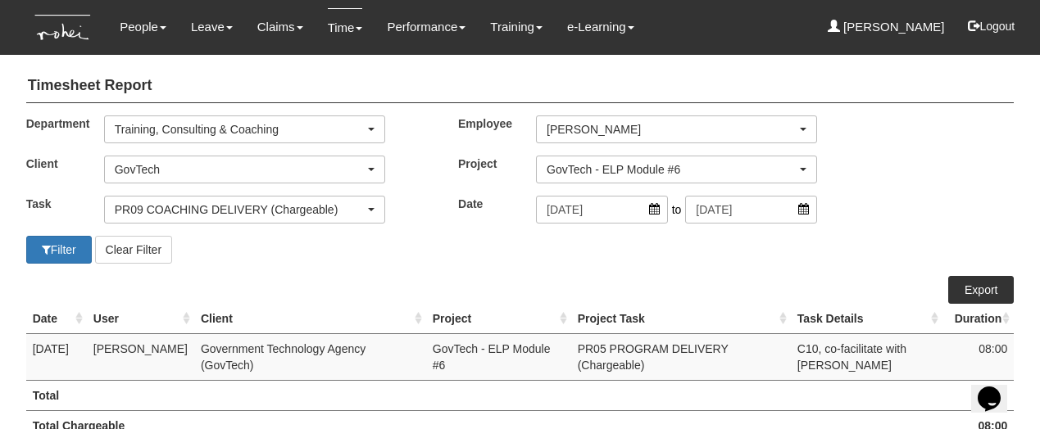
click at [588, 174] on div "GovTech - ELP Module #6" at bounding box center [672, 169] width 250 height 16
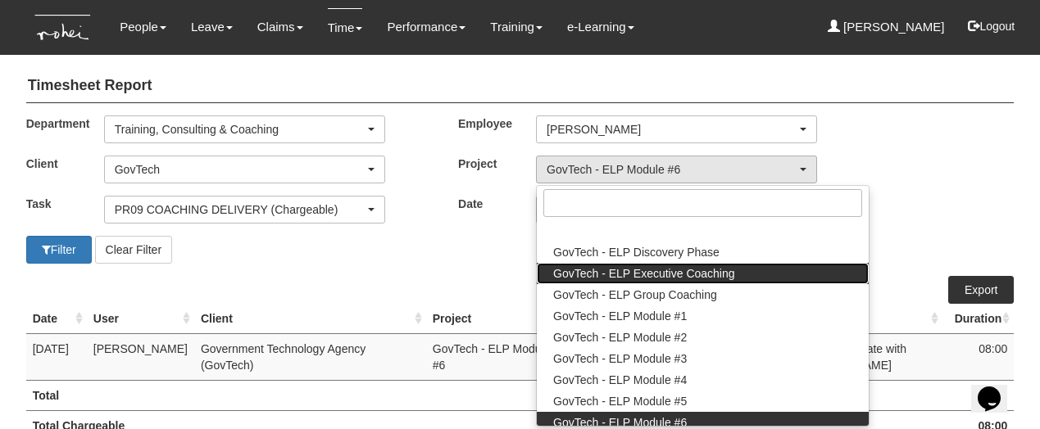
click at [592, 270] on span "GovTech - ELP Executive Coaching" at bounding box center [644, 274] width 182 height 16
select select "2540"
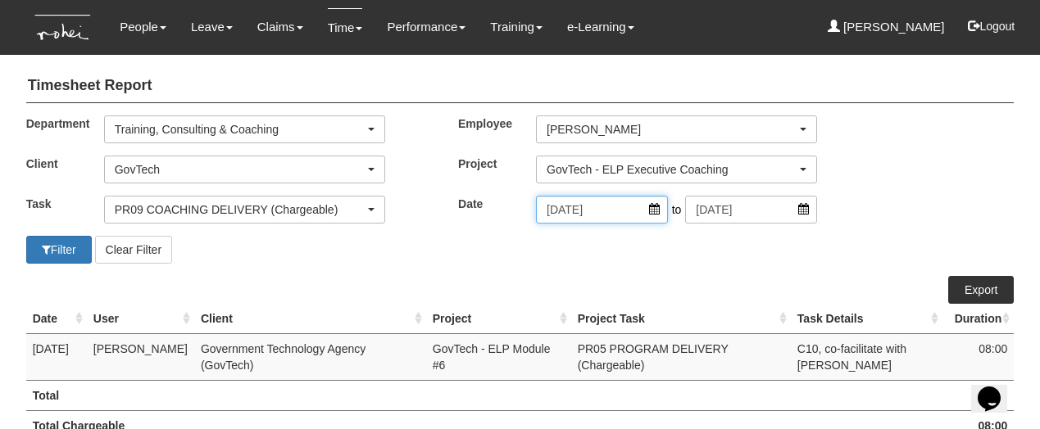
click at [588, 210] on input "16/8/2025" at bounding box center [602, 210] width 132 height 28
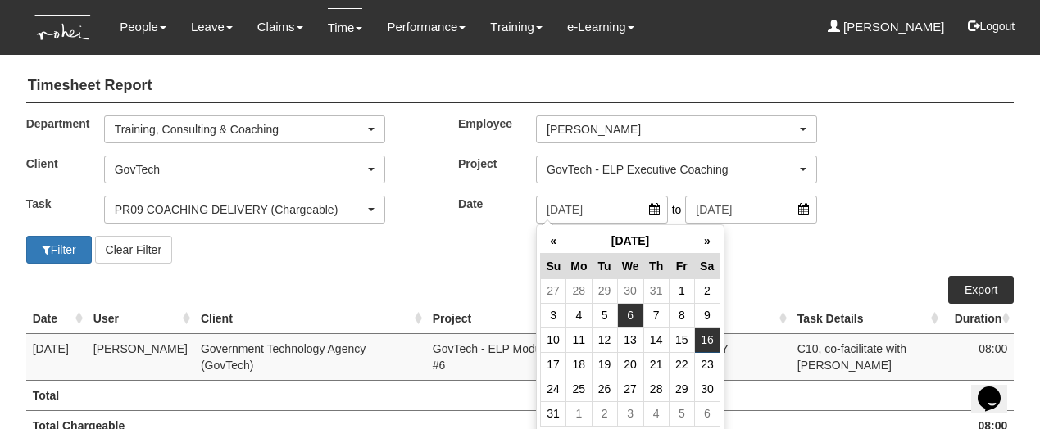
click at [635, 309] on td "6" at bounding box center [630, 315] width 26 height 25
type input "6/8/2025"
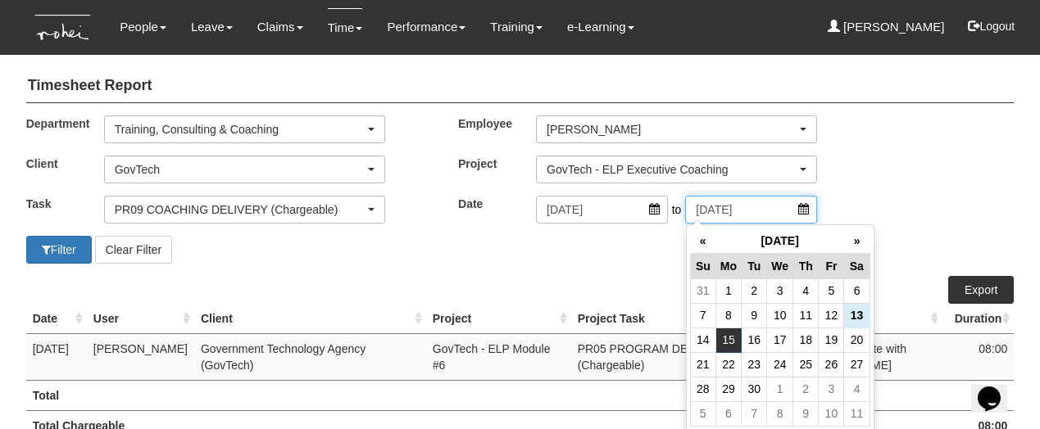
click at [724, 201] on input "15/9/2025" at bounding box center [751, 210] width 132 height 28
click at [856, 288] on td "6" at bounding box center [856, 291] width 25 height 25
click at [803, 209] on input "6/9/2025" at bounding box center [751, 210] width 132 height 28
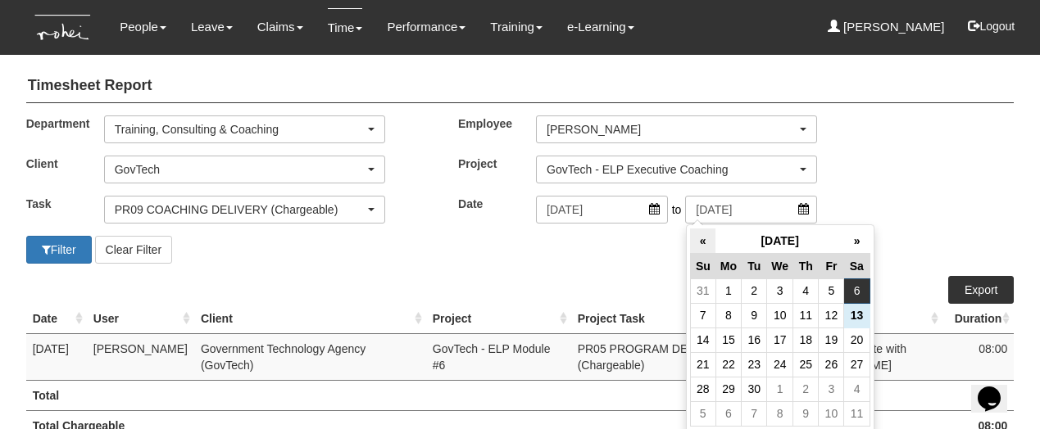
click at [697, 235] on th "«" at bounding box center [702, 241] width 25 height 25
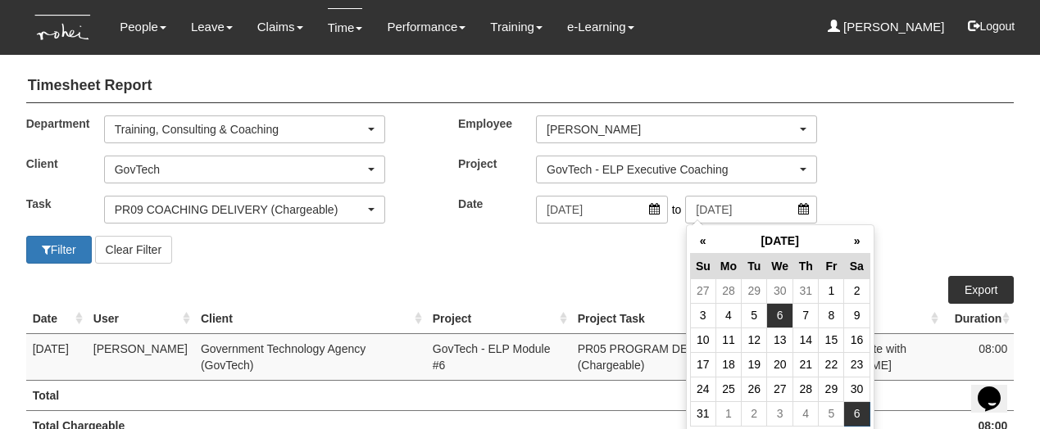
click at [774, 312] on td "6" at bounding box center [780, 315] width 26 height 25
type input "6/8/2025"
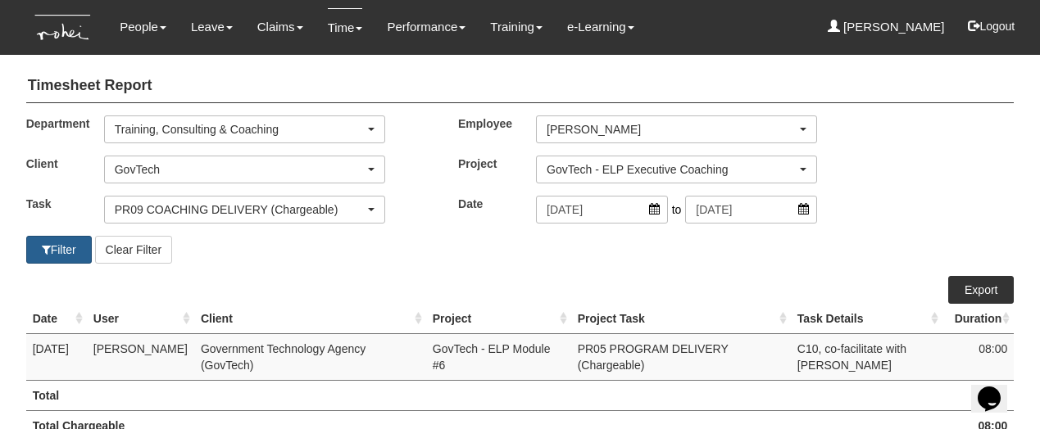
click at [60, 244] on button "Filter" at bounding box center [59, 250] width 66 height 28
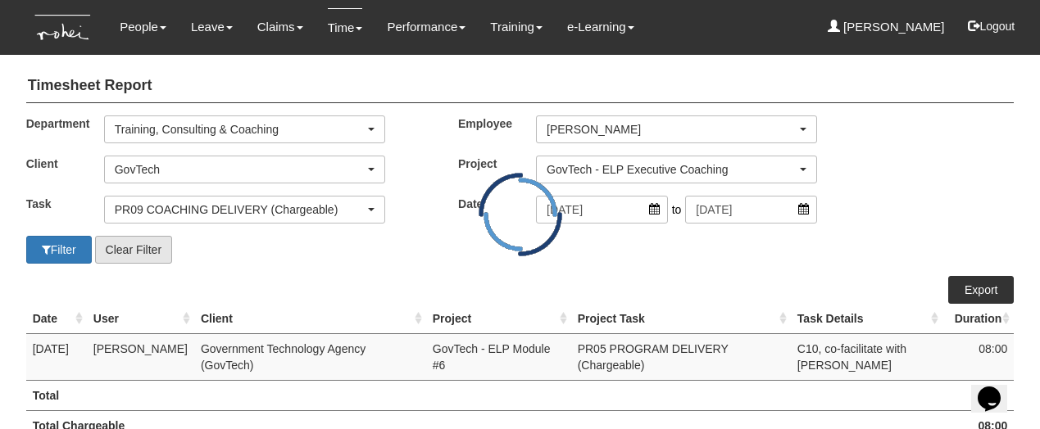
select select "50"
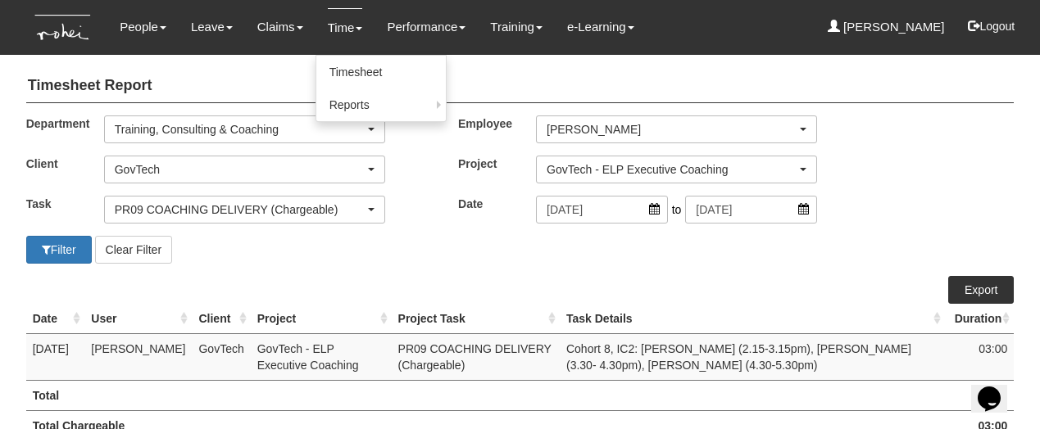
click at [332, 25] on link "Time" at bounding box center [345, 27] width 35 height 39
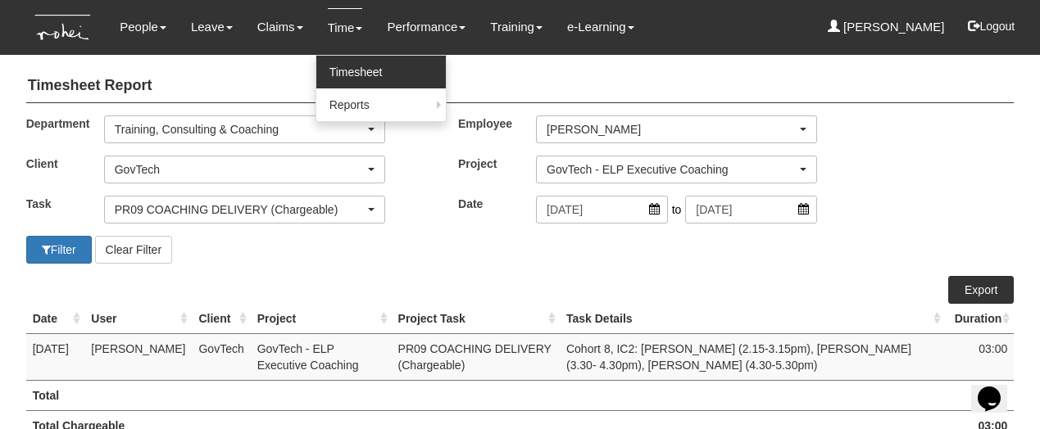
click at [334, 71] on link "Timesheet" at bounding box center [380, 72] width 129 height 33
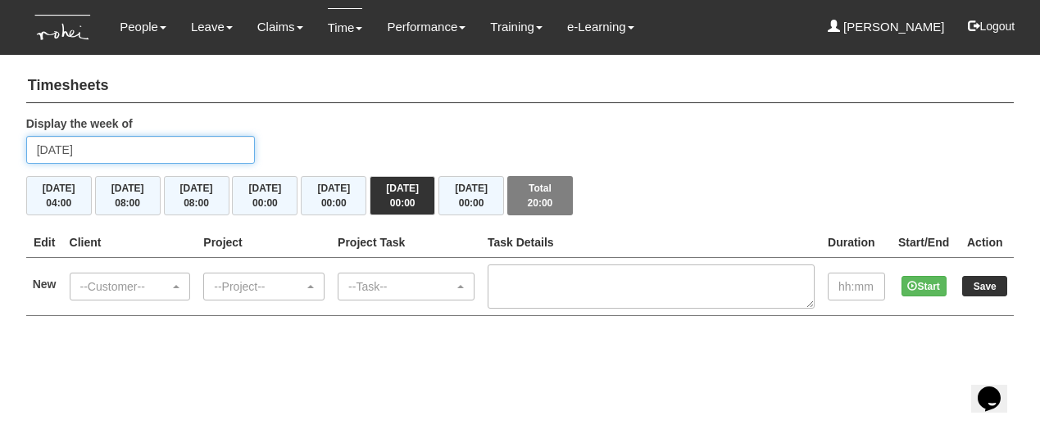
click at [76, 152] on input "[DATE]" at bounding box center [140, 150] width 229 height 28
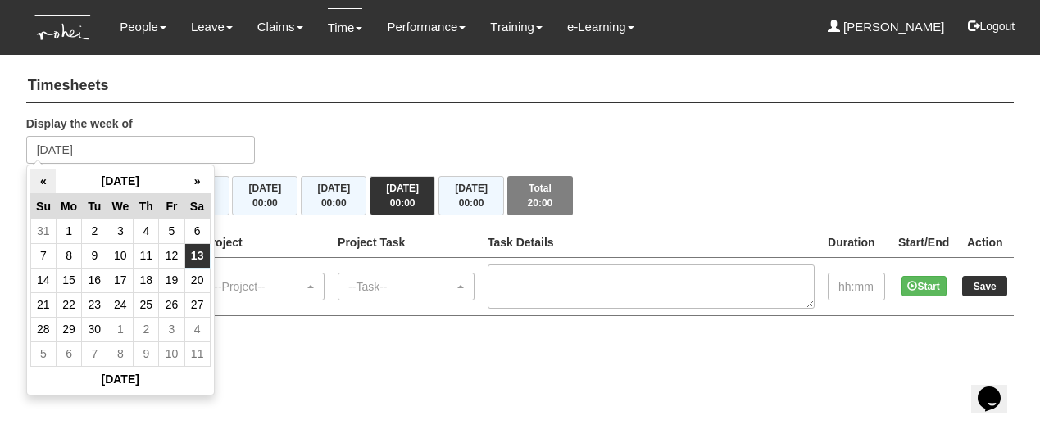
click at [42, 179] on th "«" at bounding box center [42, 181] width 25 height 25
click at [116, 259] on td "6" at bounding box center [120, 255] width 26 height 25
type input "[DATE]"
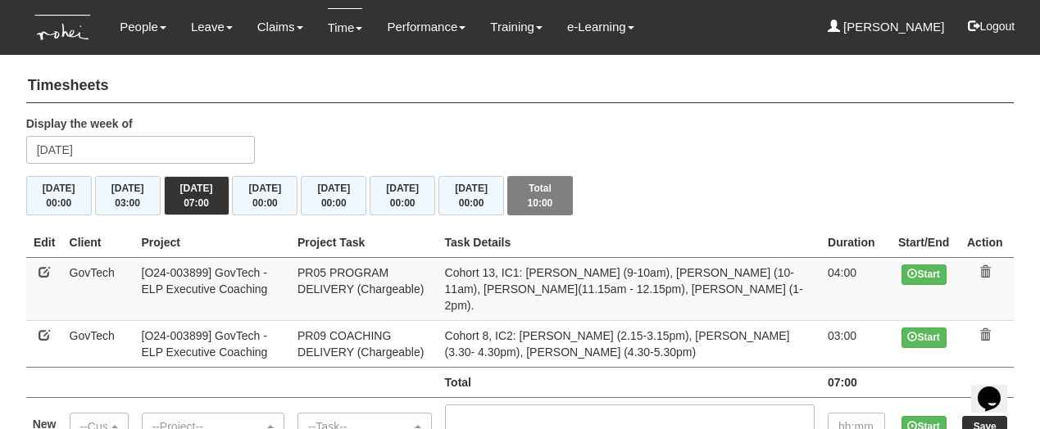
click at [41, 269] on link at bounding box center [44, 271] width 11 height 11
select select "427"
select select "89"
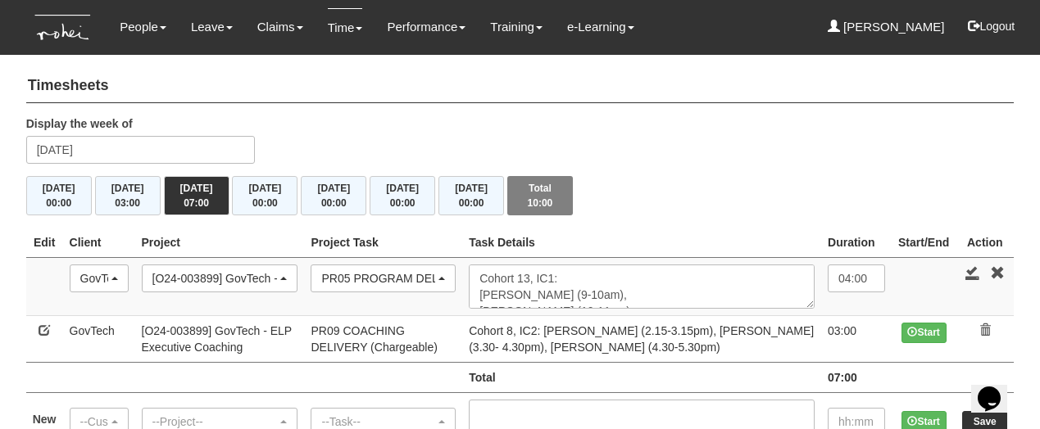
click at [403, 280] on div "PR05 PROGRAM DELIVERY (Chargeable)" at bounding box center [378, 278] width 114 height 16
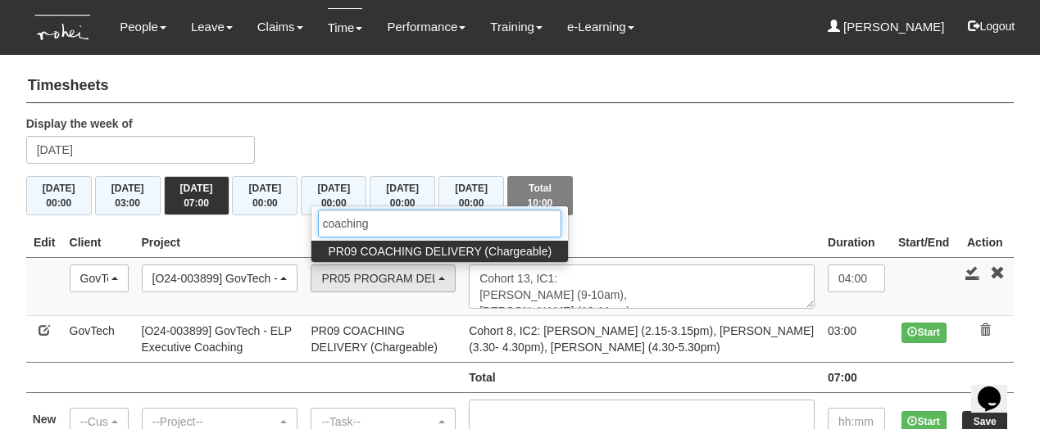
type input "coaching"
click at [395, 248] on span "PR09 COACHING DELIVERY (Chargeable)" at bounding box center [440, 251] width 224 height 16
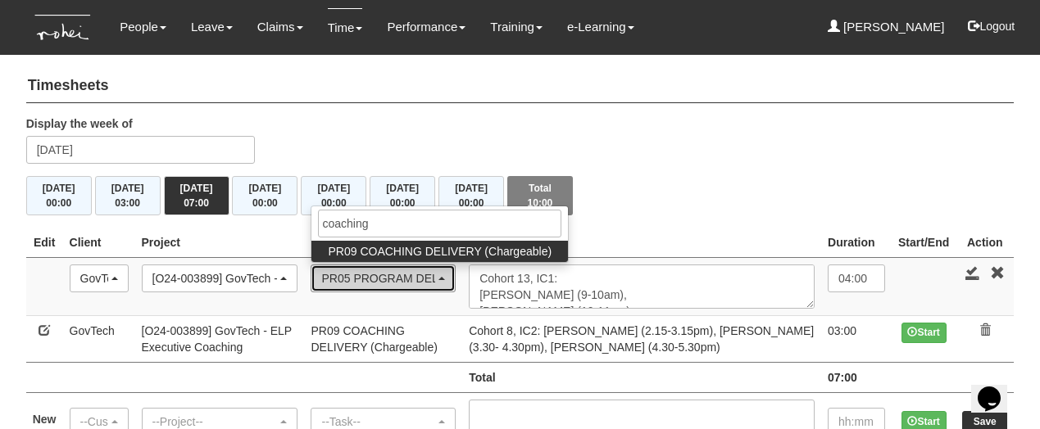
select select "150"
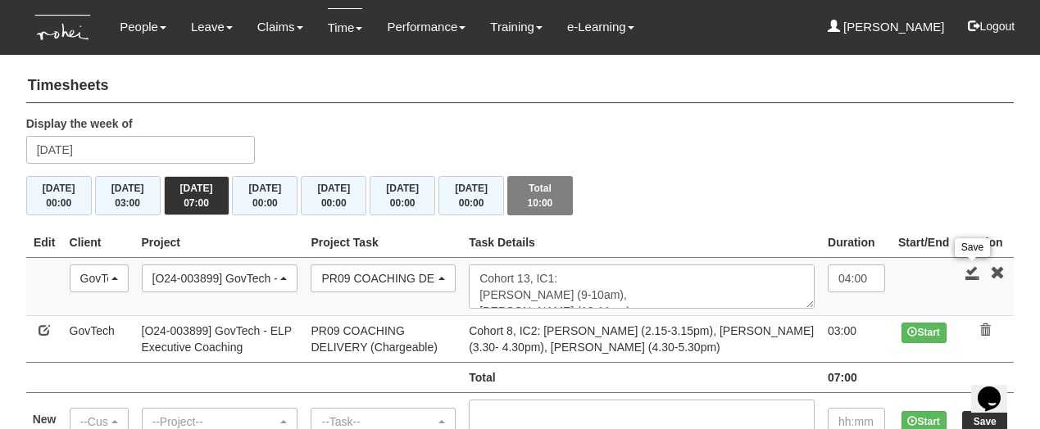
click at [973, 269] on link at bounding box center [972, 273] width 15 height 15
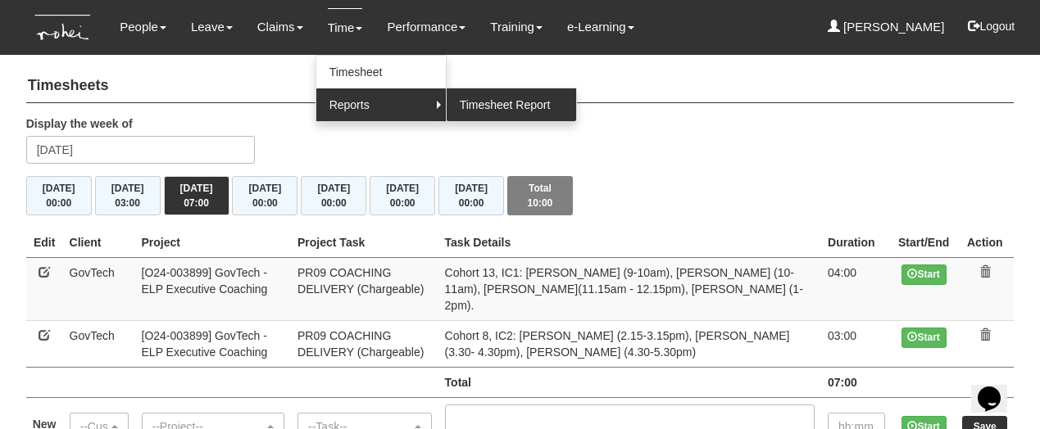
click at [488, 102] on link "Timesheet Report" at bounding box center [511, 105] width 129 height 33
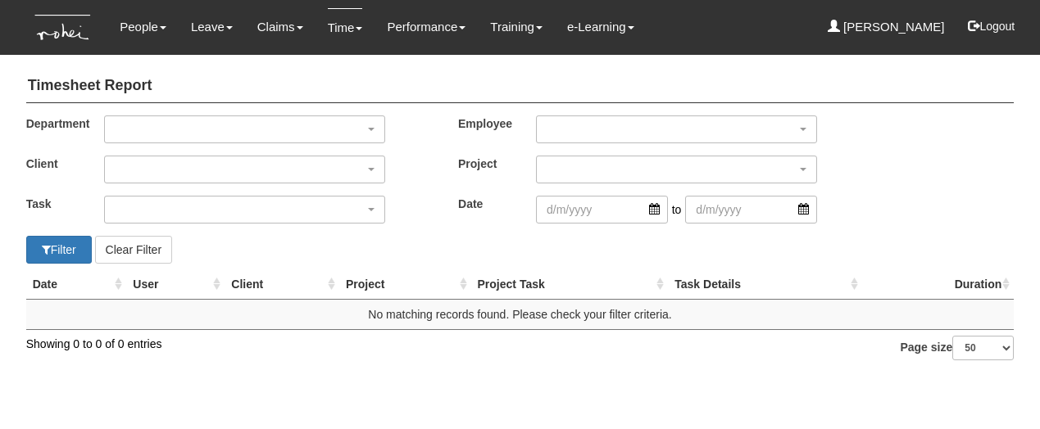
select select "50"
click at [161, 128] on div "button" at bounding box center [244, 129] width 279 height 26
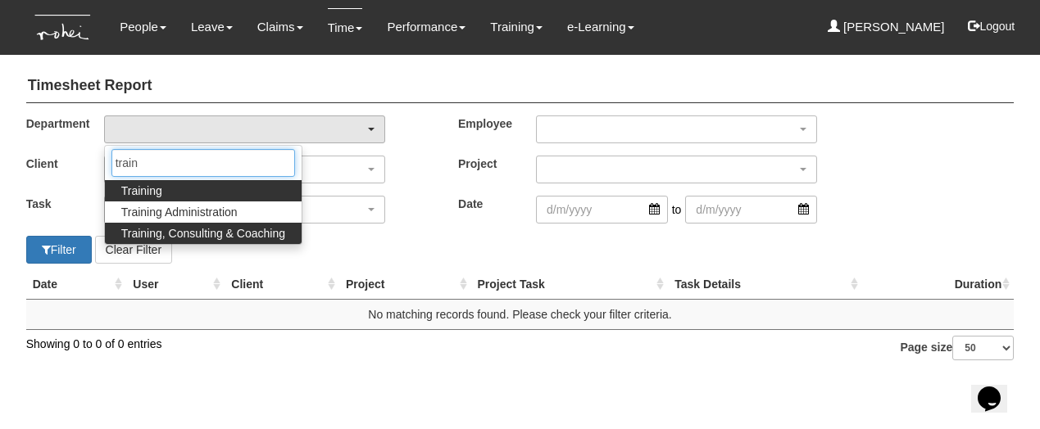
type input "train"
click at [166, 237] on span "Training, Consulting & Coaching" at bounding box center [203, 233] width 164 height 16
select select "140"
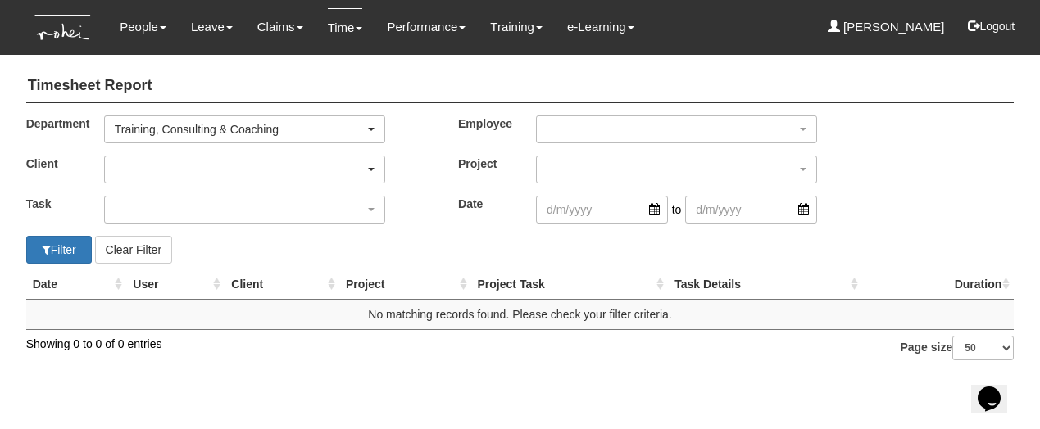
click at [149, 171] on div "button" at bounding box center [244, 170] width 279 height 26
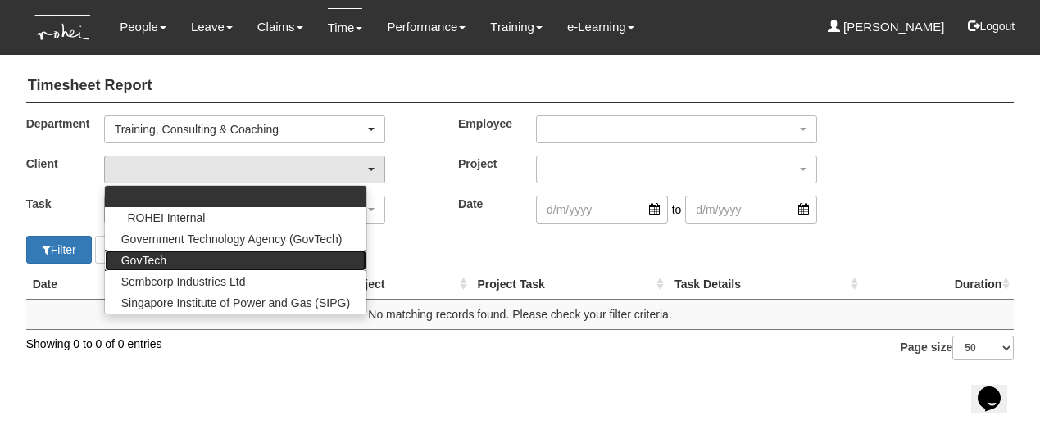
click at [158, 258] on span "GovTech" at bounding box center [143, 260] width 45 height 16
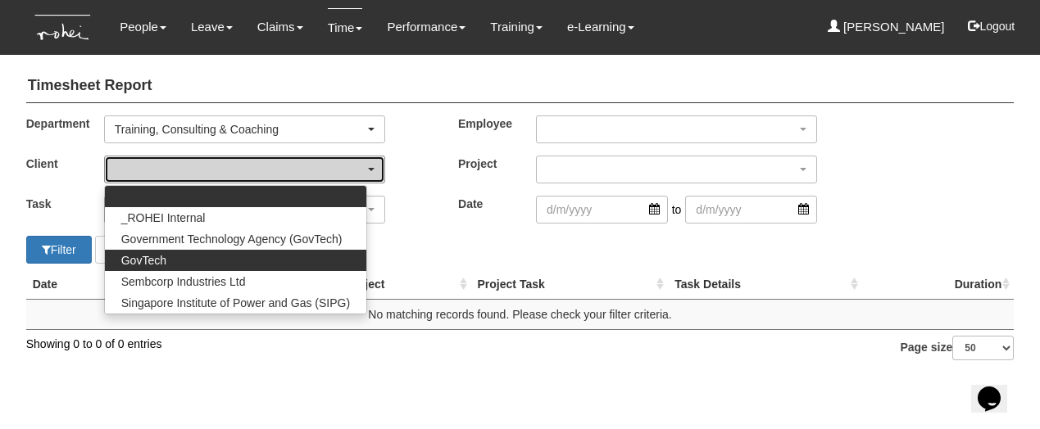
select select "427"
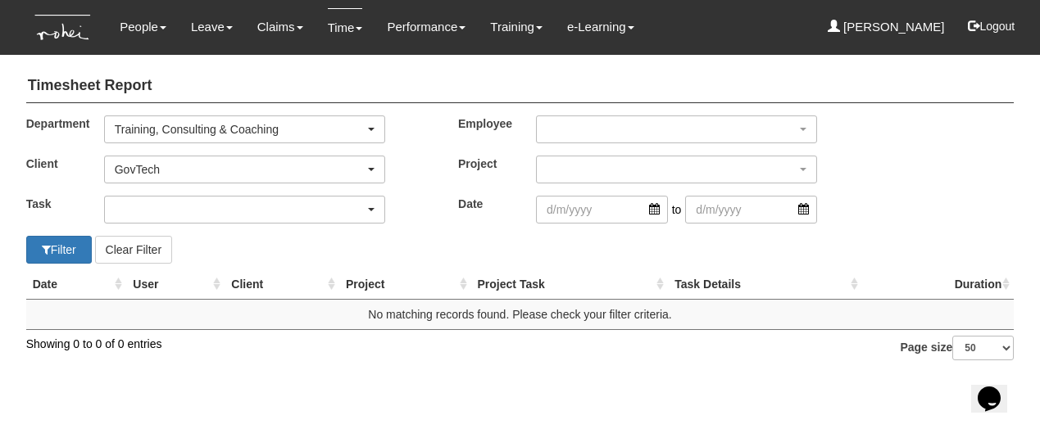
click at [155, 207] on div "button" at bounding box center [244, 210] width 279 height 26
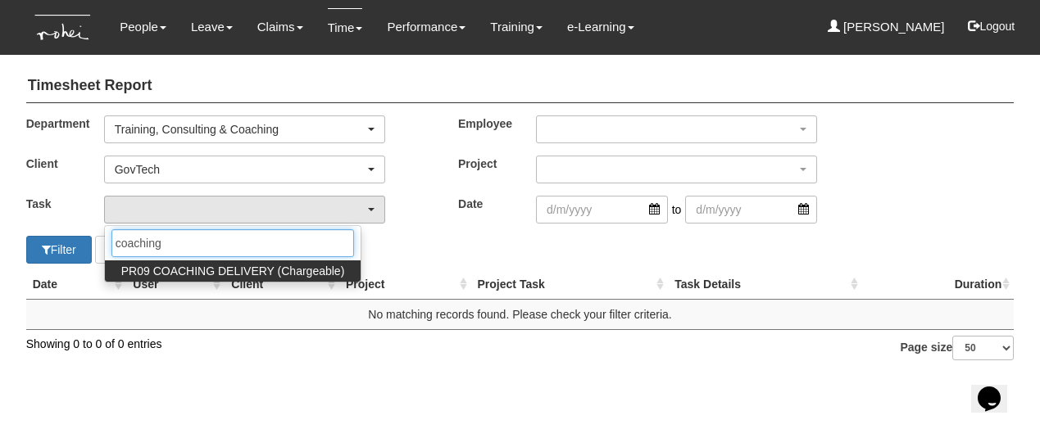
type input "coaching"
drag, startPoint x: 173, startPoint y: 269, endPoint x: 190, endPoint y: 271, distance: 17.4
click at [190, 271] on span "PR09 COACHING DELIVERY (Chargeable)" at bounding box center [233, 271] width 224 height 16
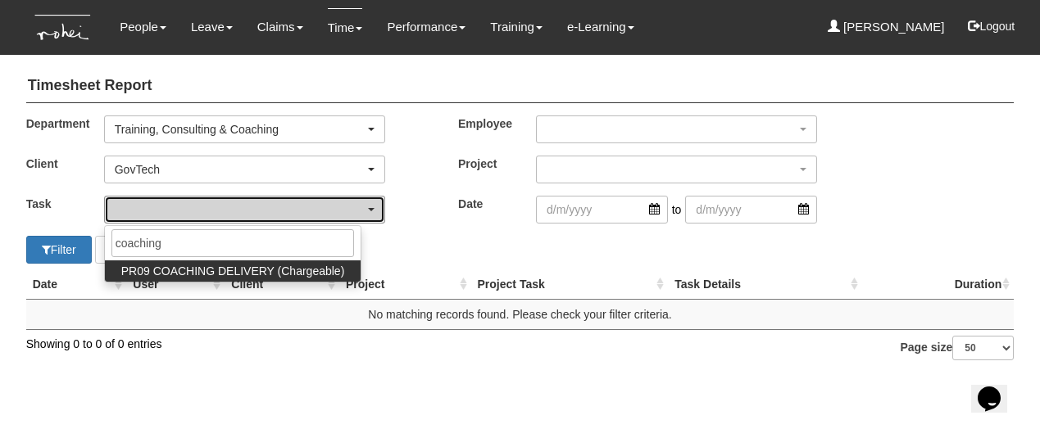
select select "150"
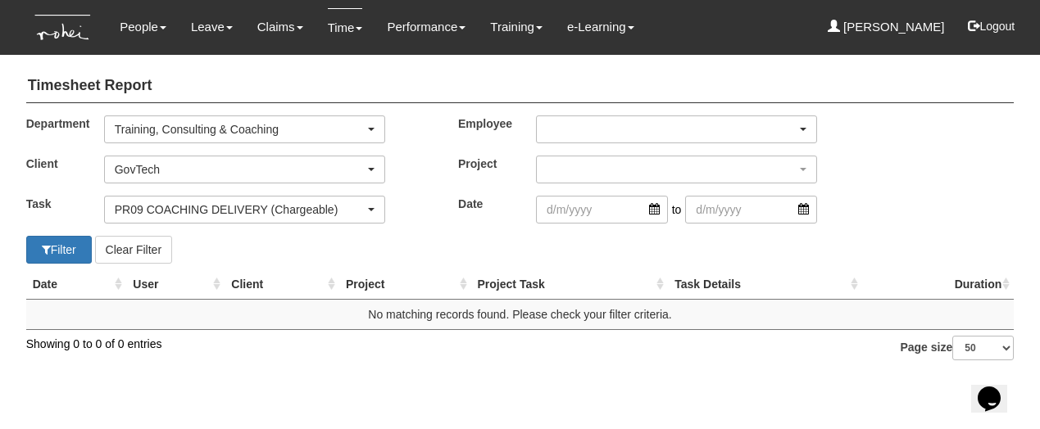
click at [637, 122] on div "button" at bounding box center [676, 129] width 279 height 26
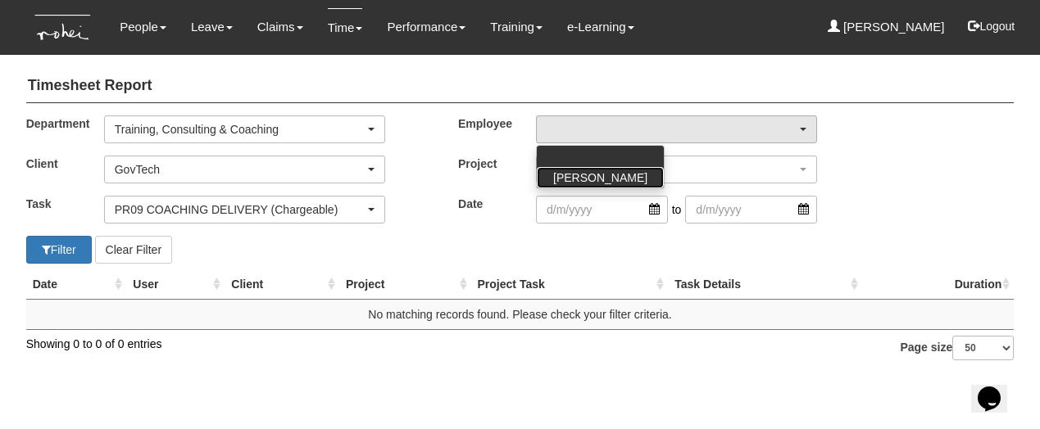
click at [608, 175] on span "[PERSON_NAME]" at bounding box center [600, 178] width 94 height 16
select select "aa784c27-0d82-452d-9457-5ba1e098b6bb"
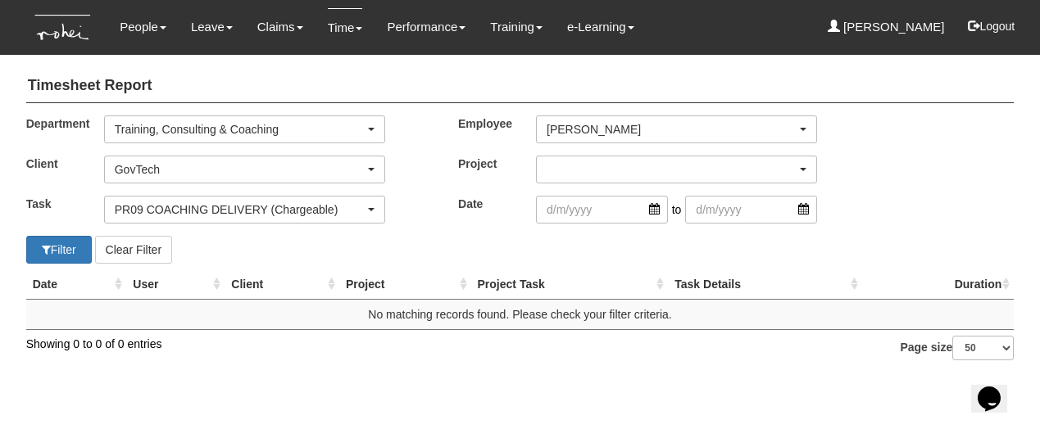
click at [611, 157] on div "button" at bounding box center [676, 170] width 279 height 26
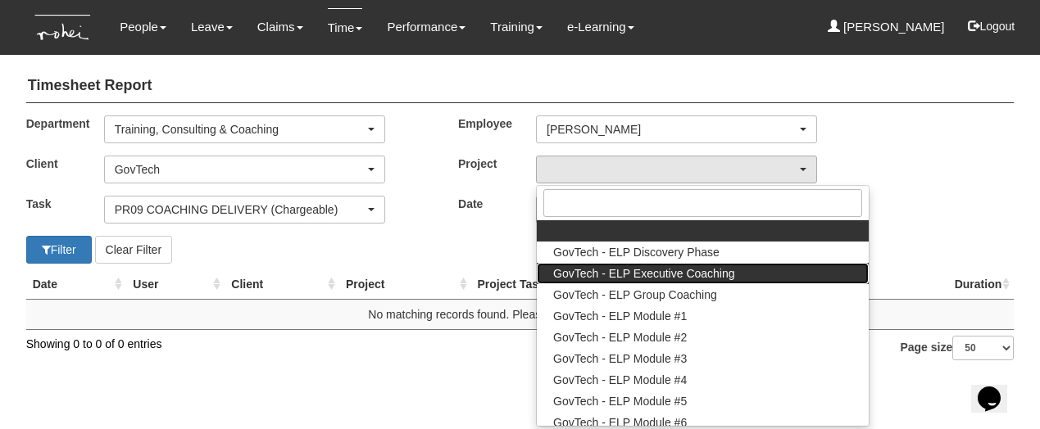
click at [613, 268] on span "GovTech - ELP Executive Coaching" at bounding box center [644, 274] width 182 height 16
select select "2540"
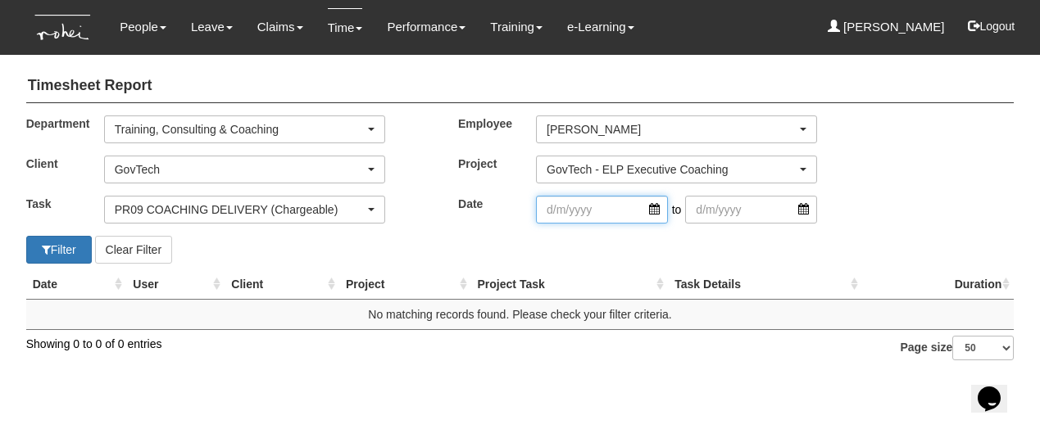
click at [653, 208] on input "search" at bounding box center [602, 210] width 132 height 28
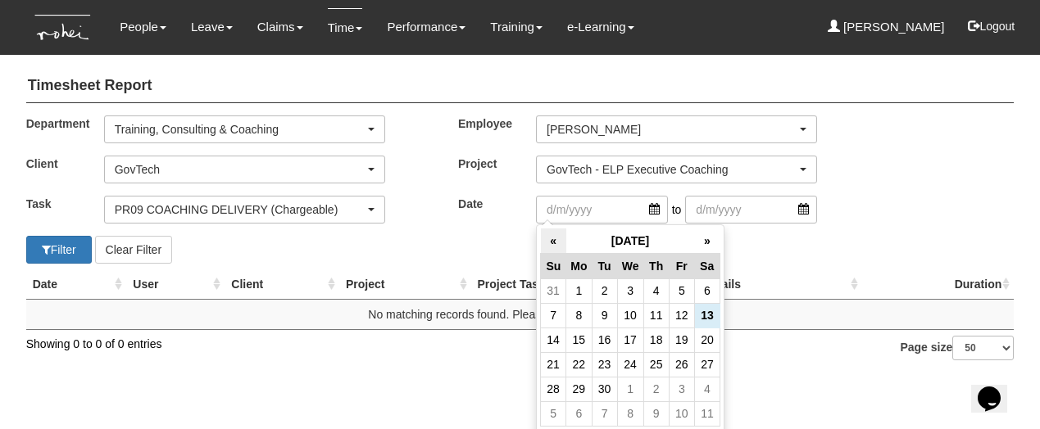
click at [556, 237] on th "«" at bounding box center [553, 241] width 25 height 25
click at [631, 310] on td "6" at bounding box center [630, 315] width 26 height 25
type input "6/8/2025"
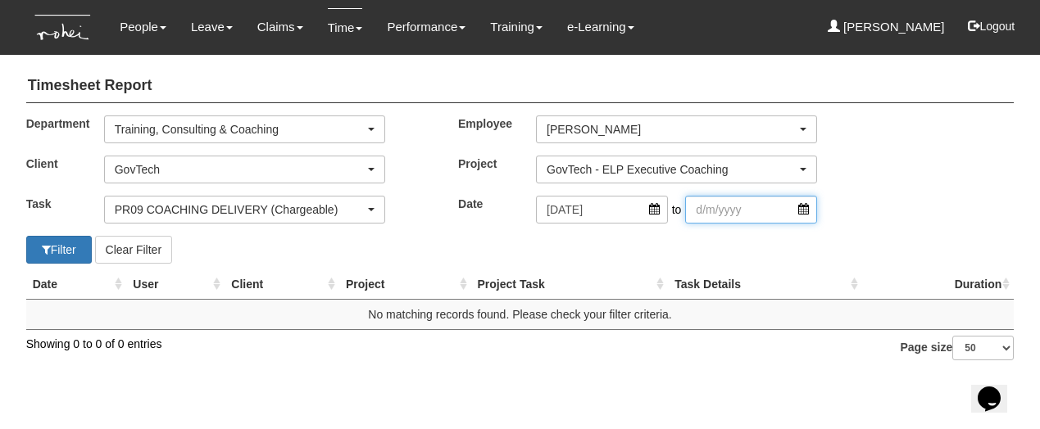
click at [723, 213] on input "search" at bounding box center [751, 210] width 132 height 28
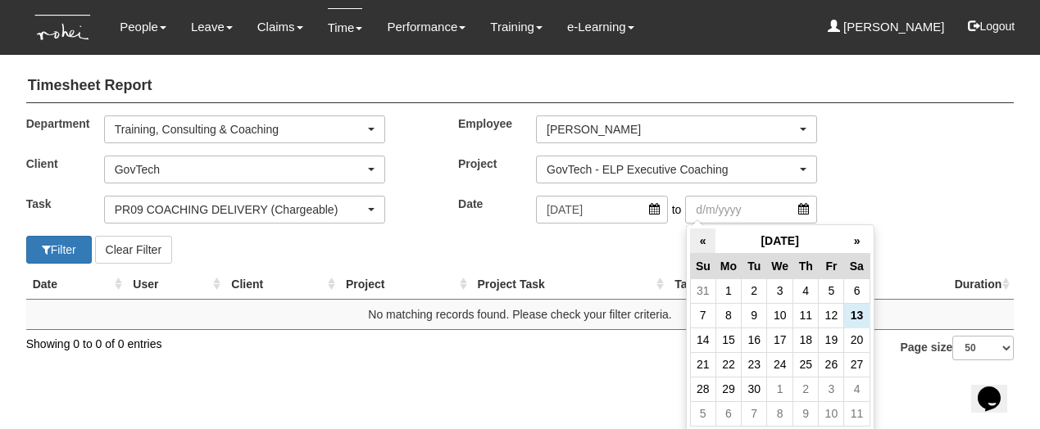
click at [706, 231] on th "«" at bounding box center [702, 241] width 25 height 25
click at [779, 311] on td "6" at bounding box center [780, 315] width 26 height 25
type input "6/8/2025"
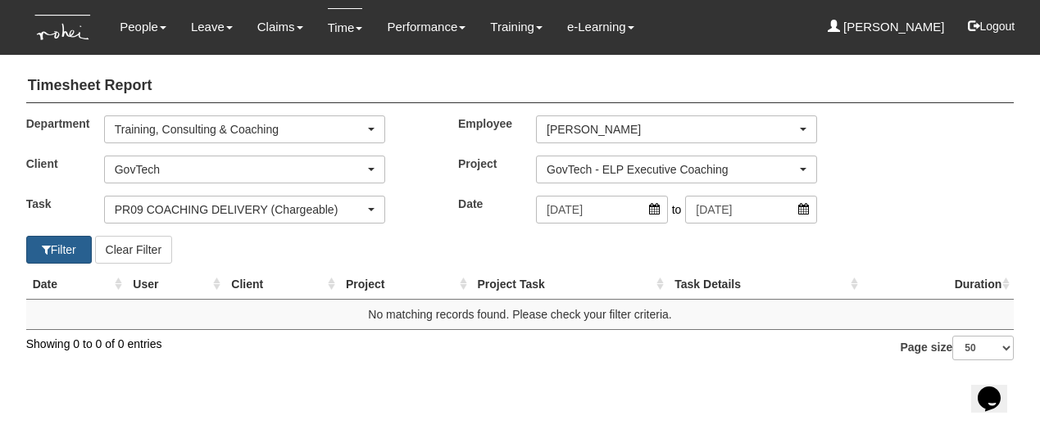
click at [57, 250] on button "Filter" at bounding box center [59, 250] width 66 height 28
select select "50"
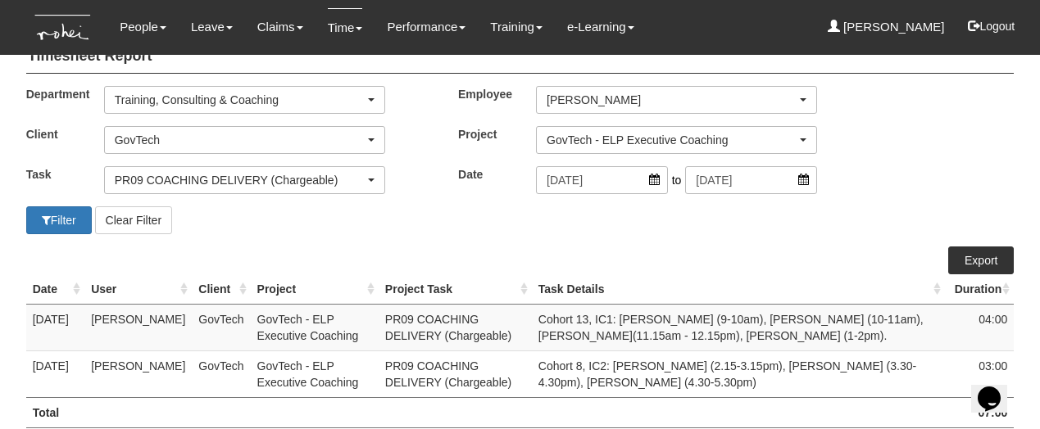
scroll to position [39, 0]
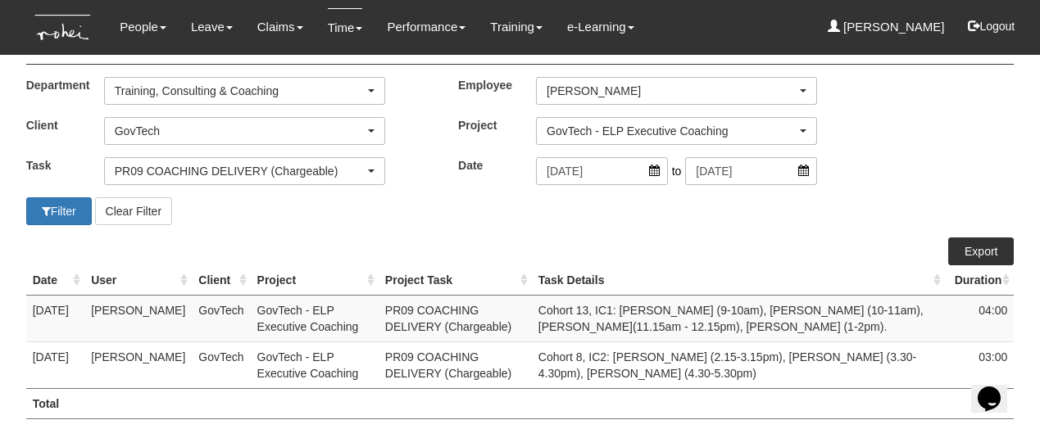
click at [973, 255] on link "Export" at bounding box center [981, 252] width 66 height 28
click at [213, 123] on div "GovTech" at bounding box center [240, 131] width 250 height 16
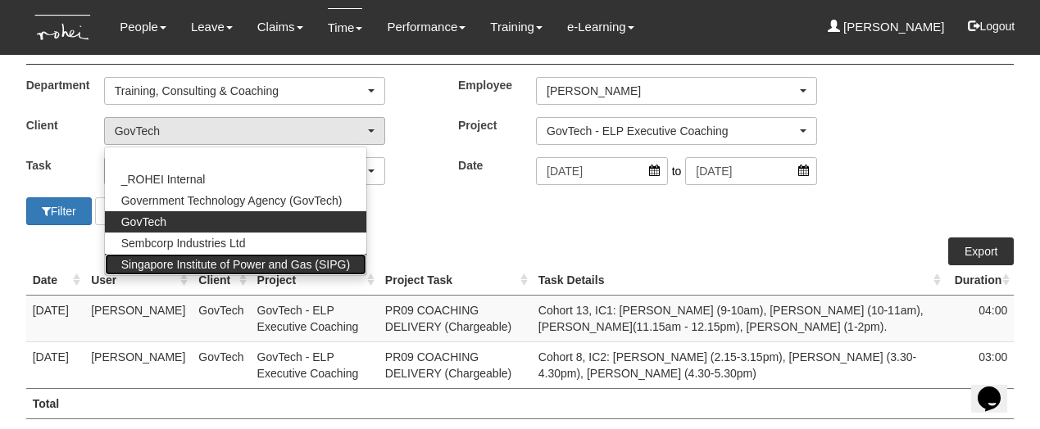
click at [217, 257] on span "Singapore Institute of Power and Gas (SIPG)" at bounding box center [235, 265] width 229 height 16
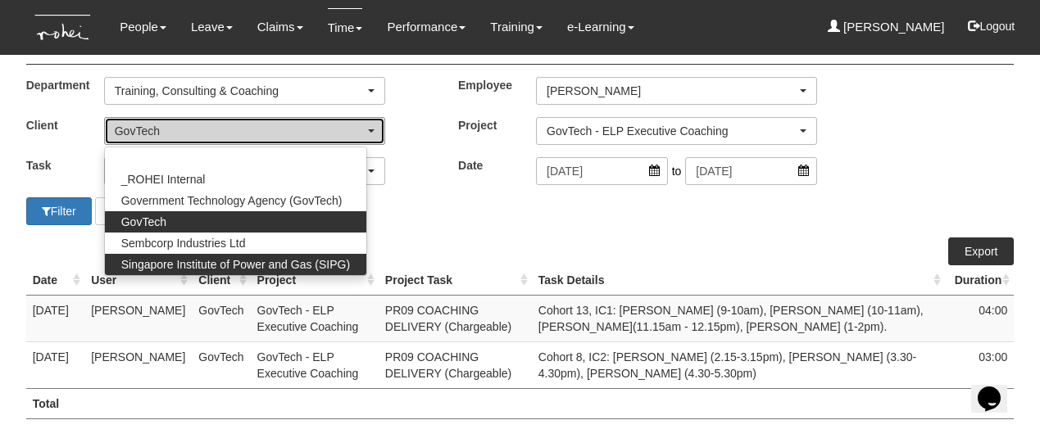
select select "483"
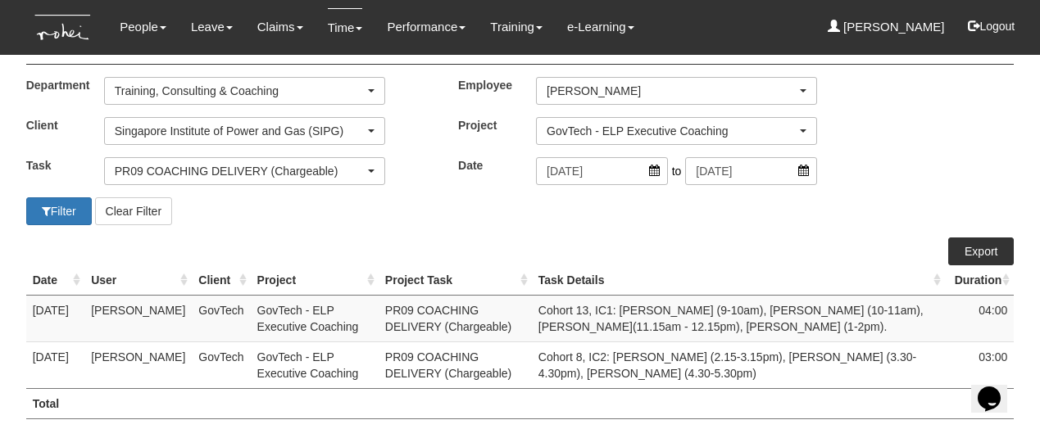
click at [609, 129] on div "GovTech - ELP Executive Coaching" at bounding box center [672, 131] width 250 height 16
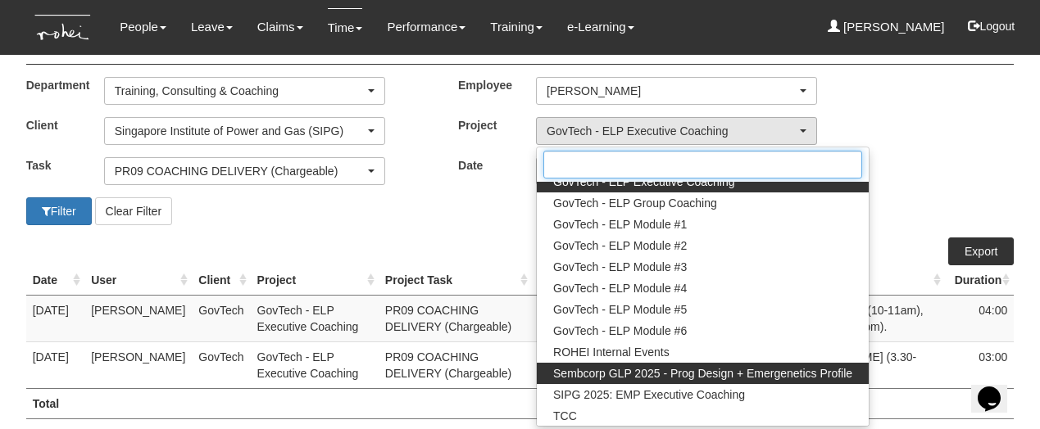
scroll to position [53, 0]
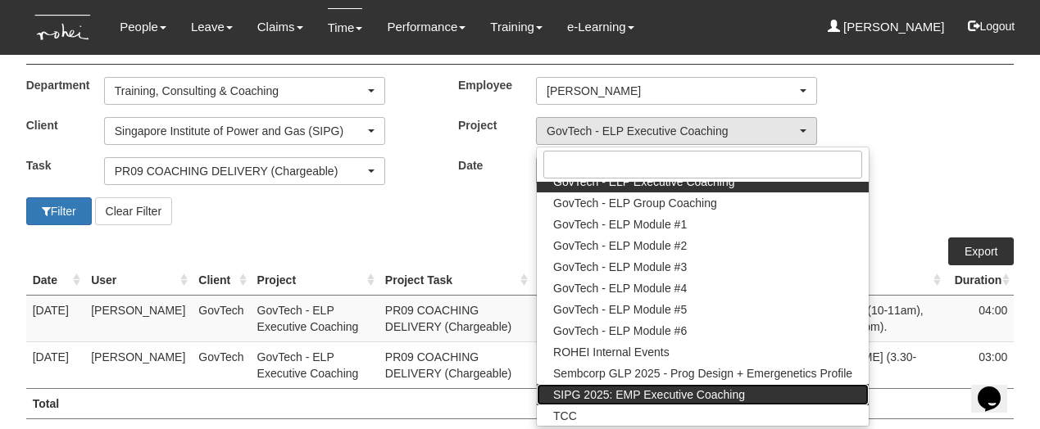
click at [589, 391] on span "SIPG 2025: EMP Executive Coaching" at bounding box center [649, 395] width 192 height 16
select select "2785"
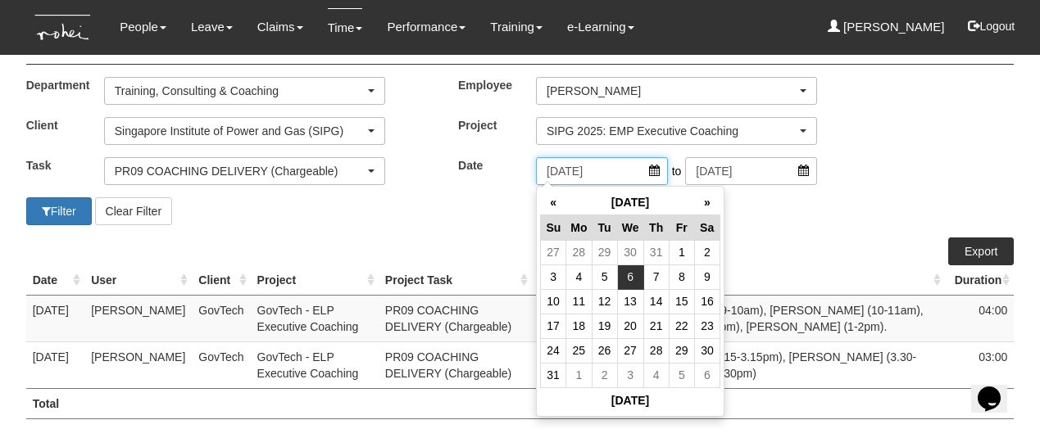
click at [655, 172] on input "6/8/2025" at bounding box center [602, 171] width 132 height 28
click at [702, 300] on td "16" at bounding box center [706, 301] width 25 height 25
type input "[DATE]"
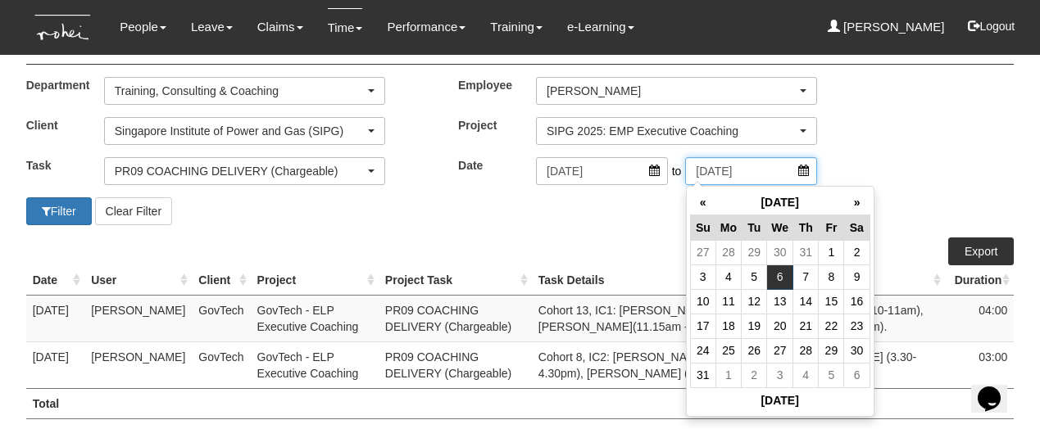
click at [804, 167] on input "6/8/2025" at bounding box center [751, 171] width 132 height 28
click at [831, 300] on td "15" at bounding box center [831, 301] width 25 height 25
type input "15/8/2025"
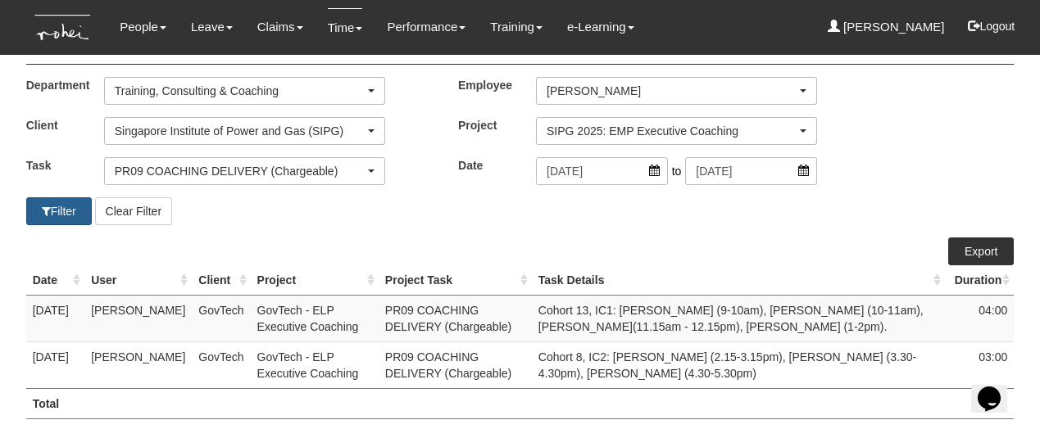
click at [74, 215] on button "Filter" at bounding box center [59, 212] width 66 height 28
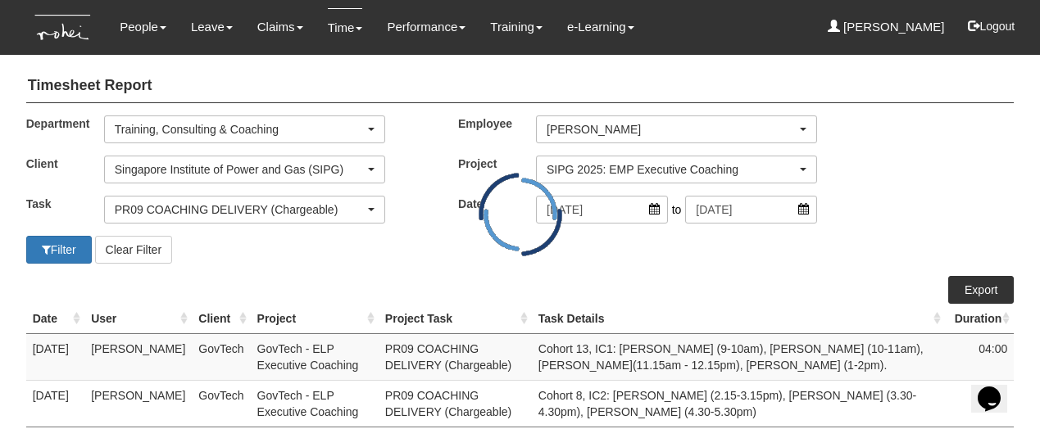
select select "50"
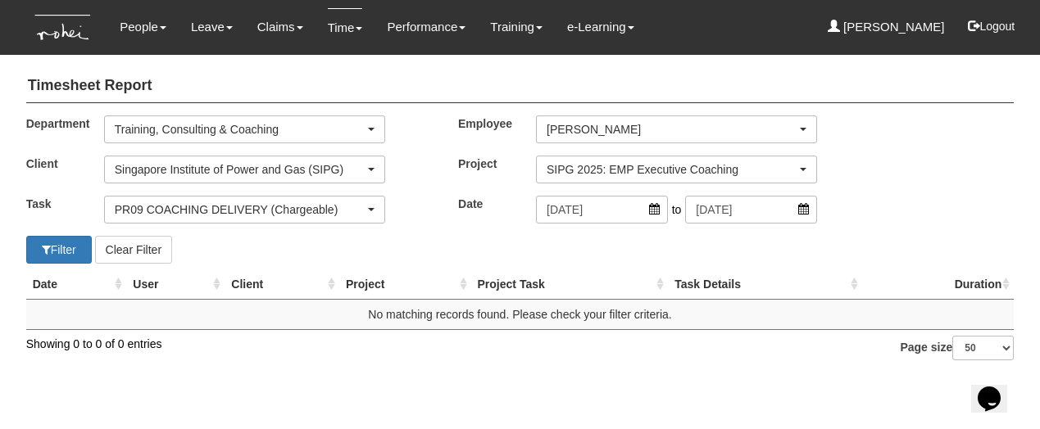
click at [161, 162] on div "Singapore Institute of Power and Gas (SIPG)" at bounding box center [240, 169] width 250 height 16
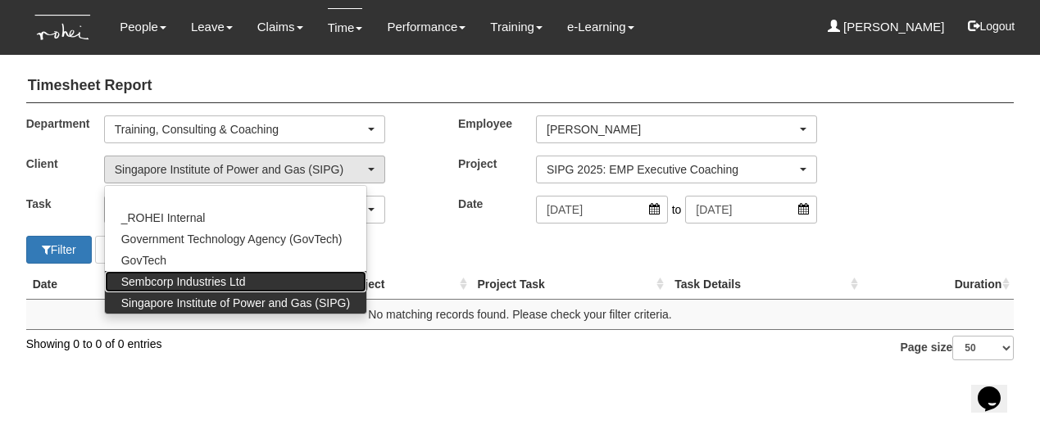
click at [172, 280] on span "Sembcorp Industries Ltd" at bounding box center [183, 282] width 125 height 16
select select "218"
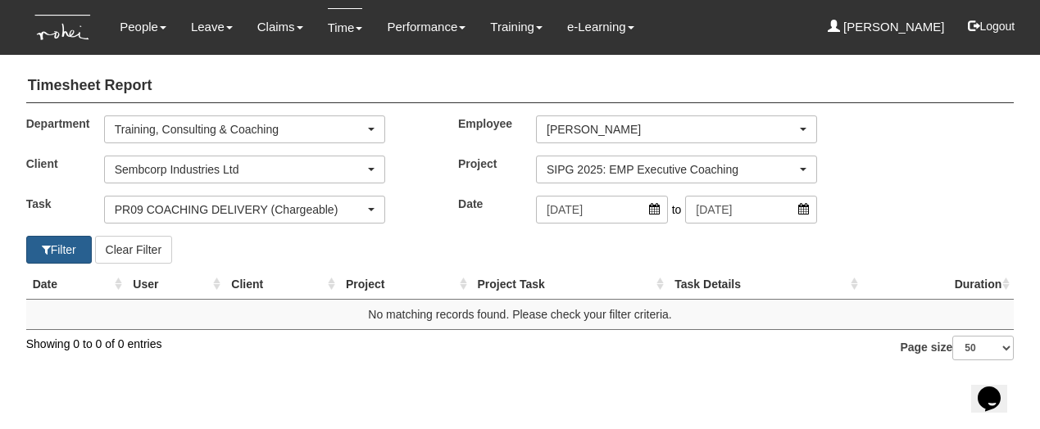
click at [57, 252] on button "Filter" at bounding box center [59, 250] width 66 height 28
select select "50"
click at [209, 165] on div "Sembcorp Industries Ltd" at bounding box center [240, 169] width 250 height 16
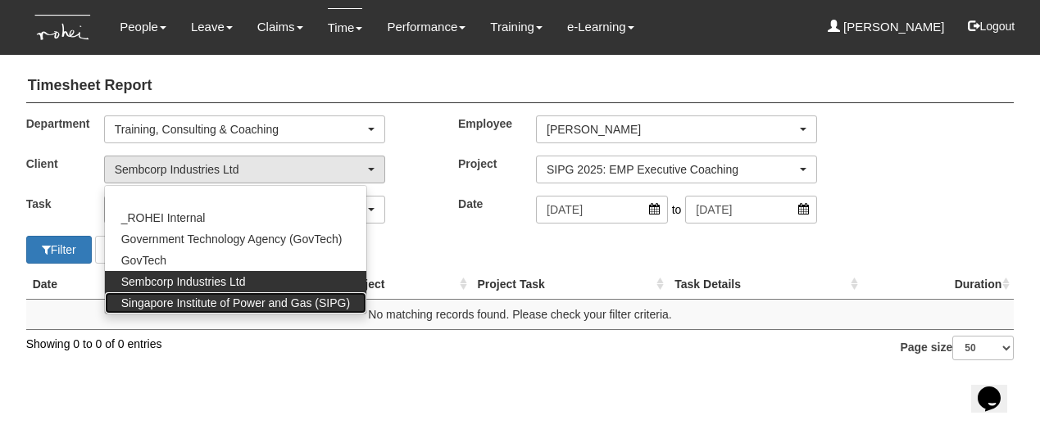
click at [193, 304] on span "Singapore Institute of Power and Gas (SIPG)" at bounding box center [235, 303] width 229 height 16
select select "483"
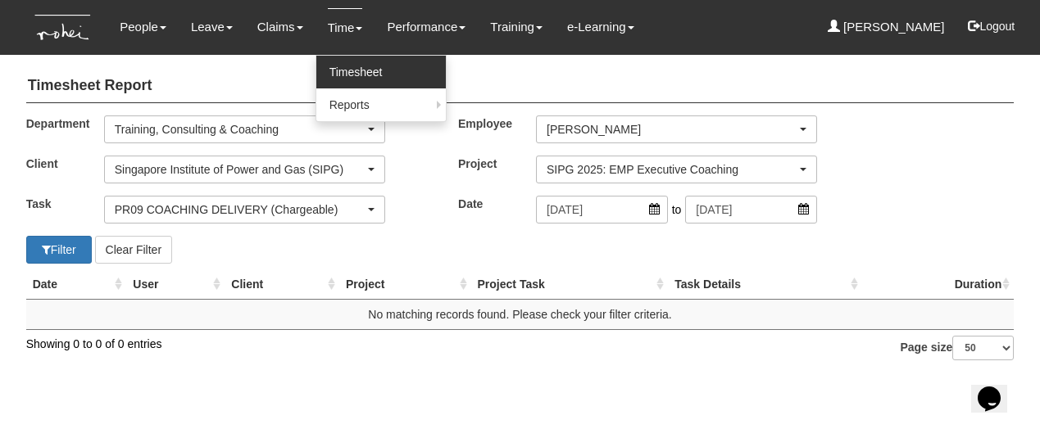
click at [334, 77] on link "Timesheet" at bounding box center [380, 72] width 129 height 33
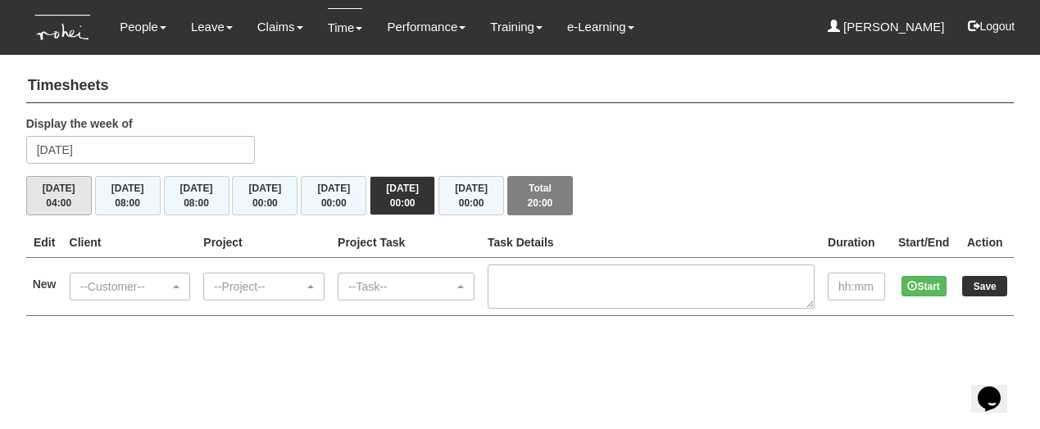
click at [58, 193] on button "[DATE] 04:00" at bounding box center [59, 195] width 66 height 39
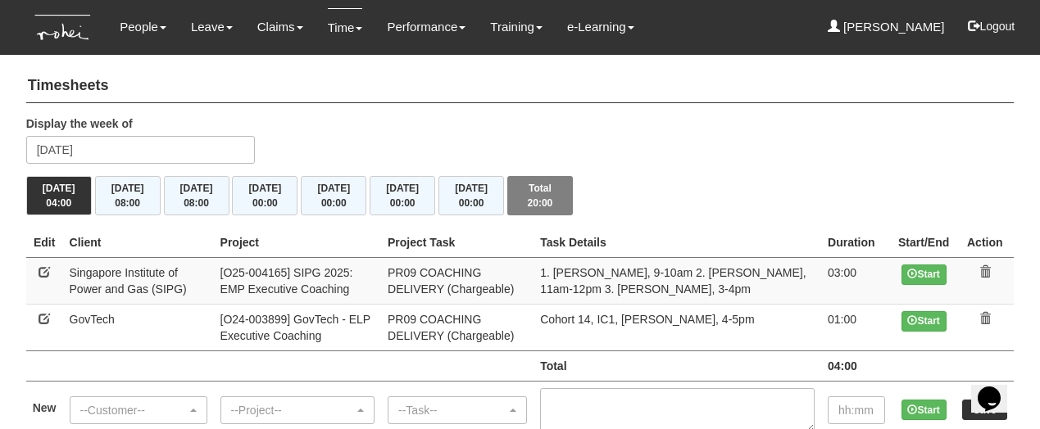
click at [43, 269] on link at bounding box center [44, 271] width 11 height 11
select select "483"
select select "150"
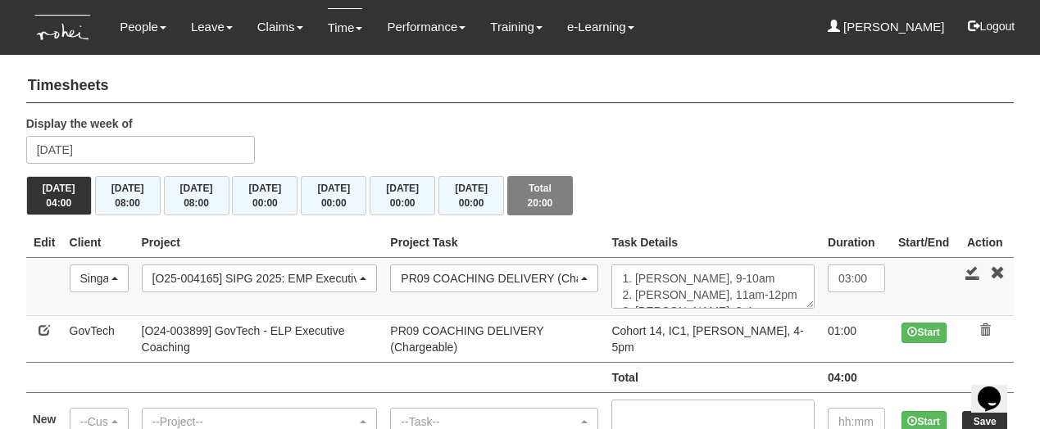
click at [104, 276] on div "Singapore Institute of Power and Gas (SIPG)" at bounding box center [94, 278] width 28 height 16
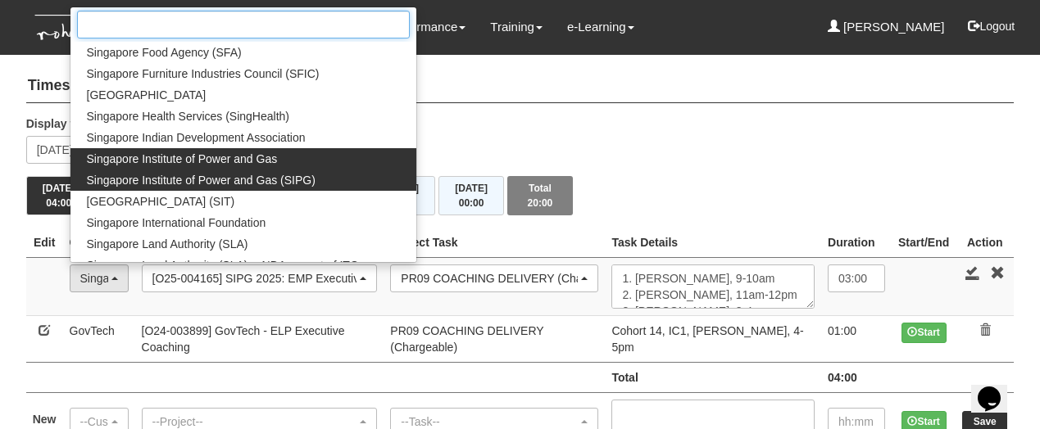
scroll to position [13914, 0]
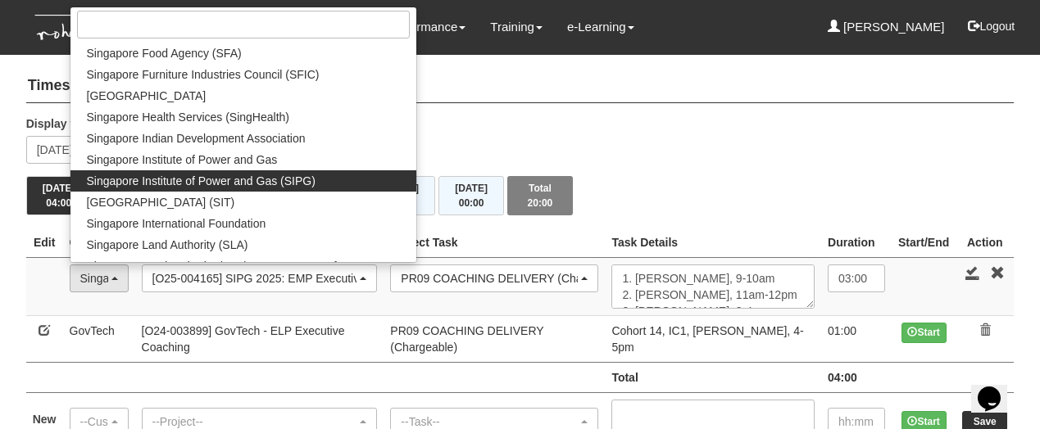
click at [220, 173] on span "Singapore Institute of Power and Gas (SIPG)" at bounding box center [201, 181] width 229 height 16
select select "483"
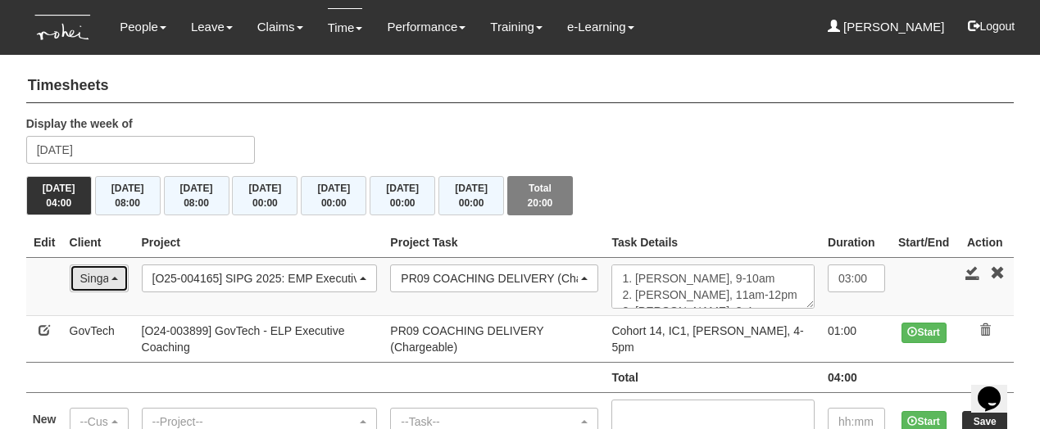
scroll to position [0, 0]
click at [220, 275] on div "[O25-004165] SIPG 2025: EMP Executive Coaching" at bounding box center [254, 278] width 205 height 16
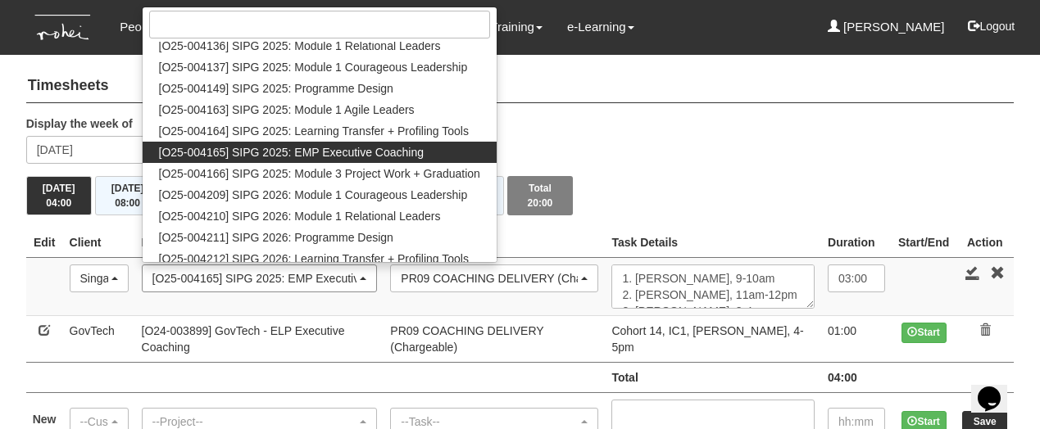
click at [220, 275] on div "[O25-004165] SIPG 2025: EMP Executive Coaching" at bounding box center [254, 278] width 205 height 16
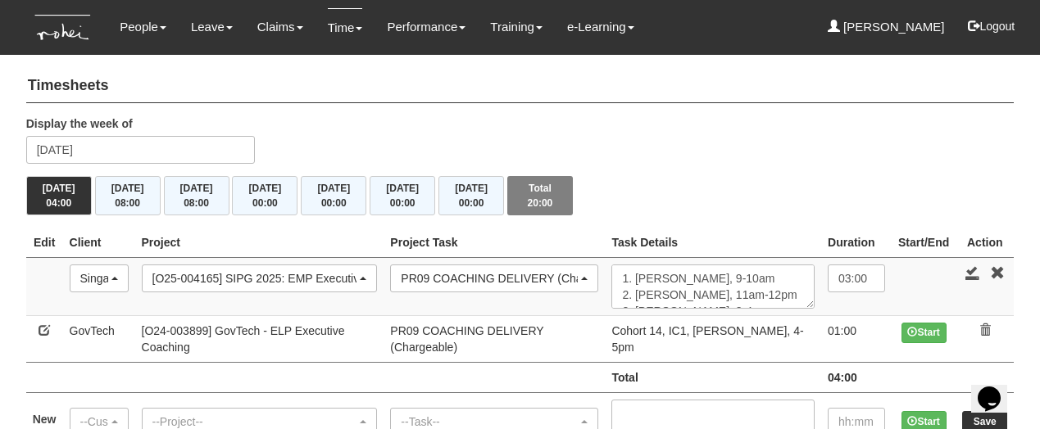
click at [520, 279] on div "PR09 COACHING DELIVERY (Chargeable)" at bounding box center [489, 278] width 177 height 16
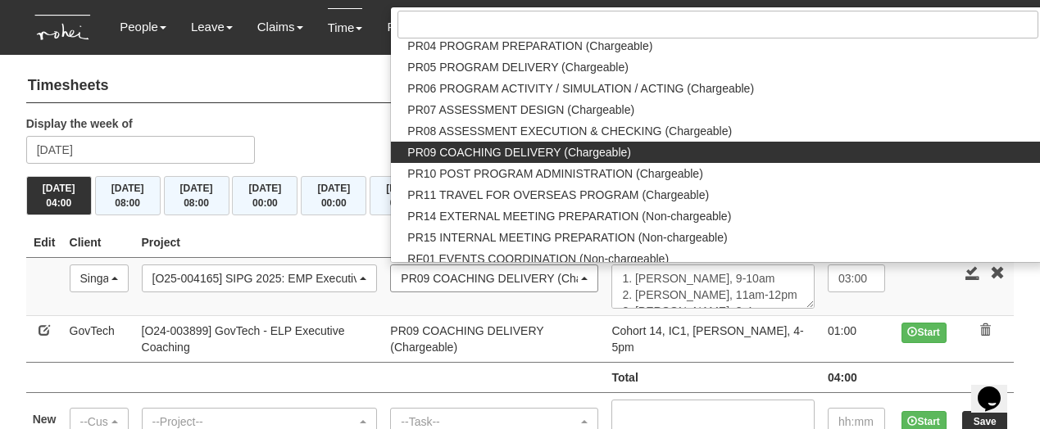
click at [520, 280] on div "PR09 COACHING DELIVERY (Chargeable)" at bounding box center [489, 278] width 177 height 16
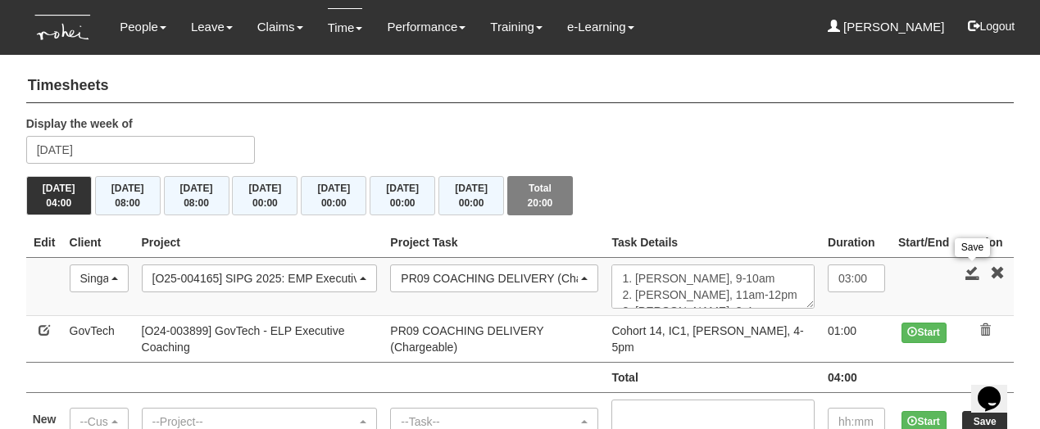
click at [976, 270] on link at bounding box center [972, 273] width 15 height 15
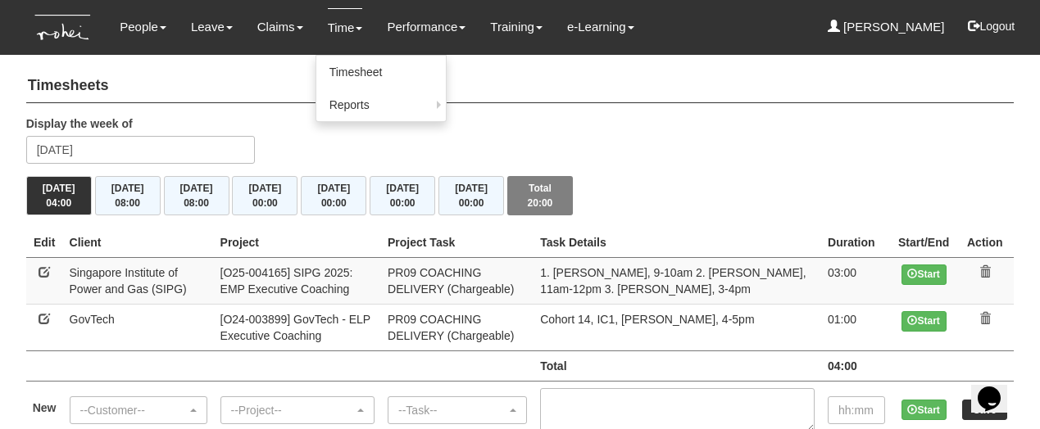
click at [328, 31] on link "Time" at bounding box center [345, 27] width 35 height 39
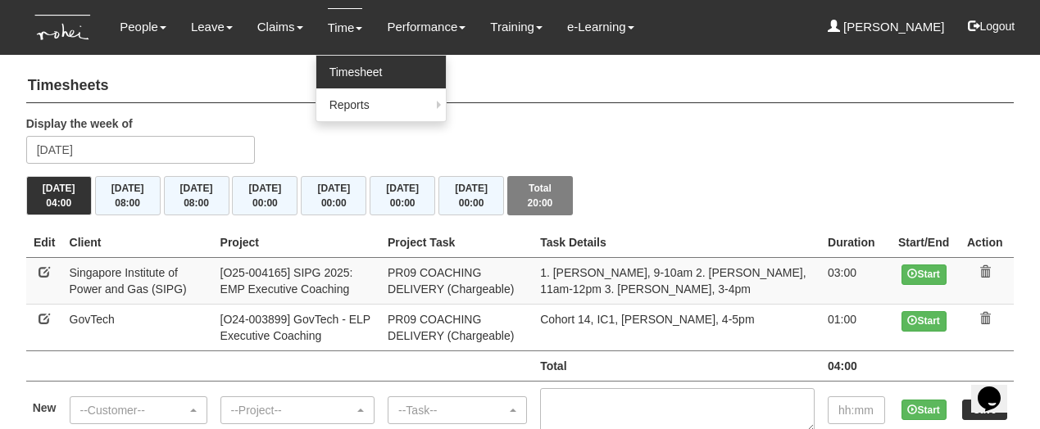
click at [338, 71] on link "Timesheet" at bounding box center [380, 72] width 129 height 33
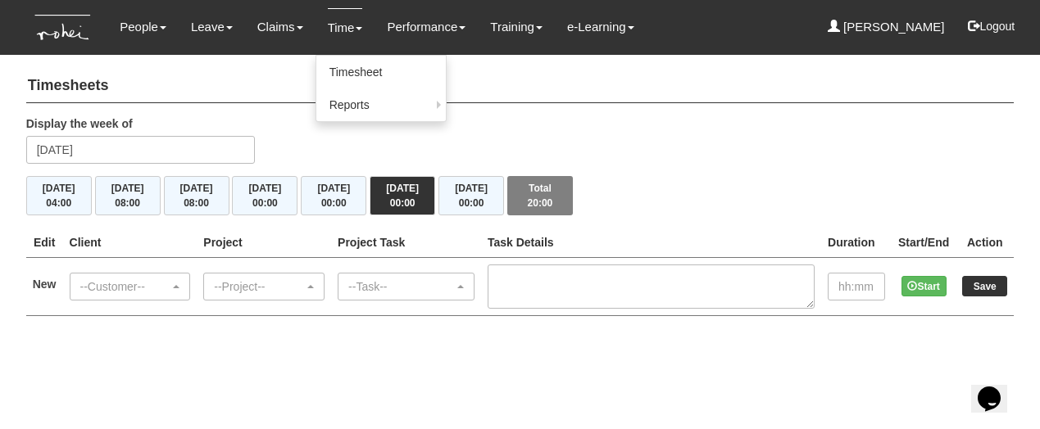
click at [344, 35] on link "Time" at bounding box center [345, 27] width 35 height 39
click at [334, 30] on link "Time" at bounding box center [345, 27] width 35 height 39
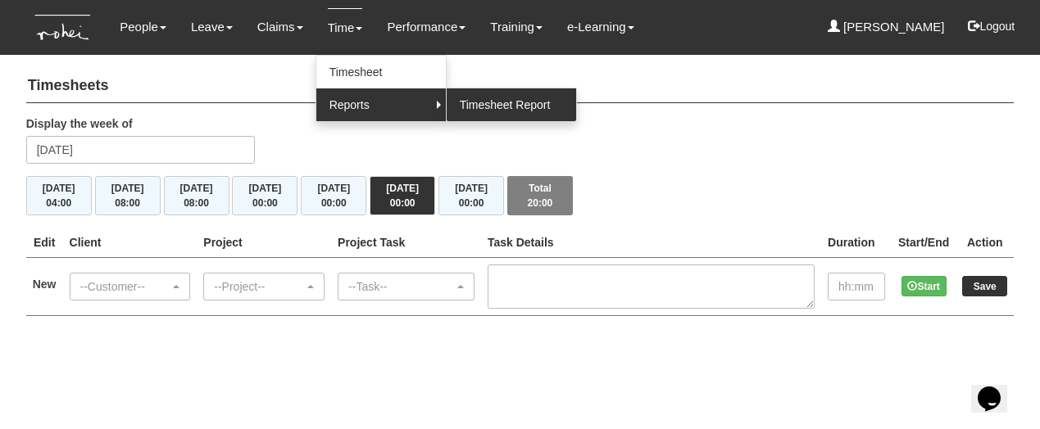
click at [467, 106] on link "Timesheet Report" at bounding box center [511, 105] width 129 height 33
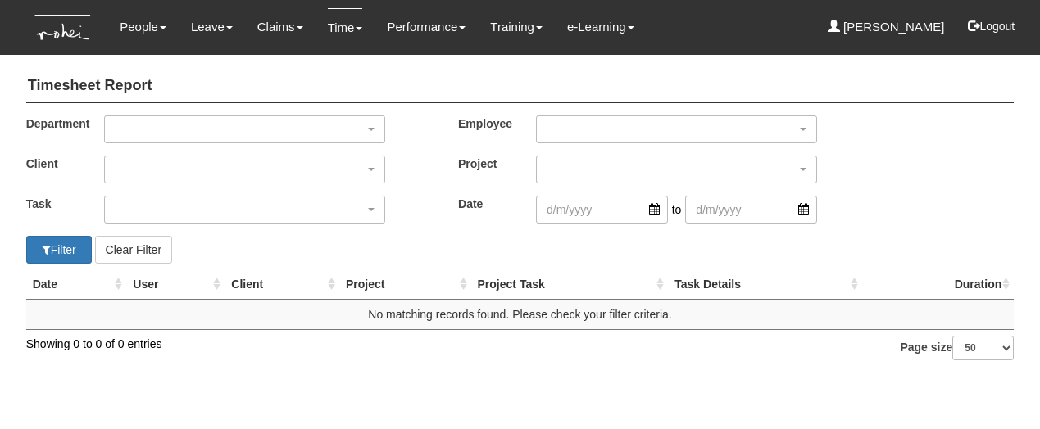
select select "50"
click at [325, 118] on div "button" at bounding box center [244, 129] width 279 height 26
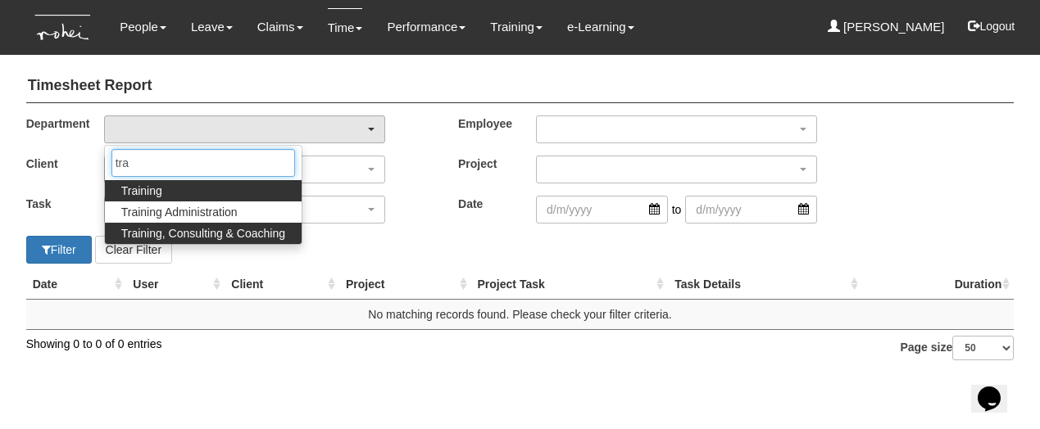
type input "tra"
click at [209, 234] on span "Training, Consulting & Coaching" at bounding box center [203, 233] width 164 height 16
select select "140"
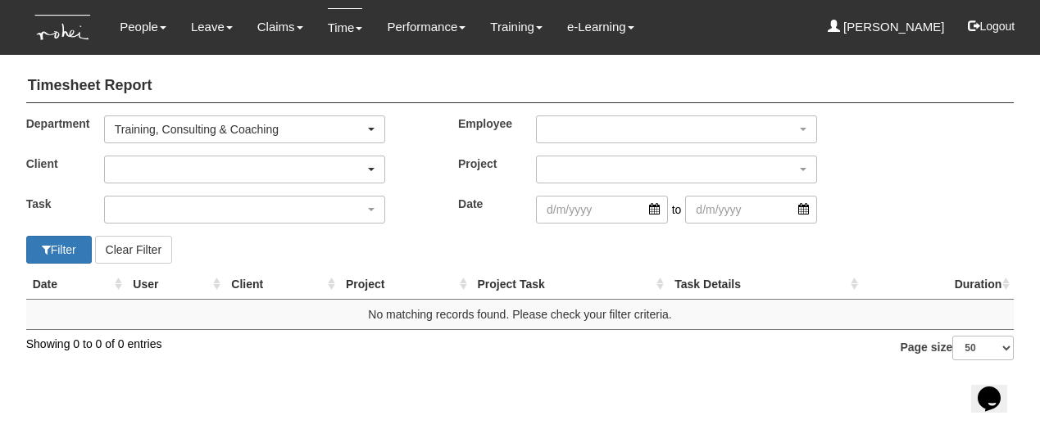
click at [200, 162] on div "button" at bounding box center [244, 170] width 279 height 26
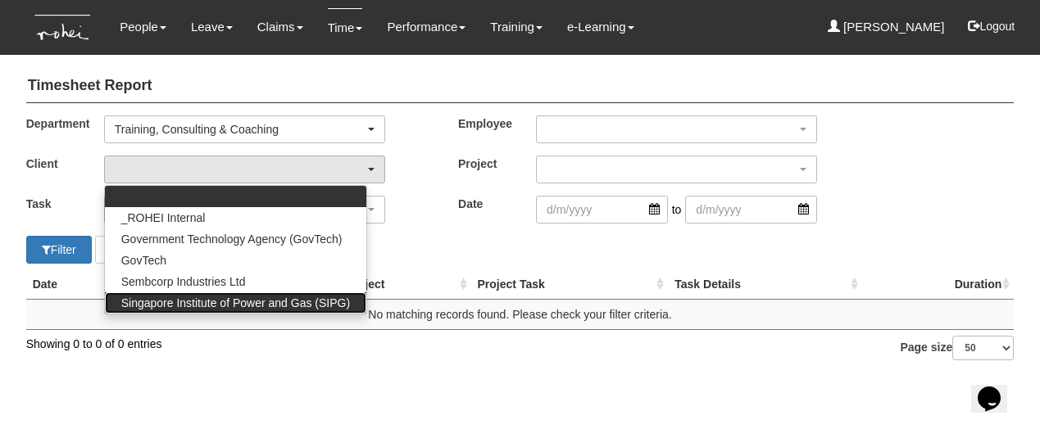
click at [222, 300] on span "Singapore Institute of Power and Gas (SIPG)" at bounding box center [235, 303] width 229 height 16
select select "483"
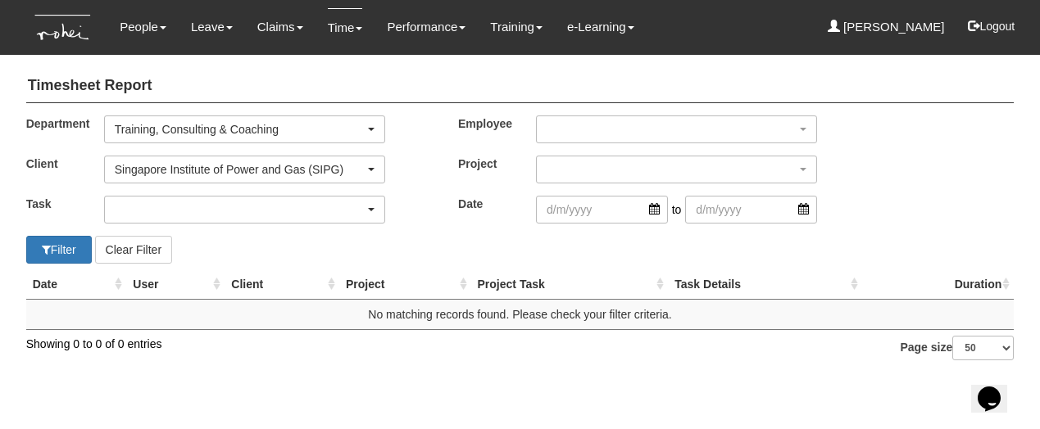
click at [236, 207] on div "button" at bounding box center [244, 210] width 279 height 26
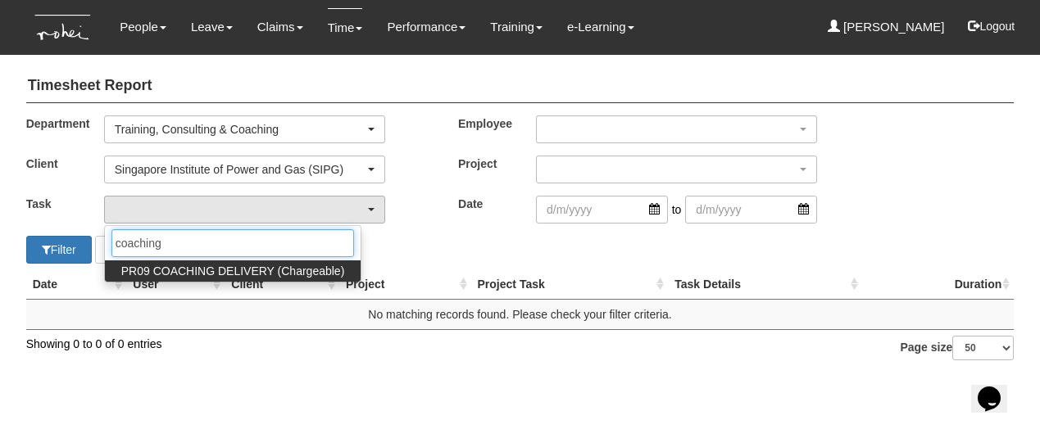
type input "coaching"
click at [243, 275] on span "PR09 COACHING DELIVERY (Chargeable)" at bounding box center [233, 271] width 224 height 16
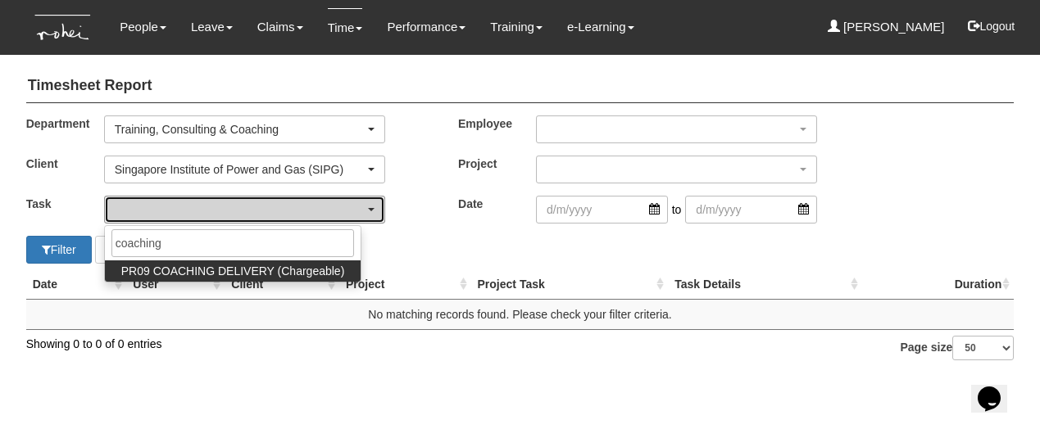
select select "150"
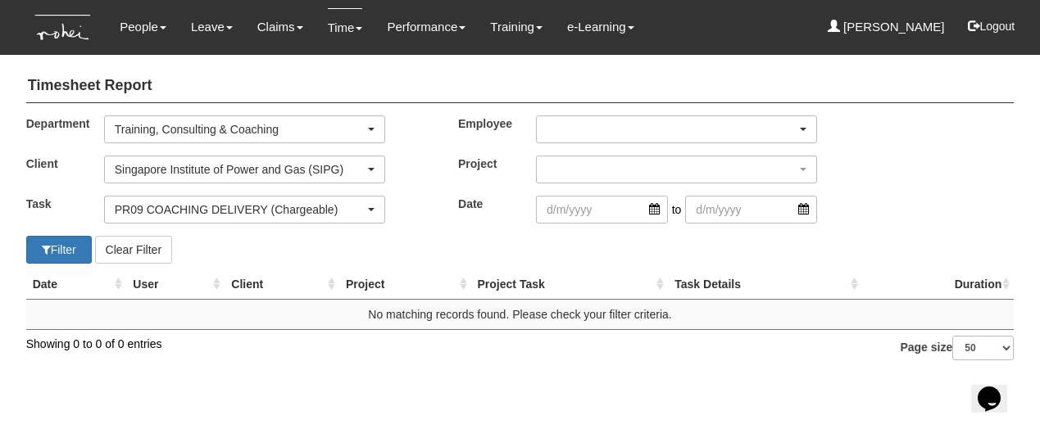
click at [575, 132] on div "button" at bounding box center [676, 129] width 279 height 26
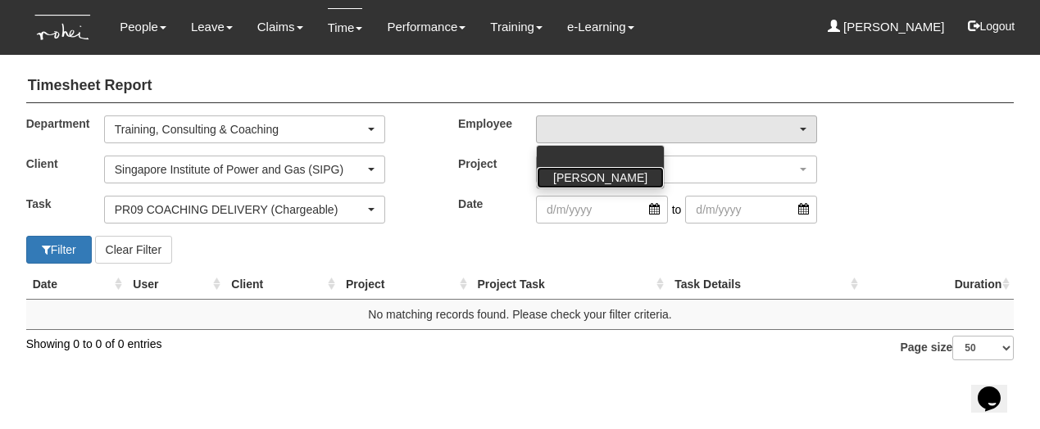
click at [575, 175] on span "[PERSON_NAME]" at bounding box center [600, 178] width 94 height 16
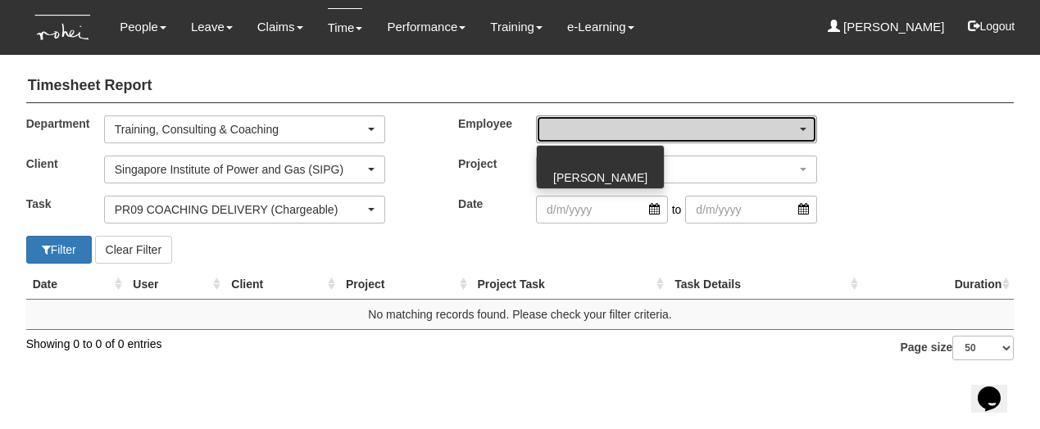
select select "aa784c27-0d82-452d-9457-5ba1e098b6bb"
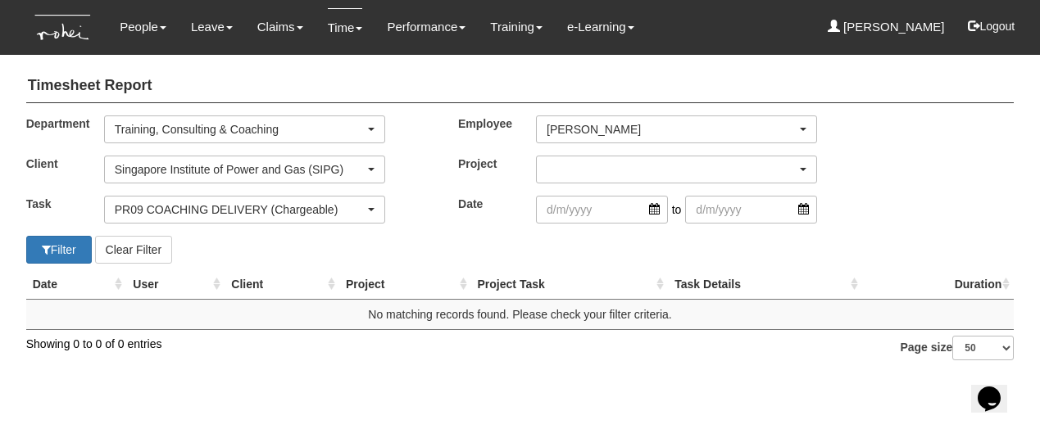
click at [572, 166] on div "button" at bounding box center [676, 170] width 279 height 26
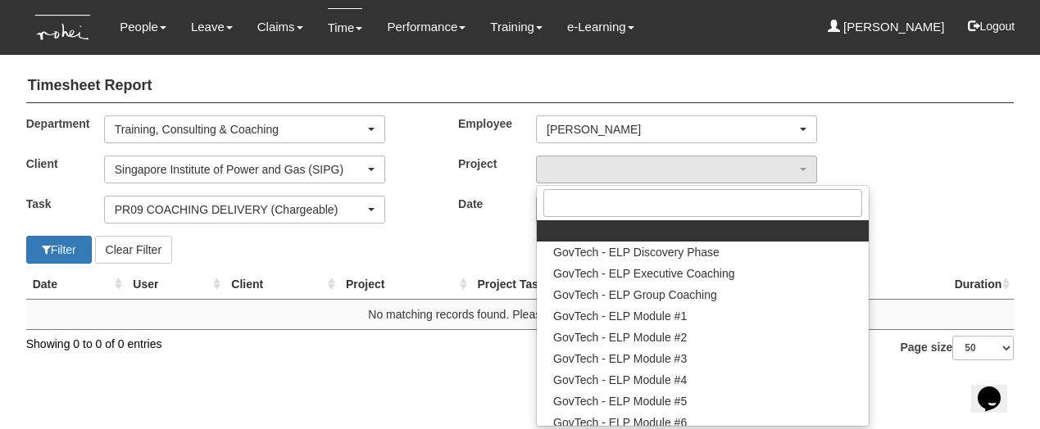
click at [495, 244] on div "Filter Clear Filter" at bounding box center [267, 250] width 506 height 28
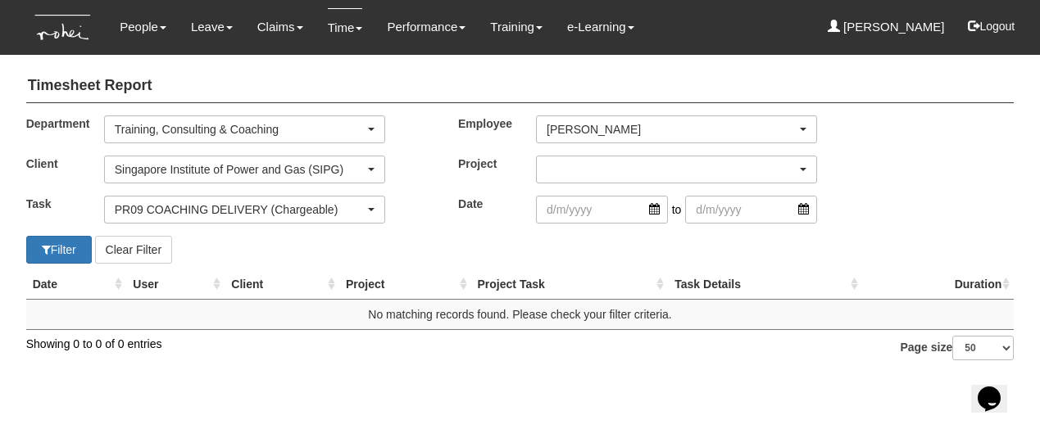
click at [572, 166] on div "button" at bounding box center [676, 170] width 279 height 26
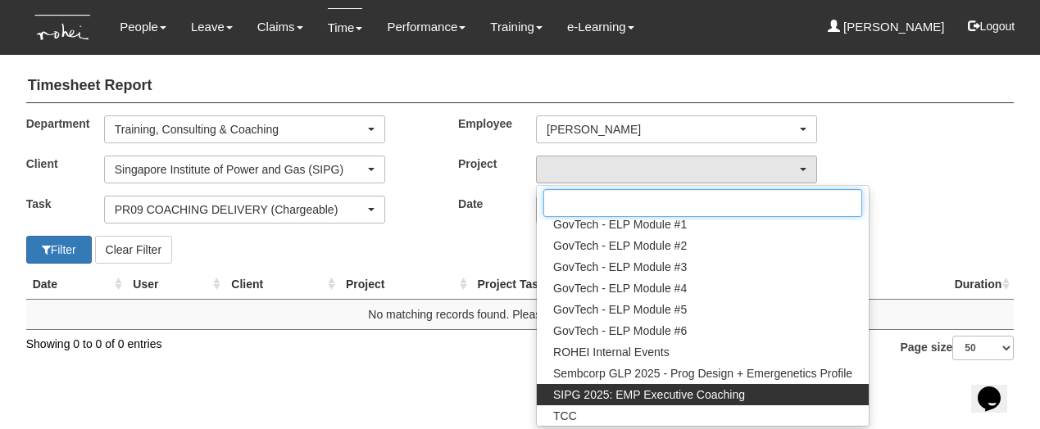
scroll to position [92, 0]
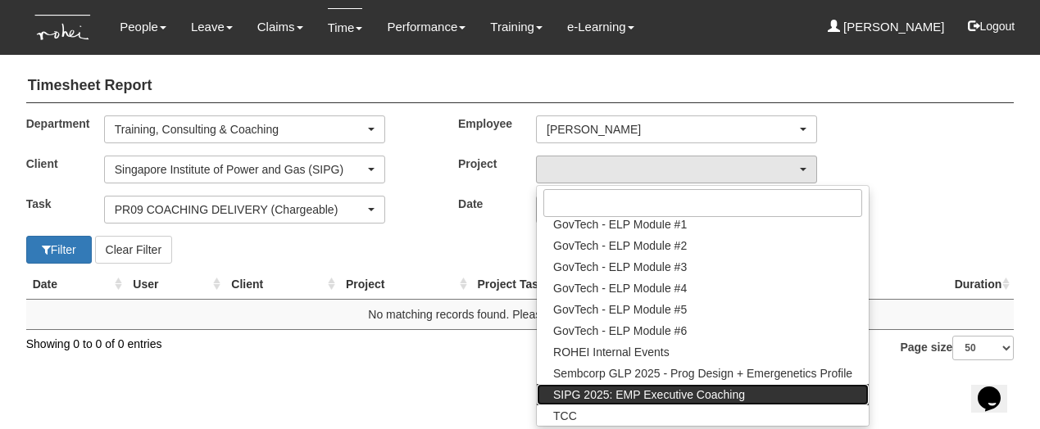
click at [604, 392] on span "SIPG 2025: EMP Executive Coaching" at bounding box center [649, 395] width 192 height 16
select select "2785"
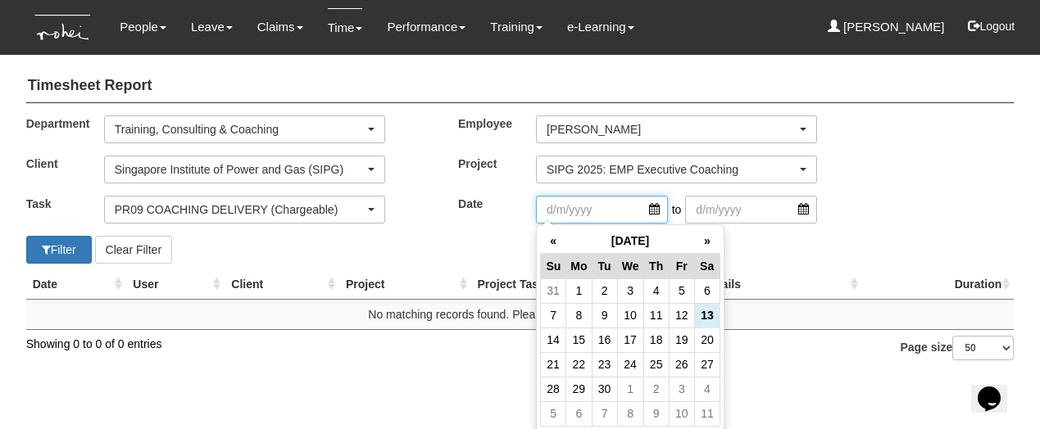
click at [661, 207] on input "search" at bounding box center [602, 210] width 132 height 28
click at [581, 313] on td "8" at bounding box center [578, 315] width 25 height 25
type input "[DATE]"
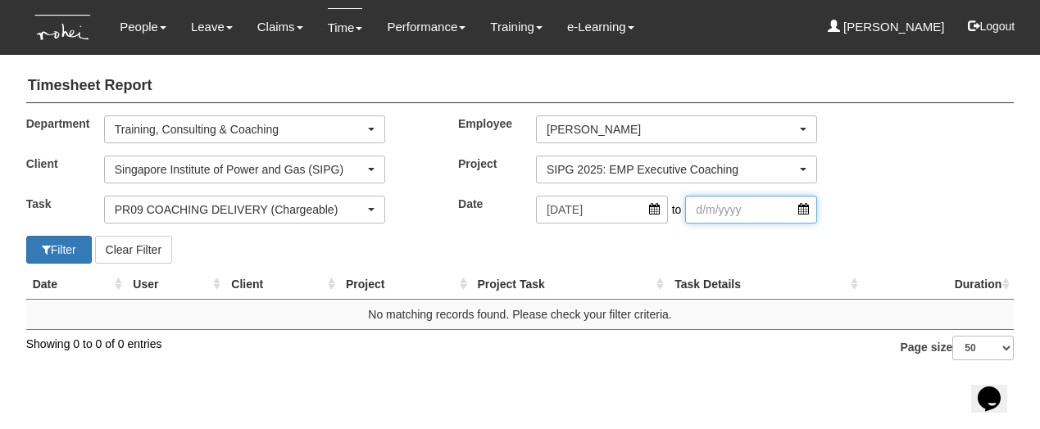
click at [730, 207] on input "search" at bounding box center [751, 210] width 132 height 28
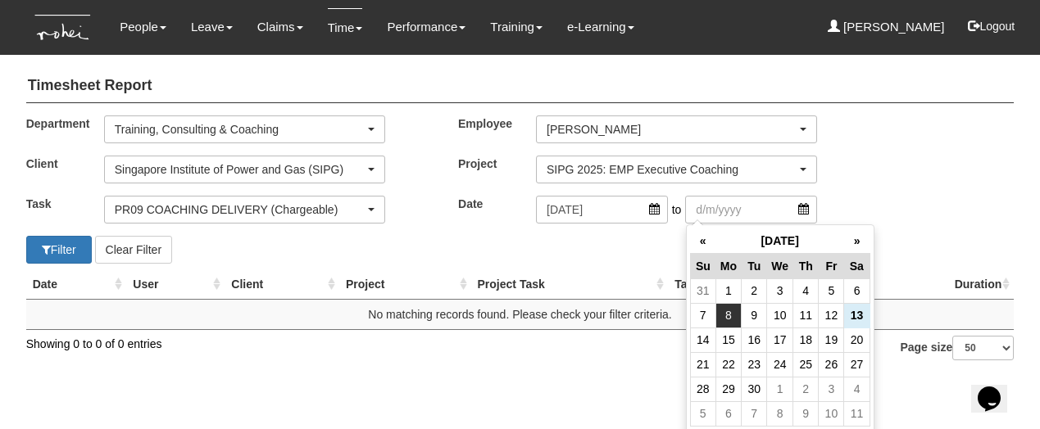
click at [731, 311] on td "8" at bounding box center [727, 315] width 25 height 25
type input "[DATE]"
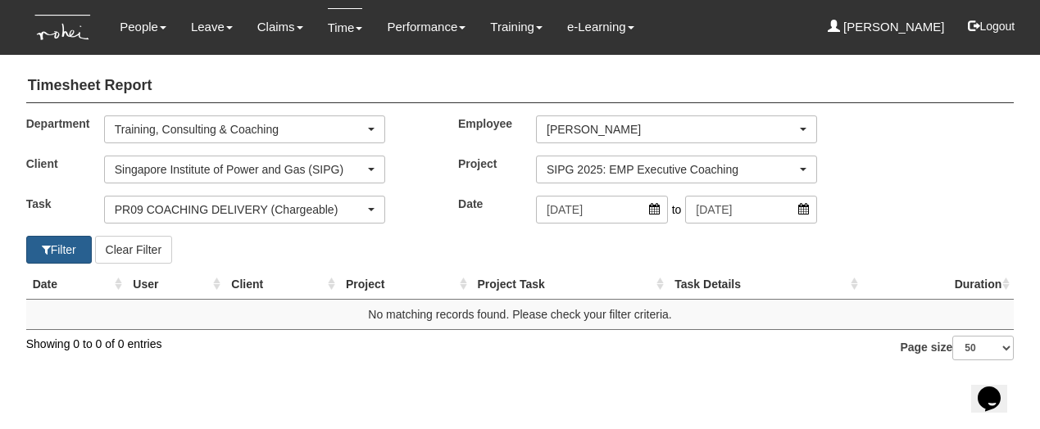
click at [46, 242] on button "Filter" at bounding box center [59, 250] width 66 height 28
select select "50"
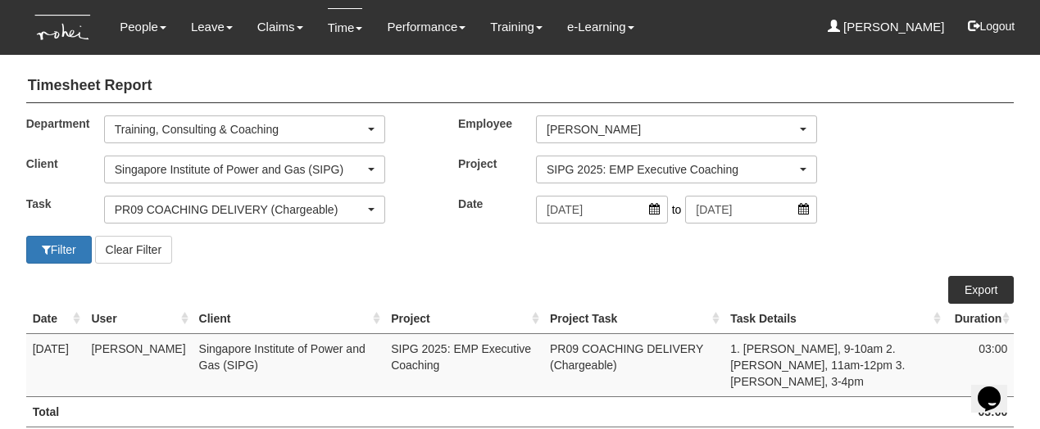
click at [979, 289] on link "Export" at bounding box center [981, 290] width 66 height 28
click at [257, 182] on button "Singapore Institute of Power and Gas (SIPG)" at bounding box center [244, 170] width 281 height 28
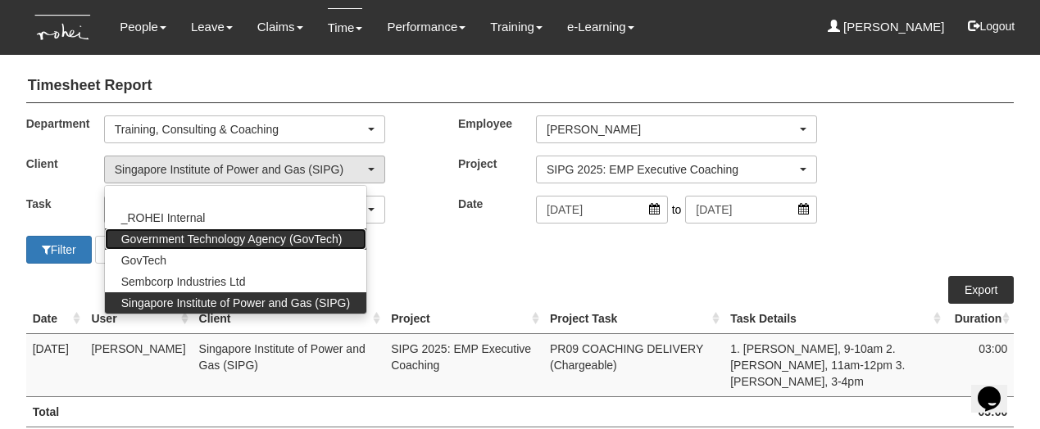
click at [238, 236] on span "Government Technology Agency (GovTech)" at bounding box center [231, 239] width 221 height 16
select select "900"
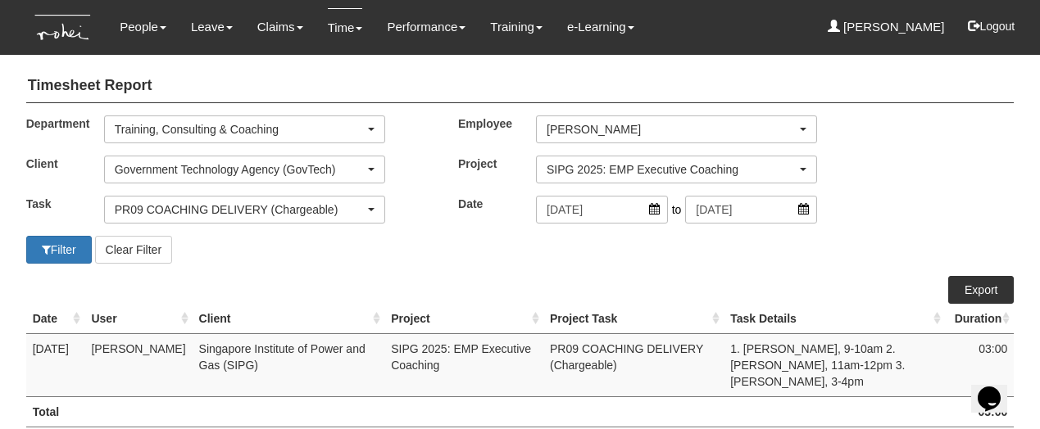
click at [588, 176] on div "SIPG 2025: EMP Executive Coaching" at bounding box center [676, 170] width 279 height 26
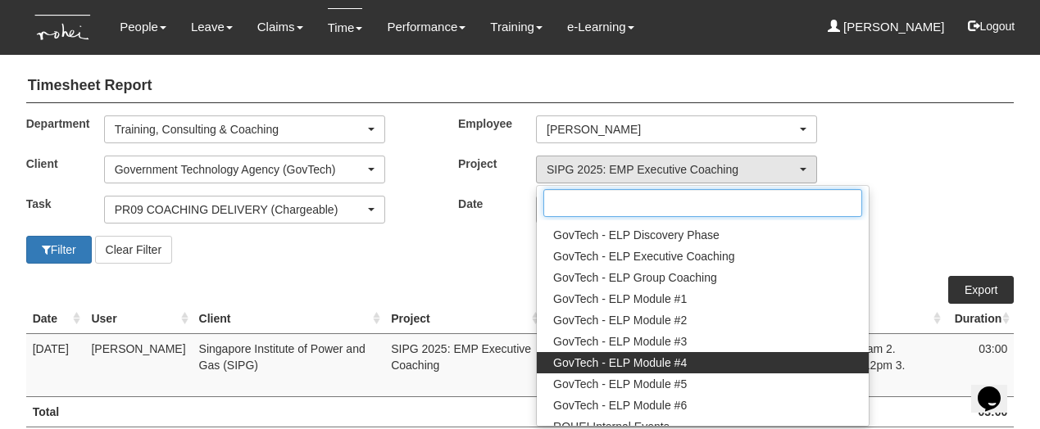
scroll to position [0, 0]
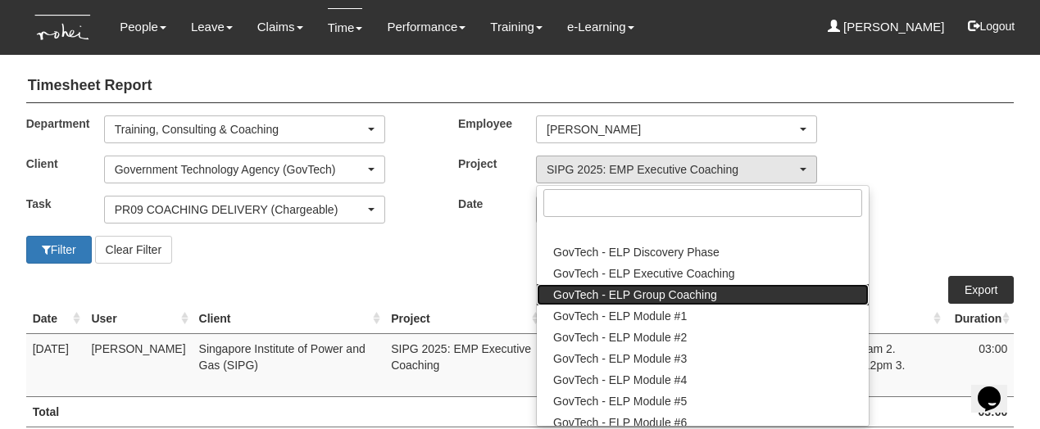
click at [593, 293] on span "GovTech - ELP Group Coaching" at bounding box center [635, 295] width 164 height 16
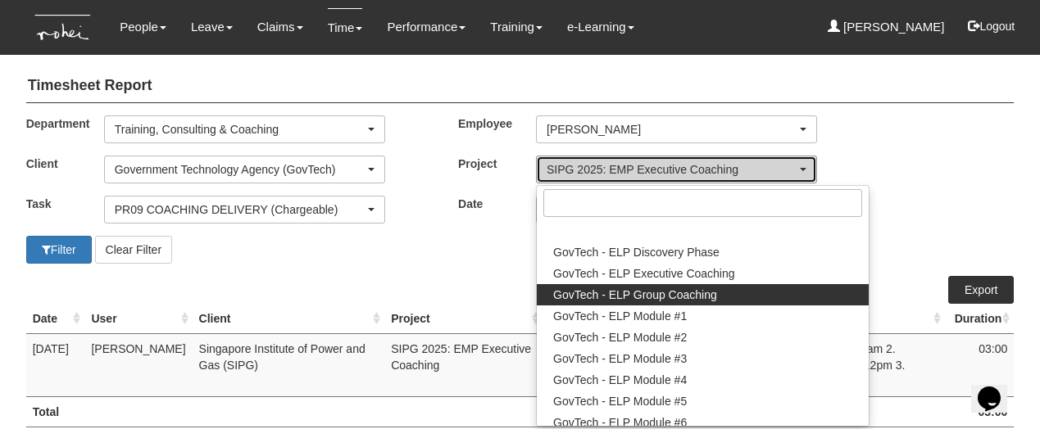
select select "2539"
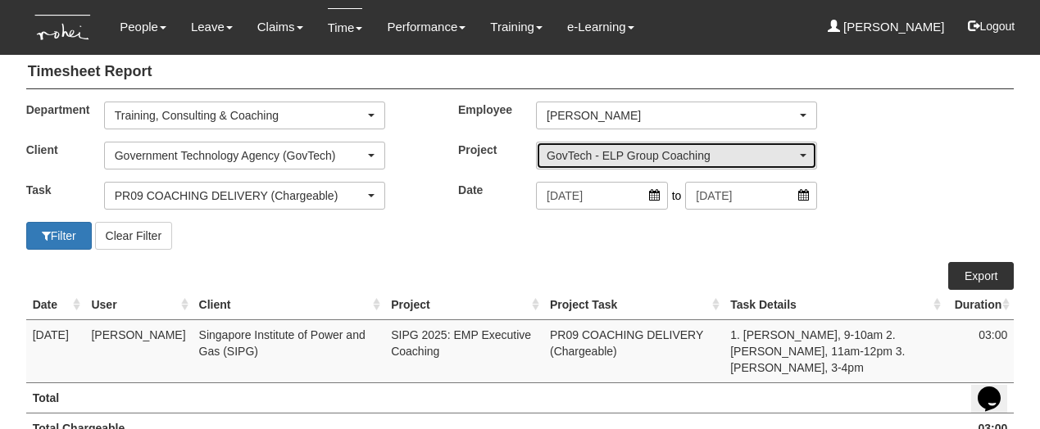
scroll to position [19, 0]
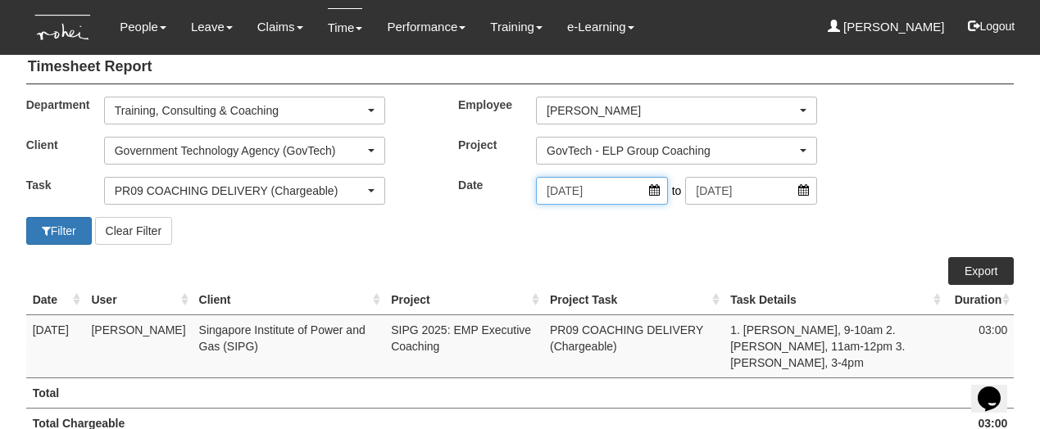
click at [658, 188] on input "8/9/2025" at bounding box center [602, 191] width 132 height 28
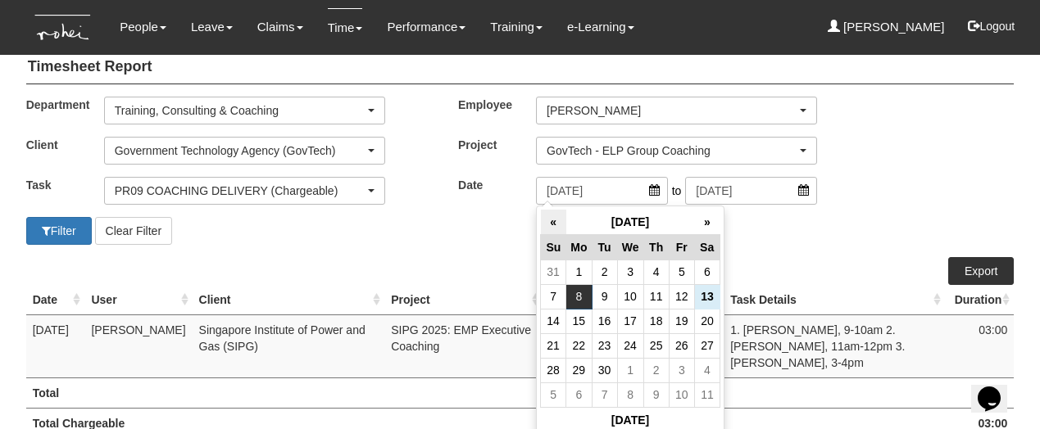
click at [553, 214] on th "«" at bounding box center [553, 222] width 25 height 25
click at [703, 320] on td "16" at bounding box center [706, 321] width 25 height 25
type input "16/8/2025"
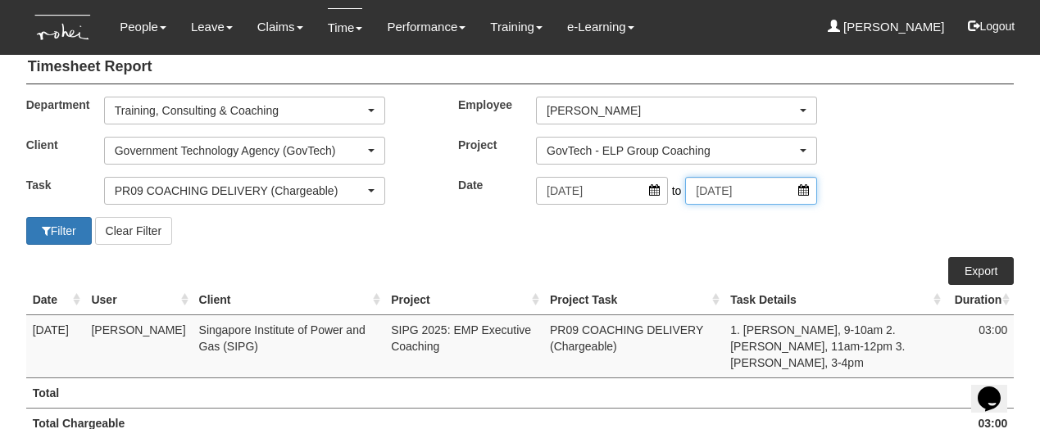
click at [715, 194] on input "8/9/2025" at bounding box center [751, 191] width 132 height 28
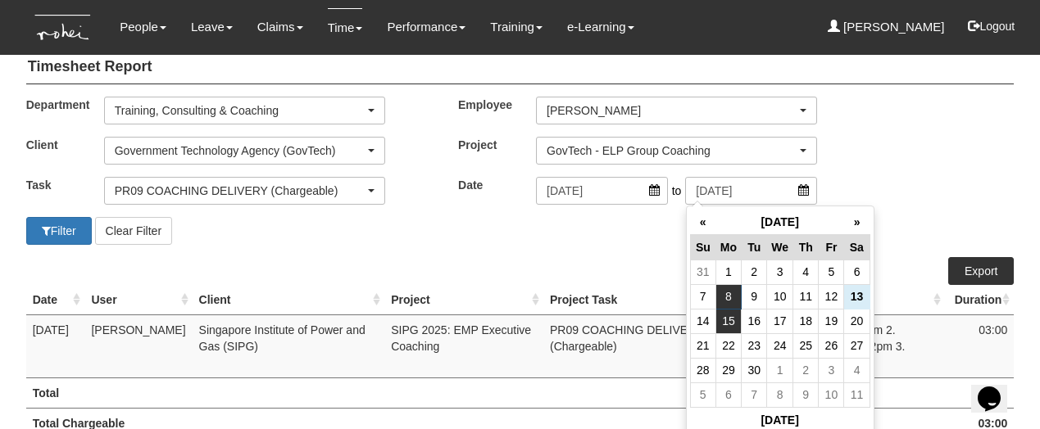
click at [726, 320] on td "15" at bounding box center [727, 321] width 25 height 25
type input "15/9/2025"
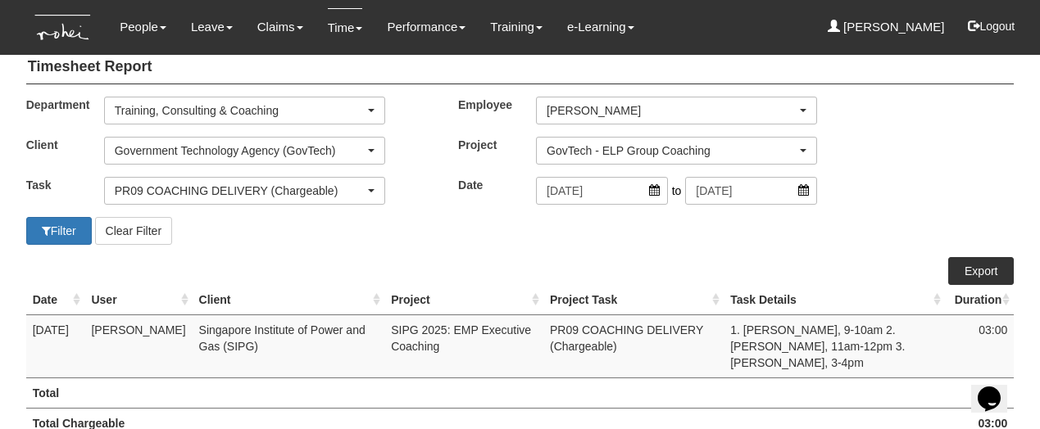
click at [979, 275] on link "Export" at bounding box center [981, 271] width 66 height 28
click at [64, 231] on button "Filter" at bounding box center [59, 231] width 66 height 28
select select "50"
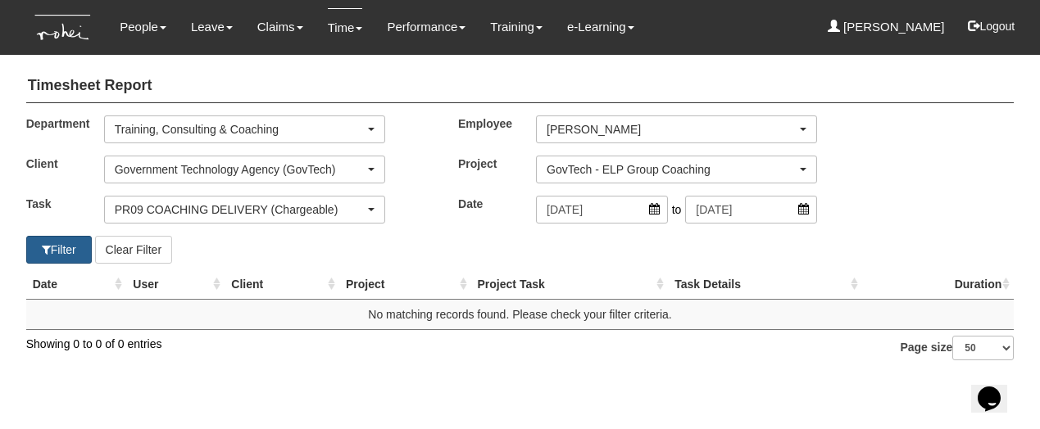
scroll to position [0, 0]
click at [302, 216] on div "PR09 COACHING DELIVERY (Chargeable)" at bounding box center [240, 210] width 250 height 16
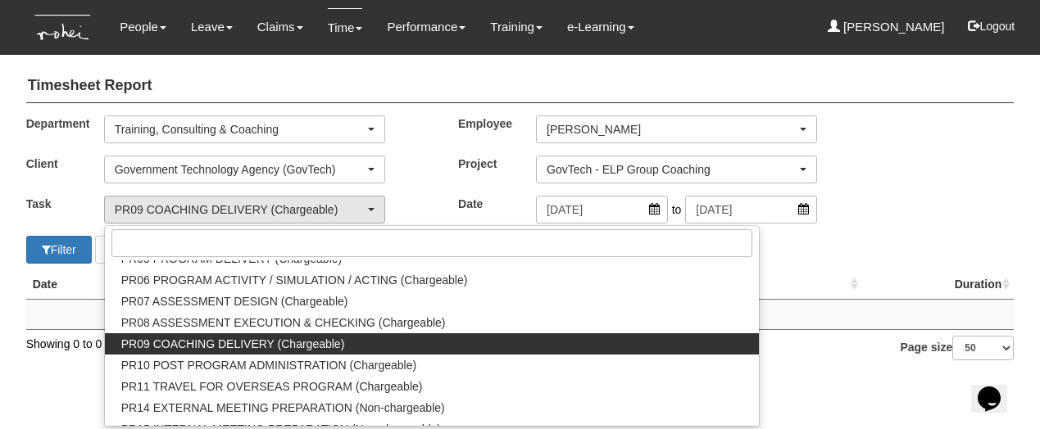
click at [294, 340] on span "PR09 COACHING DELIVERY (Chargeable)" at bounding box center [233, 344] width 224 height 16
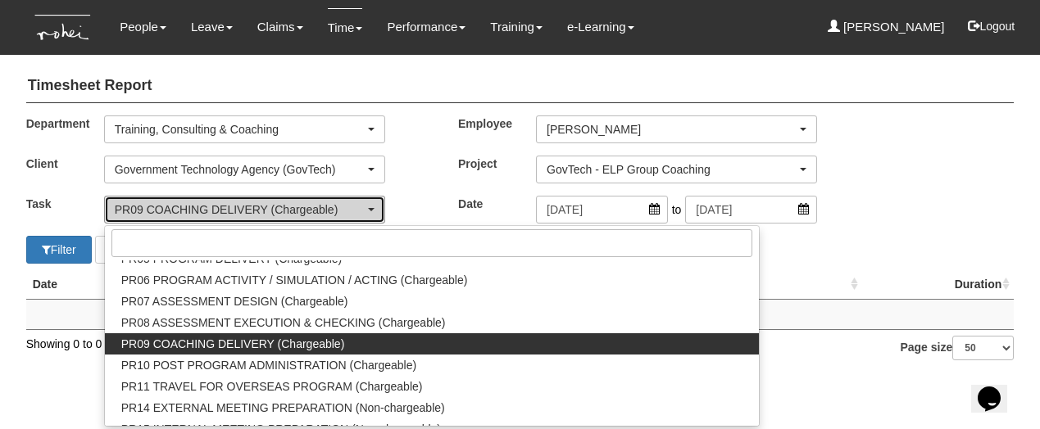
select select "150"
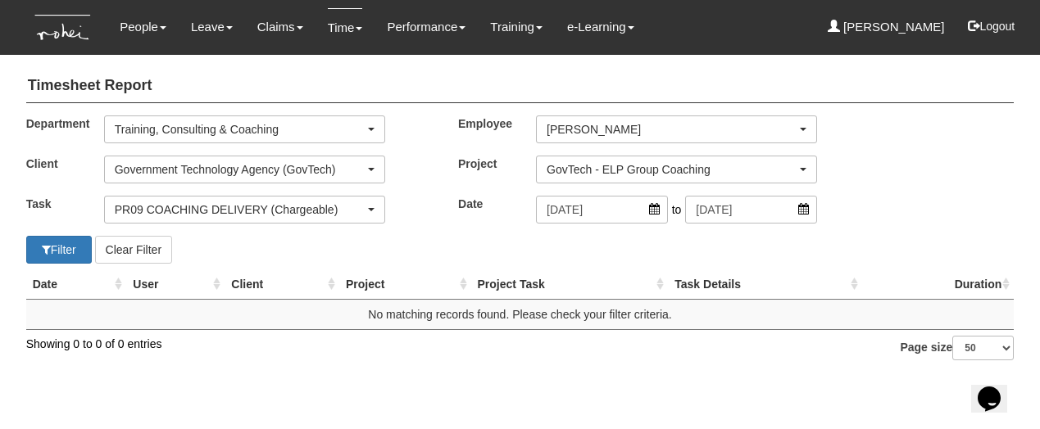
click at [321, 217] on div "PR09 COACHING DELIVERY (Chargeable)" at bounding box center [244, 210] width 279 height 26
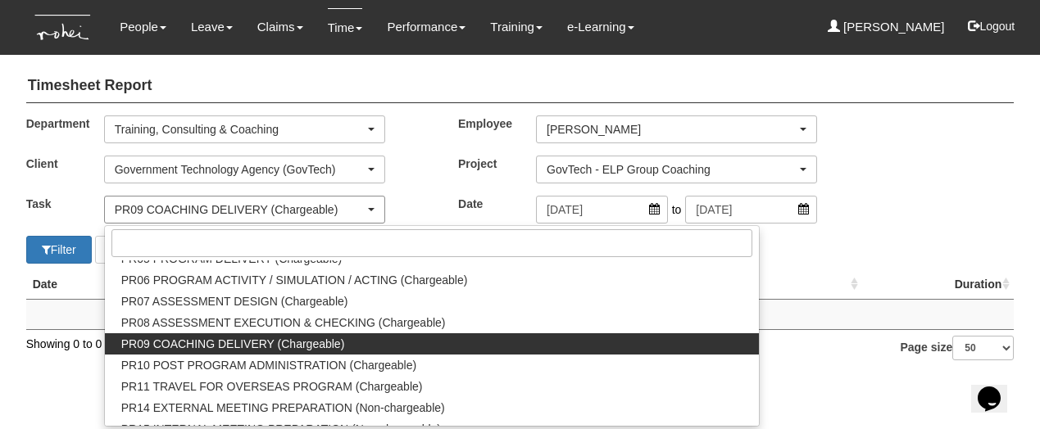
click at [320, 213] on div "PR09 COACHING DELIVERY (Chargeable)" at bounding box center [240, 210] width 250 height 16
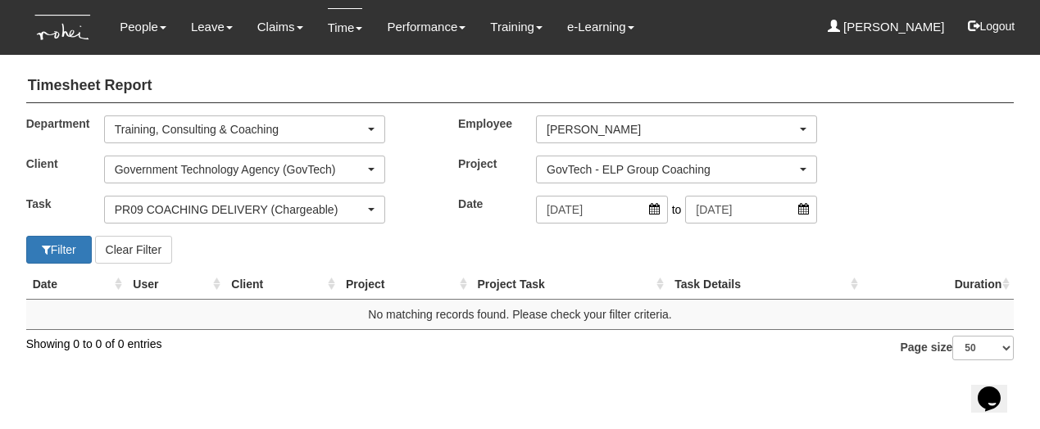
click at [651, 165] on div "GovTech - ELP Group Coaching" at bounding box center [672, 169] width 250 height 16
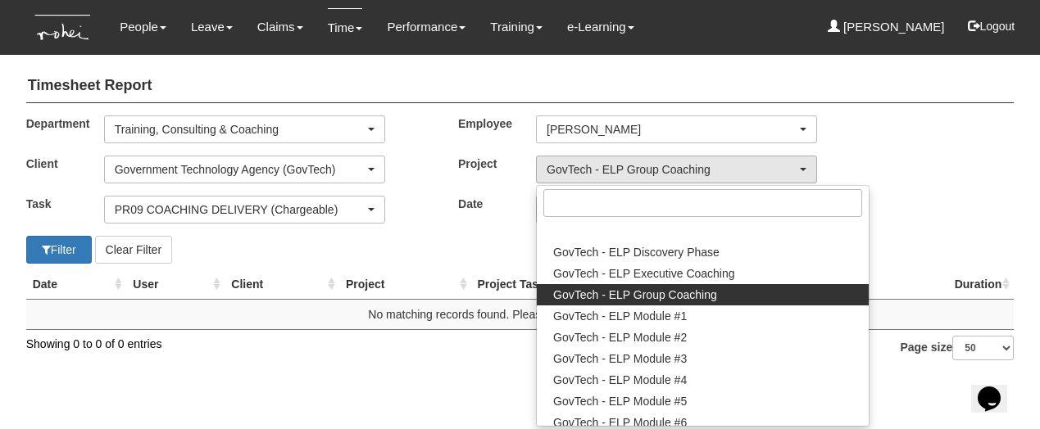
click at [893, 178] on div "Department Business Development Commercial Corporate Corporate Dept Corporate P…" at bounding box center [521, 176] width 1038 height 120
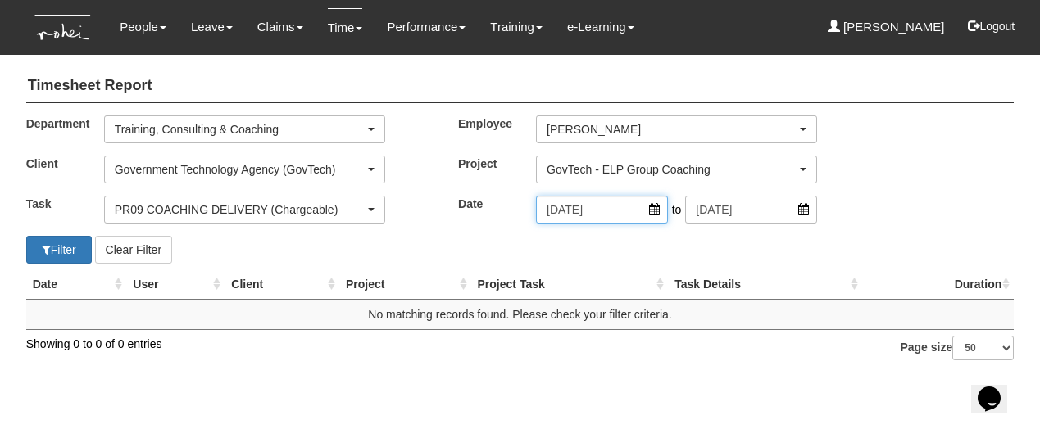
click at [576, 209] on input "16/8/2025" at bounding box center [602, 210] width 132 height 28
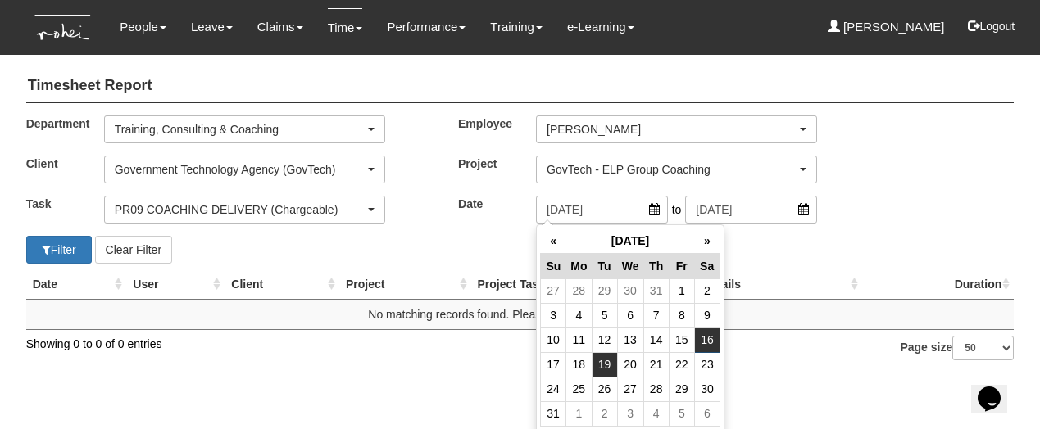
click at [609, 359] on td "19" at bounding box center [604, 364] width 25 height 25
type input "19/8/2025"
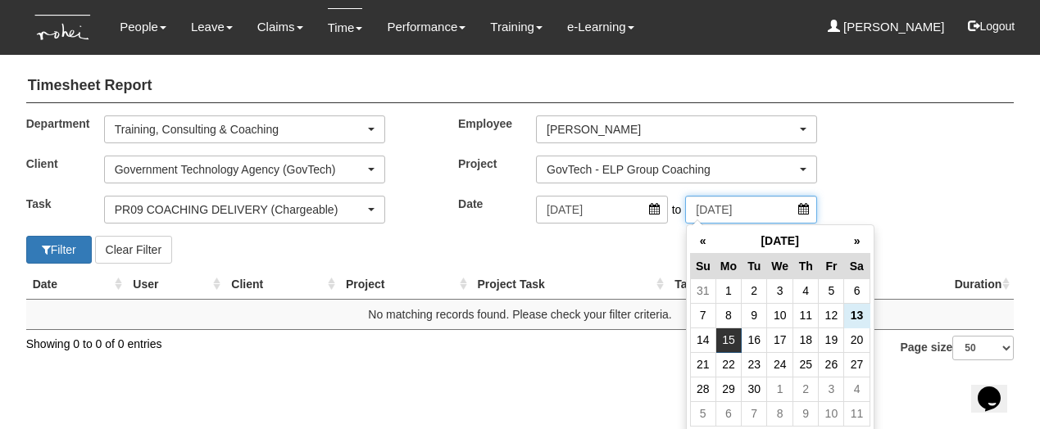
click at [724, 200] on input "15/9/2025" at bounding box center [751, 210] width 132 height 28
click at [697, 241] on th "«" at bounding box center [702, 241] width 25 height 25
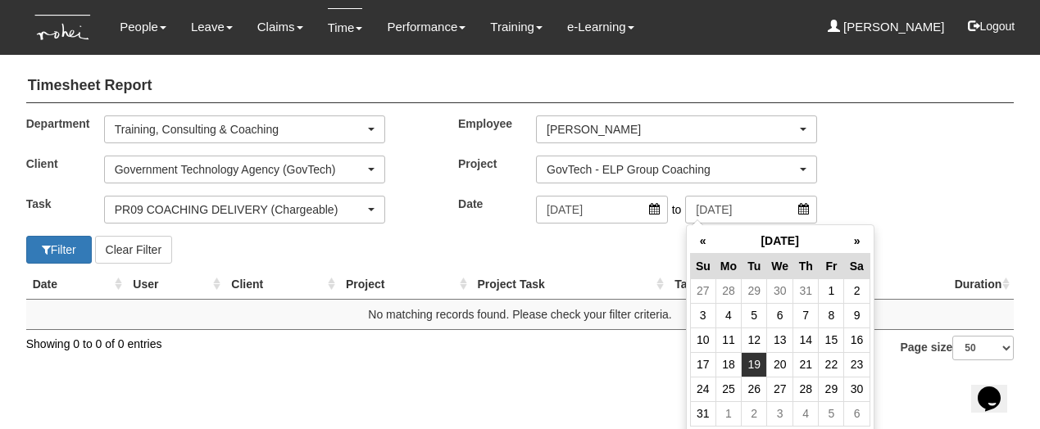
click at [753, 369] on td "19" at bounding box center [754, 364] width 25 height 25
type input "19/8/2025"
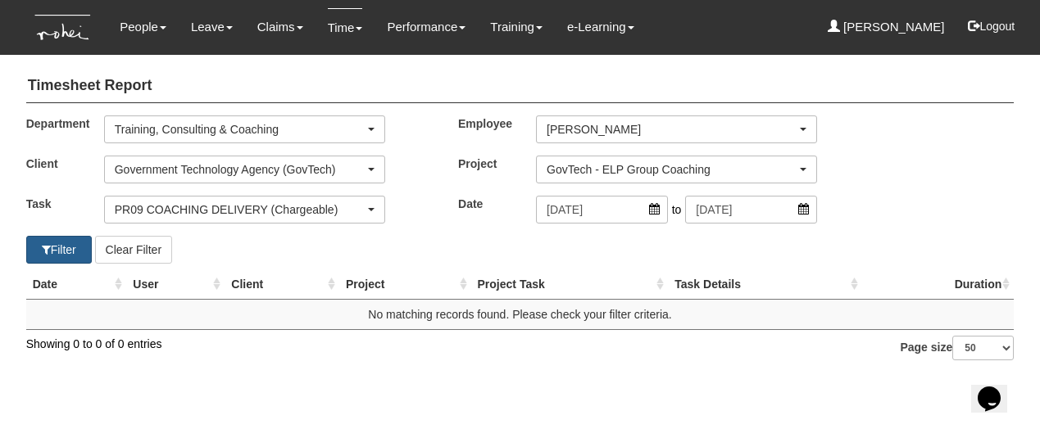
click at [42, 252] on span "button" at bounding box center [46, 249] width 9 height 11
select select "50"
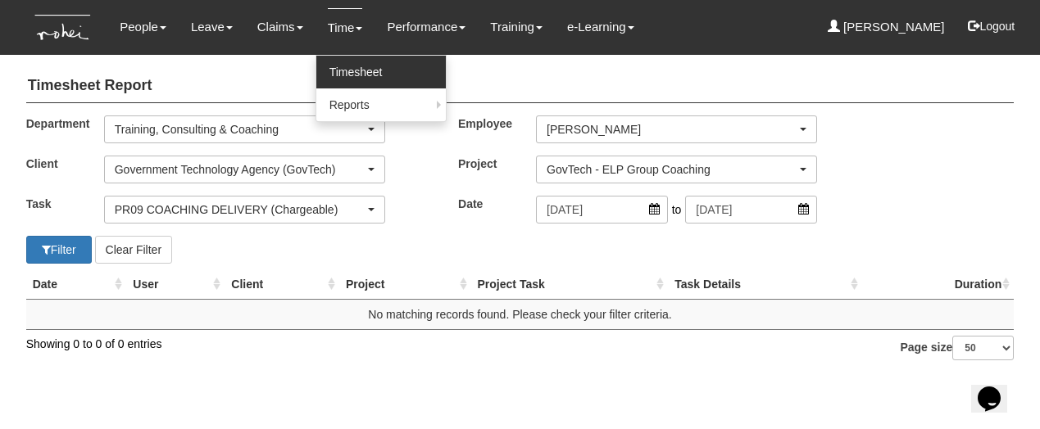
click at [338, 63] on link "Timesheet" at bounding box center [380, 72] width 129 height 33
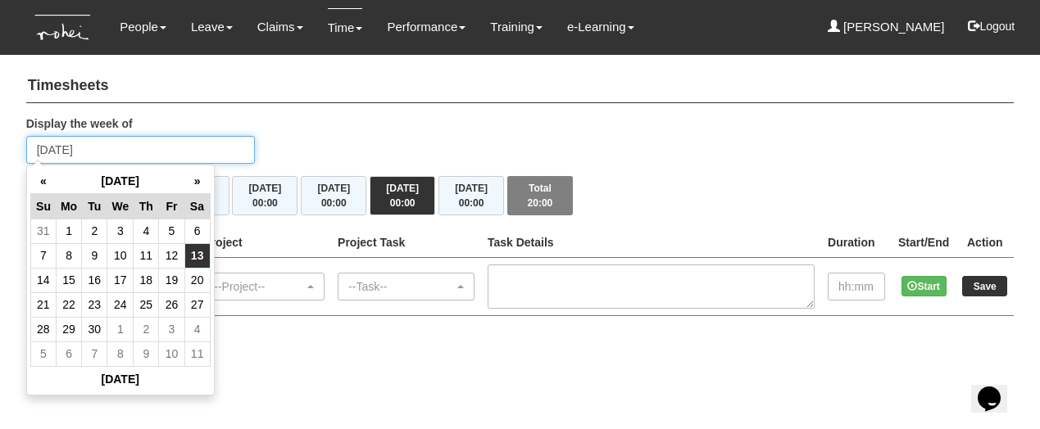
click at [124, 157] on input "[DATE]" at bounding box center [140, 150] width 229 height 28
click at [46, 175] on th "«" at bounding box center [42, 181] width 25 height 25
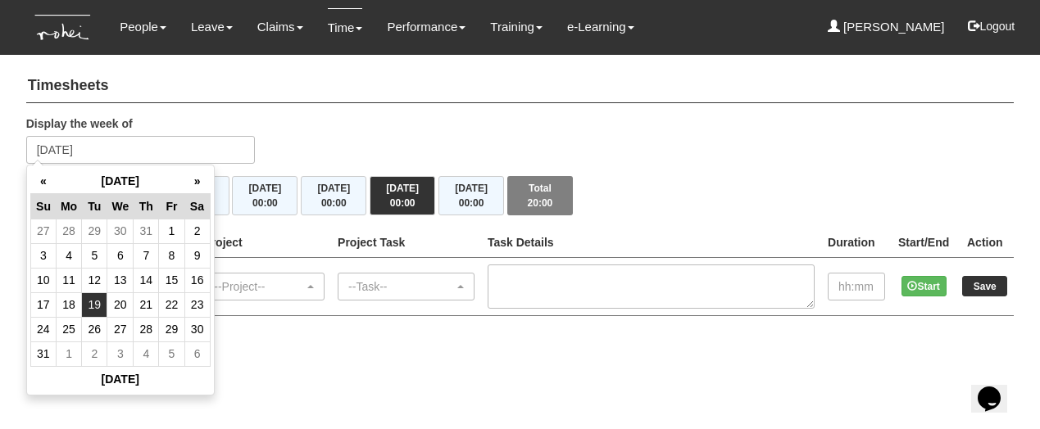
click at [89, 304] on td "19" at bounding box center [94, 305] width 25 height 25
type input "[DATE]"
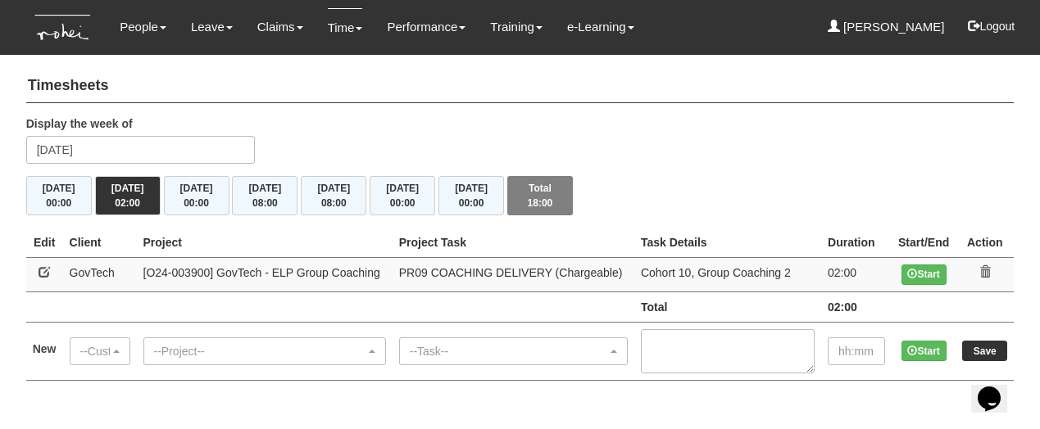
click at [44, 272] on link at bounding box center [44, 271] width 11 height 11
select select "427"
select select "150"
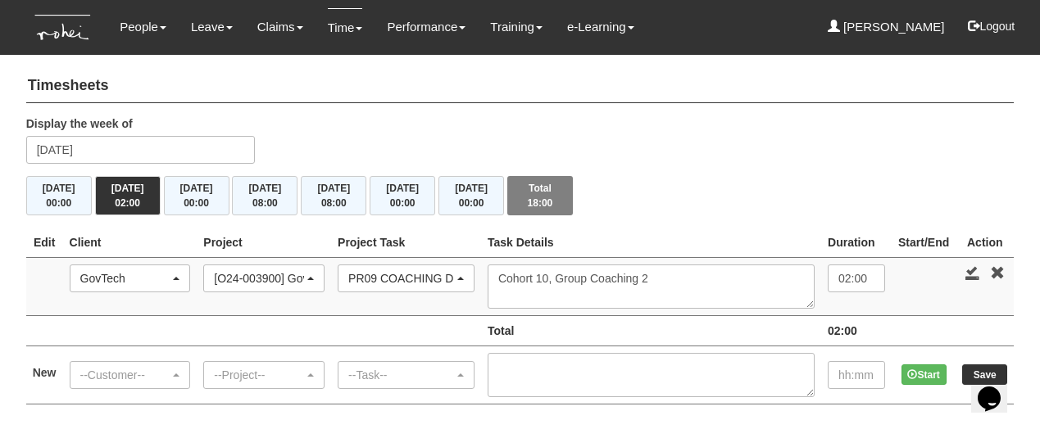
click at [107, 277] on div "GovTech" at bounding box center [125, 278] width 90 height 16
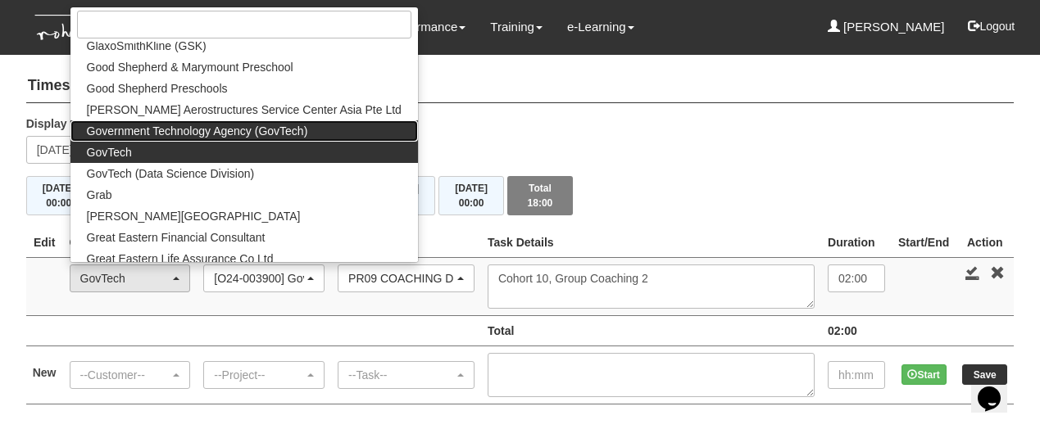
click at [158, 137] on span "Government Technology Agency (GovTech)" at bounding box center [197, 131] width 221 height 16
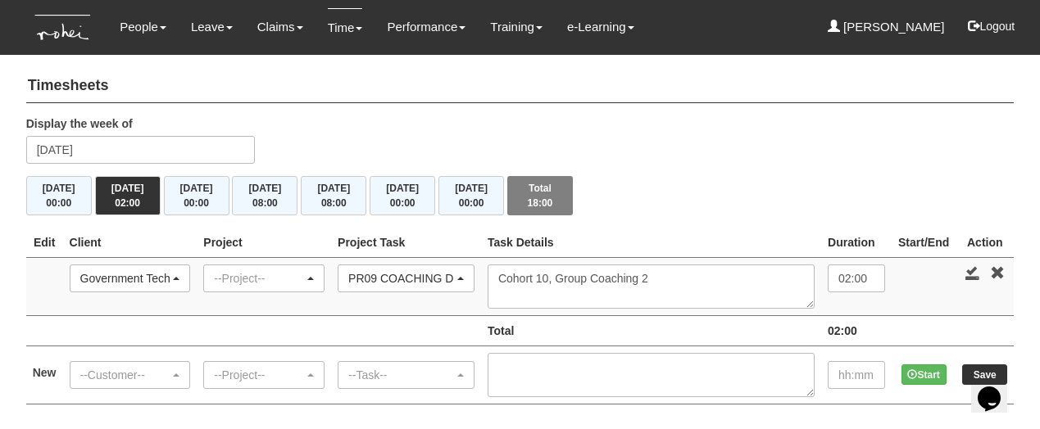
click at [304, 279] on div "--Project--" at bounding box center [259, 278] width 90 height 16
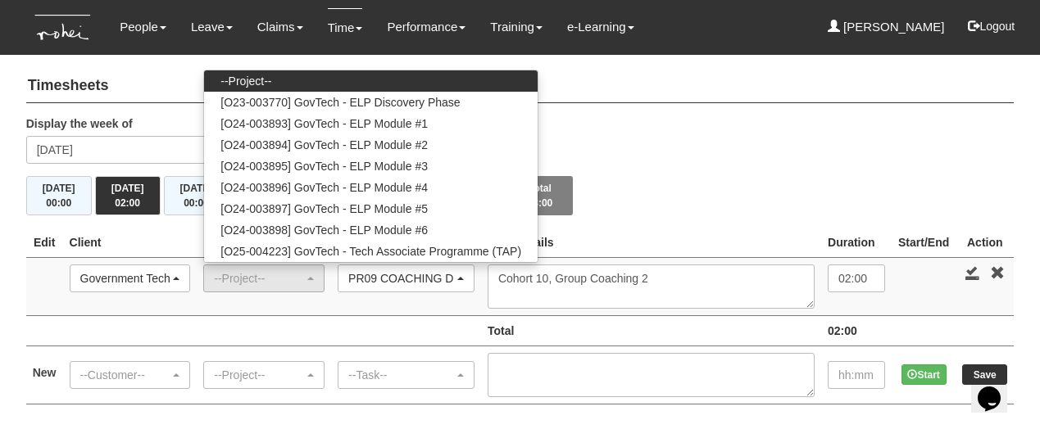
click at [170, 279] on div "Government Technology Agency (GovTech)" at bounding box center [125, 278] width 90 height 16
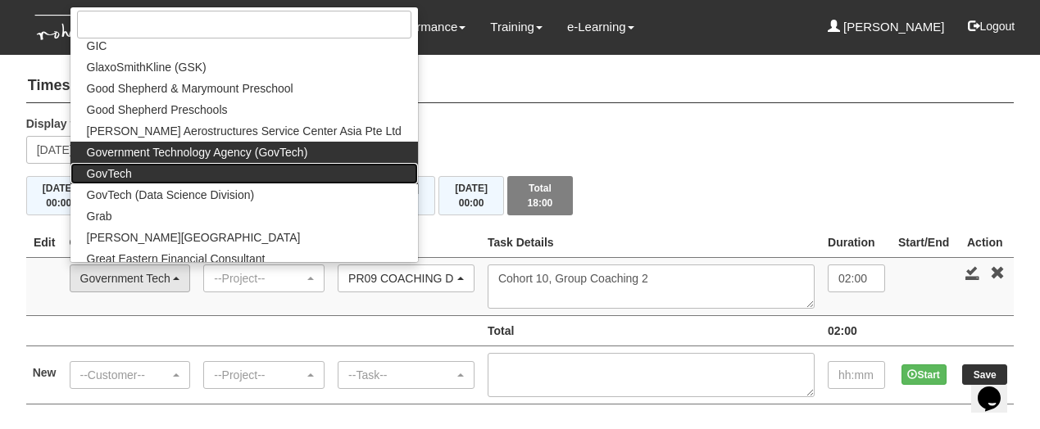
click at [170, 169] on link "GovTech" at bounding box center [243, 173] width 347 height 21
select select "427"
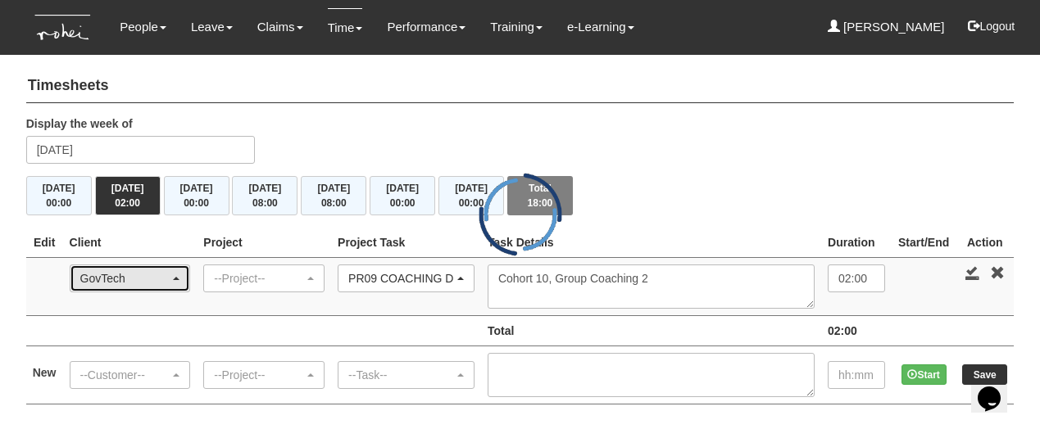
scroll to position [0, 0]
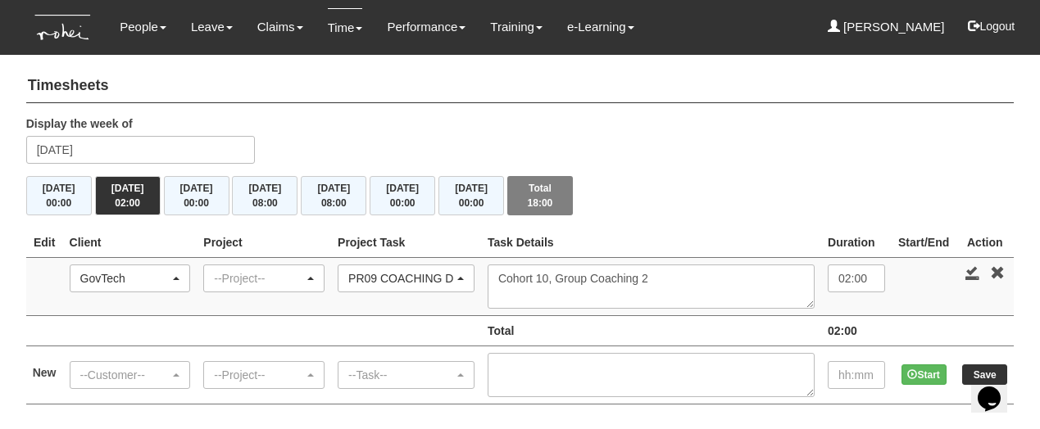
click at [290, 285] on div "--Project--" at bounding box center [264, 279] width 120 height 26
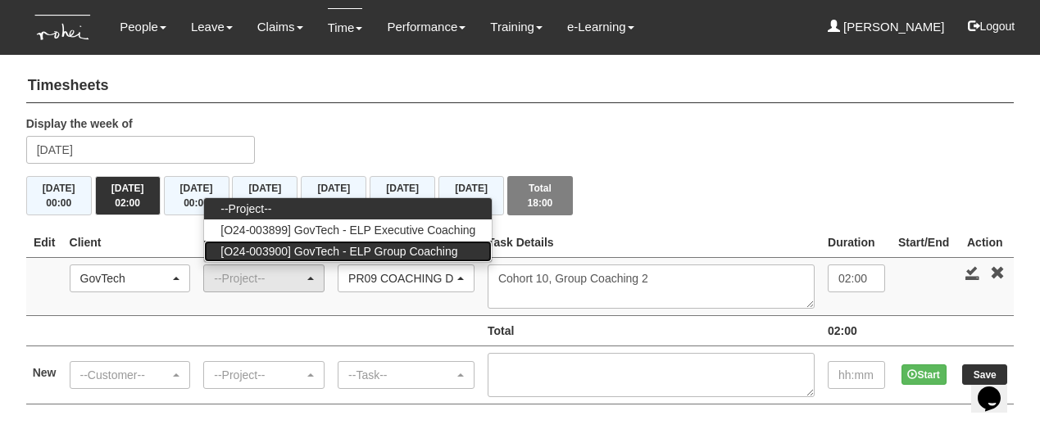
click at [326, 249] on span "[O24-003900] GovTech - ELP Group Coaching" at bounding box center [338, 251] width 237 height 16
select select "2539"
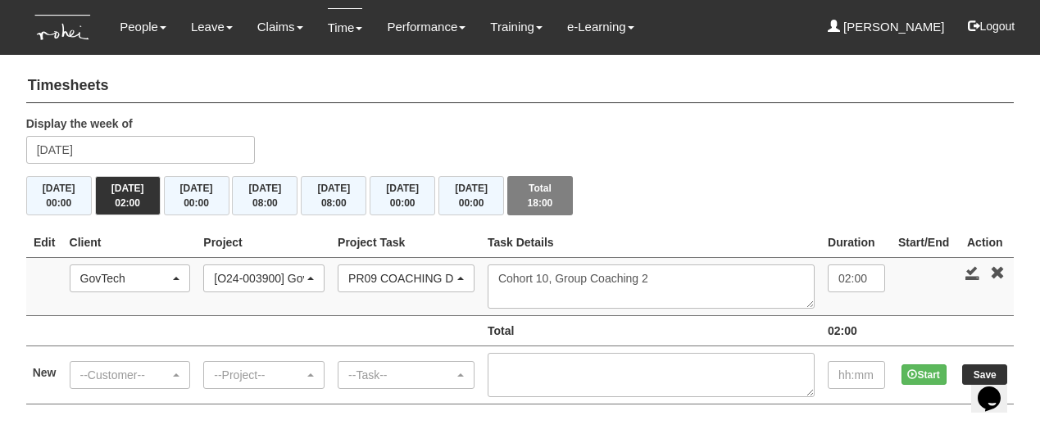
click at [474, 286] on div "PR09 COACHING DELIVERY (Chargeable)" at bounding box center [405, 279] width 135 height 26
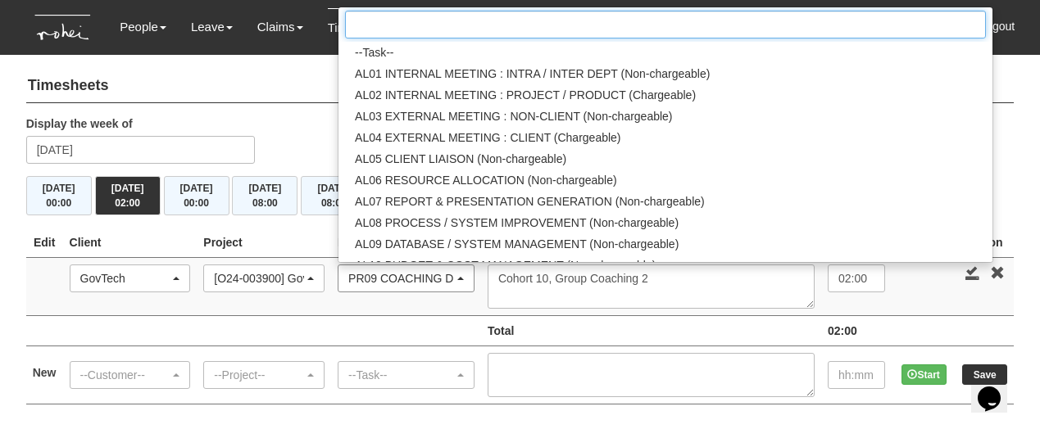
scroll to position [1796, 0]
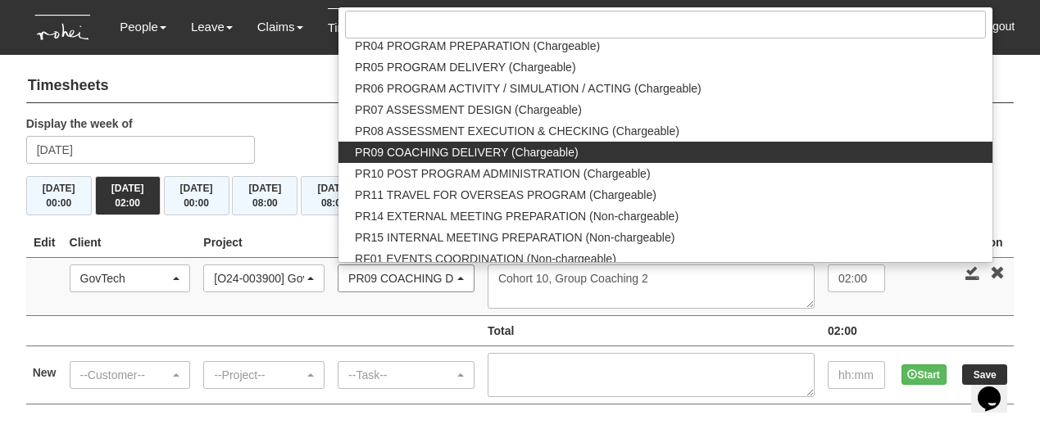
click at [454, 280] on div "PR09 COACHING DELIVERY (Chargeable)" at bounding box center [401, 278] width 106 height 16
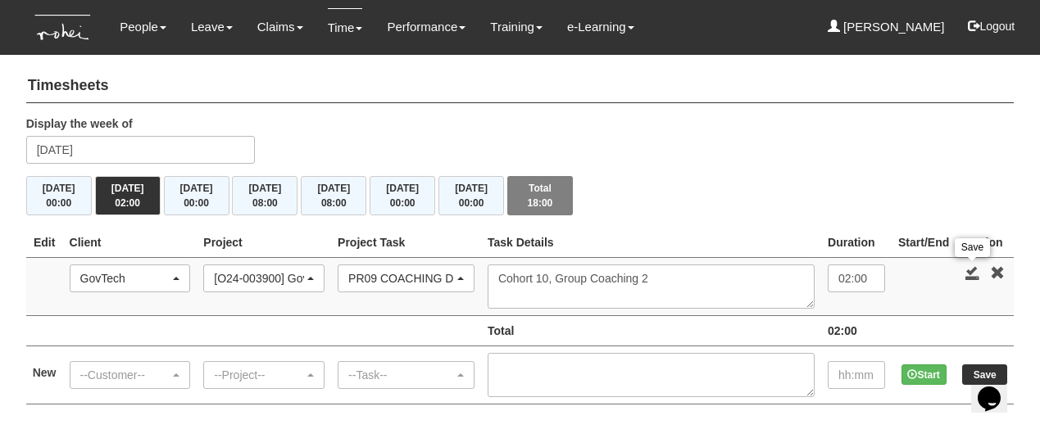
click at [975, 266] on link at bounding box center [972, 273] width 15 height 15
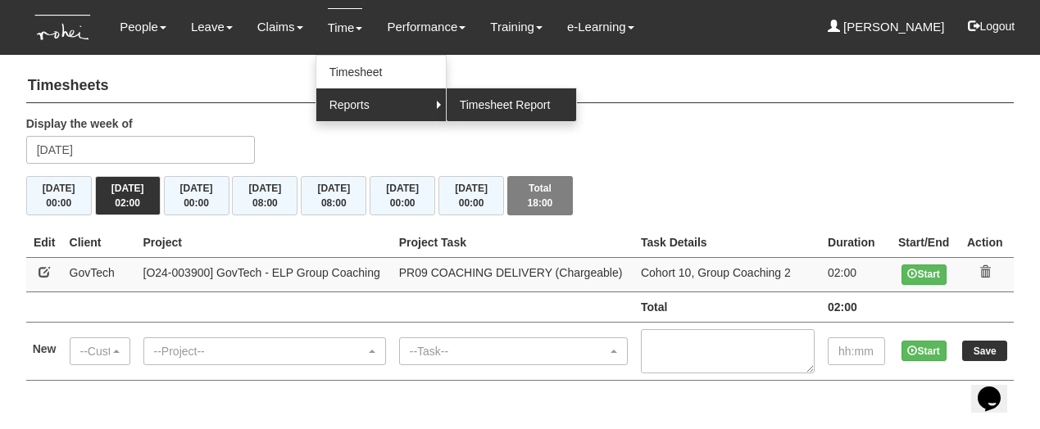
click at [481, 101] on link "Timesheet Report" at bounding box center [511, 105] width 129 height 33
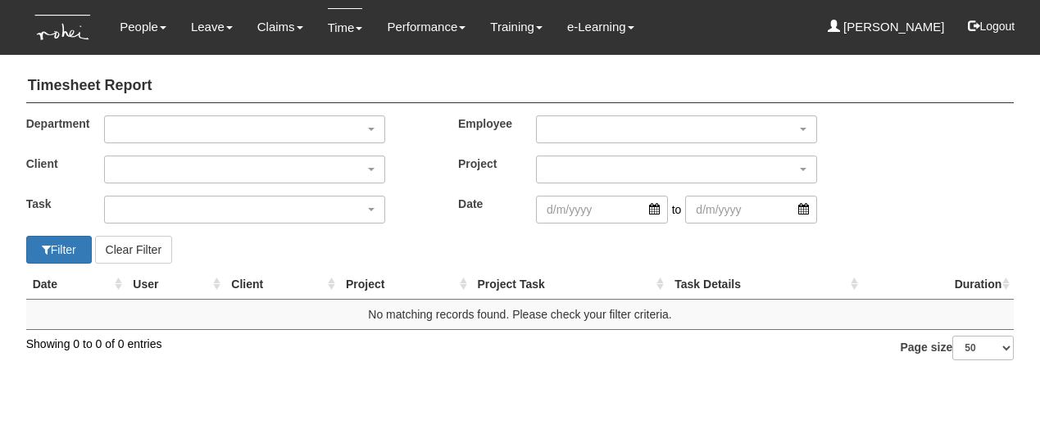
select select "50"
click at [145, 133] on div "button" at bounding box center [244, 129] width 279 height 26
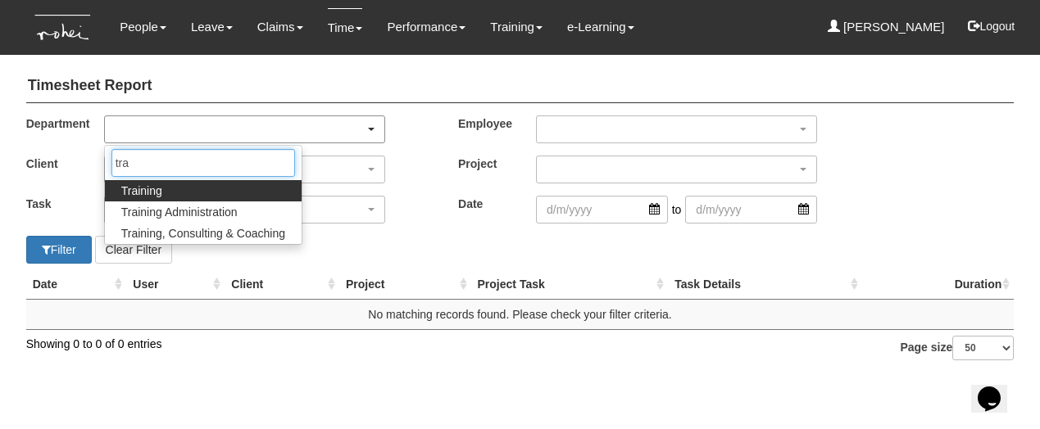
type input "trai"
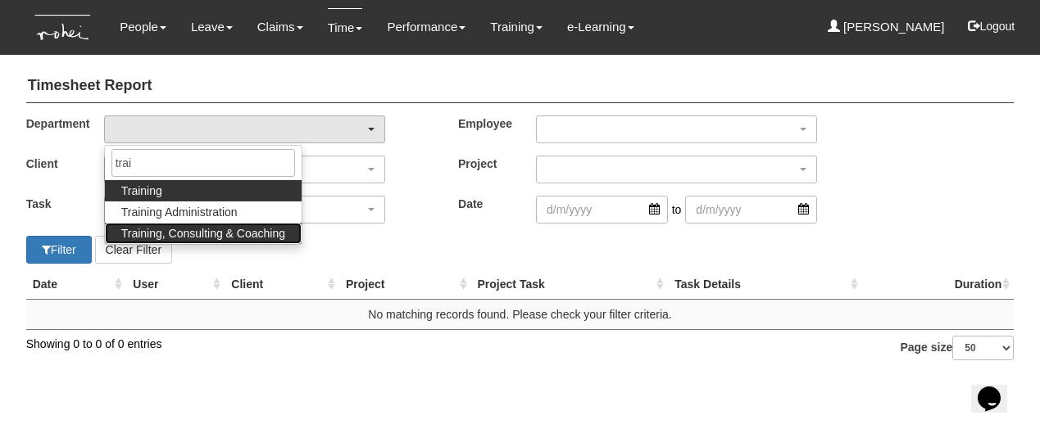
click at [179, 228] on span "Training, Consulting & Coaching" at bounding box center [203, 233] width 164 height 16
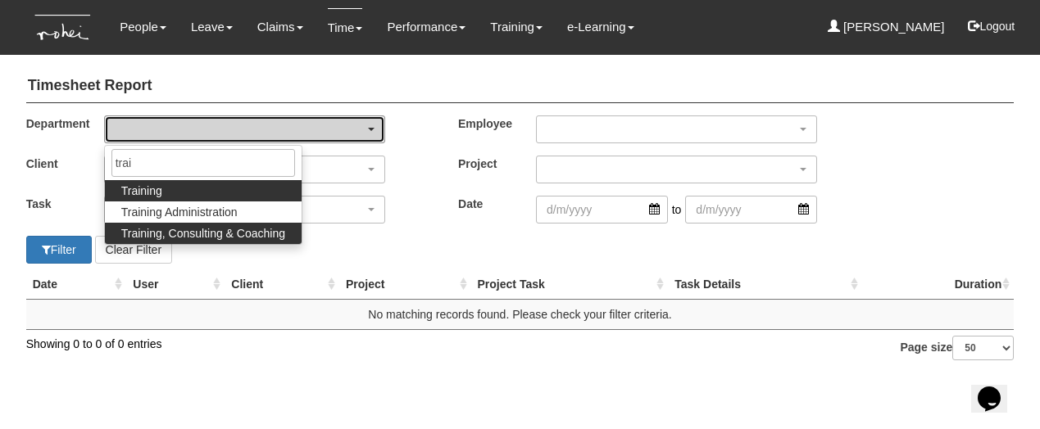
select select "140"
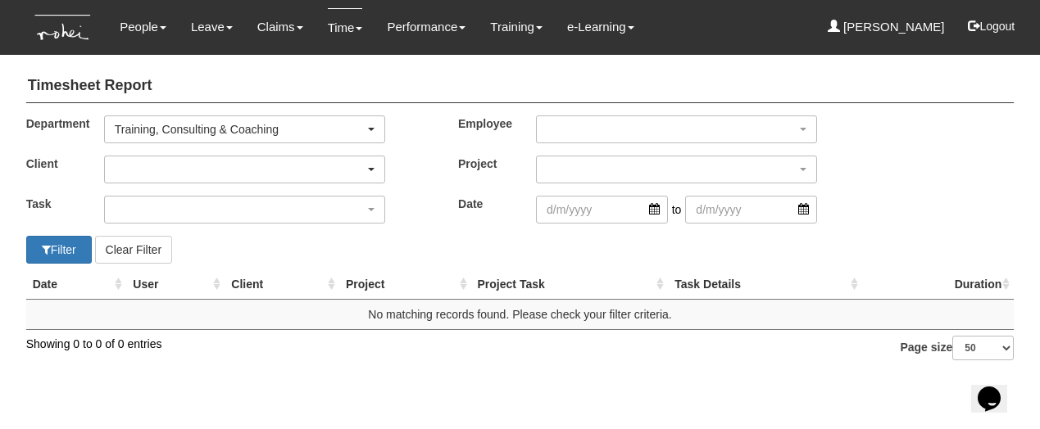
click at [175, 171] on div "button" at bounding box center [244, 170] width 279 height 26
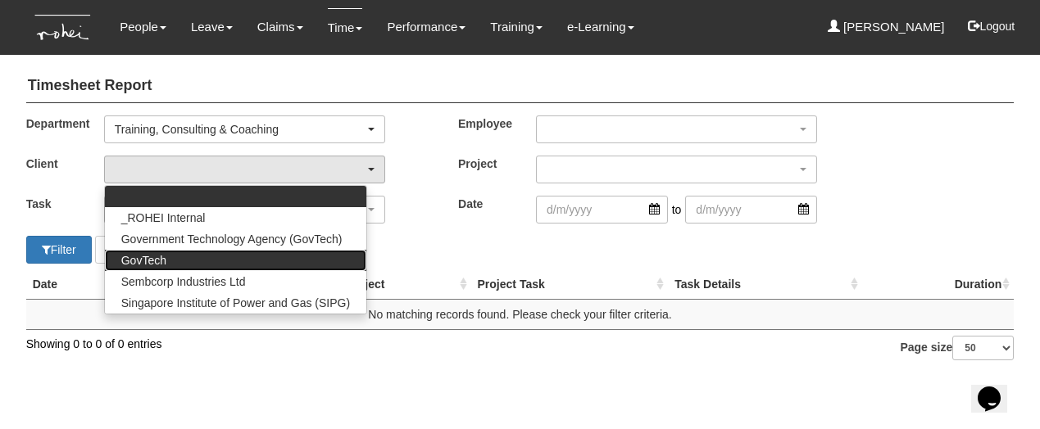
click at [166, 258] on link "GovTech" at bounding box center [235, 260] width 261 height 21
select select "427"
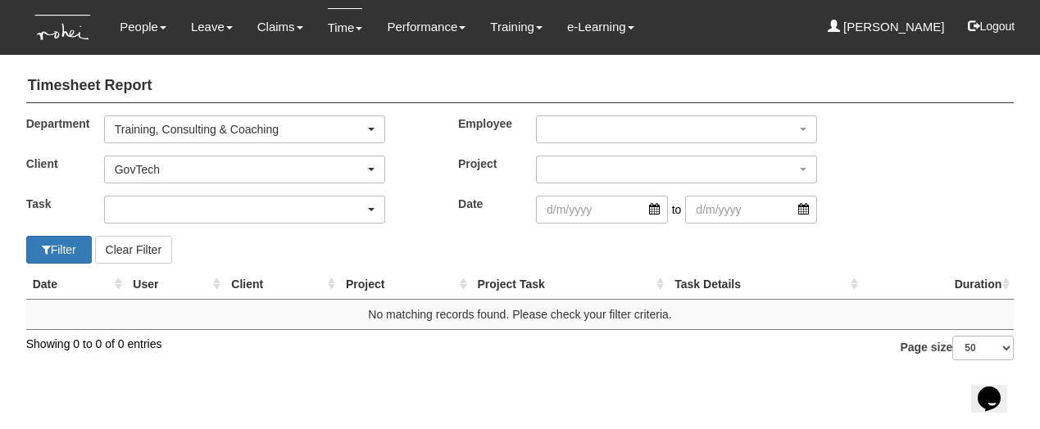
click at [174, 207] on div "button" at bounding box center [244, 210] width 279 height 26
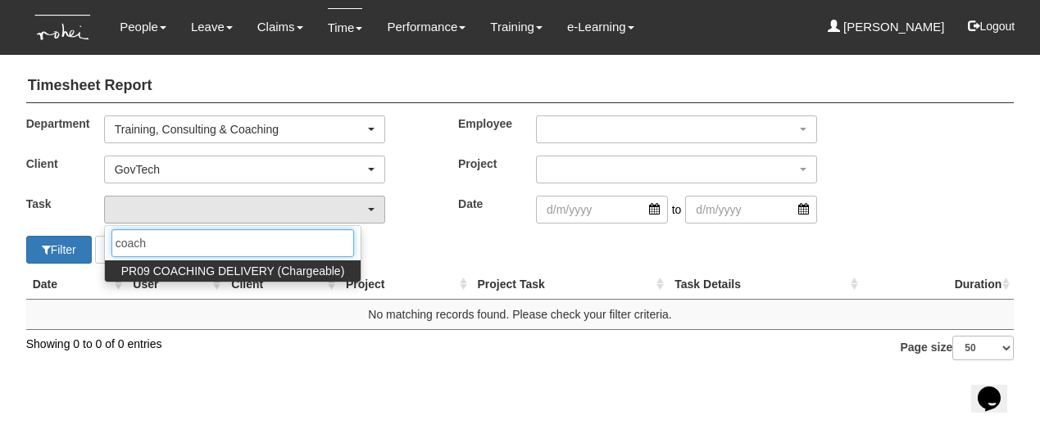
type input "coach"
click at [186, 273] on span "PR09 COACHING DELIVERY (Chargeable)" at bounding box center [233, 271] width 224 height 16
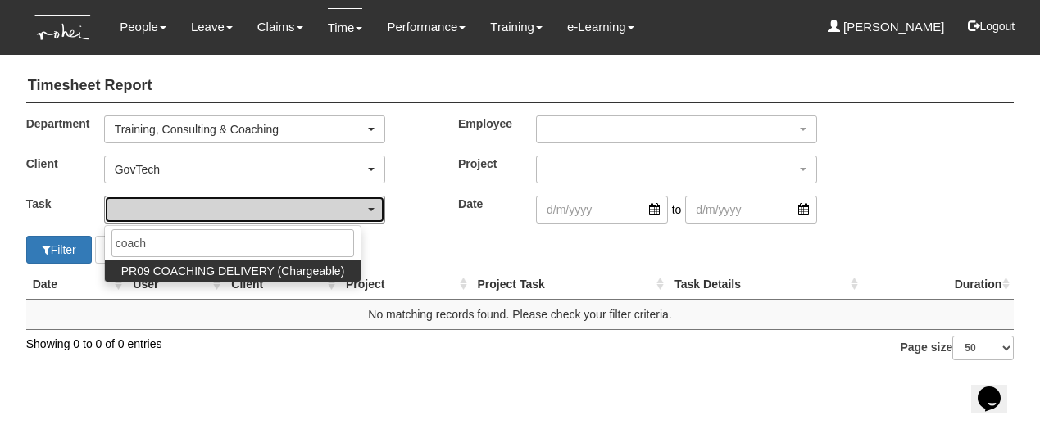
select select "150"
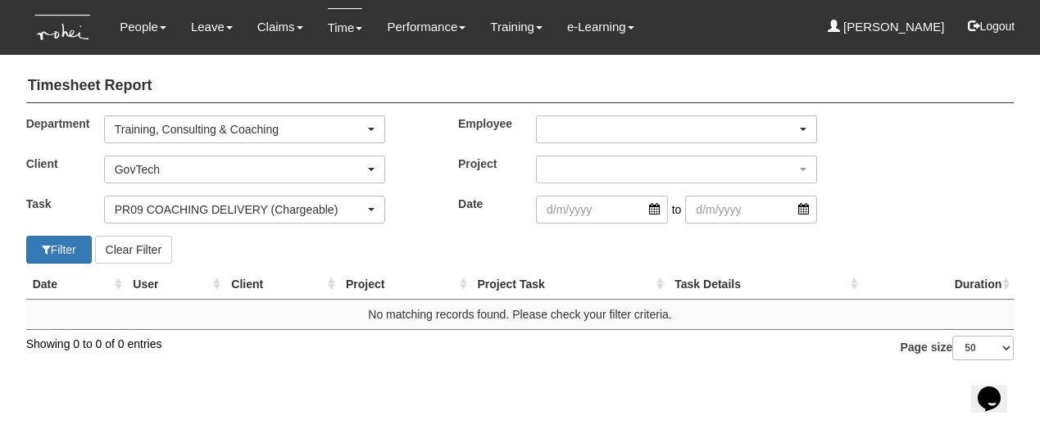
click at [578, 129] on div "button" at bounding box center [676, 129] width 279 height 26
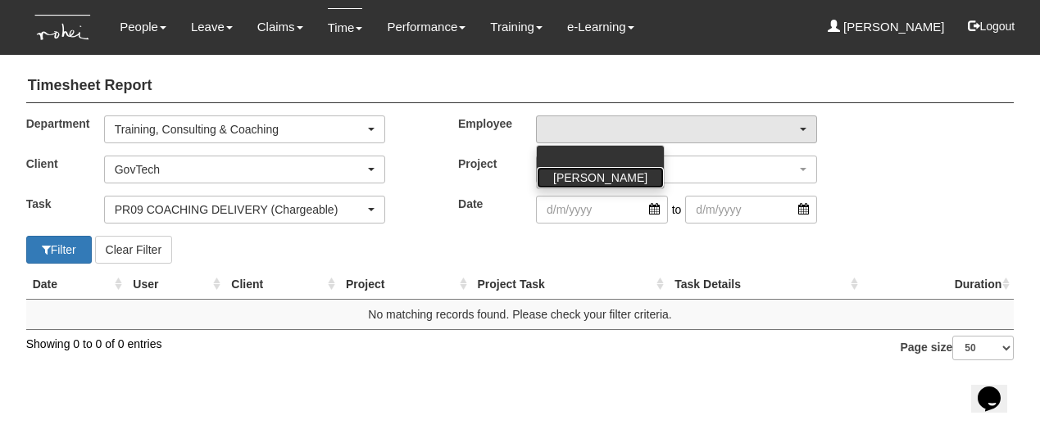
click at [577, 178] on span "[PERSON_NAME]" at bounding box center [600, 178] width 94 height 16
select select "aa784c27-0d82-452d-9457-5ba1e098b6bb"
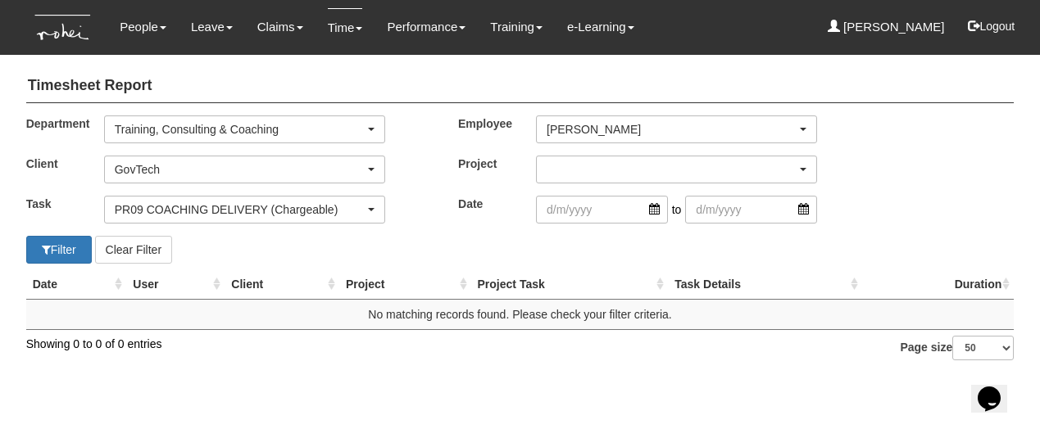
click at [576, 168] on div "button" at bounding box center [676, 170] width 279 height 26
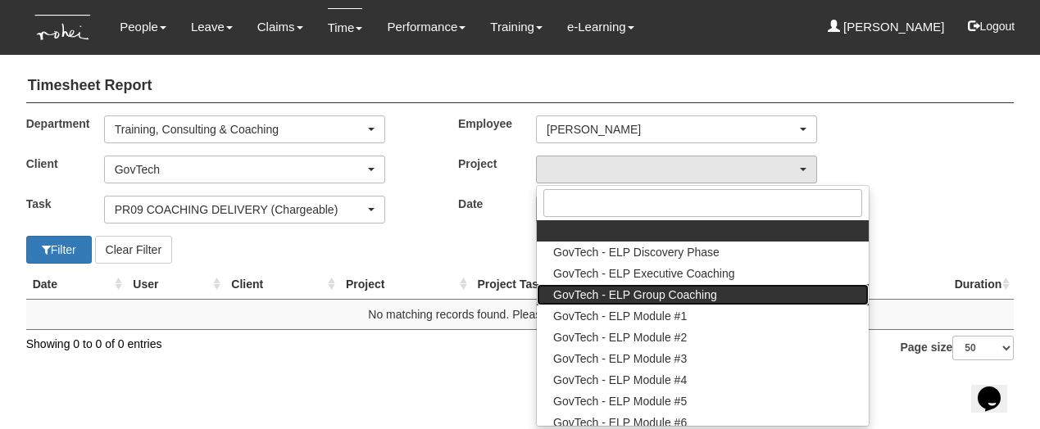
click at [630, 290] on span "GovTech - ELP Group Coaching" at bounding box center [635, 295] width 164 height 16
select select "2539"
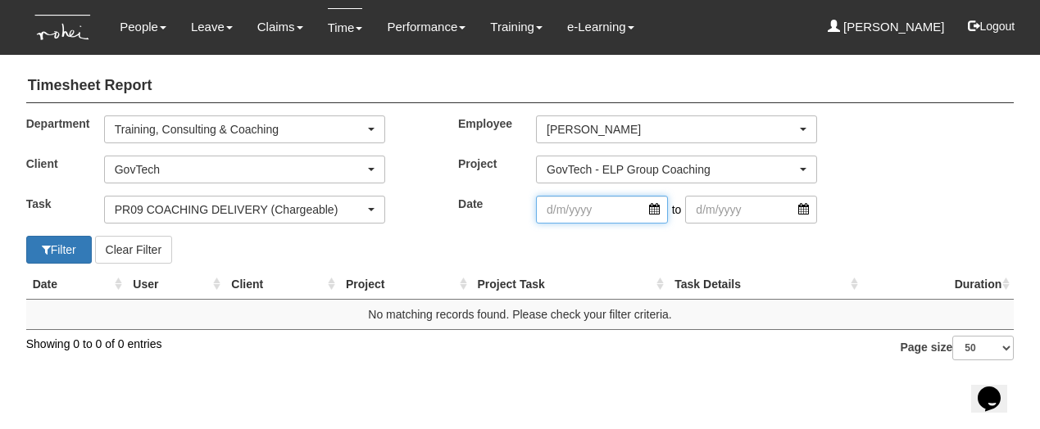
click at [603, 212] on input "search" at bounding box center [602, 210] width 132 height 28
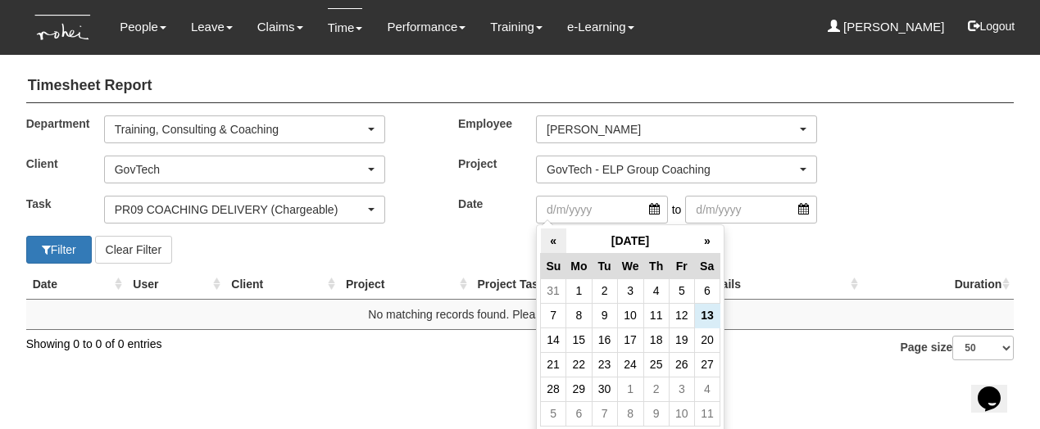
click at [552, 239] on th "«" at bounding box center [553, 241] width 25 height 25
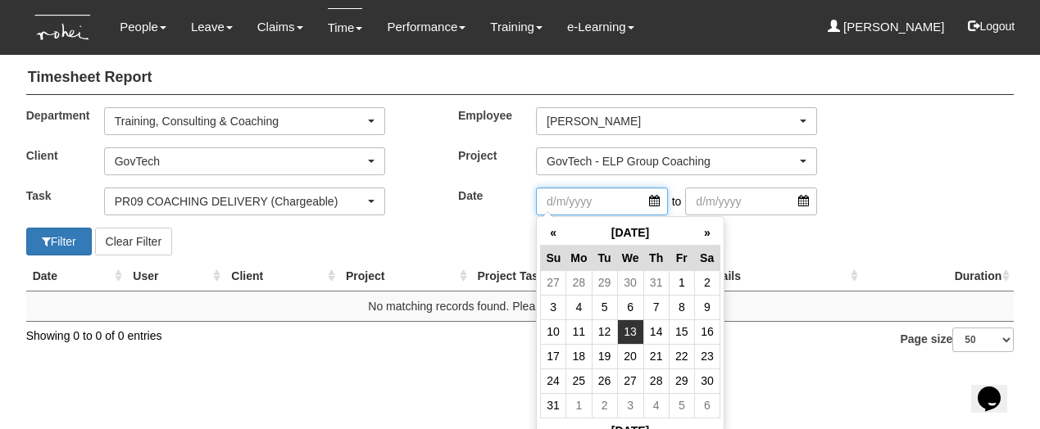
scroll to position [15, 0]
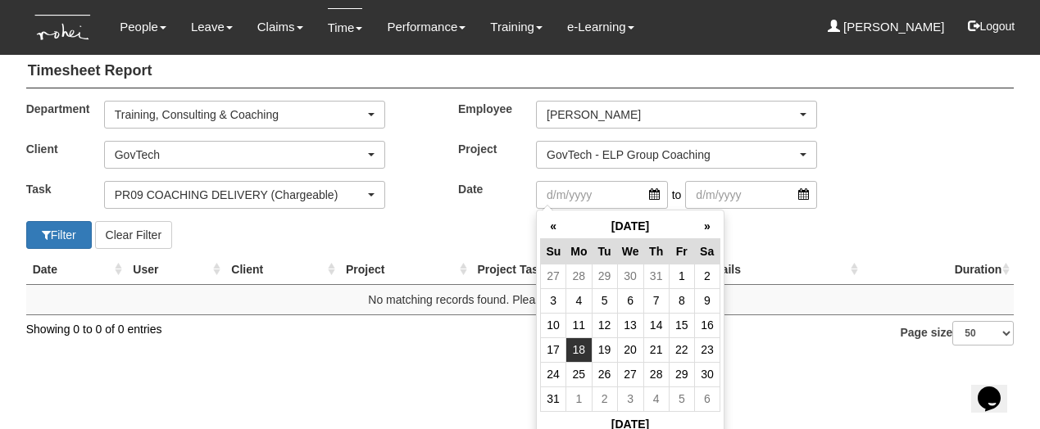
click at [577, 343] on td "18" at bounding box center [578, 350] width 25 height 25
type input "18/8/2025"
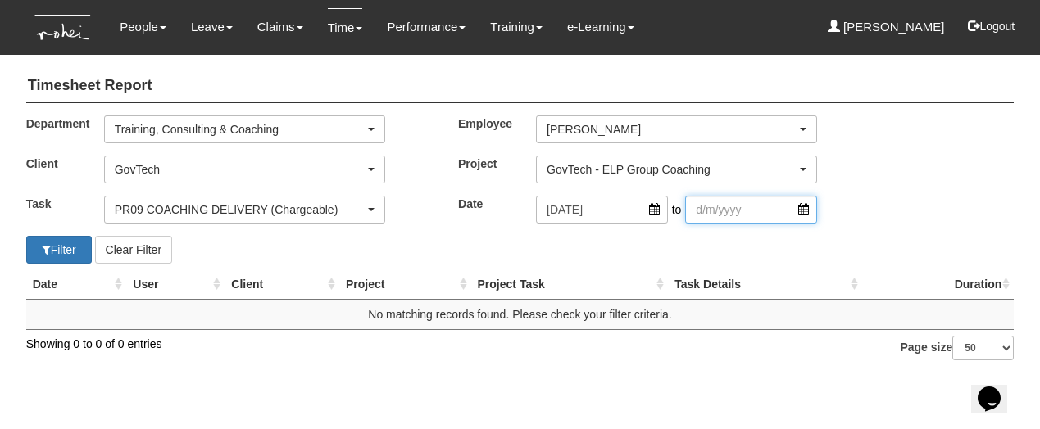
click at [740, 212] on input "search" at bounding box center [751, 210] width 132 height 28
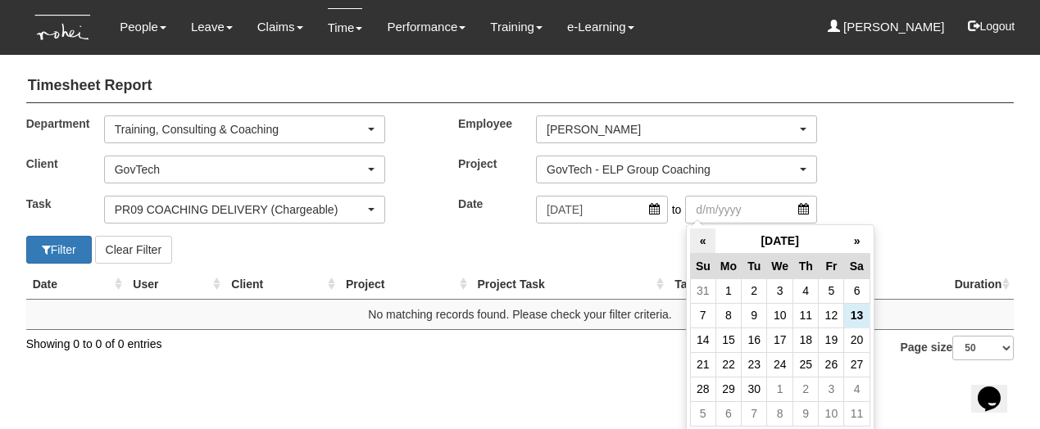
click at [700, 240] on th "«" at bounding box center [702, 241] width 25 height 25
click at [721, 354] on td "18" at bounding box center [727, 364] width 25 height 25
type input "18/8/2025"
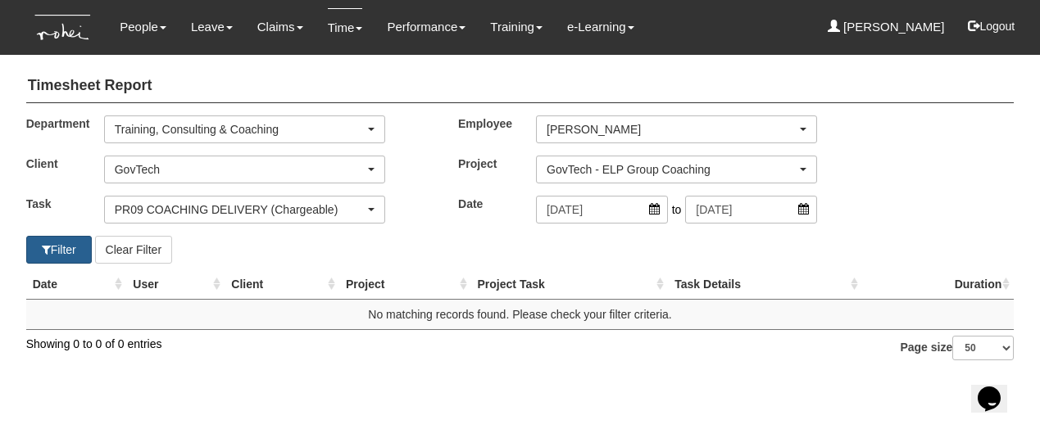
click at [52, 249] on button "Filter" at bounding box center [59, 250] width 66 height 28
select select "50"
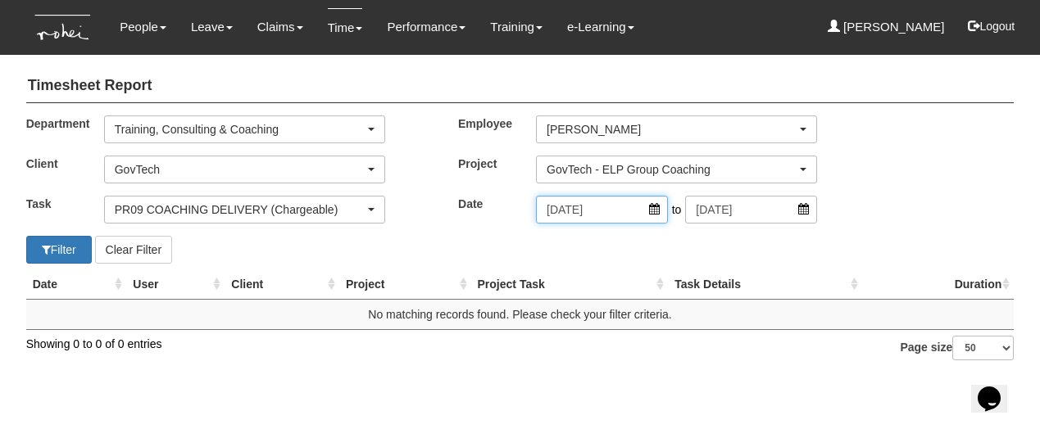
click at [659, 202] on input "18/8/2025" at bounding box center [602, 210] width 132 height 28
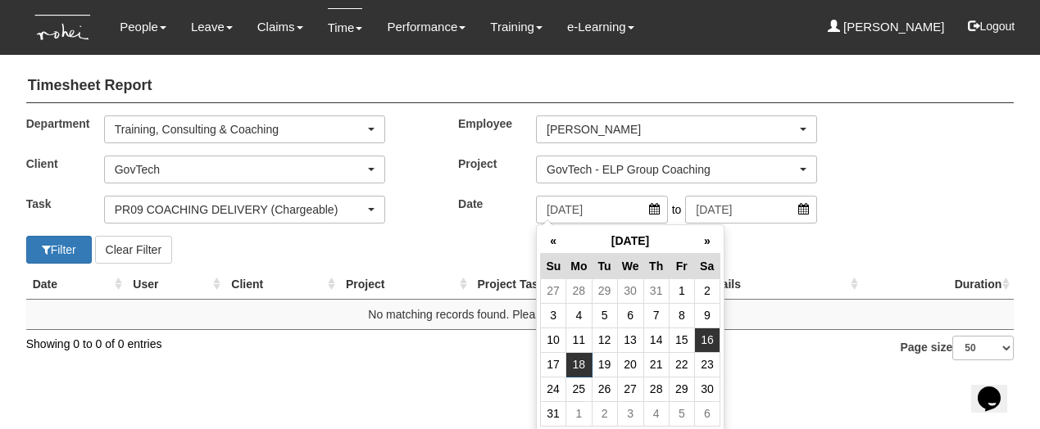
click at [702, 336] on td "16" at bounding box center [706, 340] width 25 height 25
type input "16/8/2025"
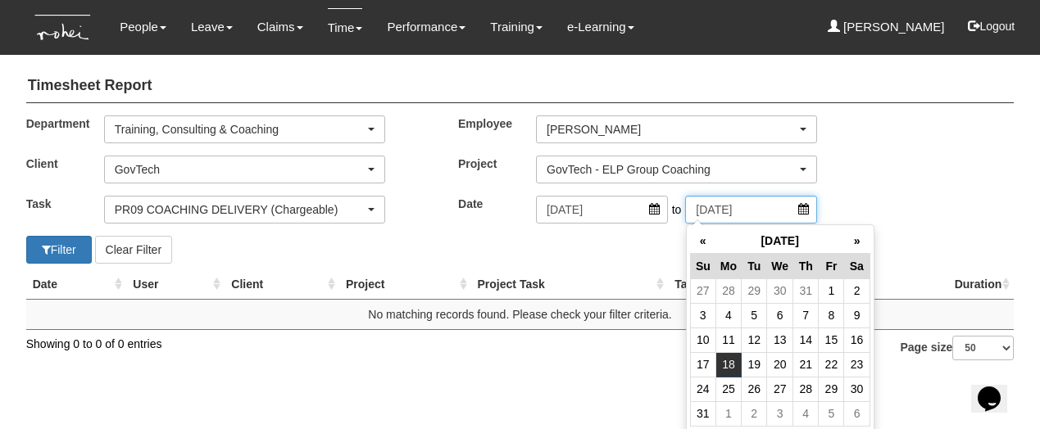
click at [727, 206] on input "18/8/2025" at bounding box center [751, 210] width 132 height 28
click at [852, 230] on th "»" at bounding box center [856, 241] width 25 height 25
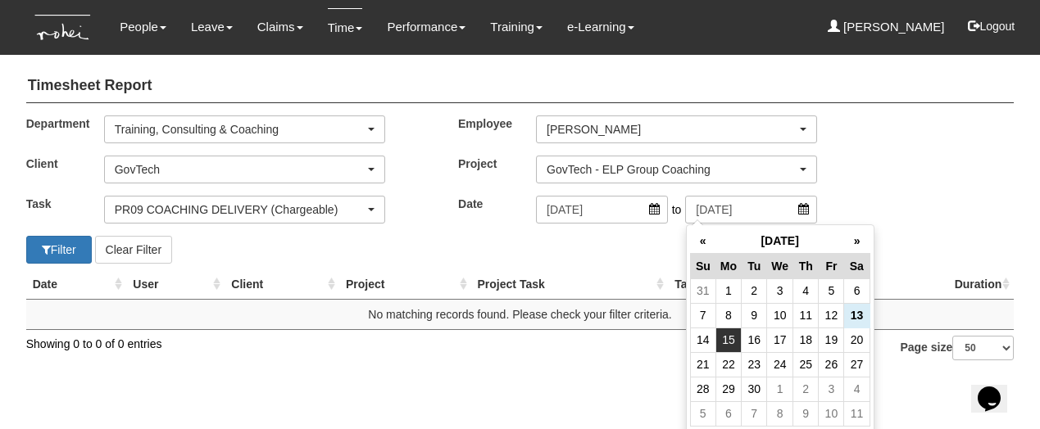
click at [731, 339] on td "15" at bounding box center [727, 340] width 25 height 25
type input "15/9/2025"
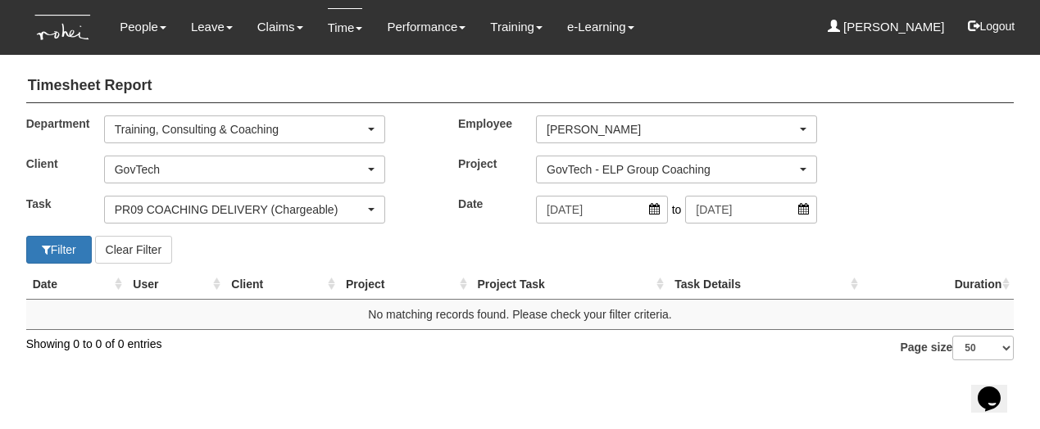
click at [157, 211] on div "PR09 COACHING DELIVERY (Chargeable)" at bounding box center [240, 210] width 250 height 16
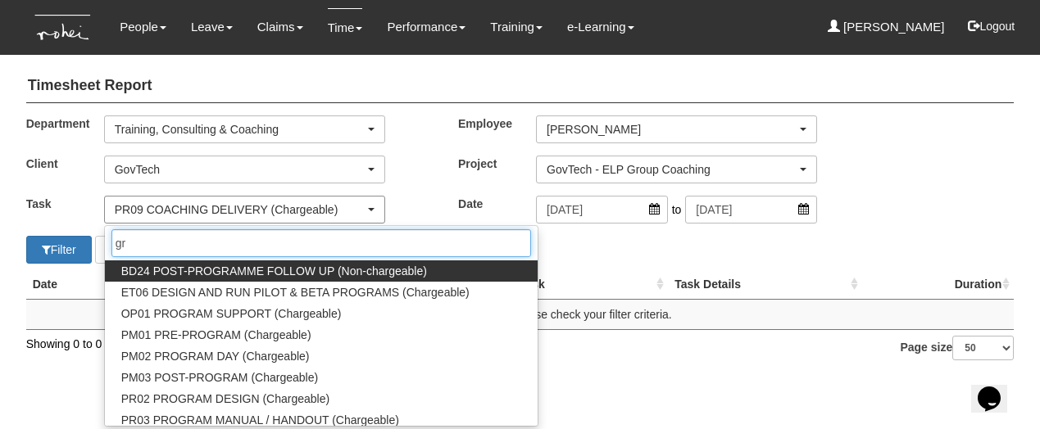
type input "g"
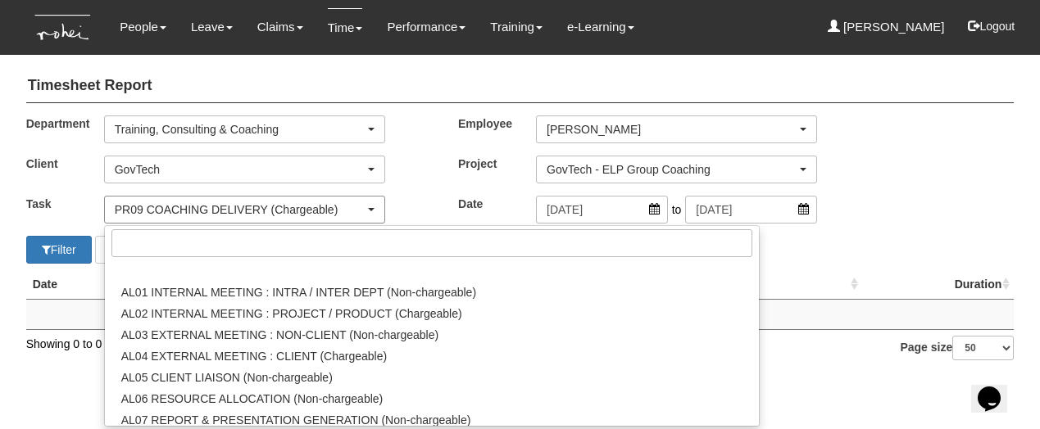
click at [295, 199] on div "PR09 COACHING DELIVERY (Chargeable)" at bounding box center [244, 210] width 279 height 26
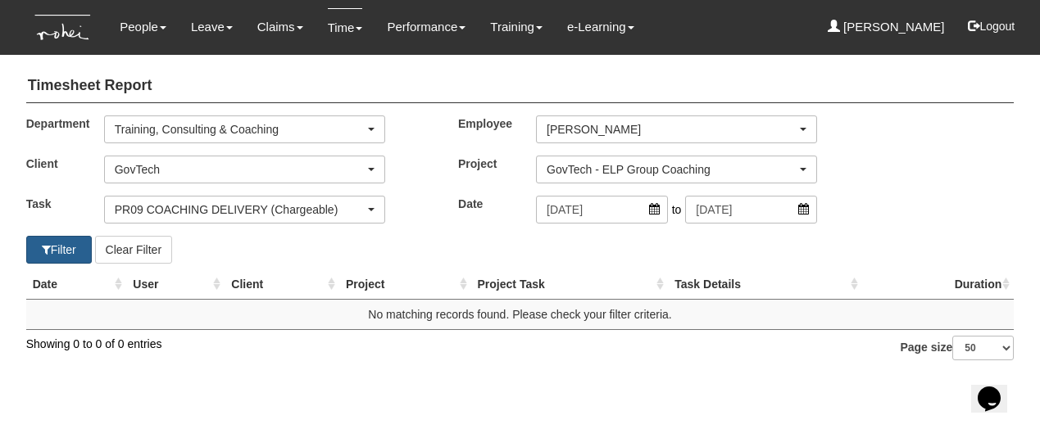
click at [46, 251] on span "button" at bounding box center [46, 249] width 9 height 11
select select "50"
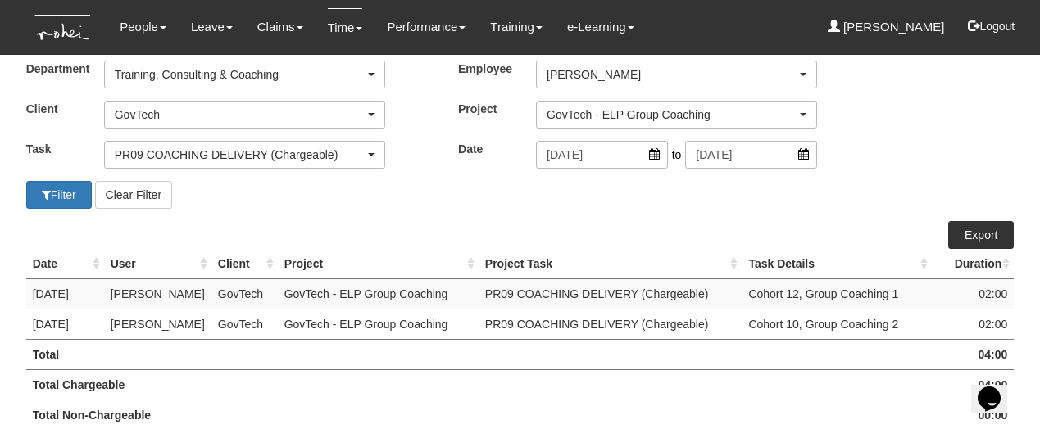
scroll to position [55, 0]
click at [988, 234] on link "Export" at bounding box center [981, 235] width 66 height 28
click at [592, 111] on div "GovTech - ELP Group Coaching" at bounding box center [672, 115] width 250 height 16
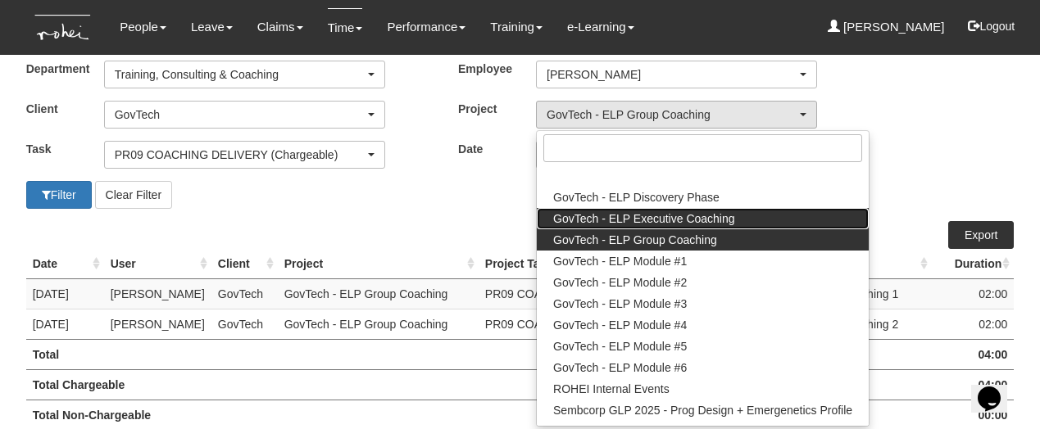
click at [602, 216] on span "GovTech - ELP Executive Coaching" at bounding box center [644, 219] width 182 height 16
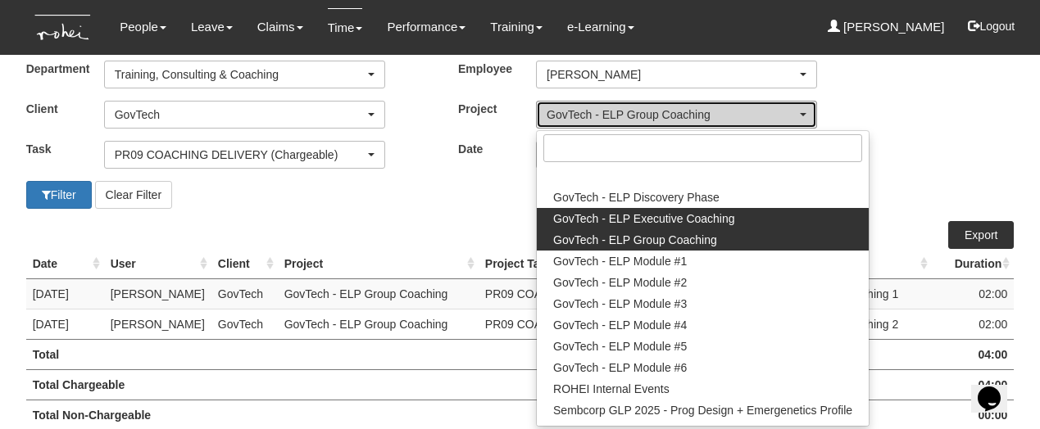
select select "2540"
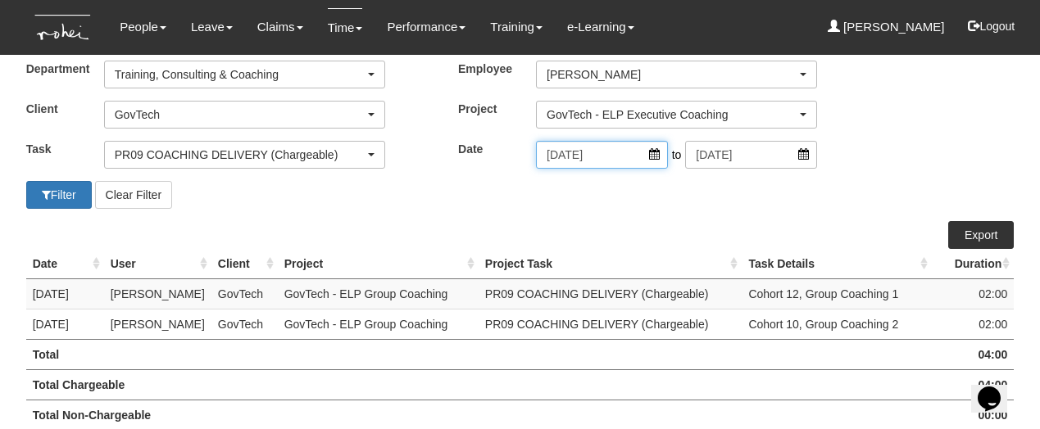
click at [657, 157] on input "16/8/2025" at bounding box center [602, 155] width 132 height 28
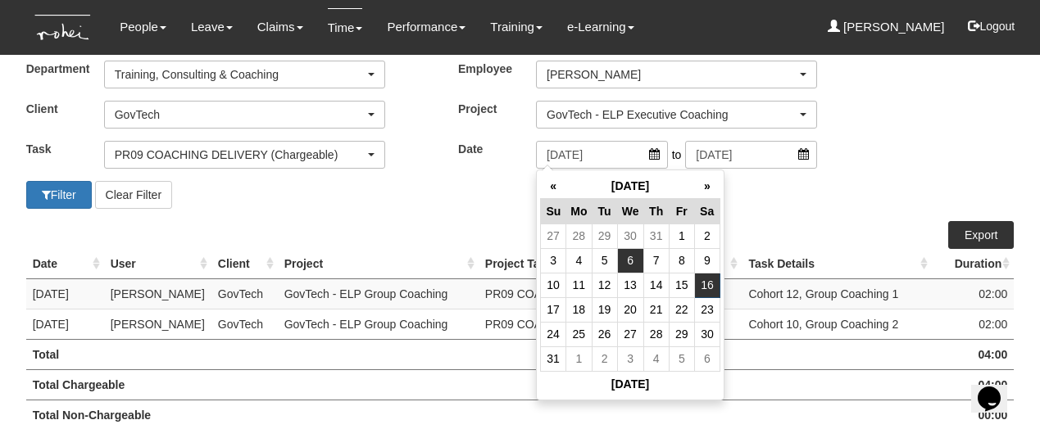
click at [628, 259] on td "6" at bounding box center [630, 260] width 26 height 25
type input "6/8/2025"
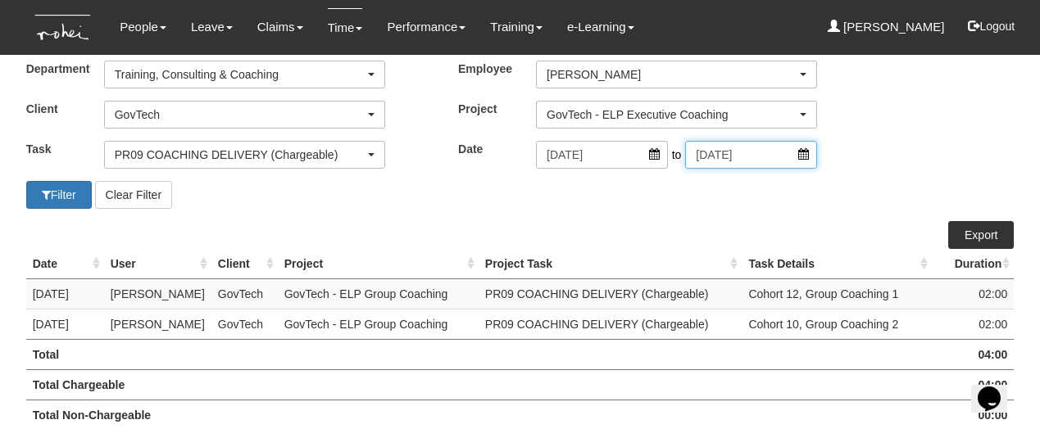
click at [805, 153] on input "15/9/2025" at bounding box center [751, 155] width 132 height 28
click at [875, 147] on div "Department Business Development Commercial Corporate Corporate Dept Corporate P…" at bounding box center [521, 121] width 1038 height 120
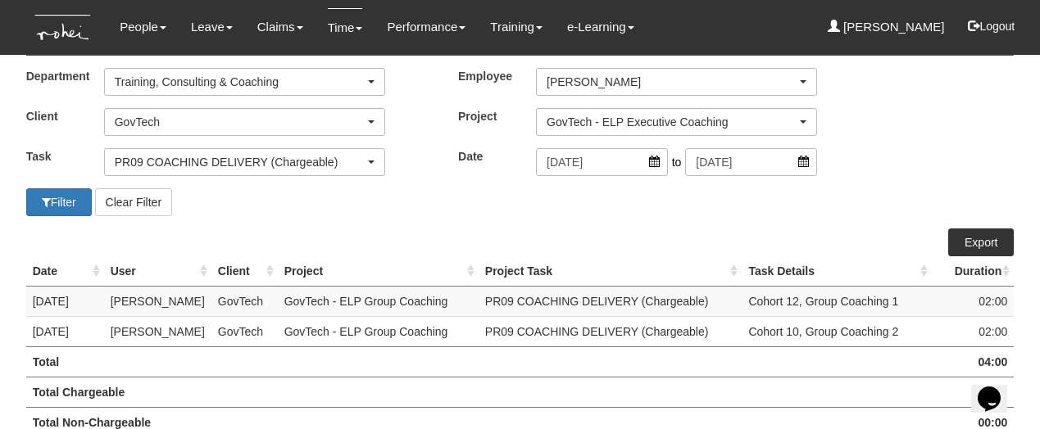
click at [653, 120] on div "GovTech - ELP Executive Coaching" at bounding box center [672, 122] width 250 height 16
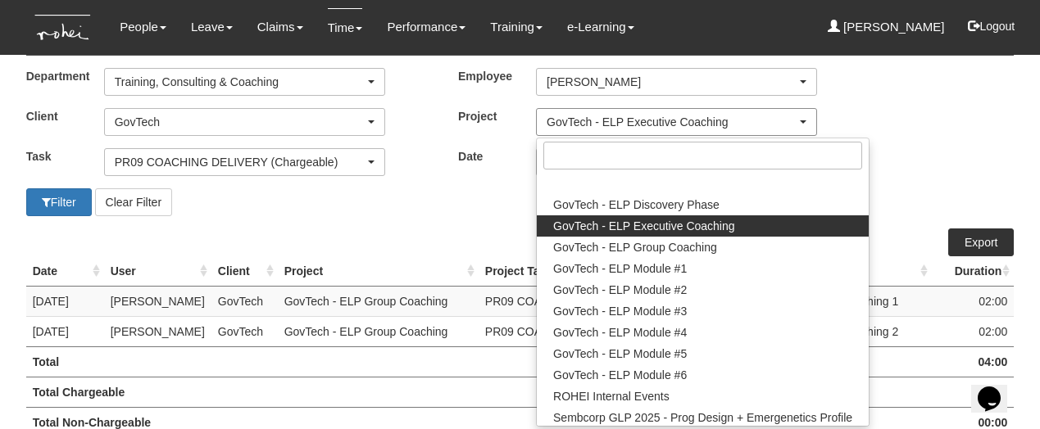
click at [653, 120] on div "GovTech - ELP Executive Coaching" at bounding box center [672, 122] width 250 height 16
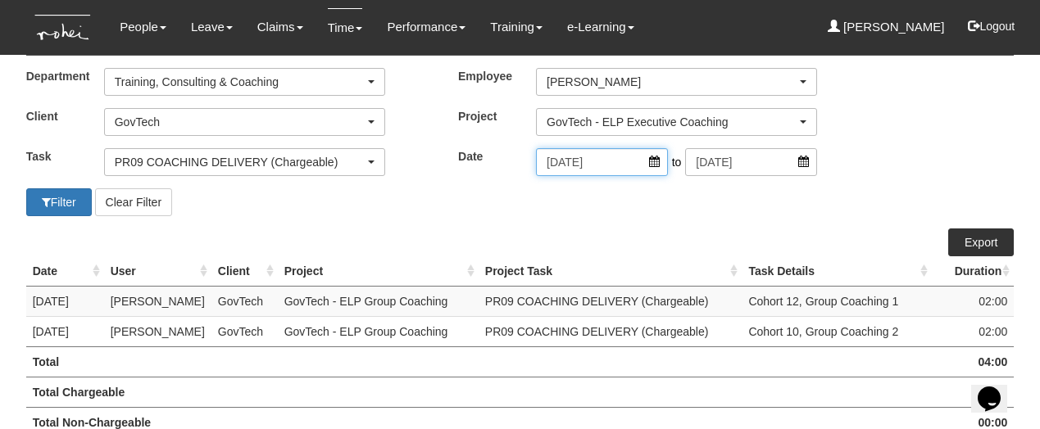
click at [657, 162] on input "6/8/2025" at bounding box center [602, 162] width 132 height 28
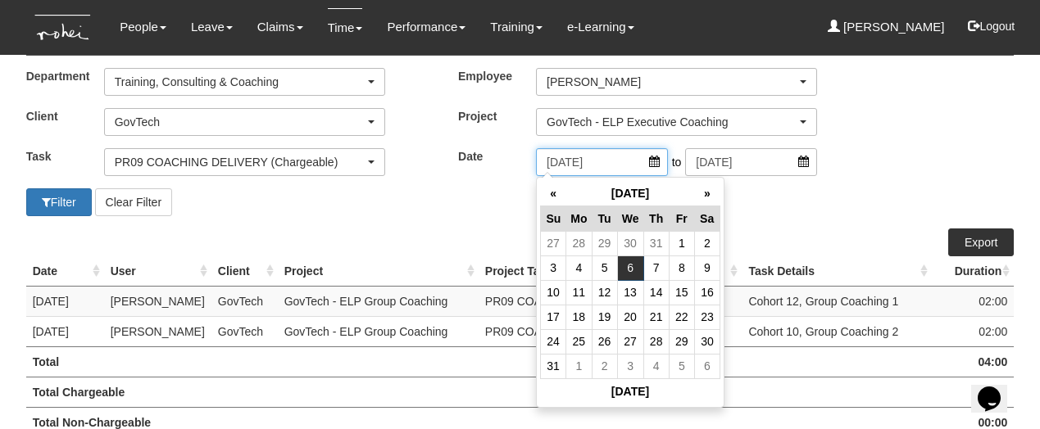
click at [654, 164] on input "6/8/2025" at bounding box center [602, 162] width 132 height 28
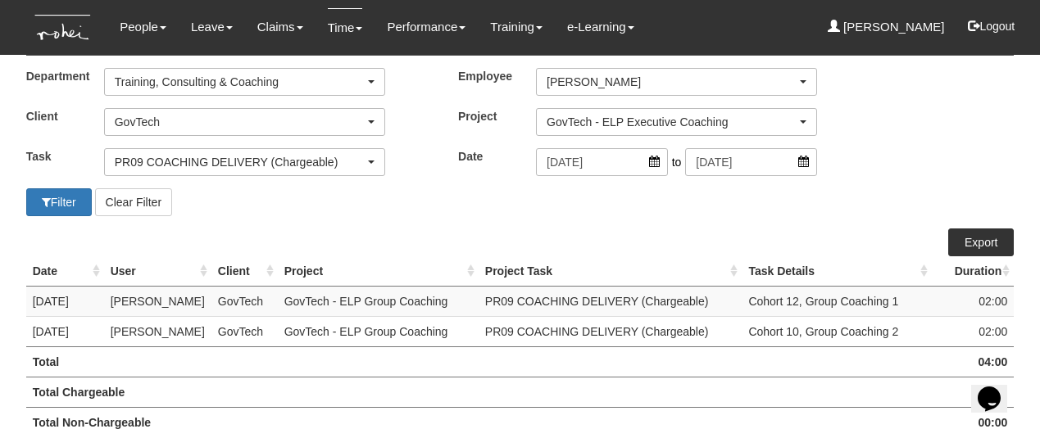
click at [473, 224] on div "Timesheet Report Department Business Development Commercial Corporate Corporate…" at bounding box center [520, 241] width 988 height 455
click at [331, 29] on link "Time" at bounding box center [345, 27] width 35 height 39
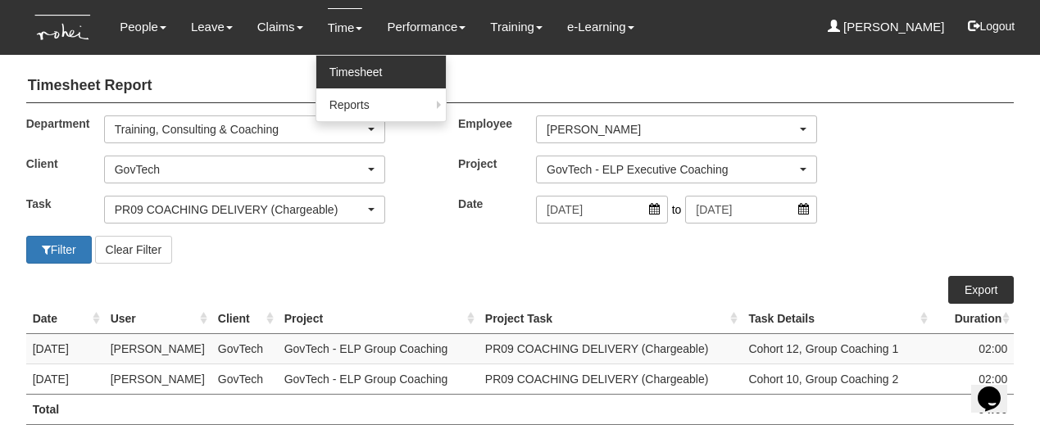
click at [340, 80] on link "Timesheet" at bounding box center [380, 72] width 129 height 33
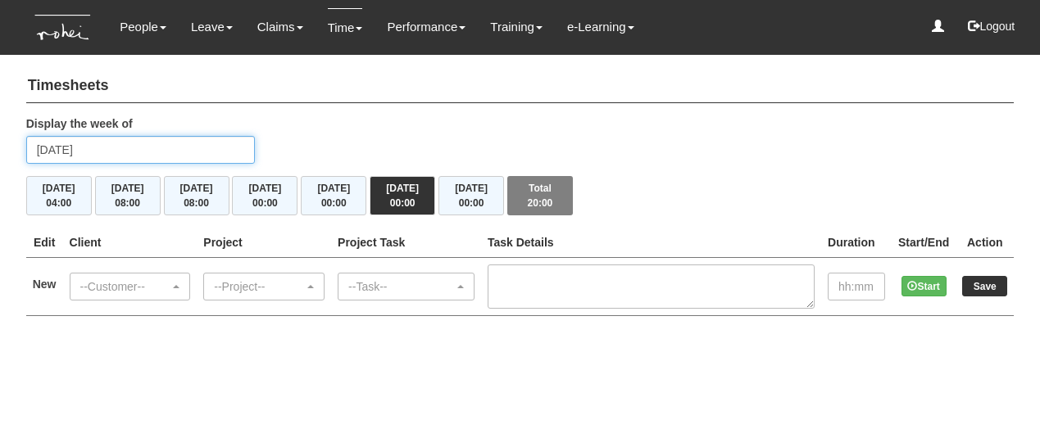
click at [147, 147] on input "[DATE]" at bounding box center [140, 150] width 229 height 28
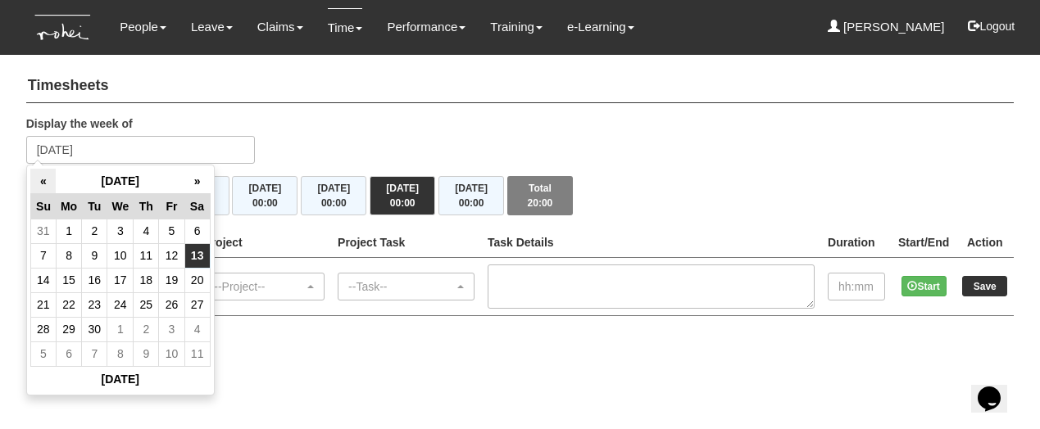
click at [41, 180] on th "«" at bounding box center [42, 181] width 25 height 25
click at [124, 261] on td "6" at bounding box center [120, 255] width 26 height 25
type input "[DATE]"
